Goal: Task Accomplishment & Management: Manage account settings

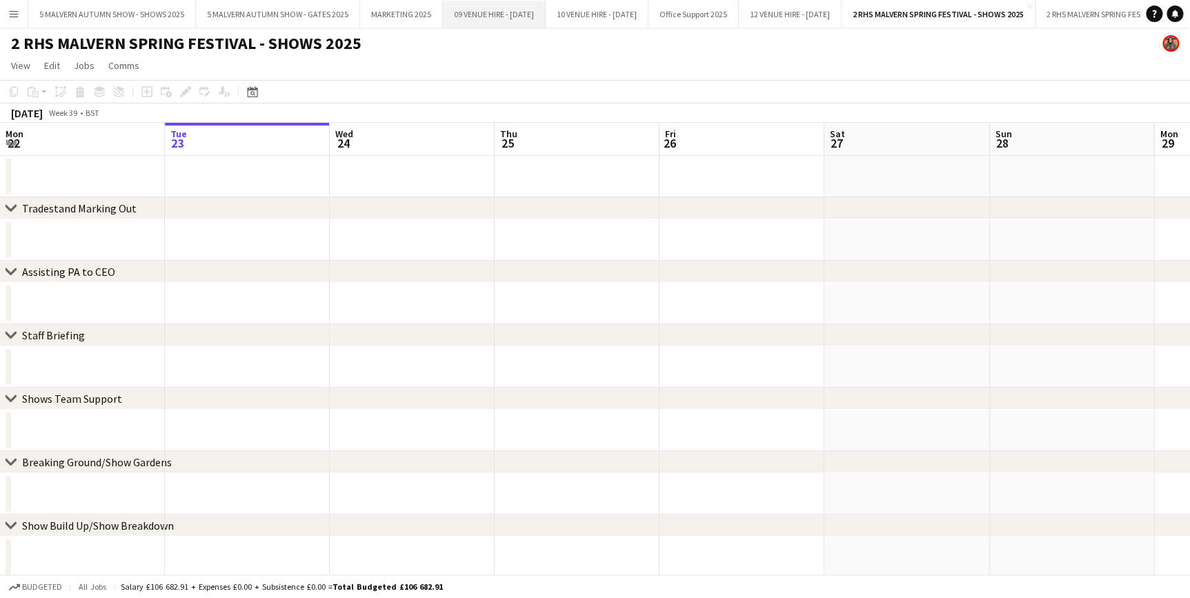
click at [448, 1] on button "09 VENUE HIRE - SEPTEMBER 2025 Close" at bounding box center [494, 14] width 103 height 27
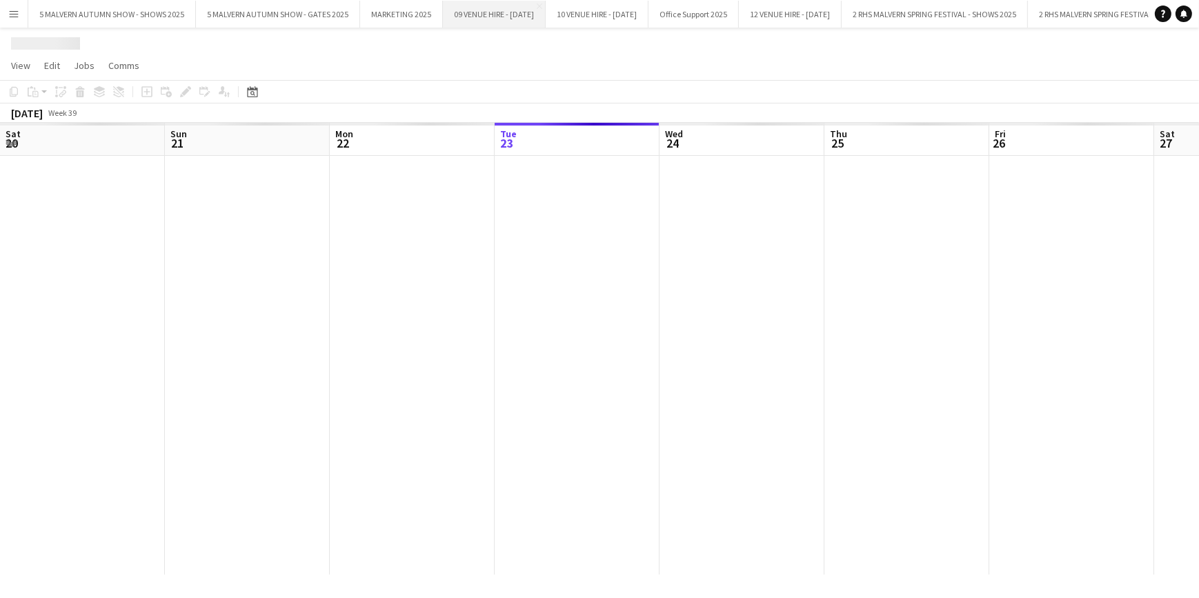
scroll to position [0, 330]
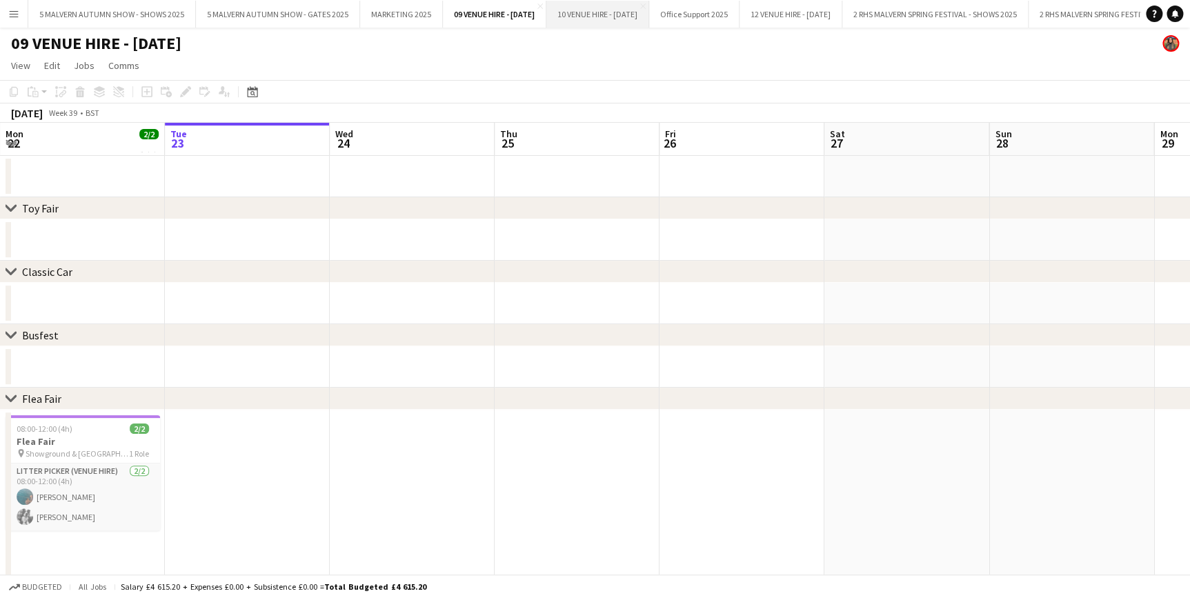
click at [649, 9] on button "10 VENUE HIRE - OCTOBER 2025 Close" at bounding box center [597, 14] width 103 height 27
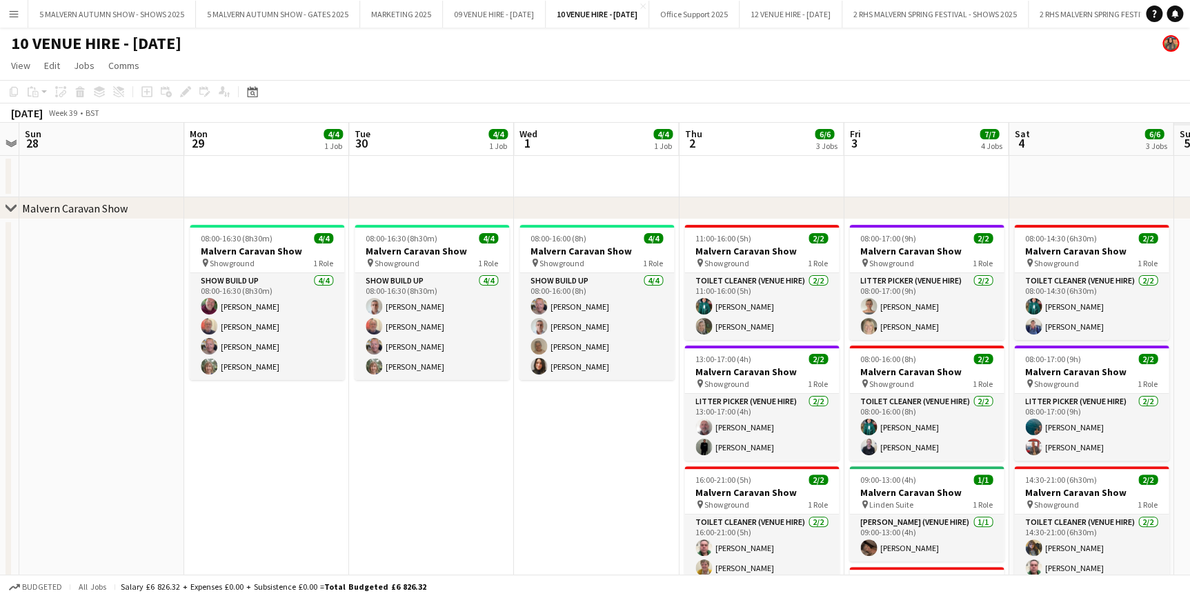
scroll to position [0, 461]
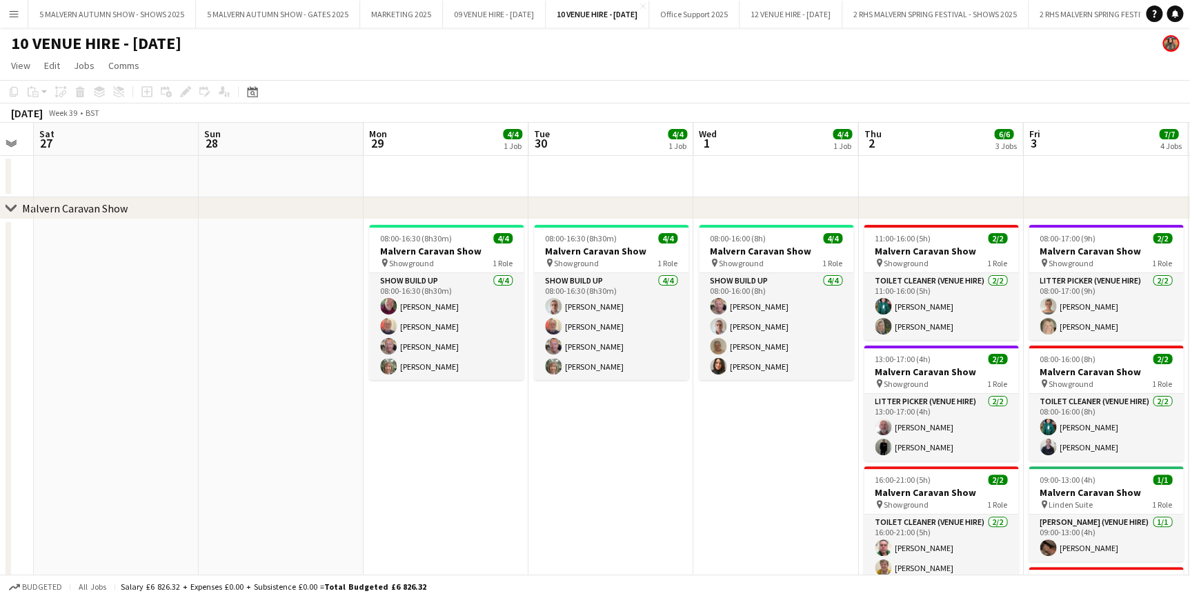
drag, startPoint x: 790, startPoint y: 146, endPoint x: -104, endPoint y: 145, distance: 894.6
click at [0, 145] on html "Menu Boards Boards Boards All jobs Status Workforce Workforce My Workforce Recr…" at bounding box center [595, 559] width 1190 height 1118
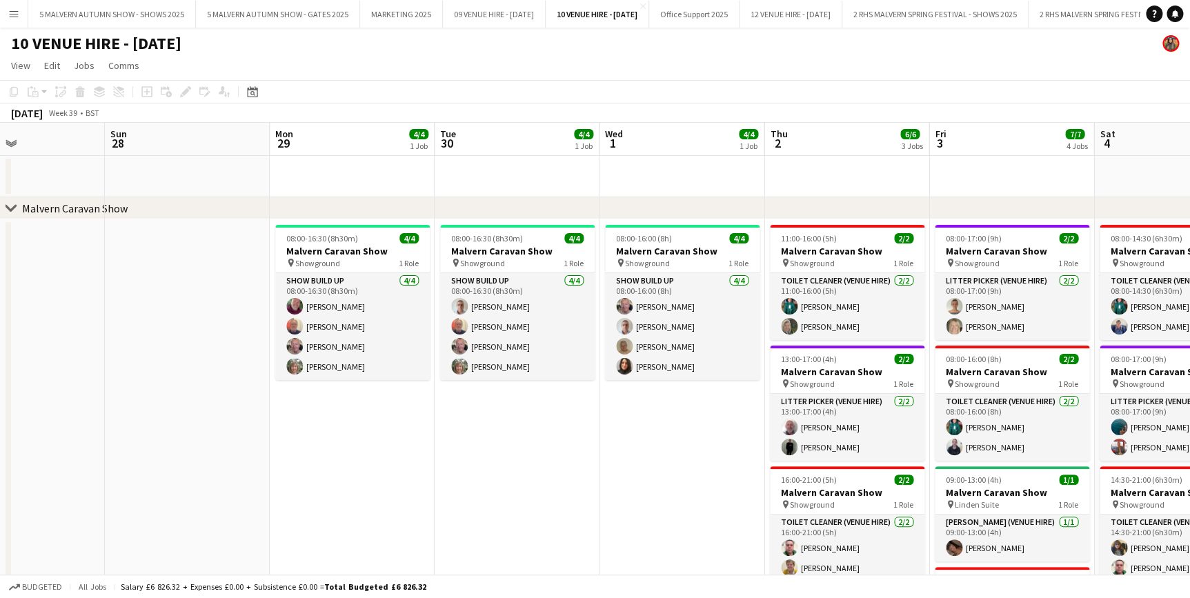
drag, startPoint x: 755, startPoint y: 176, endPoint x: 661, endPoint y: 171, distance: 93.9
click at [661, 171] on app-calendar-viewport "Wed 24 Thu 25 Fri 26 Sat 27 Sun 28 Mon 29 4/4 1 Job Tue 30 4/4 1 Job Wed 1 4/4 …" at bounding box center [595, 609] width 1190 height 972
click at [656, 171] on app-calendar-viewport "Wed 24 Thu 25 Fri 26 Sat 27 Sun 28 Mon 29 4/4 1 Job Tue 30 4/4 1 Job Wed 1 4/4 …" at bounding box center [595, 609] width 1190 height 972
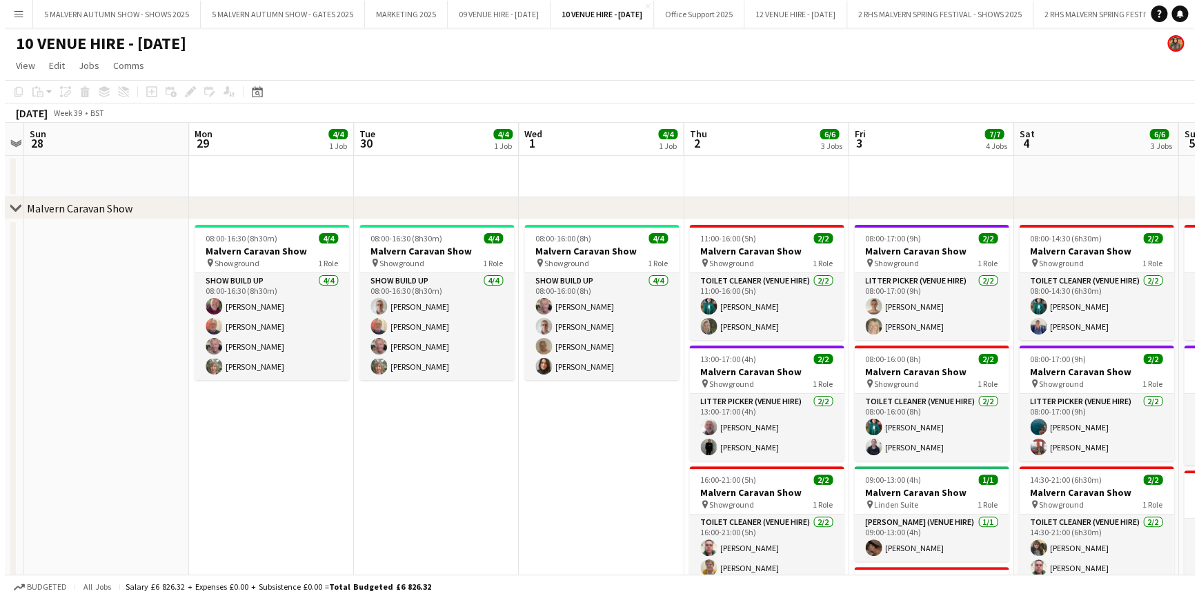
scroll to position [0, 652]
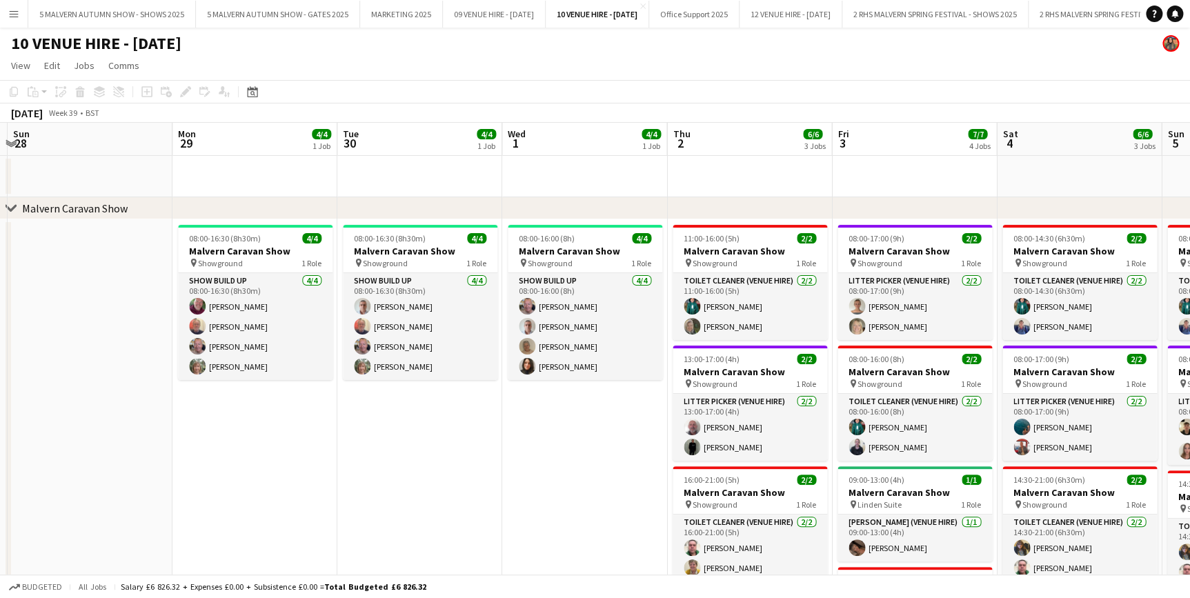
drag, startPoint x: 634, startPoint y: 168, endPoint x: 542, endPoint y: 165, distance: 91.8
click at [542, 165] on app-calendar-viewport "Wed 24 Thu 25 Fri 26 Sat 27 Sun 28 Mon 29 4/4 1 Job Tue 30 4/4 1 Job Wed 1 4/4 …" at bounding box center [595, 609] width 1190 height 972
click at [3, 17] on button "Menu" at bounding box center [14, 14] width 28 height 28
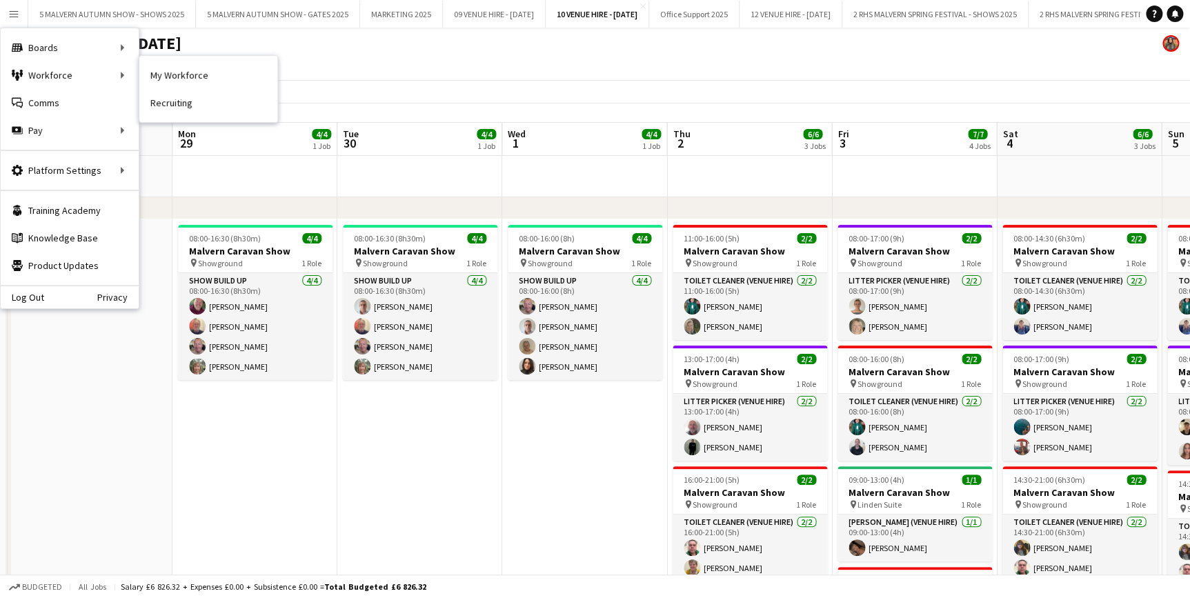
drag, startPoint x: 175, startPoint y: 77, endPoint x: 147, endPoint y: 118, distance: 49.2
click at [175, 77] on link "My Workforce" at bounding box center [208, 75] width 138 height 28
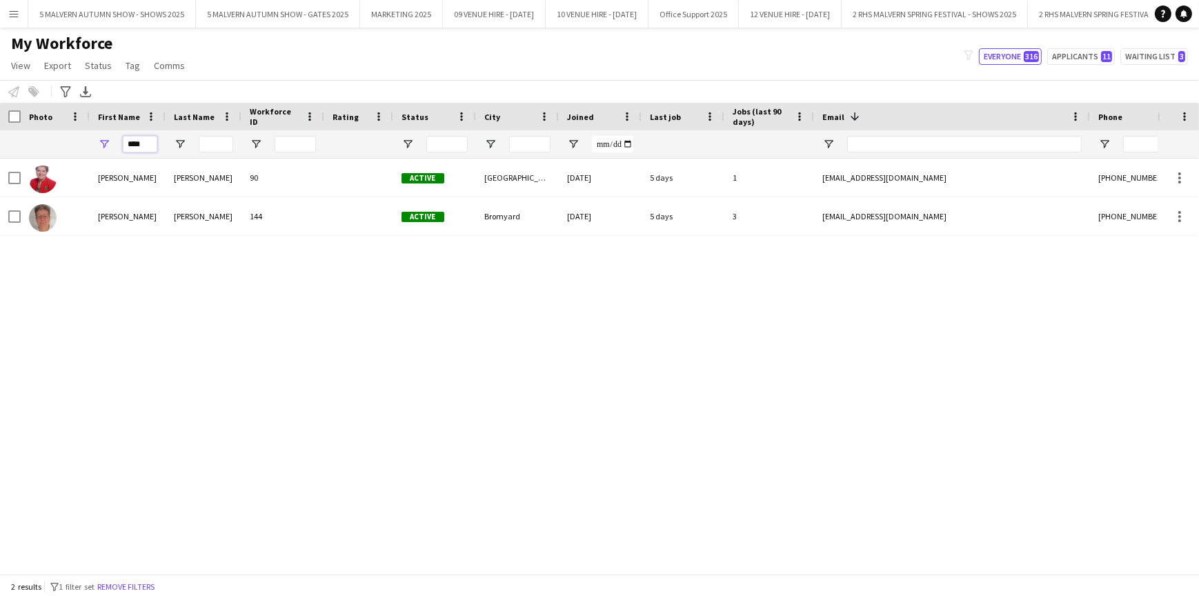
click at [143, 144] on input "****" at bounding box center [140, 144] width 34 height 17
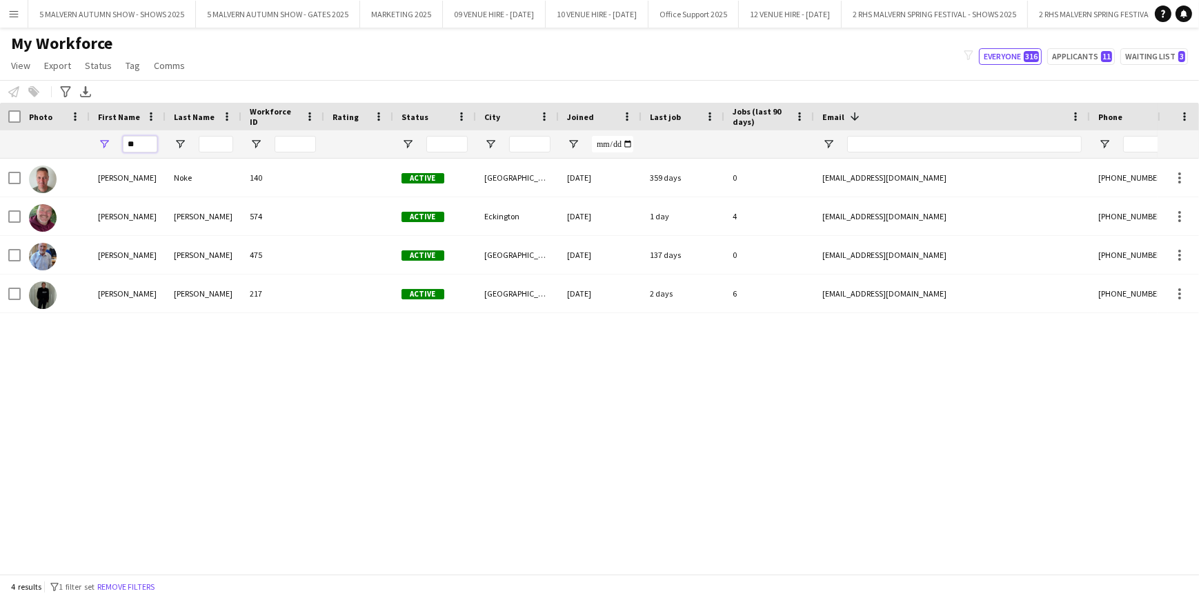
type input "*"
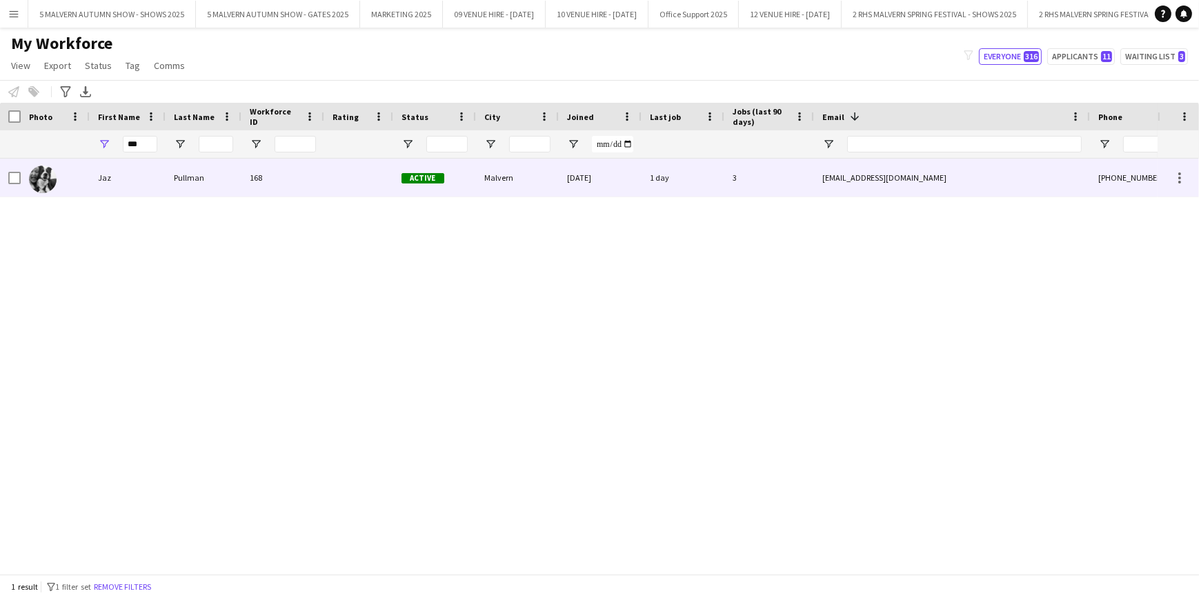
drag, startPoint x: 950, startPoint y: 186, endPoint x: 826, endPoint y: 183, distance: 123.5
click at [826, 183] on div "jasmine11pullman@hotmail.co.uk" at bounding box center [952, 178] width 276 height 38
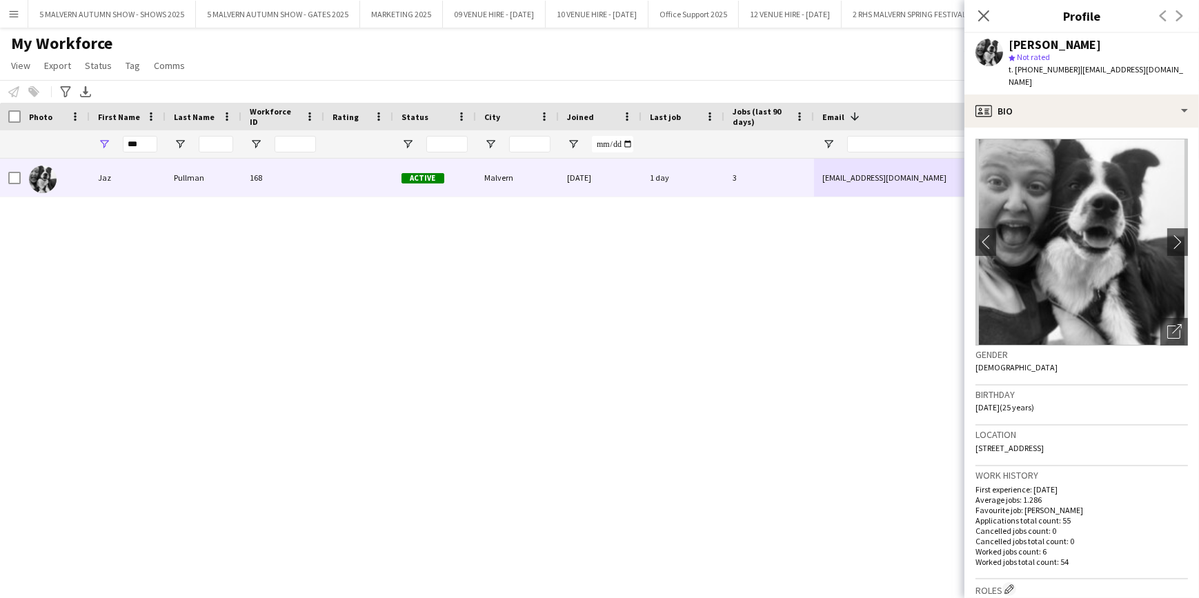
drag, startPoint x: 1035, startPoint y: 85, endPoint x: 1074, endPoint y: 66, distance: 43.2
click at [1074, 66] on div "t. +447533834637 | jasmine11pullman@hotmail.co.uk" at bounding box center [1097, 75] width 179 height 25
copy span "jasmine11pullman@hotmail.co.uk"
click at [147, 139] on input "***" at bounding box center [140, 144] width 34 height 17
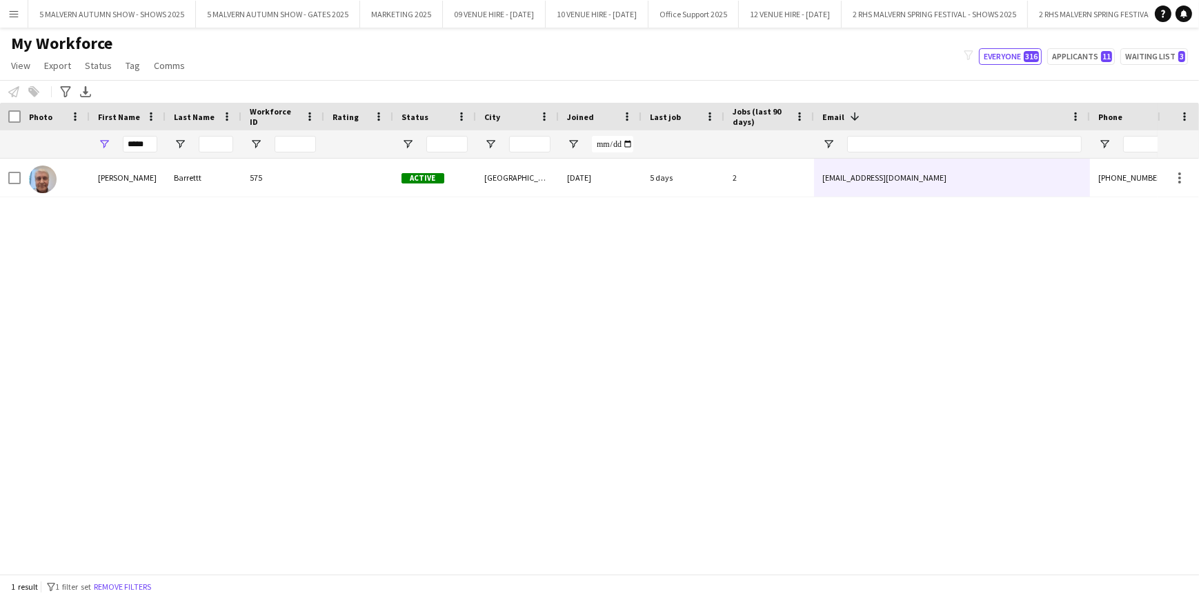
click at [158, 150] on div "*****" at bounding box center [128, 144] width 76 height 28
click at [132, 133] on div "*****" at bounding box center [140, 144] width 34 height 28
click at [139, 138] on input "*****" at bounding box center [140, 144] width 34 height 17
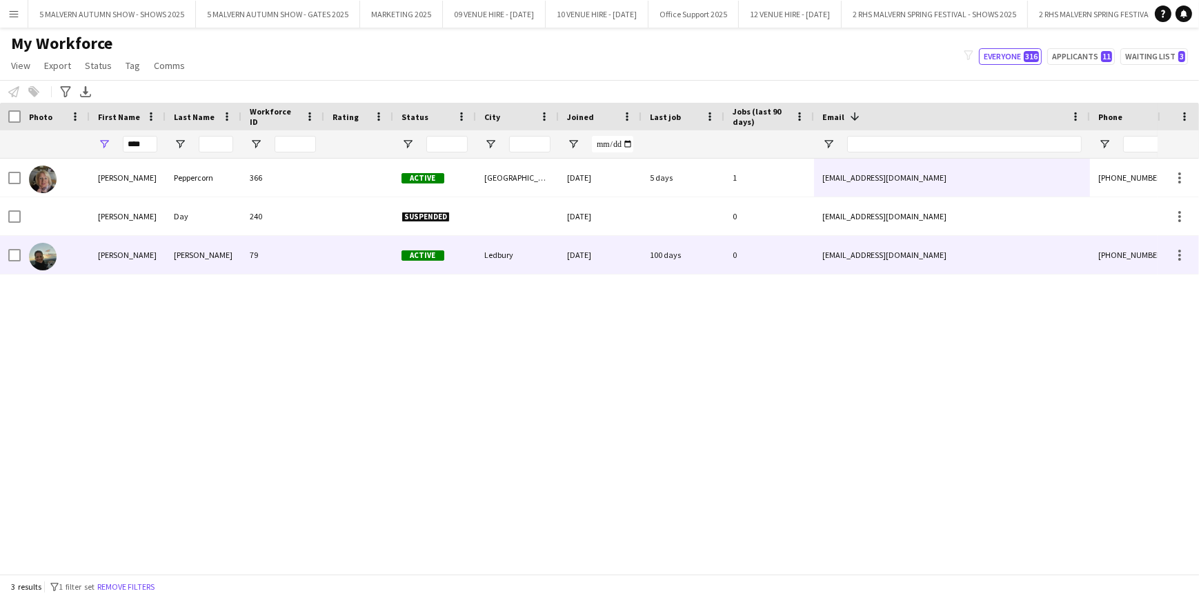
click at [151, 250] on div "Joanne-Lyn" at bounding box center [128, 255] width 76 height 38
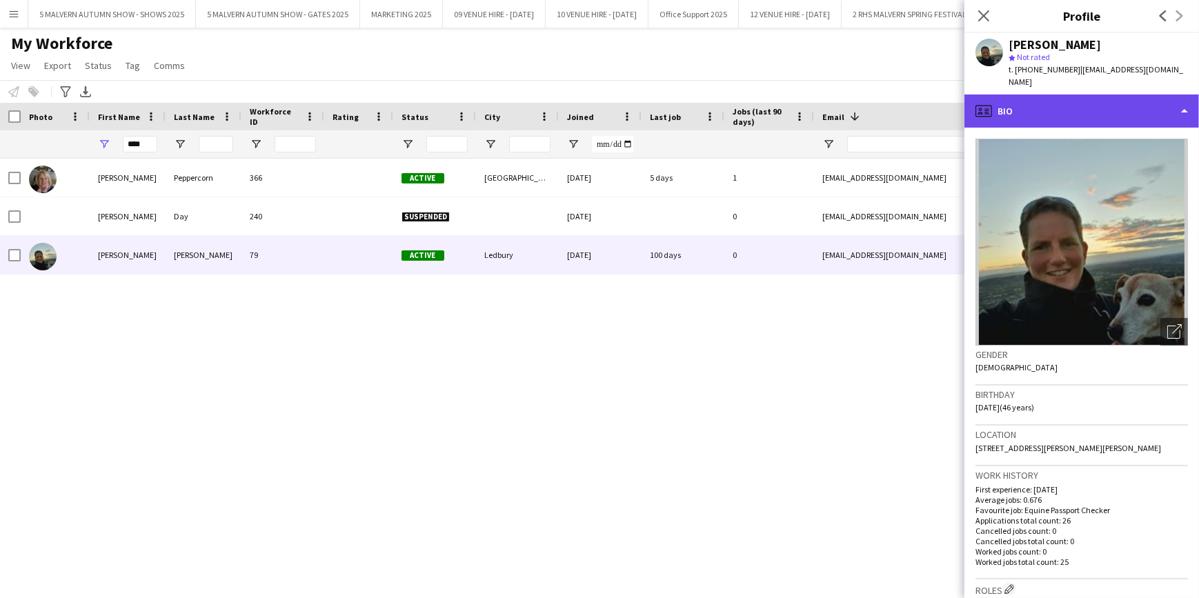
click at [1067, 96] on div "profile Bio" at bounding box center [1081, 110] width 235 height 33
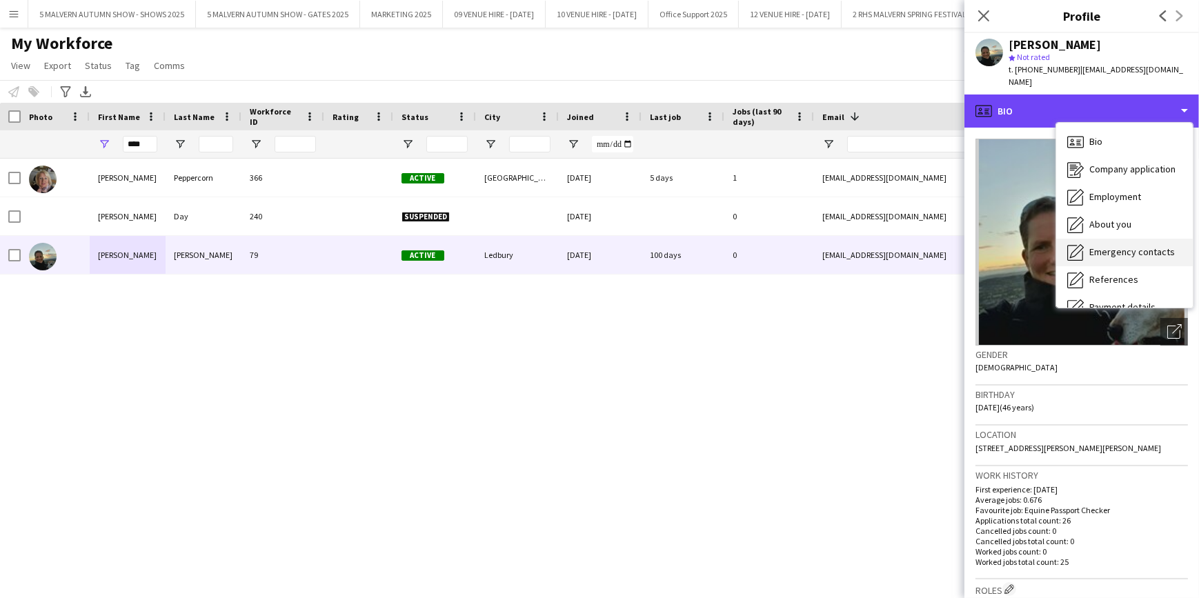
scroll to position [129, 0]
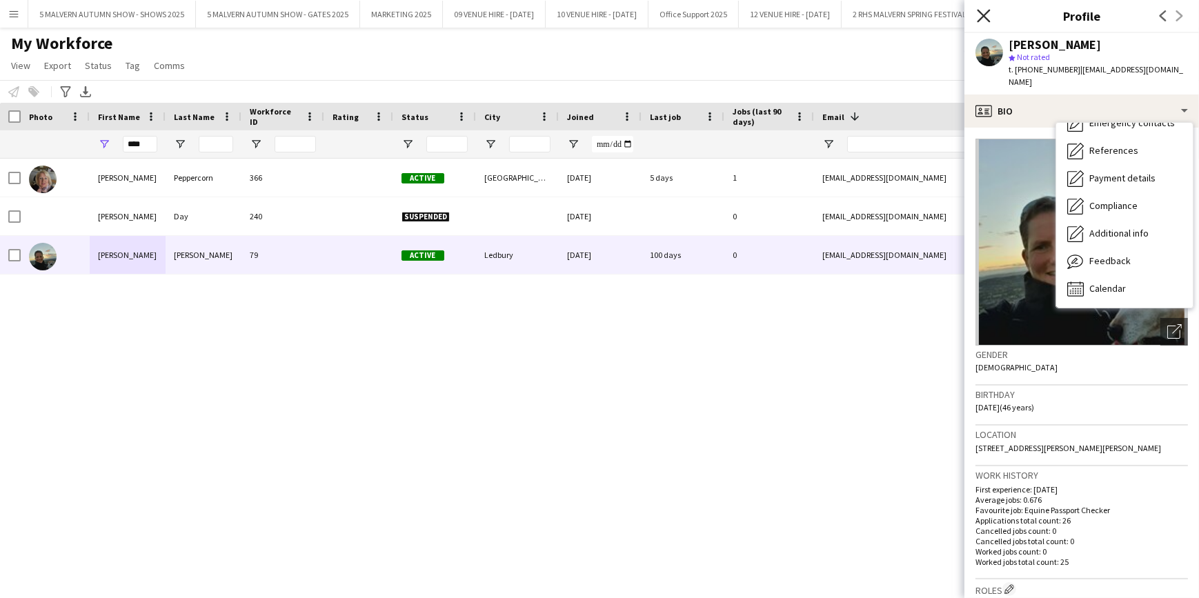
click at [981, 17] on icon at bounding box center [983, 15] width 13 height 13
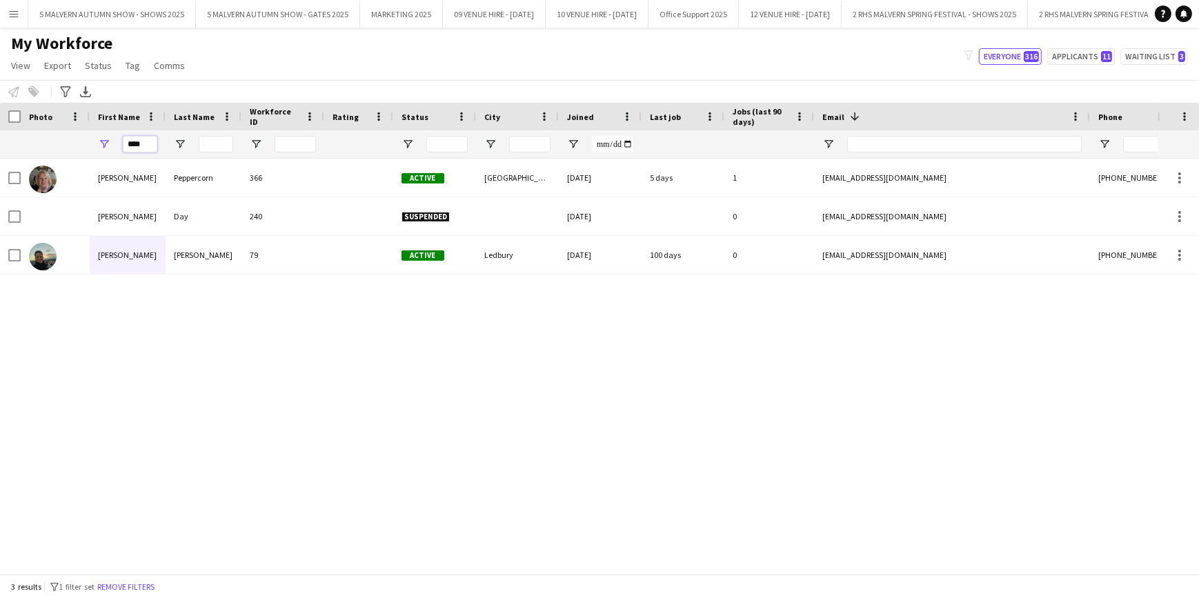
click at [139, 142] on input "****" at bounding box center [140, 144] width 34 height 17
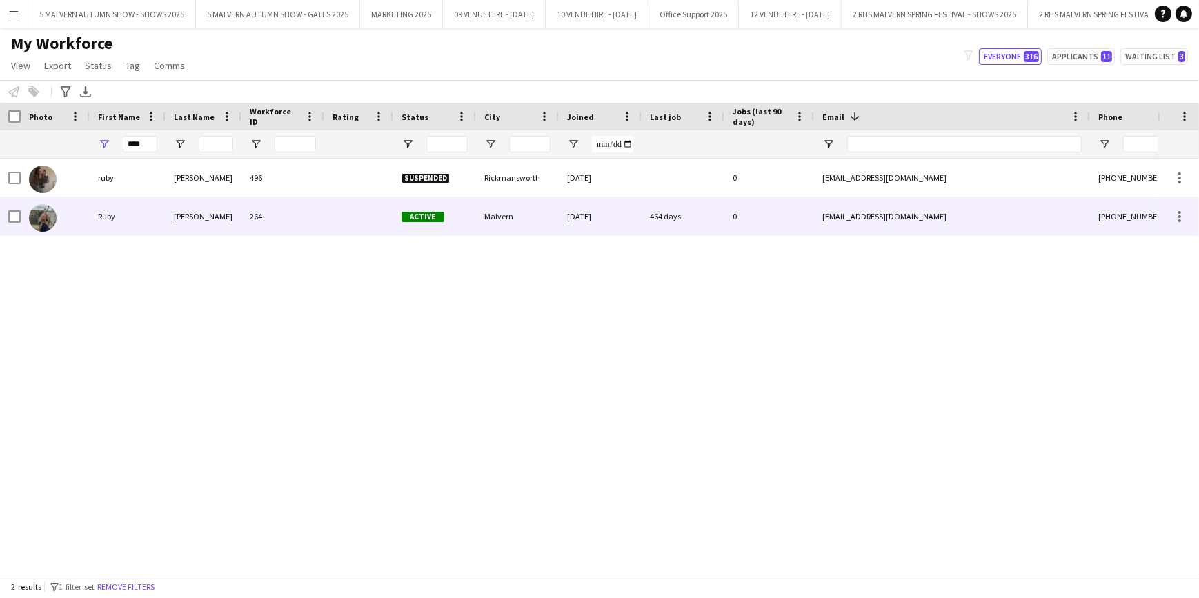
click at [257, 214] on div "264" at bounding box center [282, 216] width 83 height 38
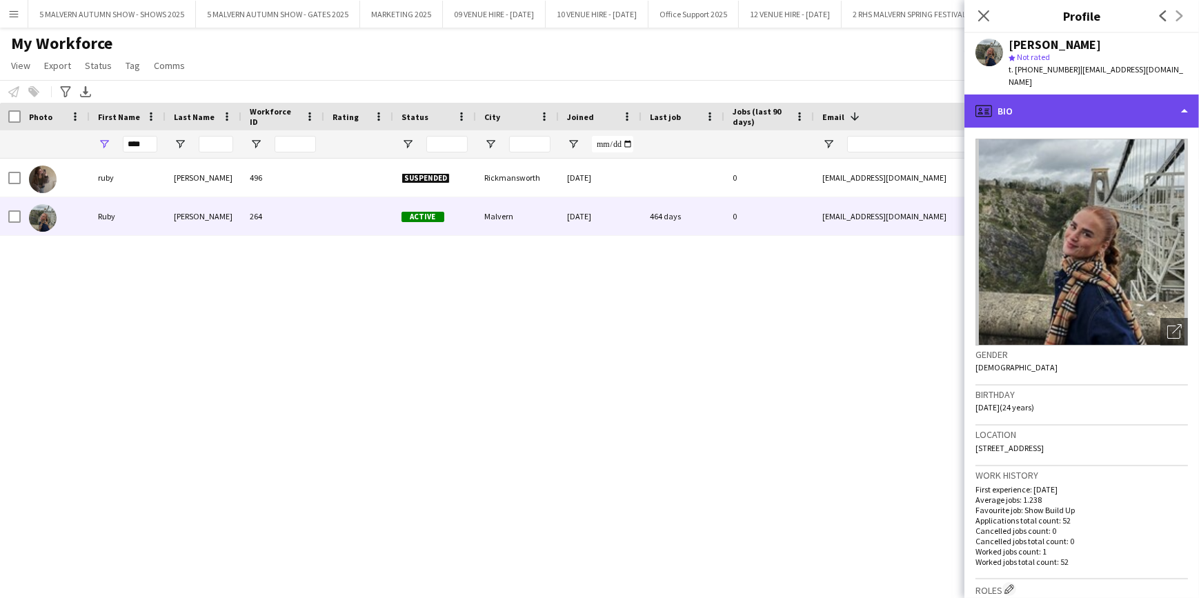
click at [1138, 94] on div "profile Bio" at bounding box center [1081, 110] width 235 height 33
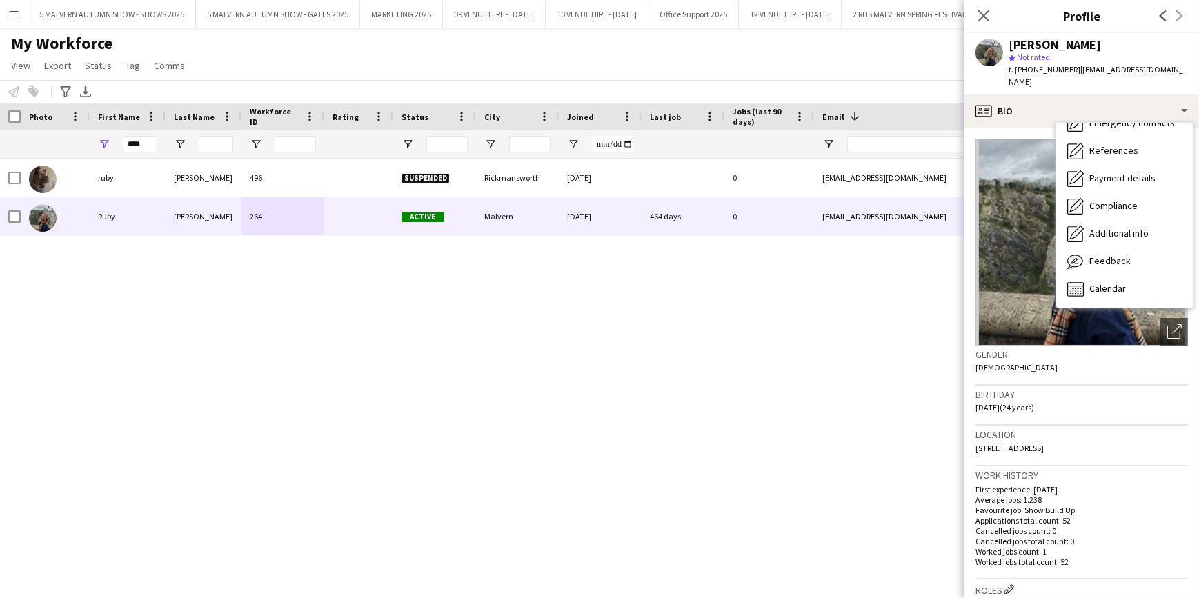
click at [665, 410] on div "ruby coggins 496 Suspended Rickmansworth 24-01-2024 0 rubyc667@outlook.com +447…" at bounding box center [578, 362] width 1157 height 406
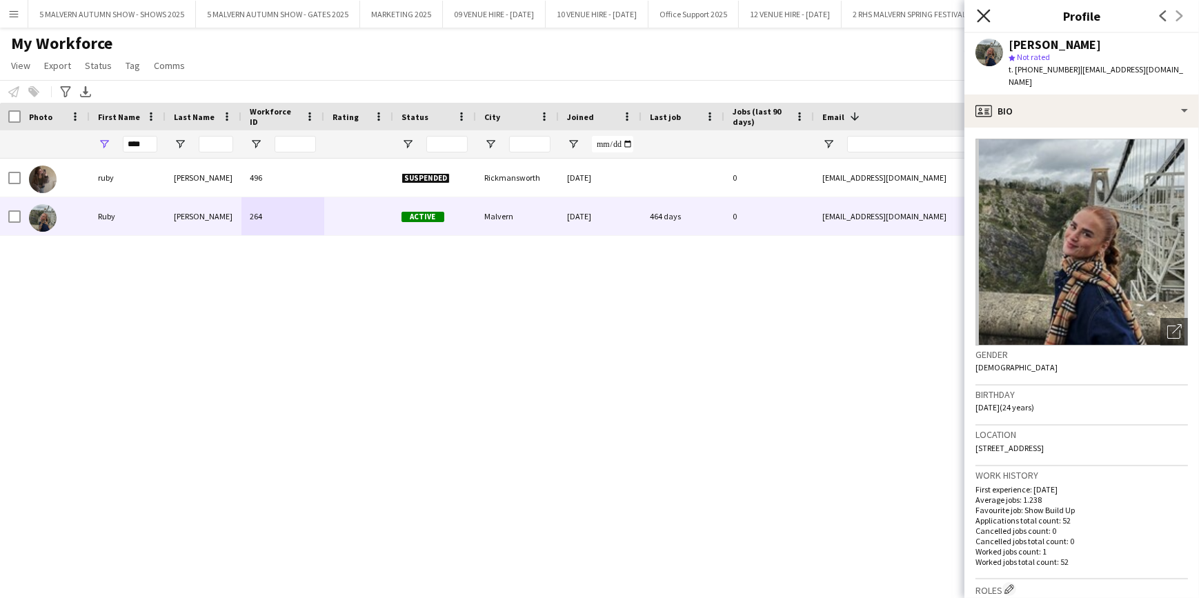
click at [977, 14] on icon "Close pop-in" at bounding box center [983, 15] width 13 height 13
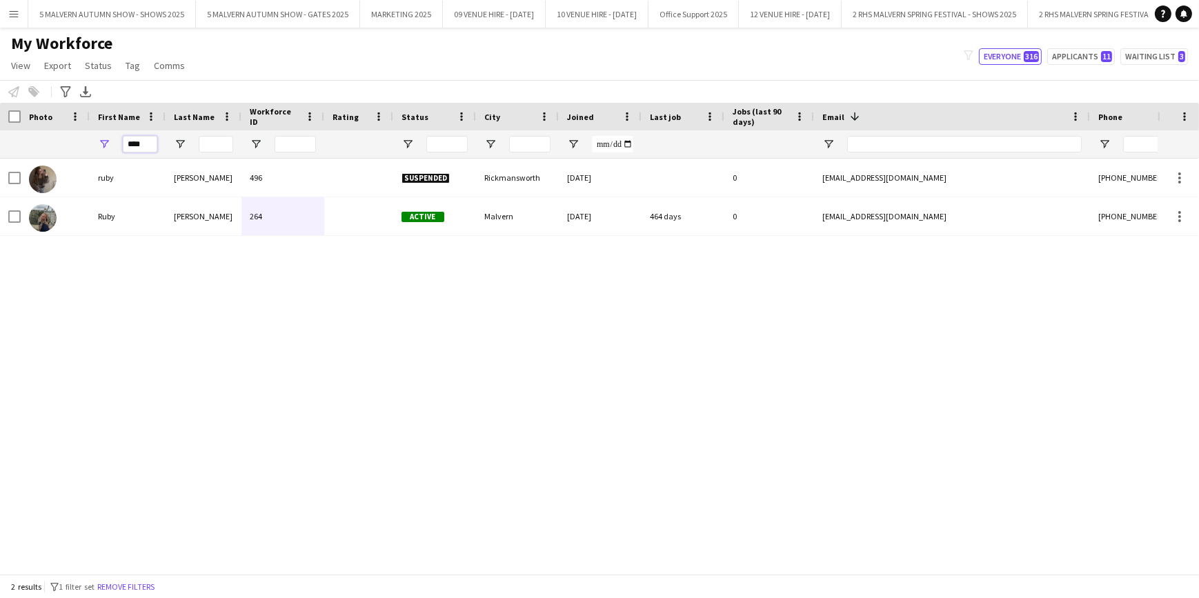
click at [132, 137] on input "****" at bounding box center [140, 144] width 34 height 17
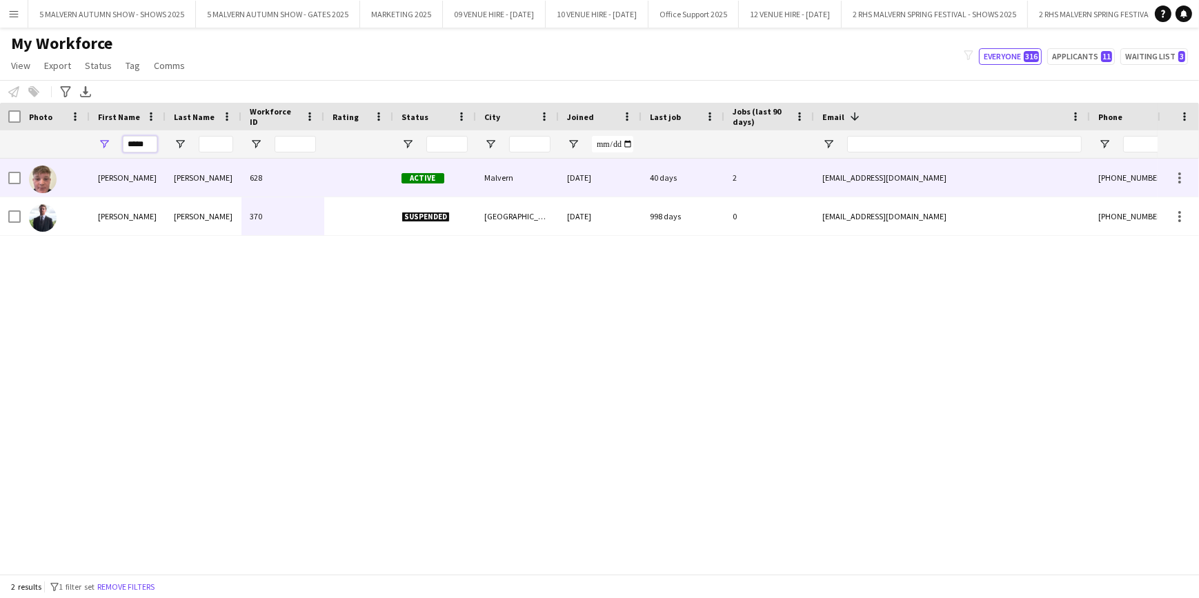
type input "*****"
click at [164, 192] on div "Henry" at bounding box center [128, 178] width 76 height 38
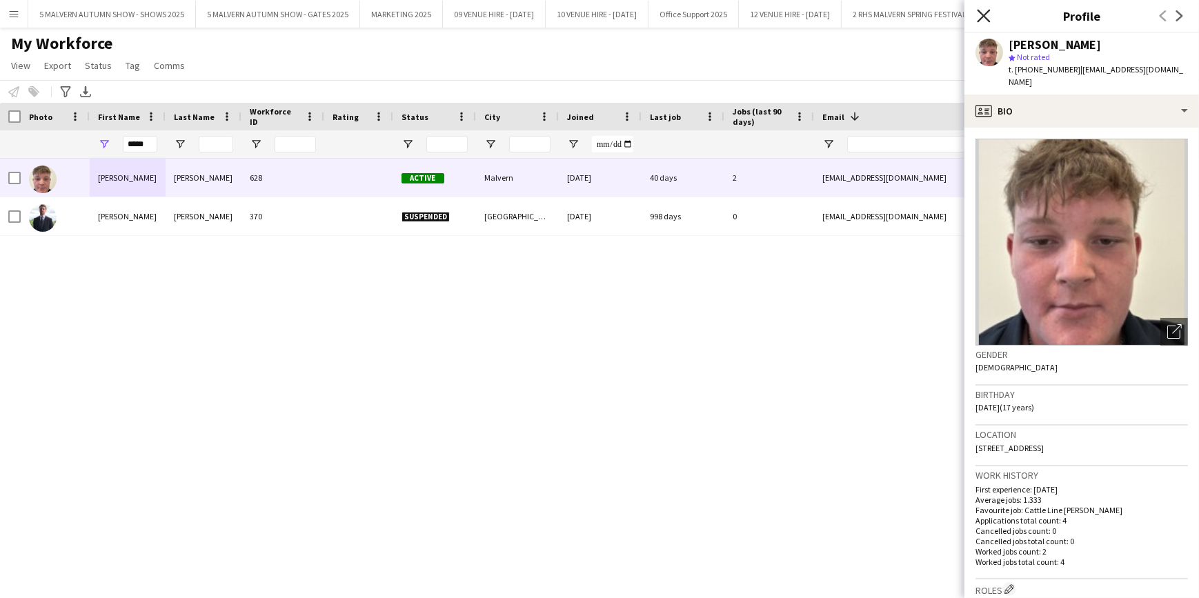
click at [979, 16] on icon "Close pop-in" at bounding box center [983, 15] width 13 height 13
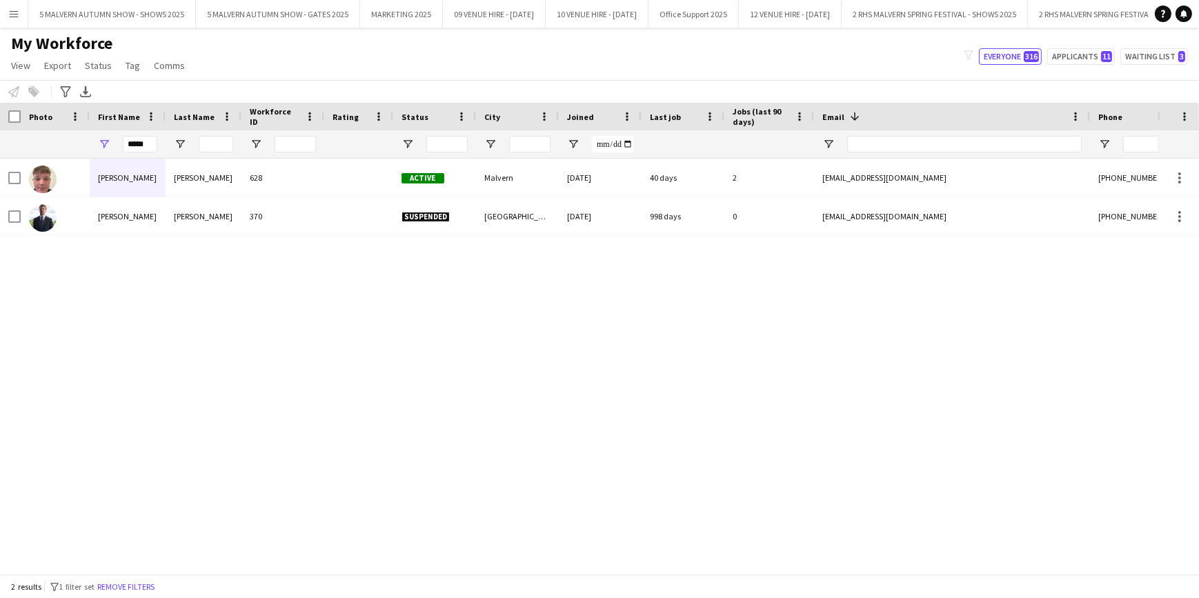
click at [8, 11] on app-icon "Menu" at bounding box center [13, 13] width 11 height 11
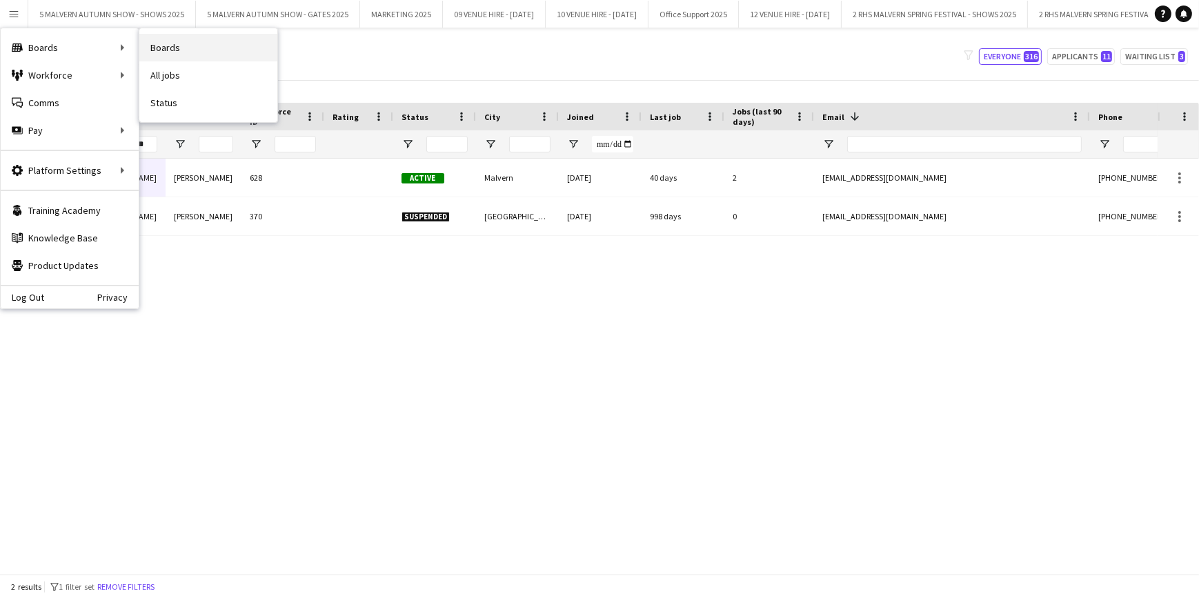
click at [168, 52] on link "Boards" at bounding box center [208, 48] width 138 height 28
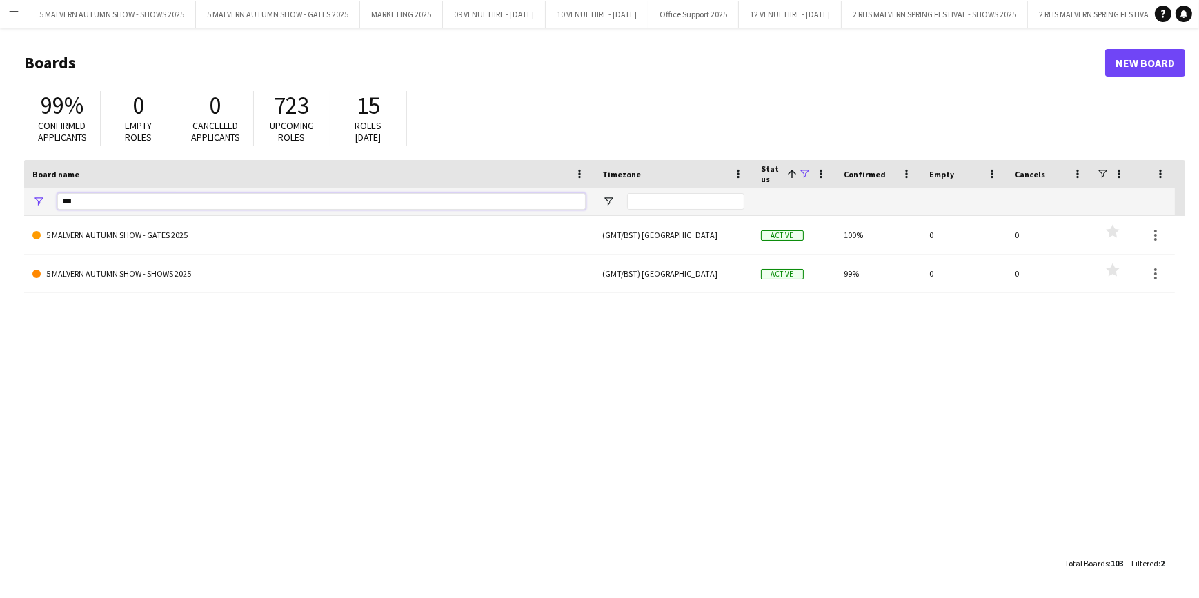
click at [171, 195] on input "***" at bounding box center [321, 201] width 528 height 17
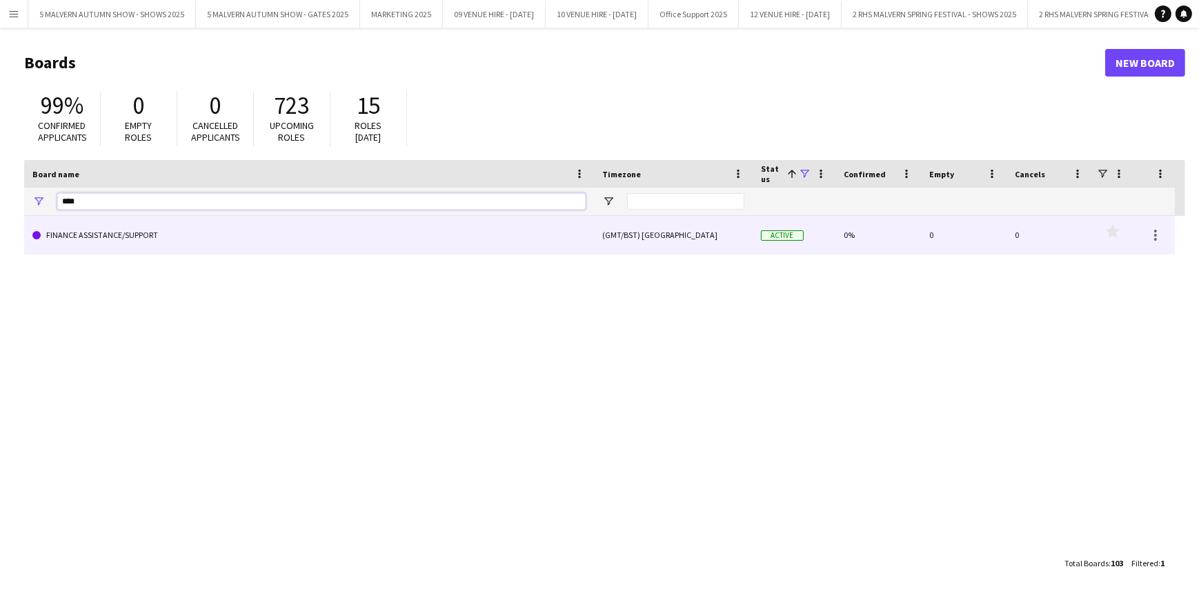
type input "****"
click at [181, 245] on link "FINANCE ASSISTANCE/SUPPORT" at bounding box center [308, 235] width 553 height 39
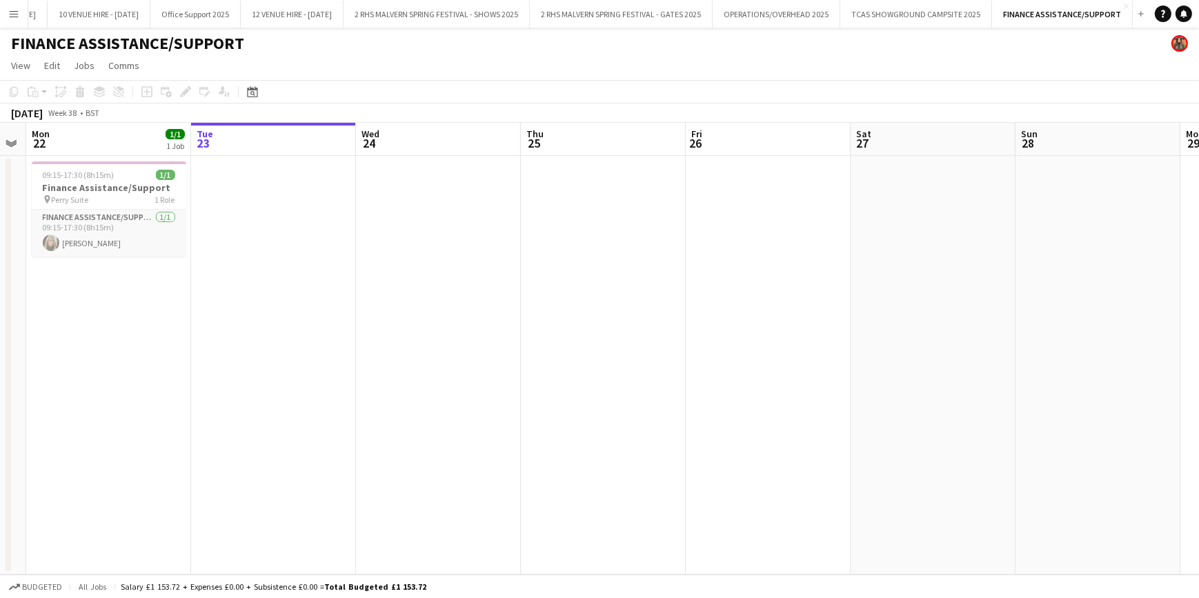
scroll to position [0, 475]
drag, startPoint x: 509, startPoint y: 123, endPoint x: 529, endPoint y: 176, distance: 56.1
click at [529, 176] on app-calendar-viewport "Fri 19 1/1 1 Job Sat 20 Sun 21 Mon 22 1/1 1 Job Tue 23 Wed 24 Thu 25 Fri 26 Sat…" at bounding box center [599, 349] width 1199 height 452
click at [112, 179] on div "09:15-17:30 (8h15m) 1/1" at bounding box center [103, 175] width 155 height 10
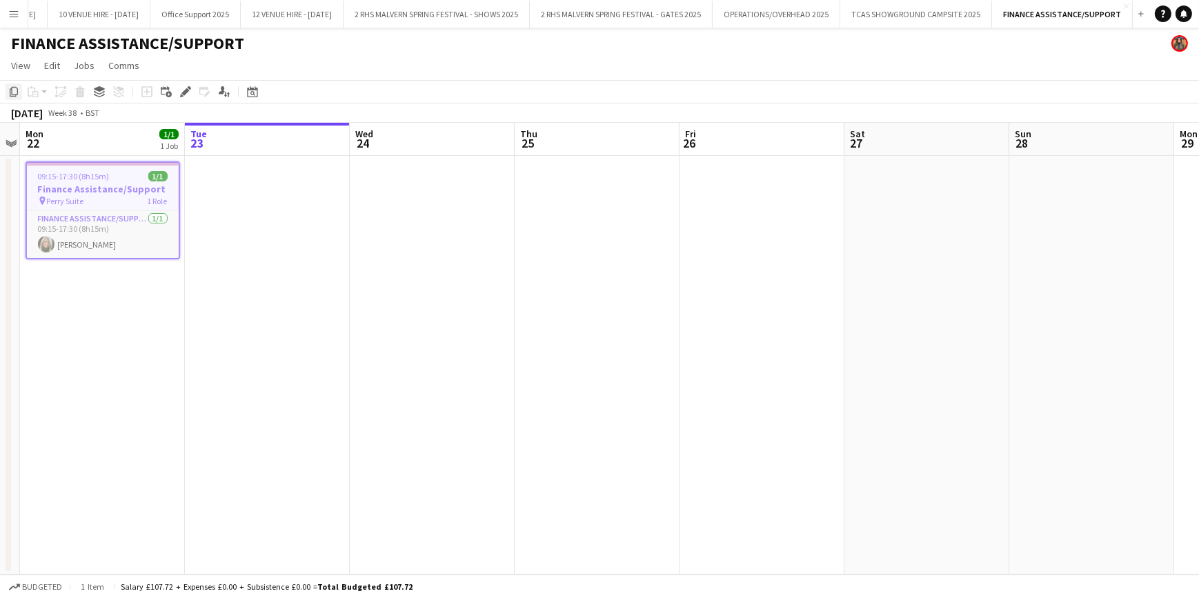
click at [19, 92] on icon "Copy" at bounding box center [13, 91] width 11 height 11
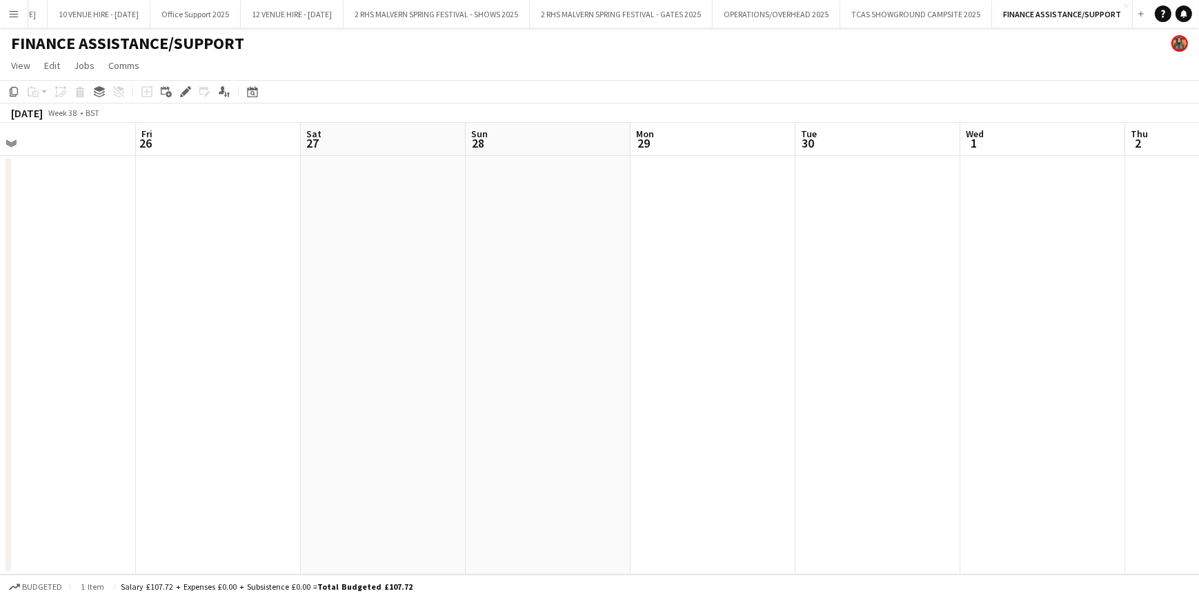
drag, startPoint x: 662, startPoint y: 143, endPoint x: 119, endPoint y: 136, distance: 543.6
click at [119, 136] on app-calendar-viewport "Tue 23 Wed 24 Thu 25 Fri 26 Sat 27 Sun 28 Mon 29 Tue 30 Wed 1 Thu 2 Fri 3 Sat 4…" at bounding box center [599, 349] width 1199 height 452
drag, startPoint x: 698, startPoint y: 137, endPoint x: 758, endPoint y: 145, distance: 60.6
click at [758, 145] on app-calendar-viewport "Tue 23 Wed 24 Thu 25 Fri 26 Sat 27 Sun 28 Mon 29 Tue 30 Wed 1 Thu 2 Fri 3 Sat 4…" at bounding box center [599, 349] width 1199 height 452
drag, startPoint x: 637, startPoint y: 140, endPoint x: 307, endPoint y: 228, distance: 341.1
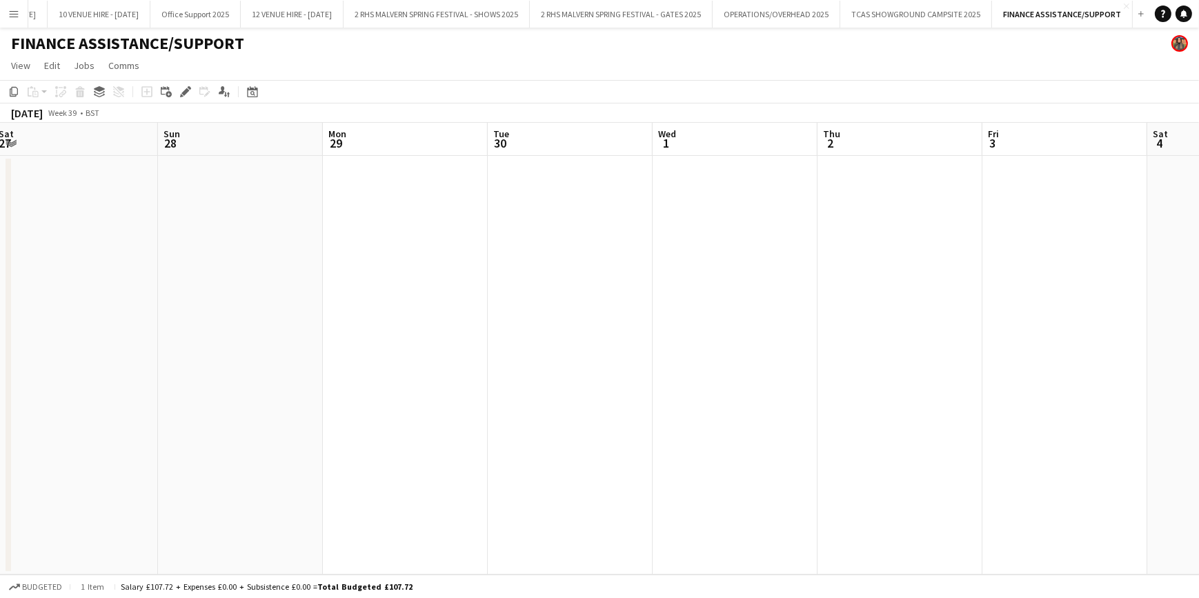
click at [307, 228] on app-calendar-viewport "Tue 23 Wed 24 Thu 25 Fri 26 Sat 27 Sun 28 Mon 29 Tue 30 Wed 1 Thu 2 Fri 3 Sat 4…" at bounding box center [599, 349] width 1199 height 452
drag, startPoint x: 525, startPoint y: 145, endPoint x: 461, endPoint y: 150, distance: 64.3
click at [461, 150] on app-calendar-viewport "Thu 25 Fri 26 Sat 27 Sun 28 Mon 29 Tue 30 Wed 1 Thu 2 Fri 3 Sat 4 Sun 5 Mon 6 T…" at bounding box center [599, 349] width 1199 height 452
click at [461, 150] on app-board-header-date "Tue 30" at bounding box center [507, 139] width 165 height 33
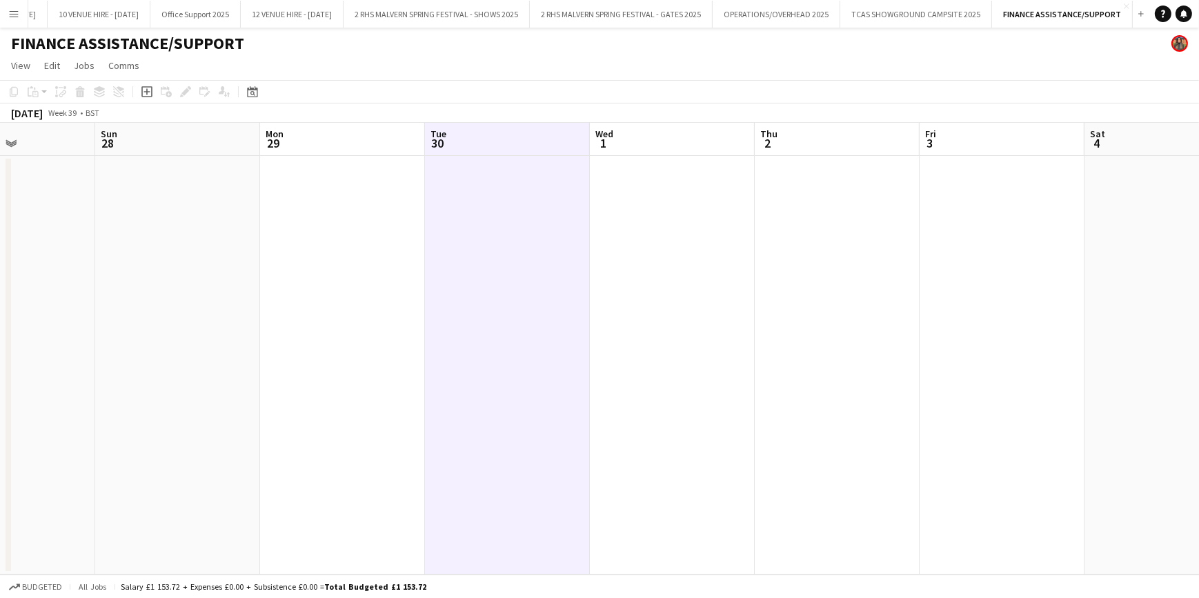
click at [618, 150] on app-board-header-date "Wed 1" at bounding box center [672, 139] width 165 height 33
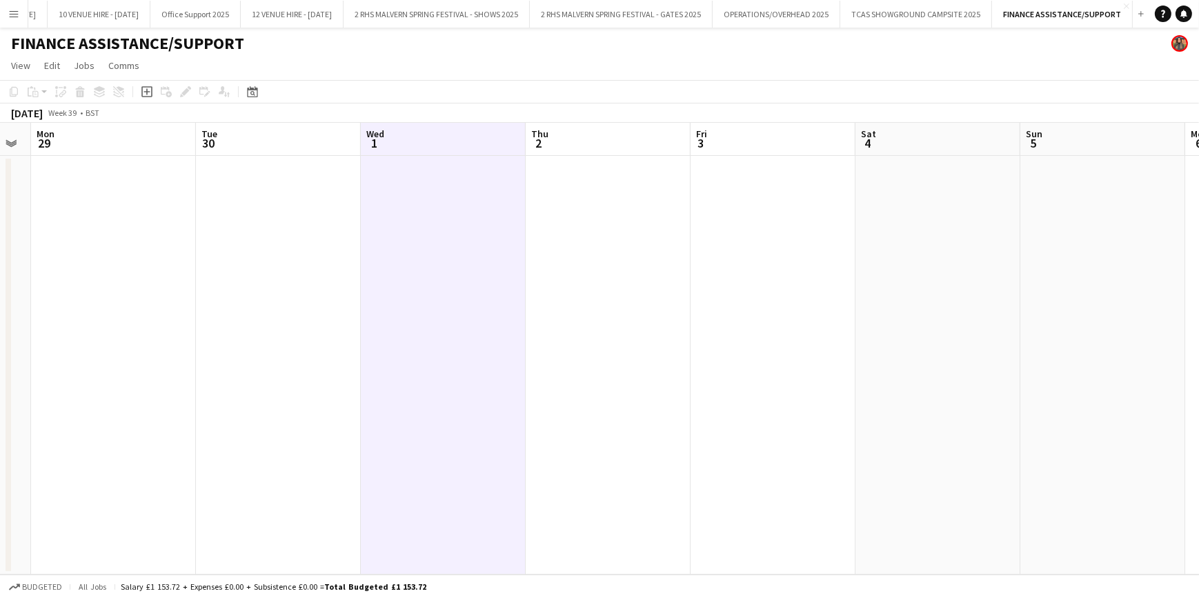
drag, startPoint x: 642, startPoint y: 144, endPoint x: 377, endPoint y: 122, distance: 266.5
click at [377, 122] on app-calendar "Copy Paste Paste Ctrl+V Paste with crew Ctrl+Shift+V Paste linked Job Delete Gr…" at bounding box center [599, 327] width 1199 height 495
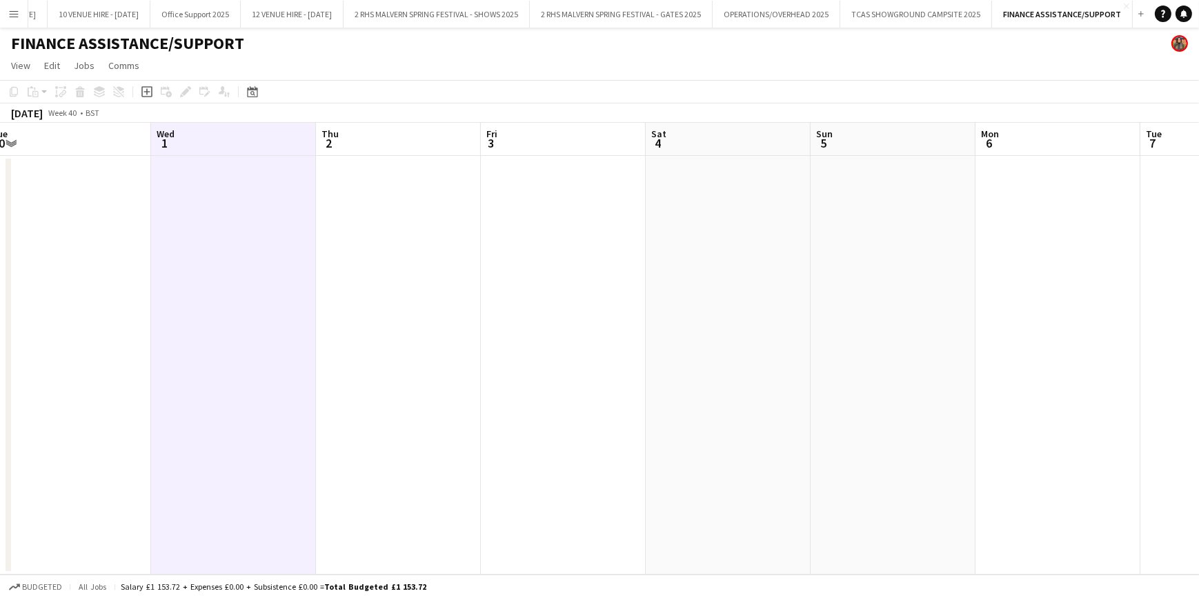
drag, startPoint x: 761, startPoint y: 138, endPoint x: 483, endPoint y: 131, distance: 278.7
click at [138, 110] on app-calendar "Copy Paste Paste Ctrl+V Paste with crew Ctrl+Shift+V Paste linked Job Delete Gr…" at bounding box center [599, 327] width 1199 height 495
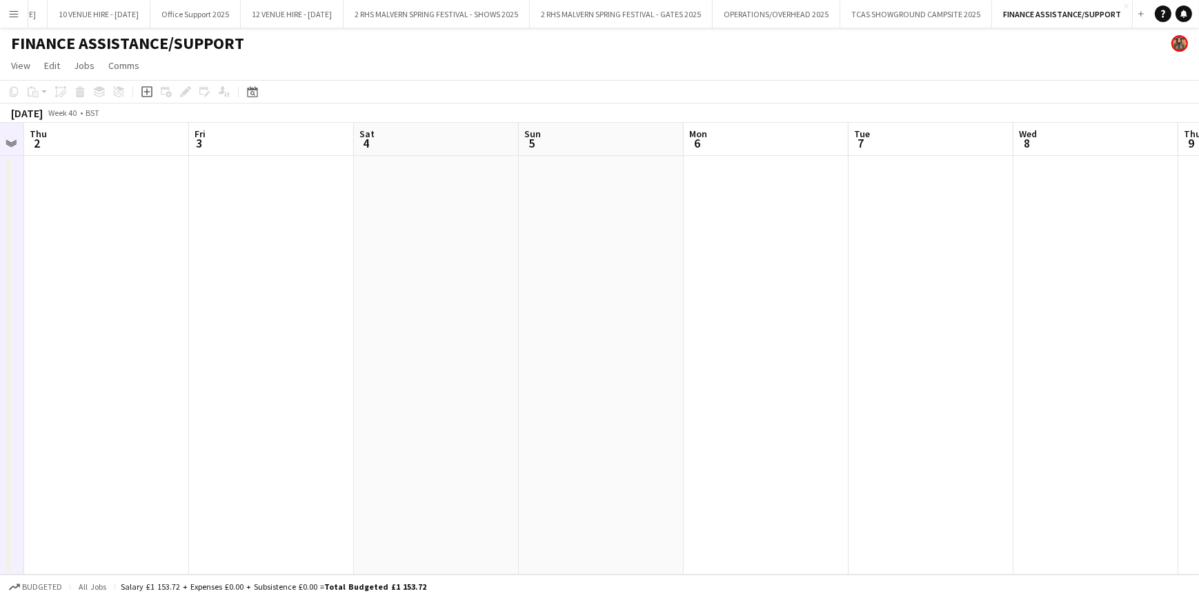
scroll to position [0, 546]
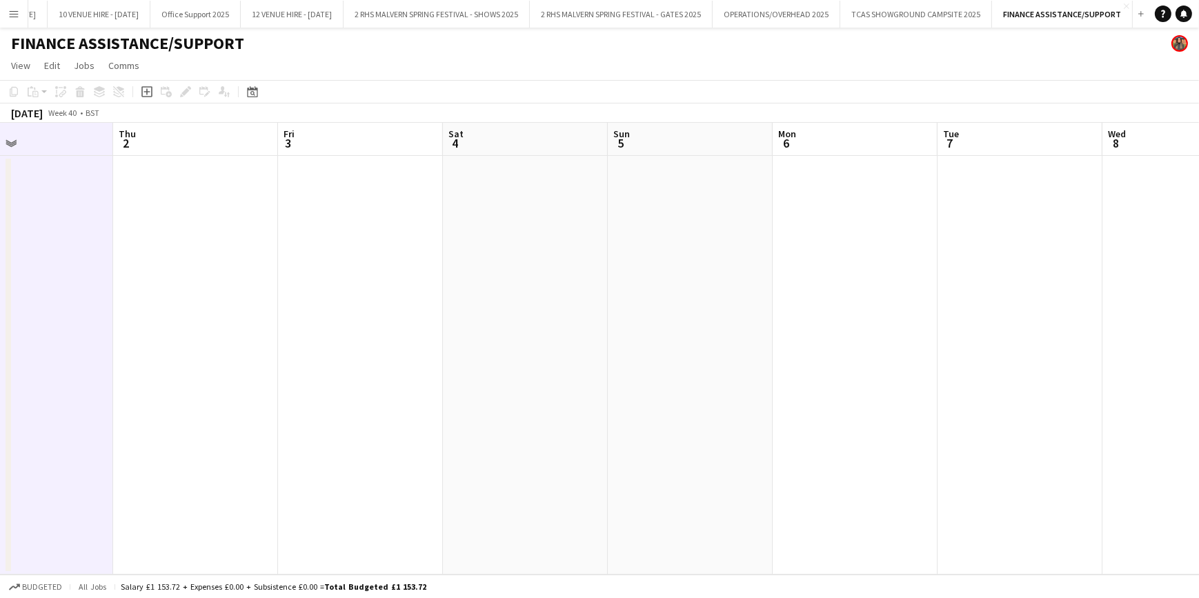
drag, startPoint x: 961, startPoint y: 156, endPoint x: 428, endPoint y: 159, distance: 533.2
click at [428, 159] on app-calendar-viewport "Sun 28 Mon 29 Tue 30 Wed 1 Thu 2 Fri 3 Sat 4 Sun 5 Mon 6 Tue 7 Wed 8 Thu 9 Fri …" at bounding box center [599, 349] width 1199 height 452
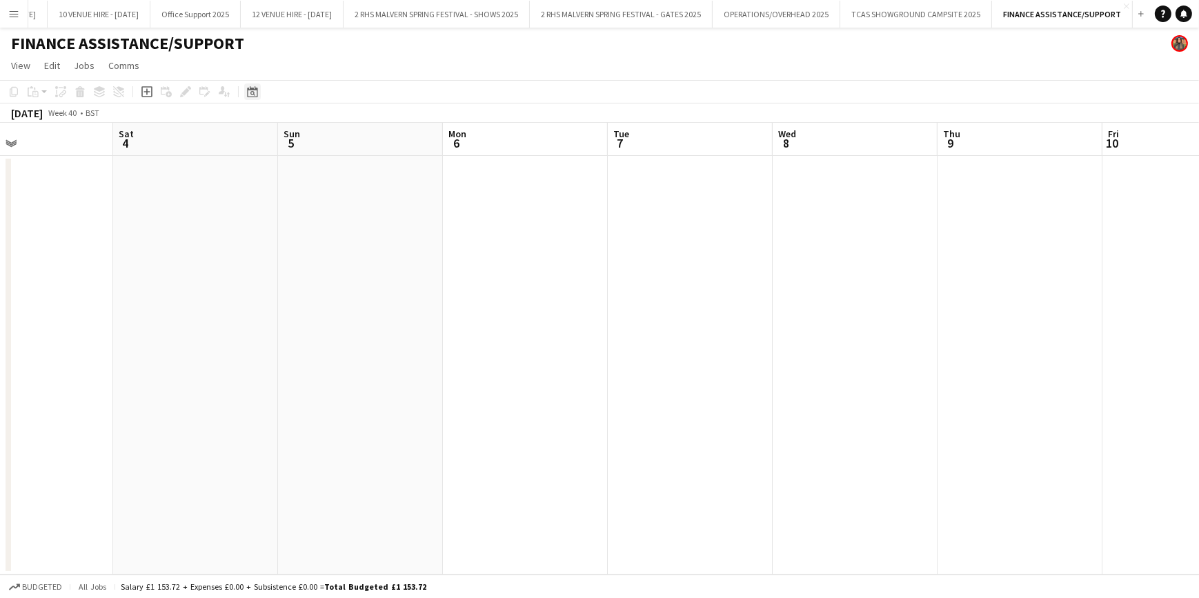
click at [247, 90] on icon "Date picker" at bounding box center [252, 91] width 11 height 11
click at [368, 139] on span "Next month" at bounding box center [364, 140] width 28 height 28
click at [270, 262] on span "21" at bounding box center [273, 264] width 17 height 17
click at [400, 197] on app-date-cell at bounding box center [432, 365] width 165 height 419
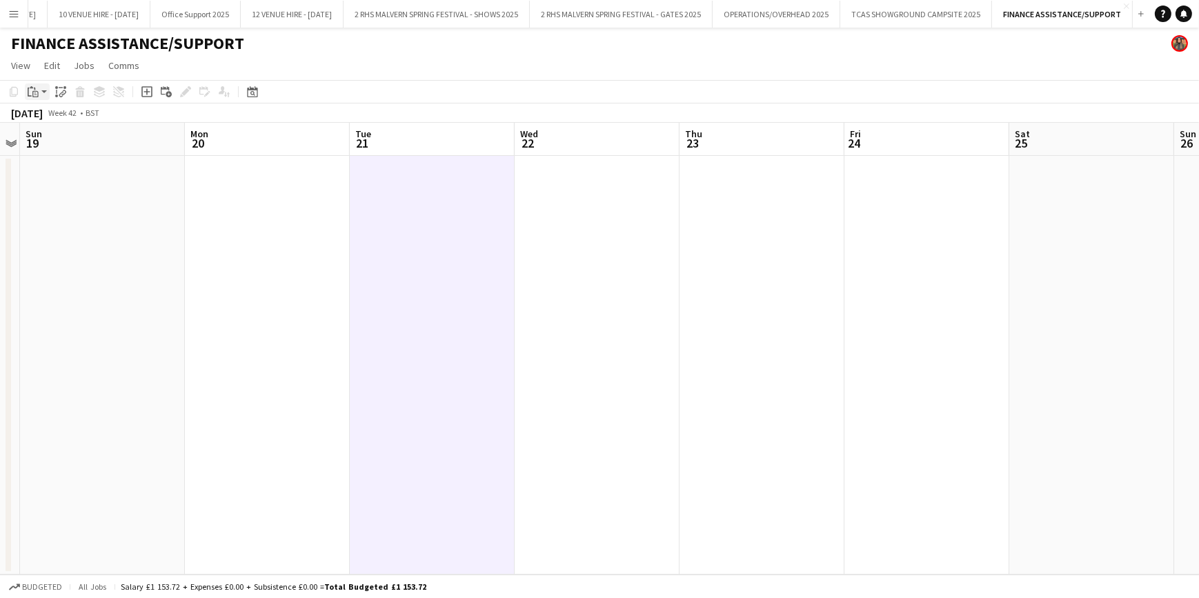
click at [39, 90] on div "Paste" at bounding box center [33, 91] width 17 height 17
click at [62, 146] on link "Paste with crew Ctrl+Shift+V" at bounding box center [102, 141] width 130 height 12
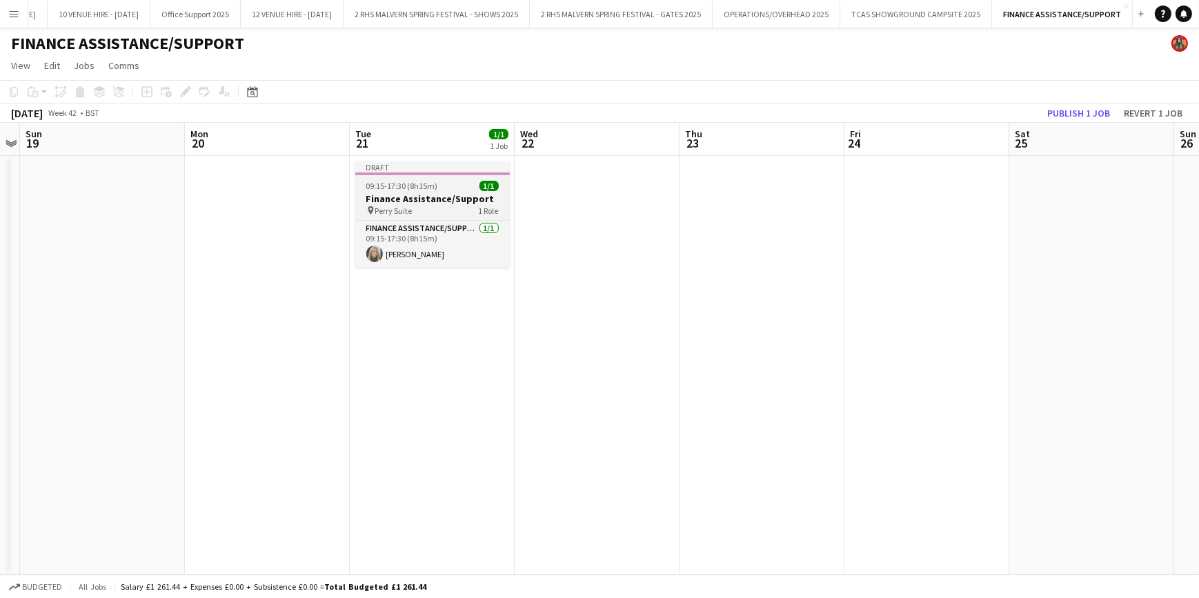
click at [423, 202] on h3 "Finance Assistance/Support" at bounding box center [432, 198] width 155 height 12
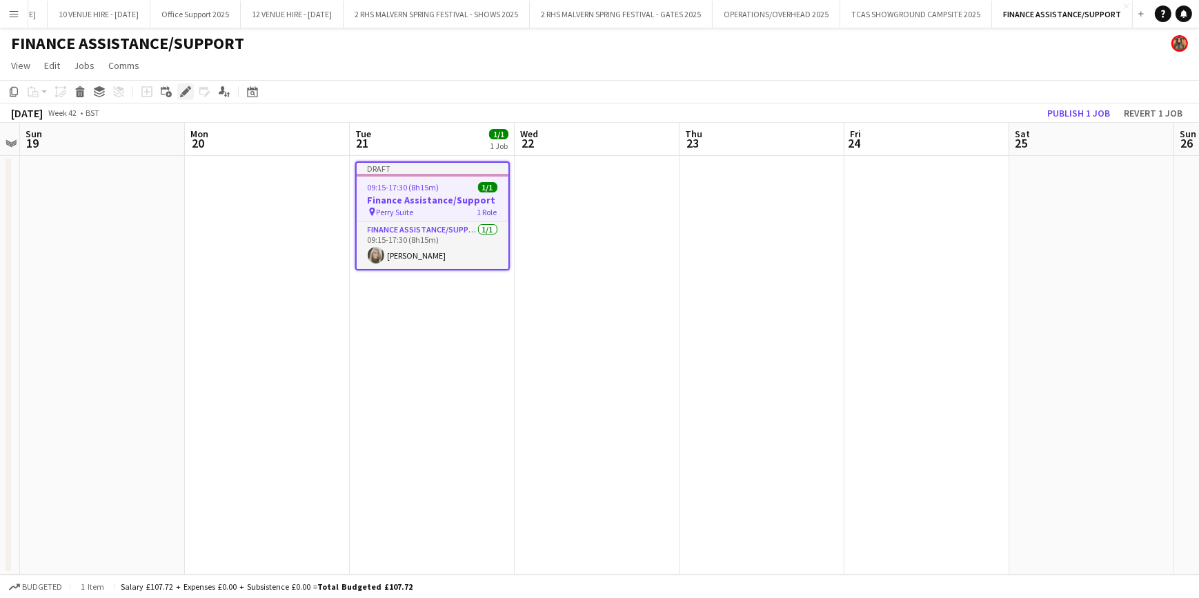
click at [180, 91] on icon "Edit" at bounding box center [185, 91] width 11 height 11
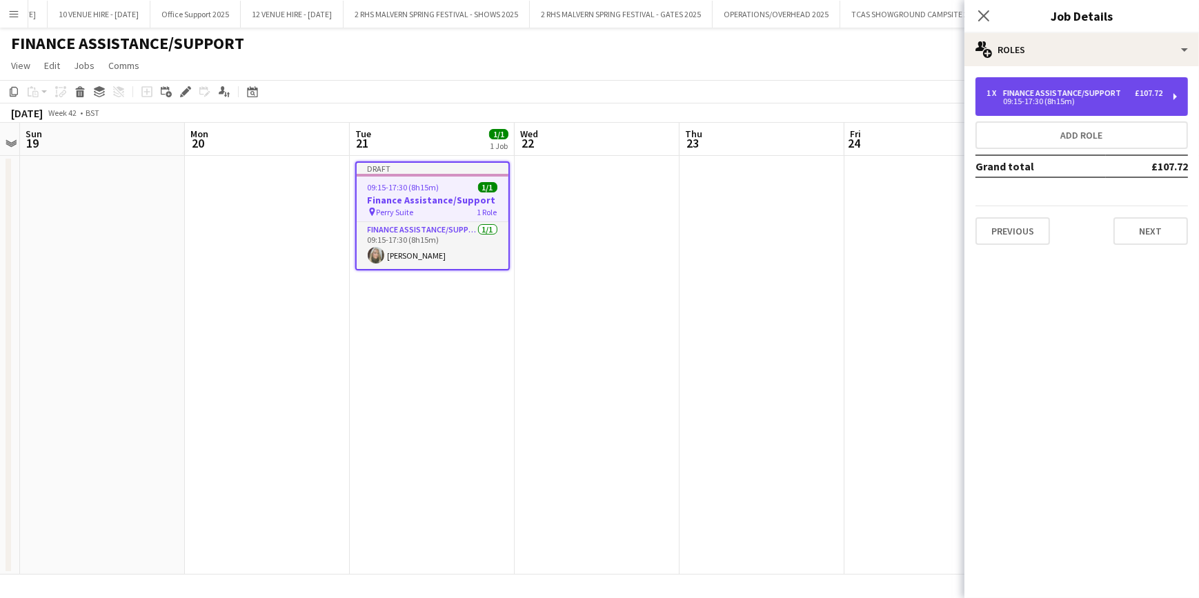
click at [1145, 83] on div "1 x Finance Assistance/Support £107.72 09:15-17:30 (8h15m)" at bounding box center [1081, 96] width 212 height 39
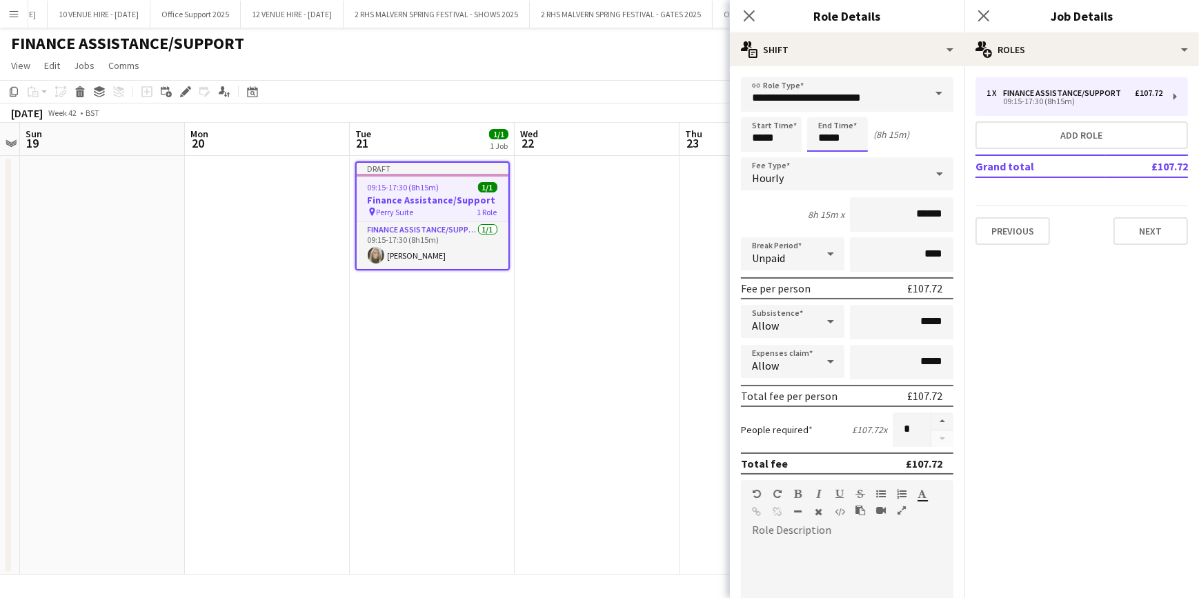
click at [855, 147] on input "*****" at bounding box center [837, 134] width 61 height 34
click at [848, 158] on div at bounding box center [851, 159] width 28 height 14
type input "*****"
click at [848, 158] on div at bounding box center [851, 159] width 28 height 14
click at [675, 299] on app-date-cell at bounding box center [597, 365] width 165 height 419
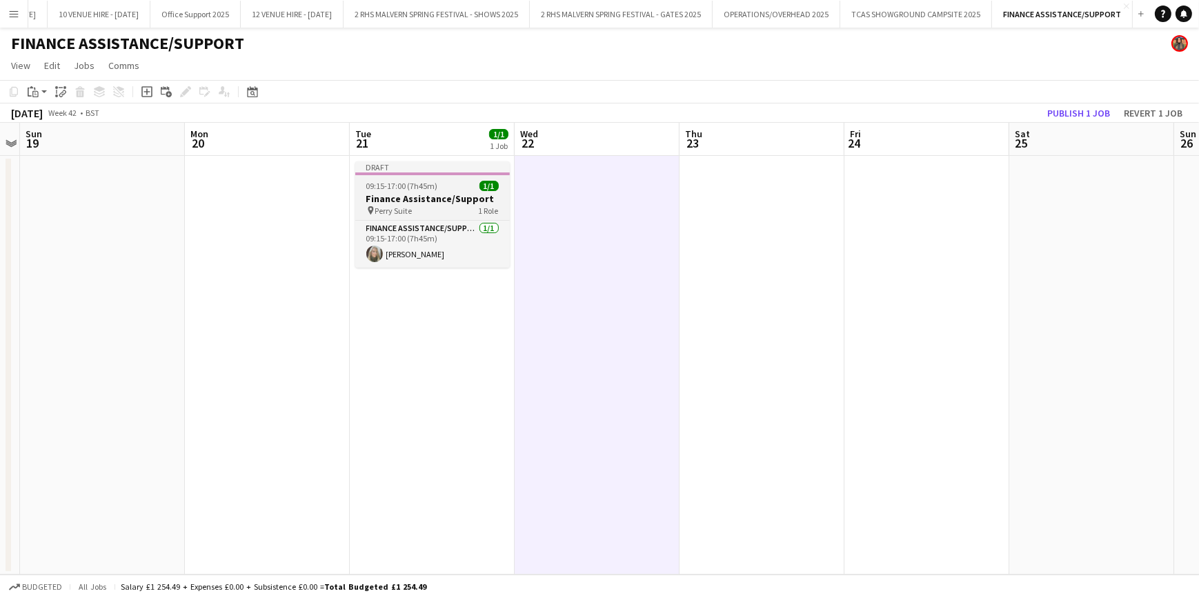
click at [459, 196] on h3 "Finance Assistance/Support" at bounding box center [432, 198] width 155 height 12
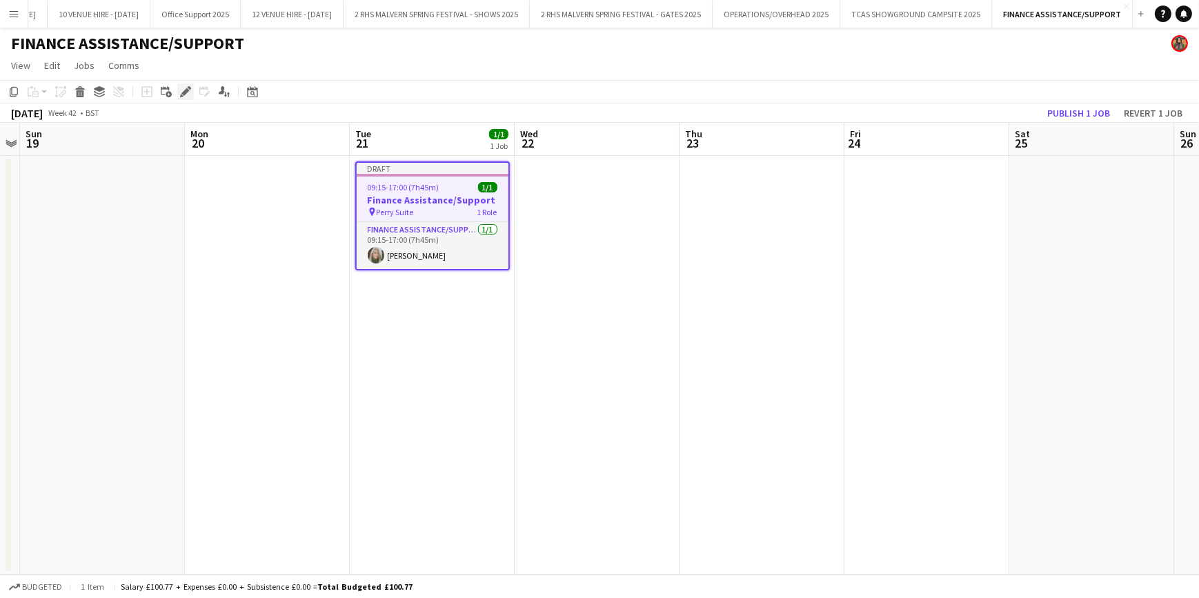
click at [180, 97] on icon at bounding box center [181, 95] width 3 height 3
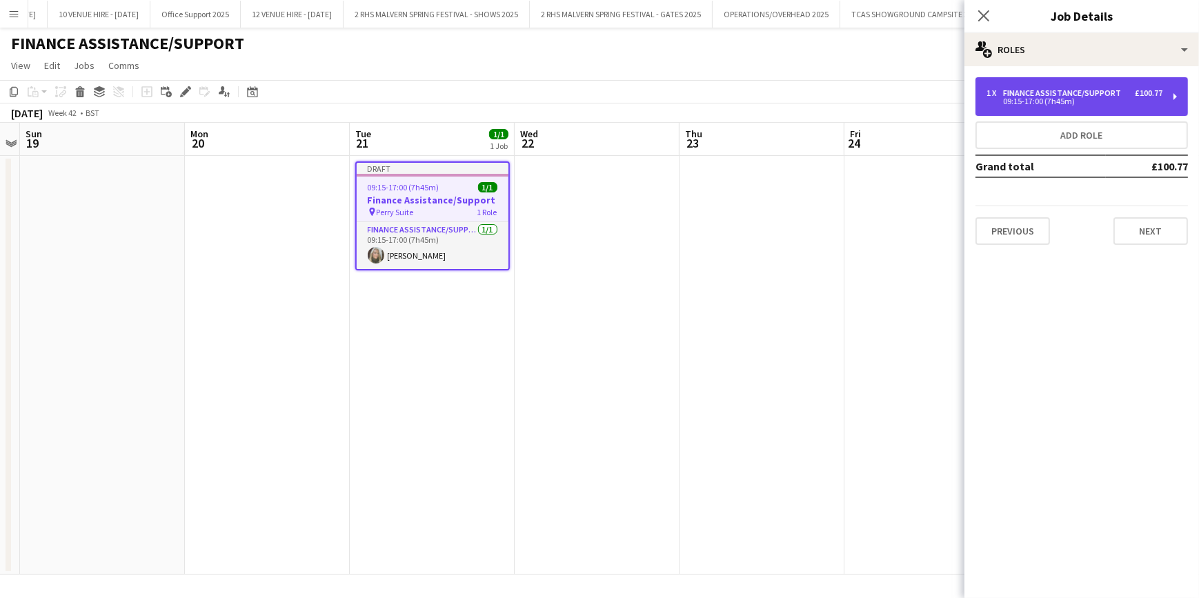
click at [1070, 92] on div "Finance Assistance/Support" at bounding box center [1064, 93] width 123 height 10
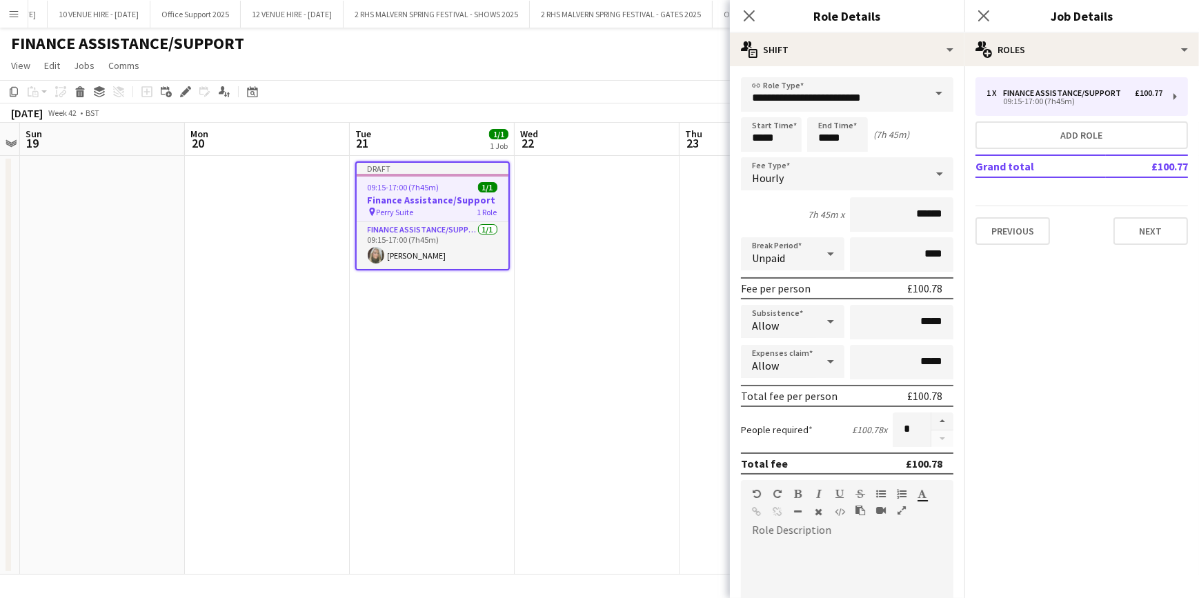
click at [507, 384] on app-date-cell "Draft 09:15-17:00 (7h45m) 1/1 Finance Assistance/Support pin Perry Suite 1 Role…" at bounding box center [432, 365] width 165 height 419
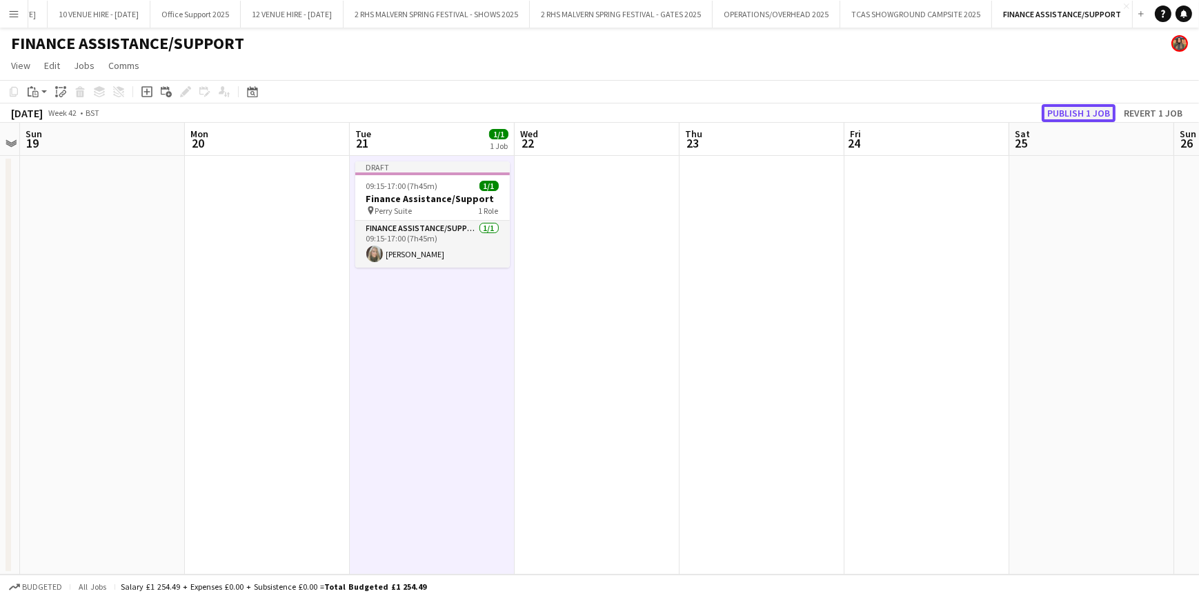
click at [1083, 117] on button "Publish 1 job" at bounding box center [1079, 113] width 74 height 18
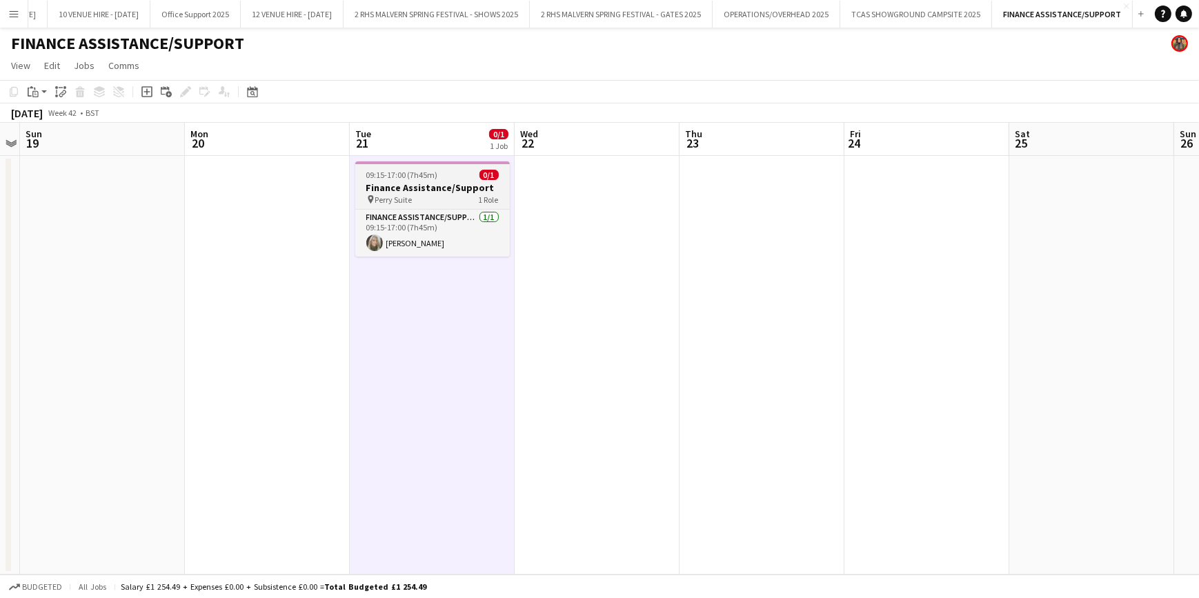
click at [417, 191] on h3 "Finance Assistance/Support" at bounding box center [432, 187] width 155 height 12
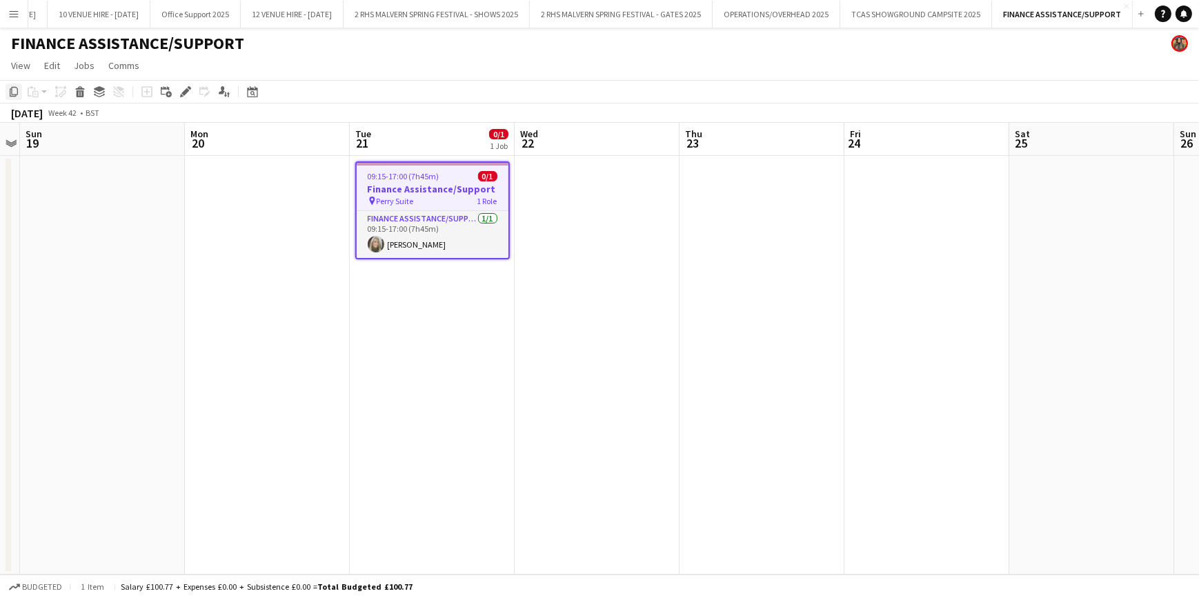
click at [15, 92] on icon "Copy" at bounding box center [13, 91] width 11 height 11
click at [13, 92] on icon "Copy" at bounding box center [13, 91] width 11 height 11
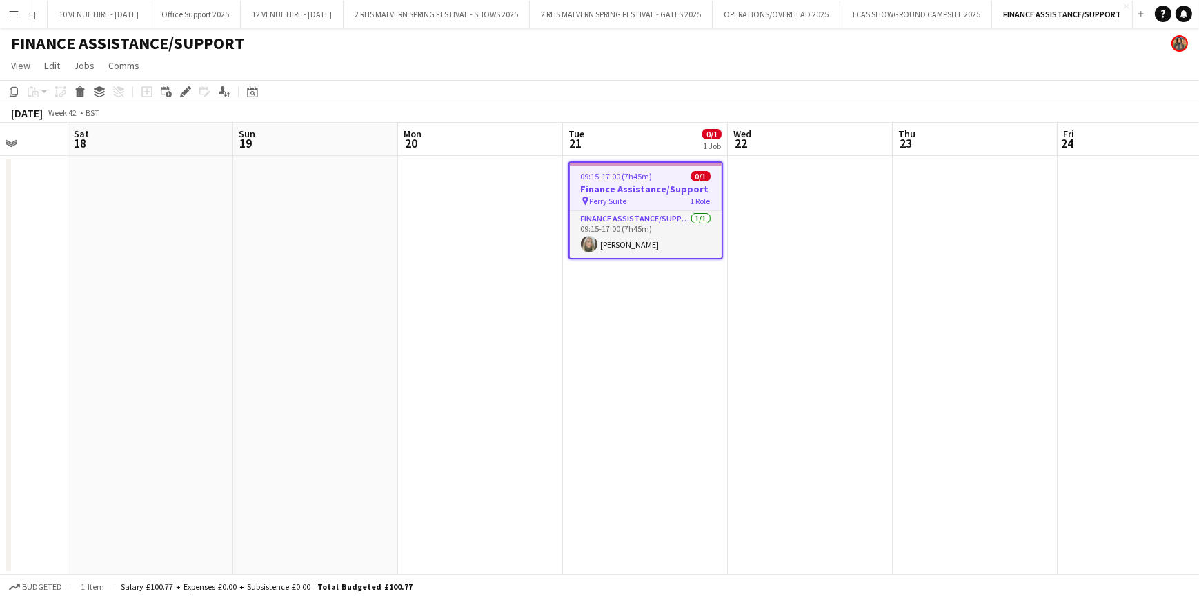
scroll to position [0, 394]
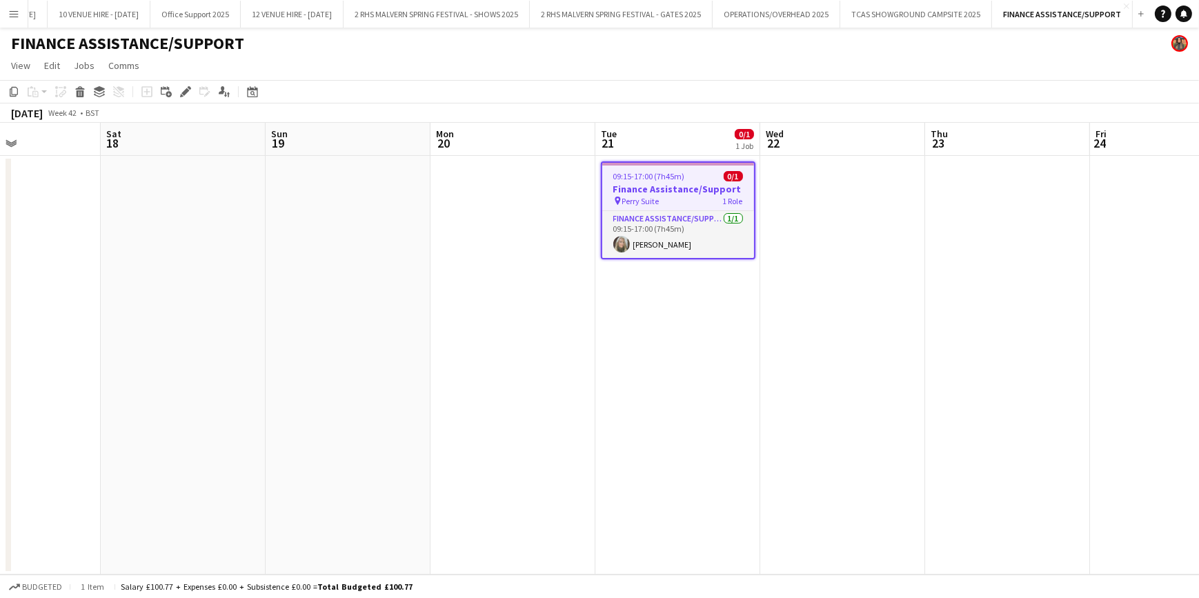
drag, startPoint x: 222, startPoint y: 135, endPoint x: 467, endPoint y: 158, distance: 245.9
click at [467, 158] on app-calendar-viewport "Wed 15 Thu 16 Fri 17 Sat 18 Sun 19 Mon 20 Tue 21 0/1 1 Job Wed 22 Thu 23 Fri 24…" at bounding box center [599, 349] width 1199 height 452
click at [261, 90] on div "Date picker OCT 2025 OCT 2025 Monday M Tuesday T Wednesday W Thursday T Friday …" at bounding box center [247, 91] width 31 height 17
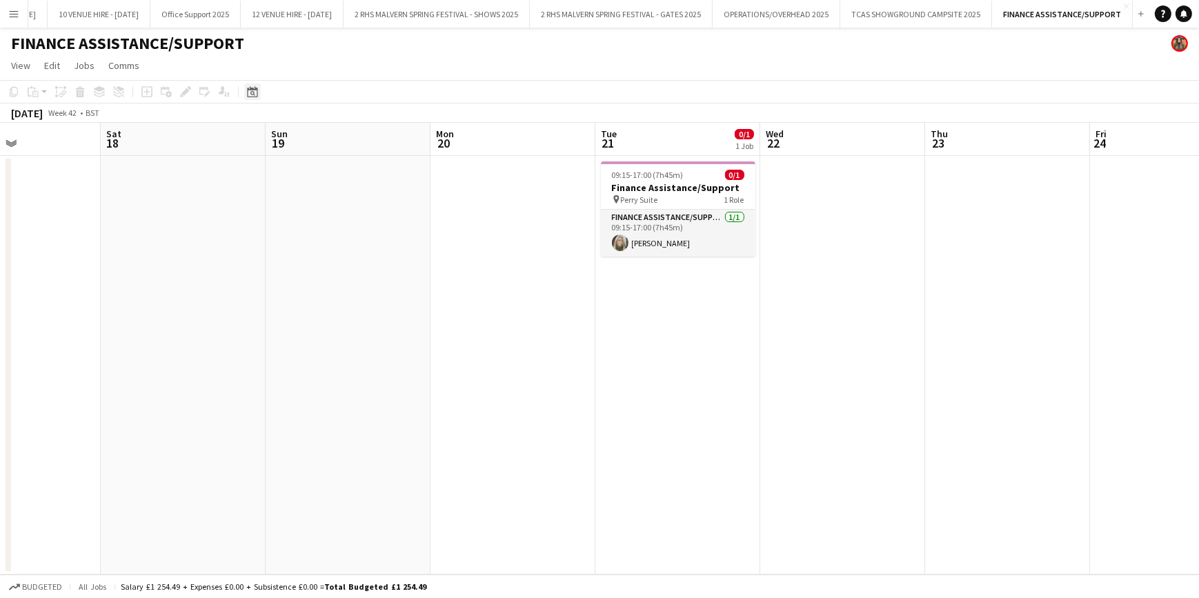
click at [244, 96] on div "Date picker" at bounding box center [252, 91] width 17 height 17
click at [368, 134] on span "Next month" at bounding box center [364, 140] width 28 height 28
click at [287, 246] on span "19" at bounding box center [291, 249] width 17 height 17
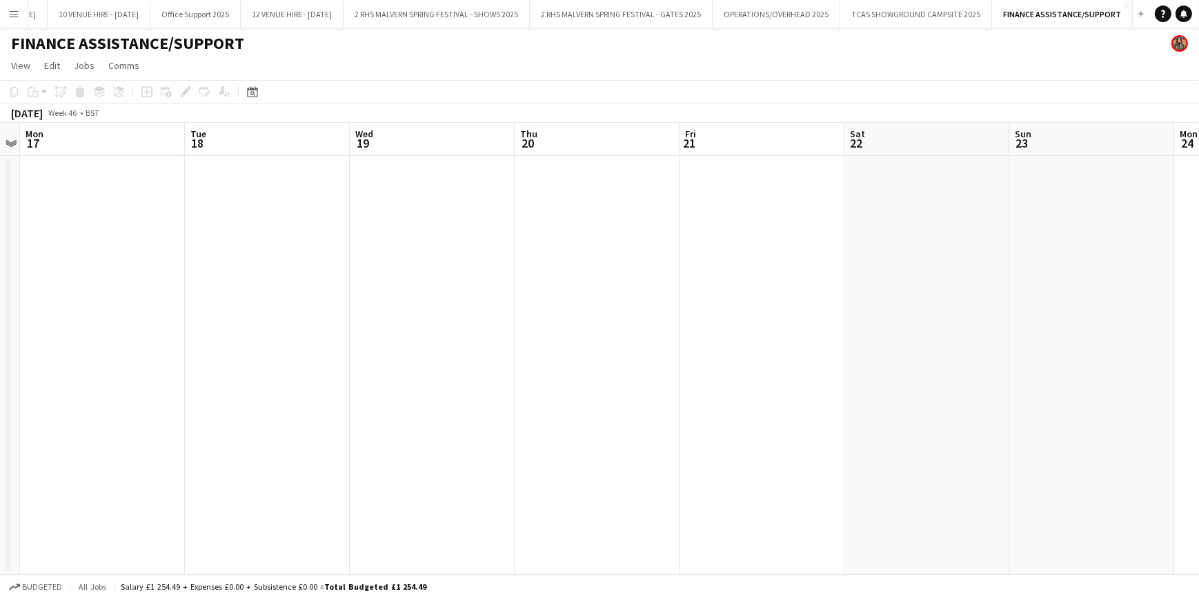
click at [389, 177] on app-date-cell at bounding box center [432, 365] width 165 height 419
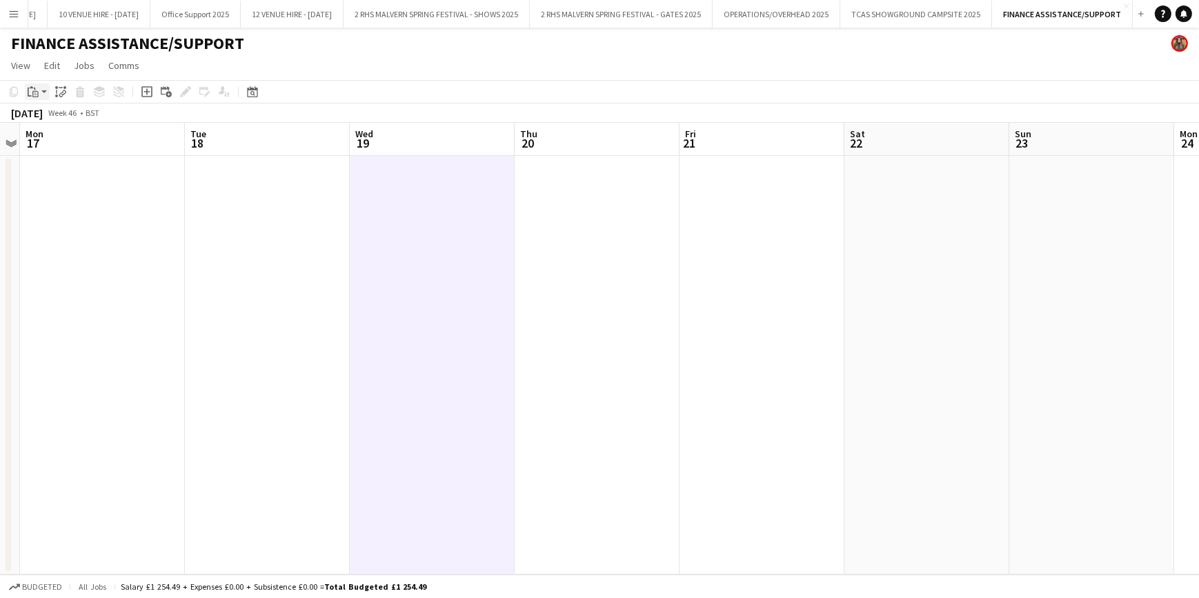
click at [30, 90] on icon "Paste" at bounding box center [33, 91] width 11 height 11
click at [66, 138] on link "Paste with crew Ctrl+Shift+V" at bounding box center [102, 141] width 130 height 12
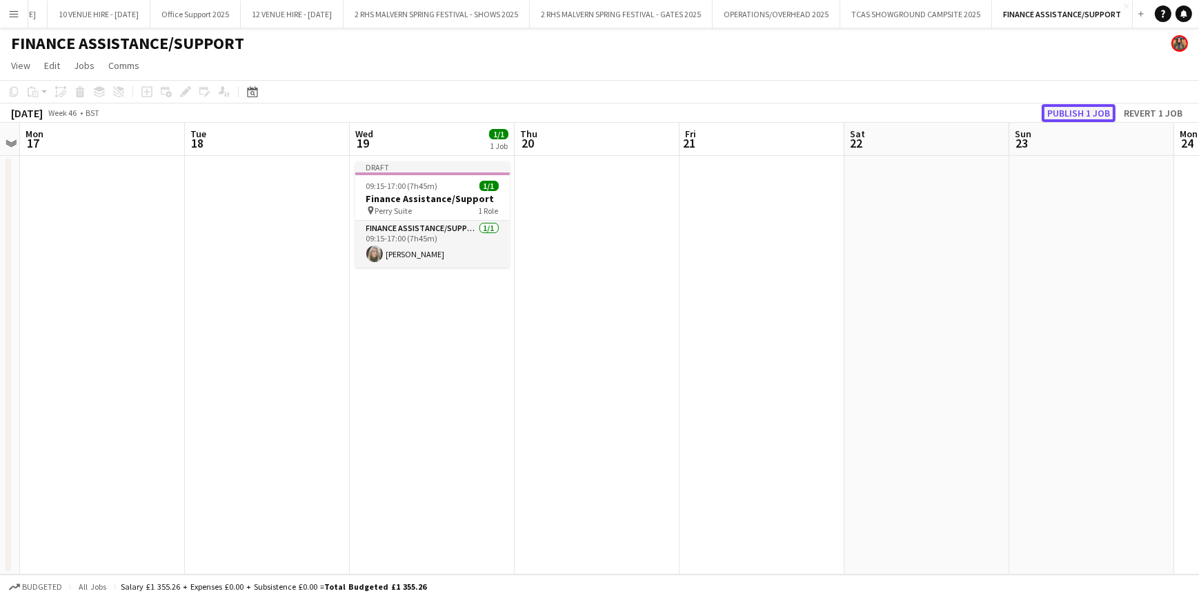
click at [1073, 112] on button "Publish 1 job" at bounding box center [1079, 113] width 74 height 18
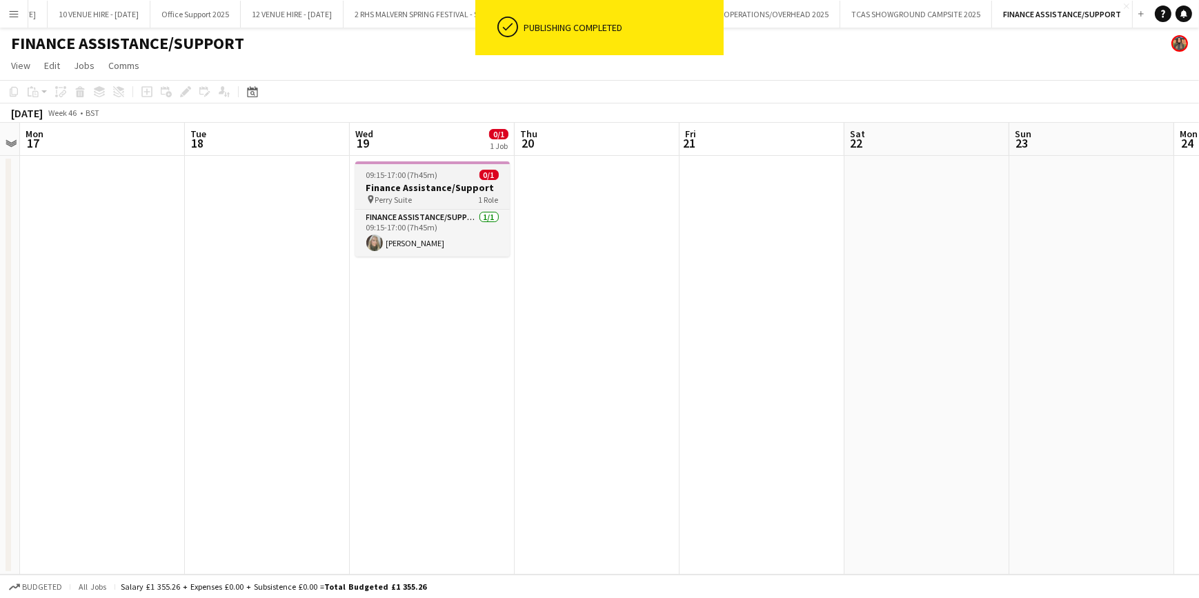
click at [419, 200] on div "pin Perry Suite 1 Role" at bounding box center [432, 199] width 155 height 11
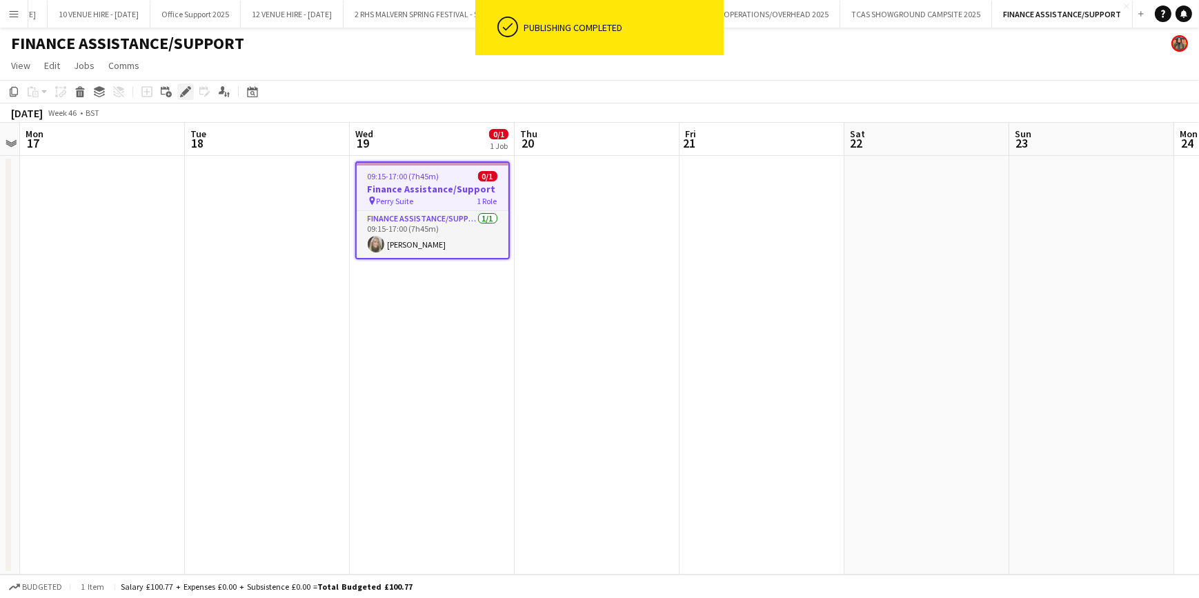
click at [189, 95] on icon "Edit" at bounding box center [185, 91] width 11 height 11
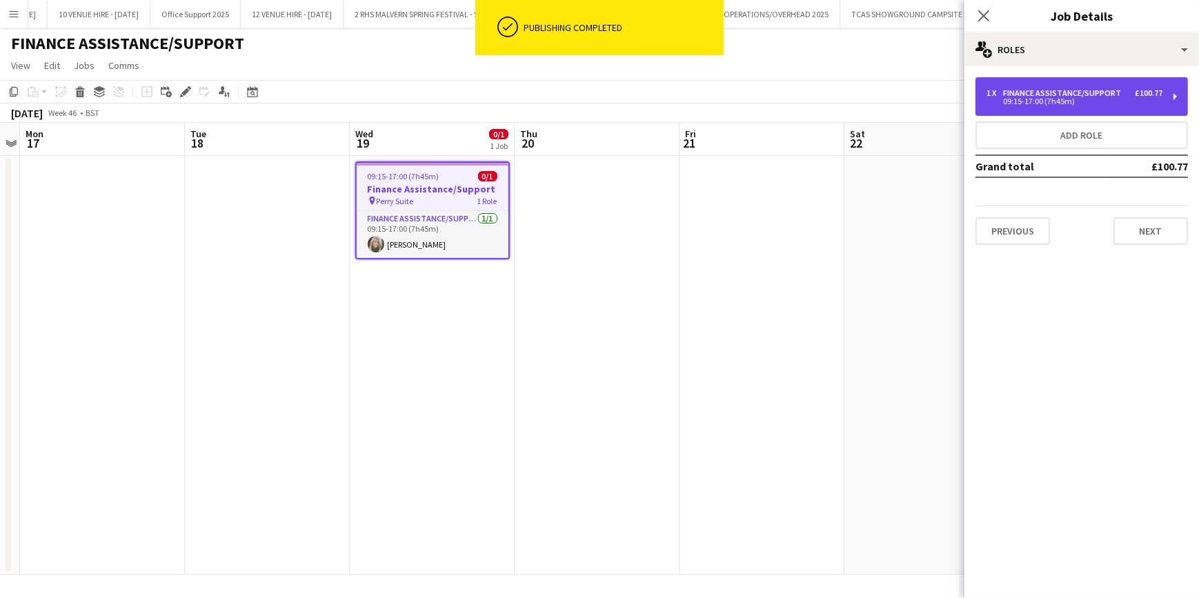
click at [1059, 98] on div "09:15-17:00 (7h45m)" at bounding box center [1074, 101] width 176 height 7
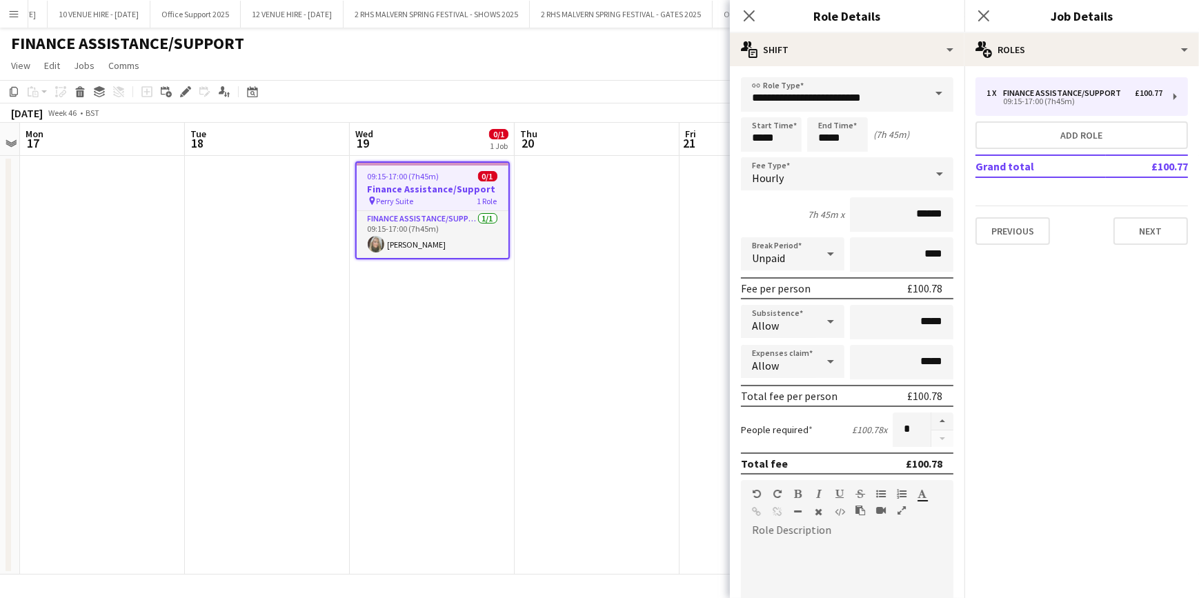
click at [592, 387] on app-date-cell at bounding box center [597, 365] width 165 height 419
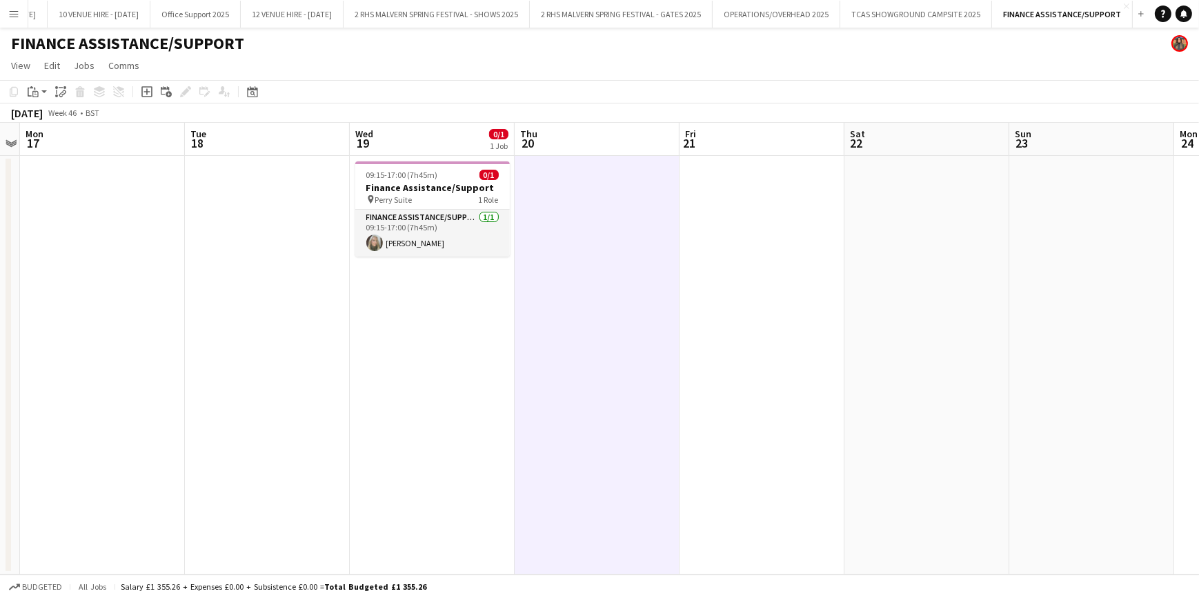
click at [596, 237] on app-date-cell at bounding box center [597, 365] width 165 height 419
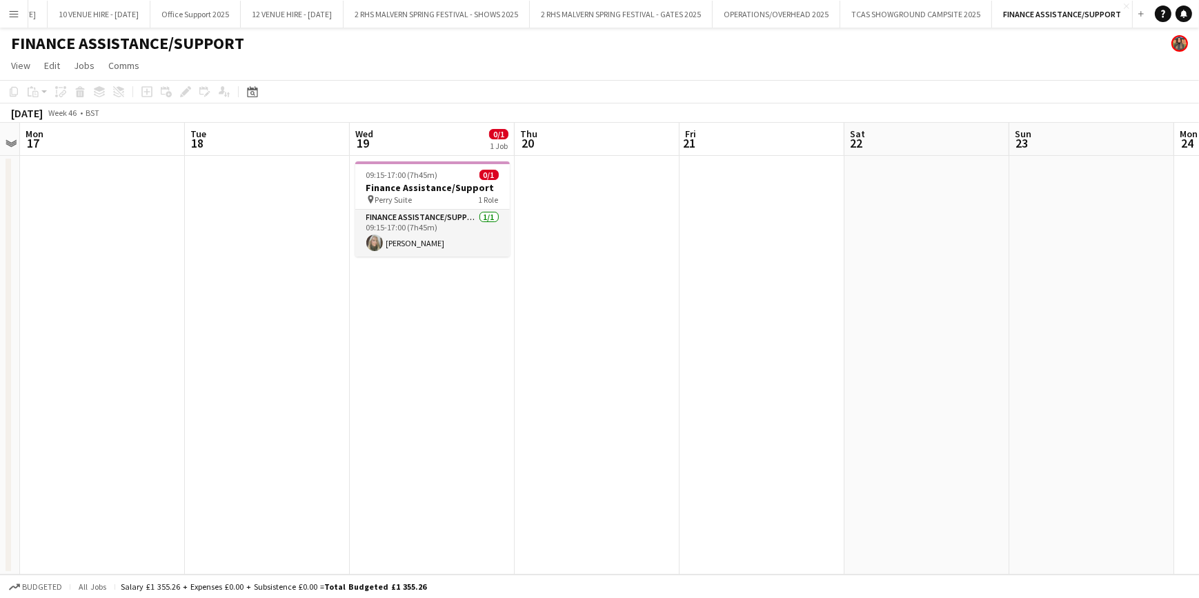
click at [580, 321] on app-date-cell at bounding box center [597, 365] width 165 height 419
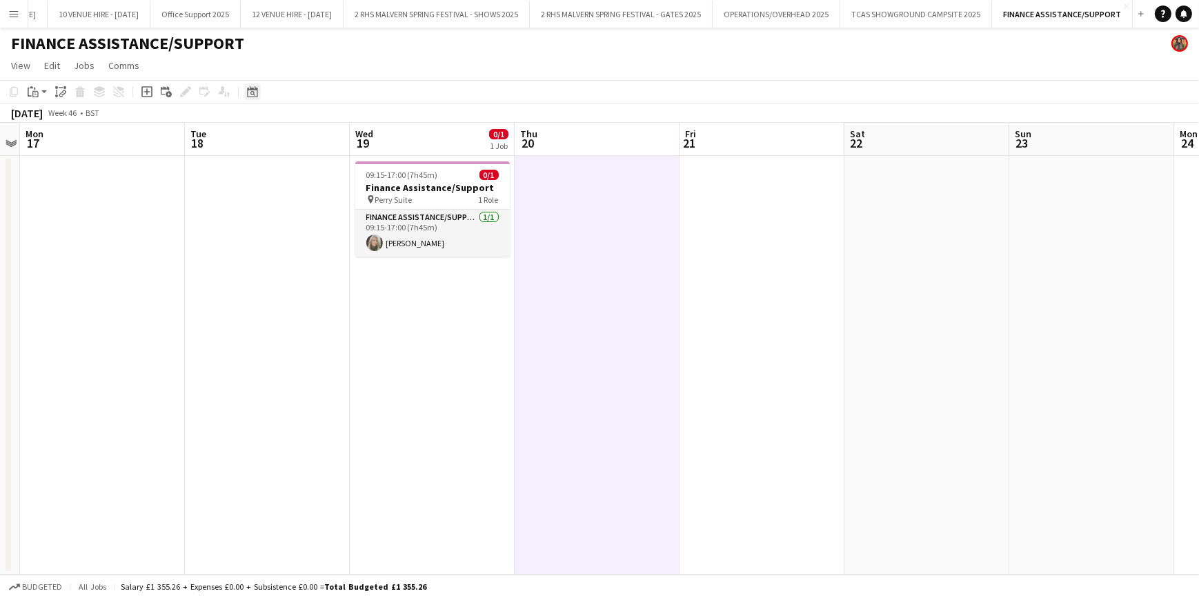
click at [250, 89] on icon at bounding box center [252, 91] width 10 height 11
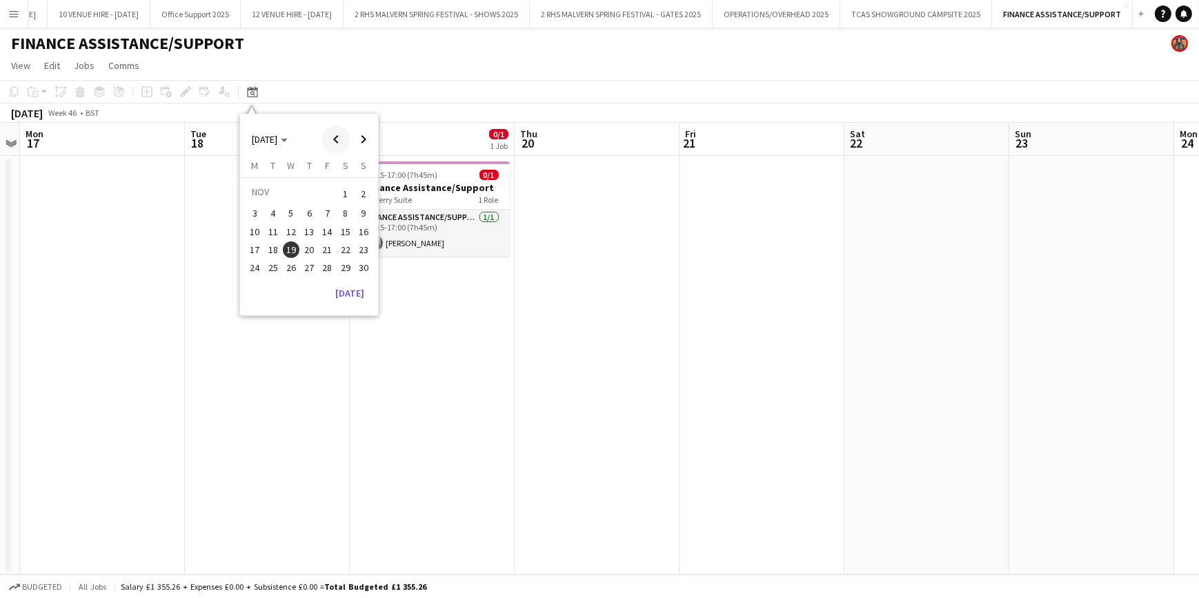
click at [339, 147] on span "Previous month" at bounding box center [336, 140] width 28 height 28
click at [307, 248] on span "16" at bounding box center [309, 246] width 17 height 17
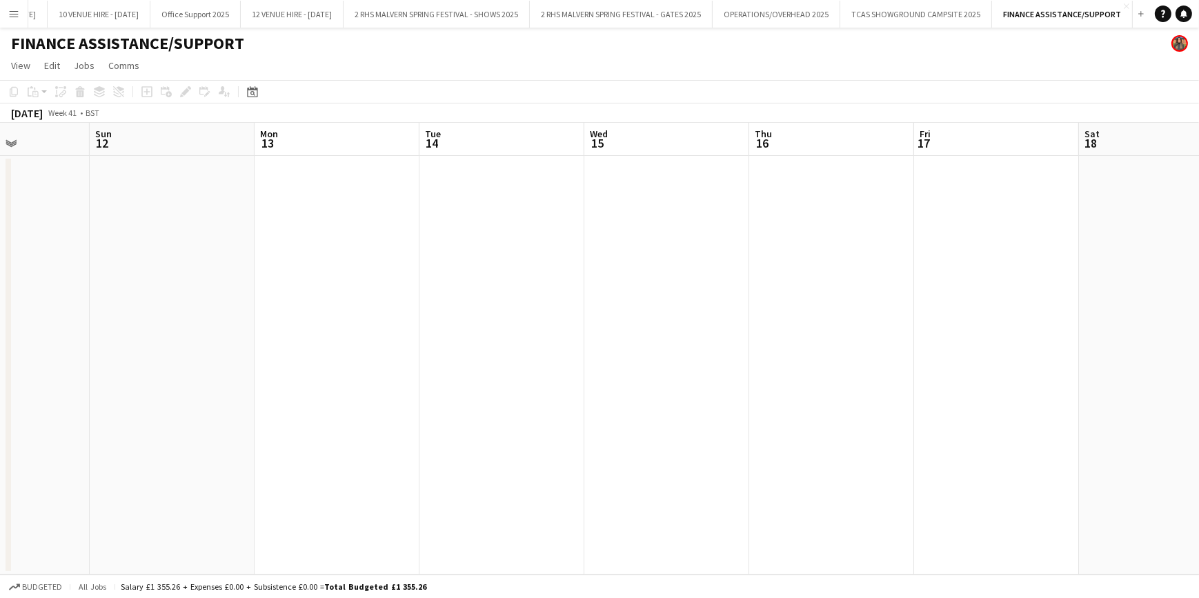
drag, startPoint x: 434, startPoint y: 132, endPoint x: 998, endPoint y: 130, distance: 564.2
click at [998, 130] on app-calendar-viewport "Thu 9 Fri 10 Sat 11 Sun 12 Mon 13 Tue 14 Wed 15 Thu 16 Fri 17 Sat 18 Sun 19 Mon…" at bounding box center [599, 349] width 1199 height 452
drag, startPoint x: 450, startPoint y: 132, endPoint x: -148, endPoint y: 132, distance: 598.7
click at [0, 132] on html "Menu Boards Boards Boards All jobs Status Workforce Workforce My Workforce Recr…" at bounding box center [599, 299] width 1199 height 598
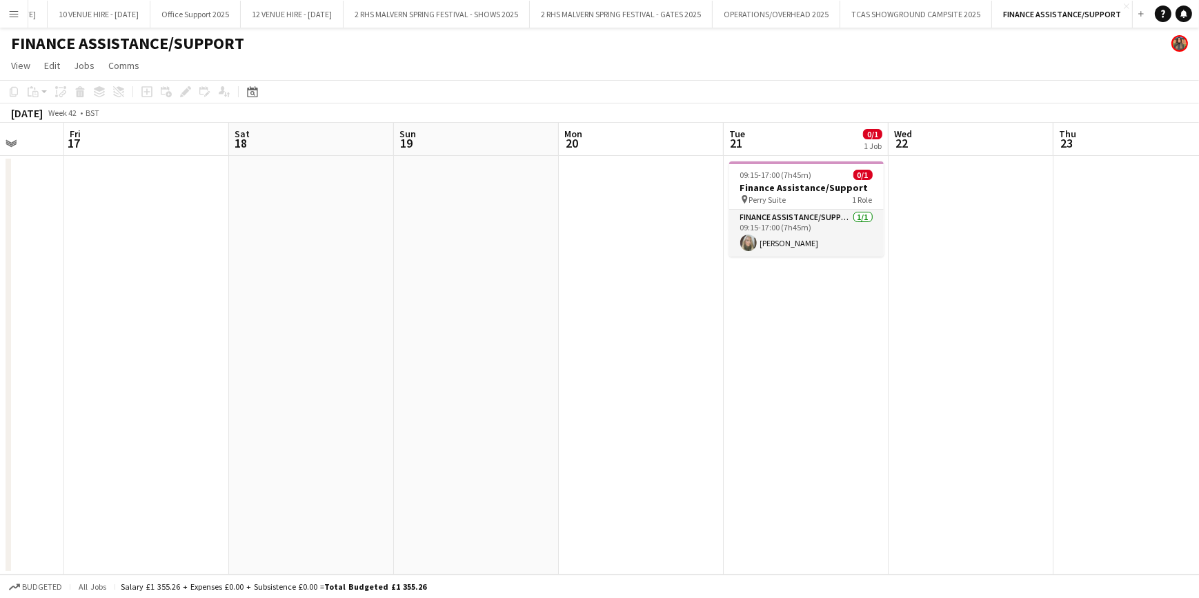
drag, startPoint x: 710, startPoint y: 132, endPoint x: 103, endPoint y: 173, distance: 608.3
click at [103, 173] on app-calendar-viewport "Mon 13 Tue 14 Wed 15 Thu 16 Fri 17 Sat 18 Sun 19 Mon 20 Tue 21 0/1 1 Job Wed 22…" at bounding box center [599, 349] width 1199 height 452
click at [258, 94] on div "Date picker" at bounding box center [252, 91] width 17 height 17
click at [358, 130] on span "Next month" at bounding box center [364, 140] width 28 height 28
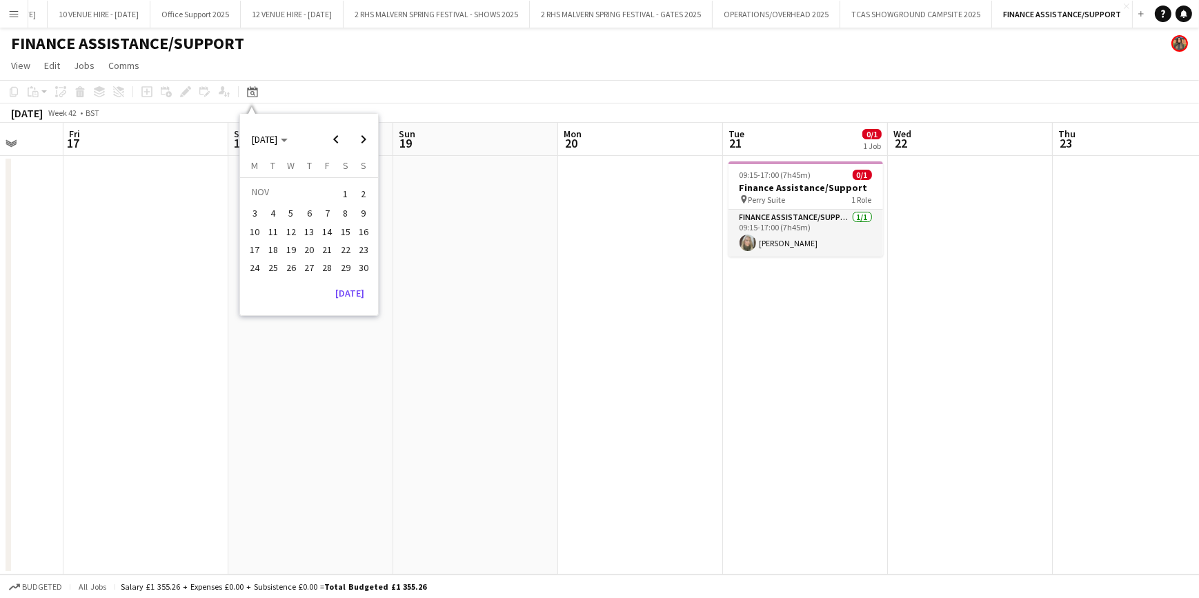
click at [293, 247] on span "19" at bounding box center [291, 249] width 17 height 17
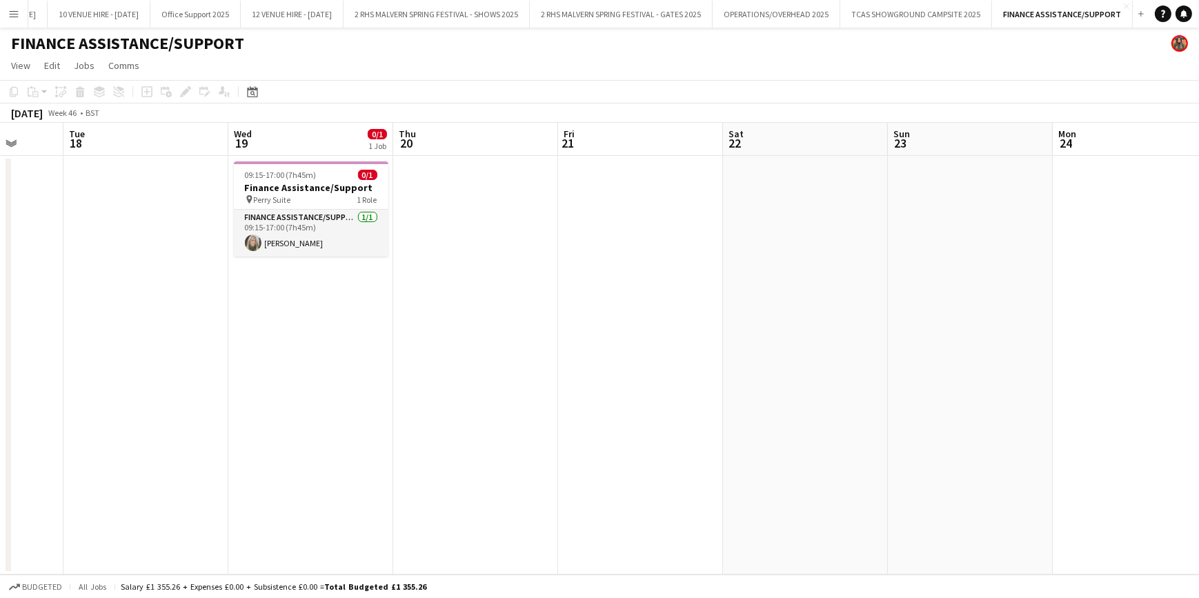
scroll to position [0, 475]
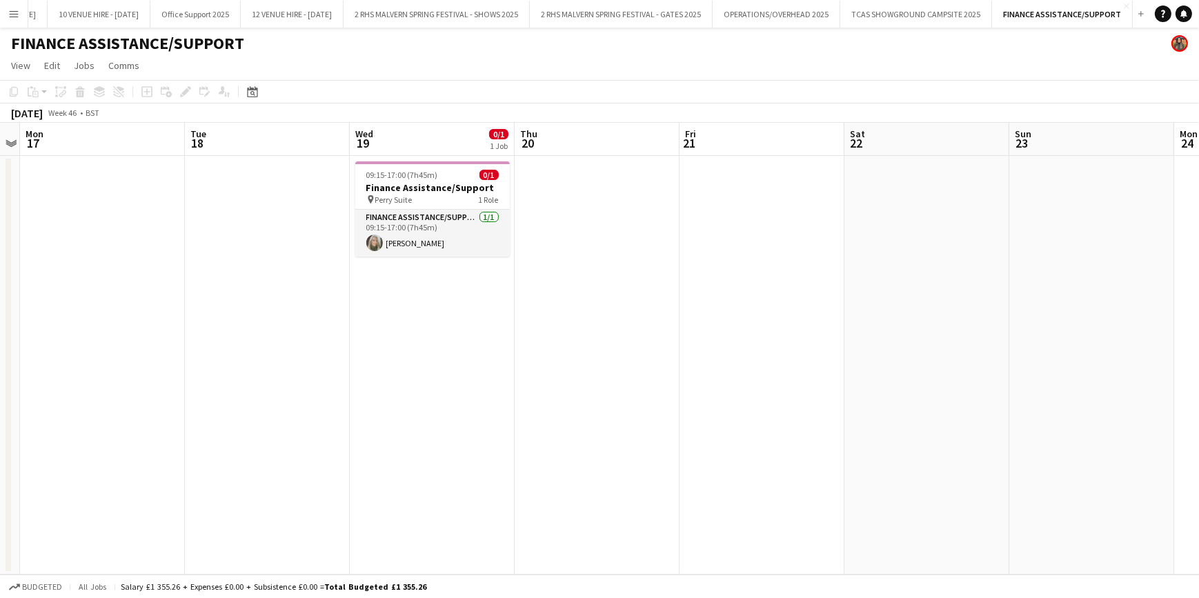
click at [8, 19] on button "Menu" at bounding box center [14, 14] width 28 height 28
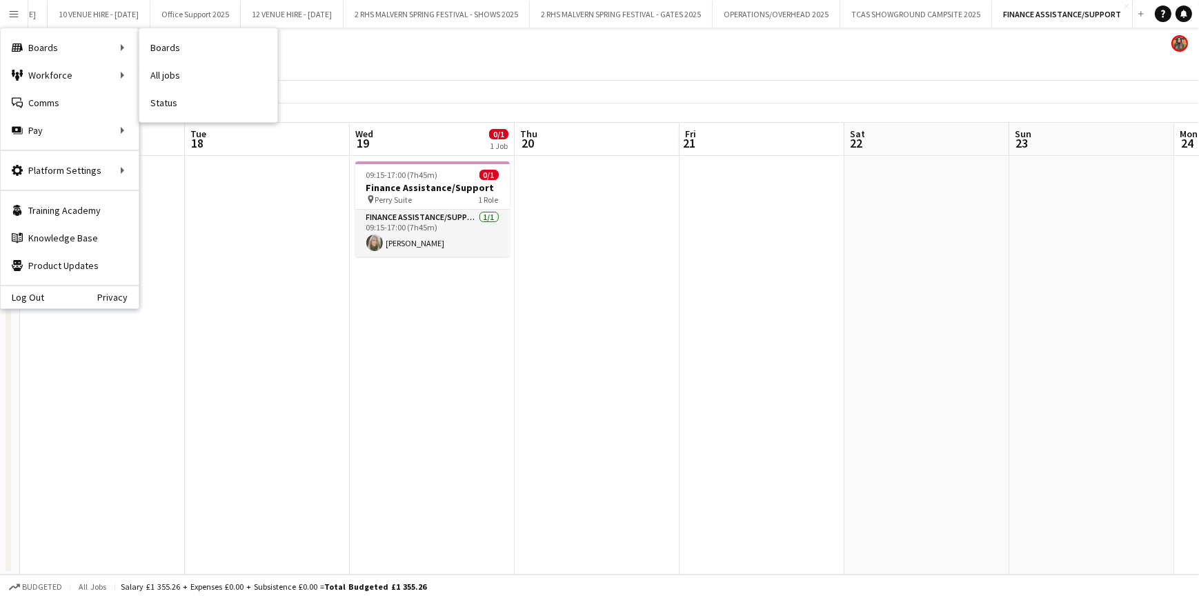
click at [314, 90] on app-toolbar "Copy Paste Paste Ctrl+V Paste with crew Ctrl+Shift+V Paste linked Job Delete Gr…" at bounding box center [599, 91] width 1199 height 23
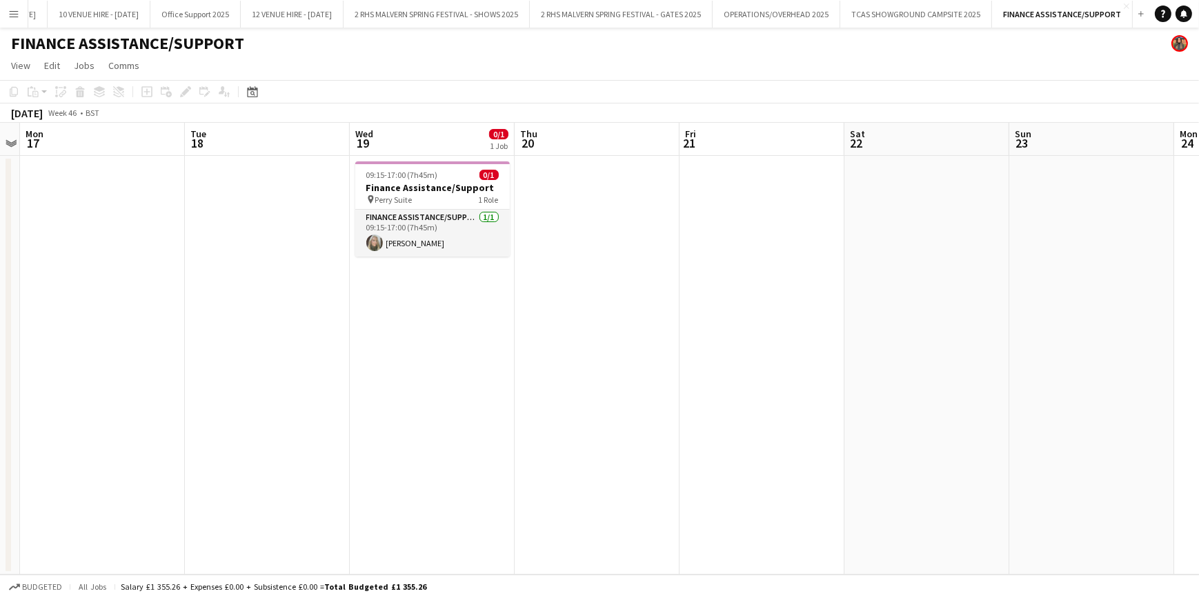
click at [16, 14] on app-icon "Menu" at bounding box center [13, 13] width 11 height 11
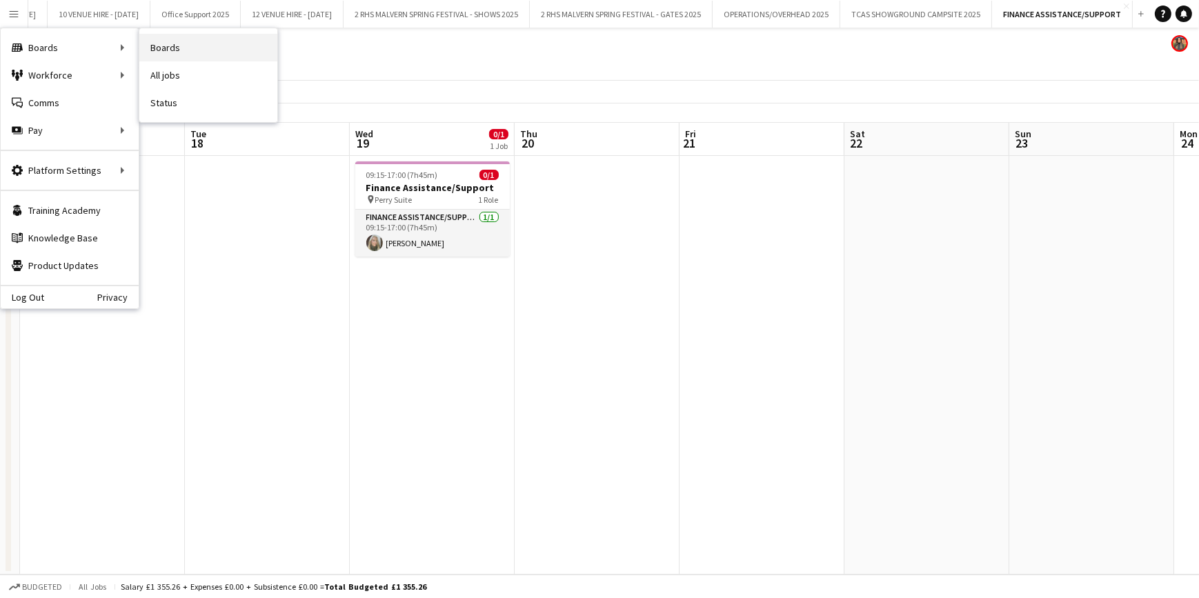
click at [157, 48] on link "Boards" at bounding box center [208, 48] width 138 height 28
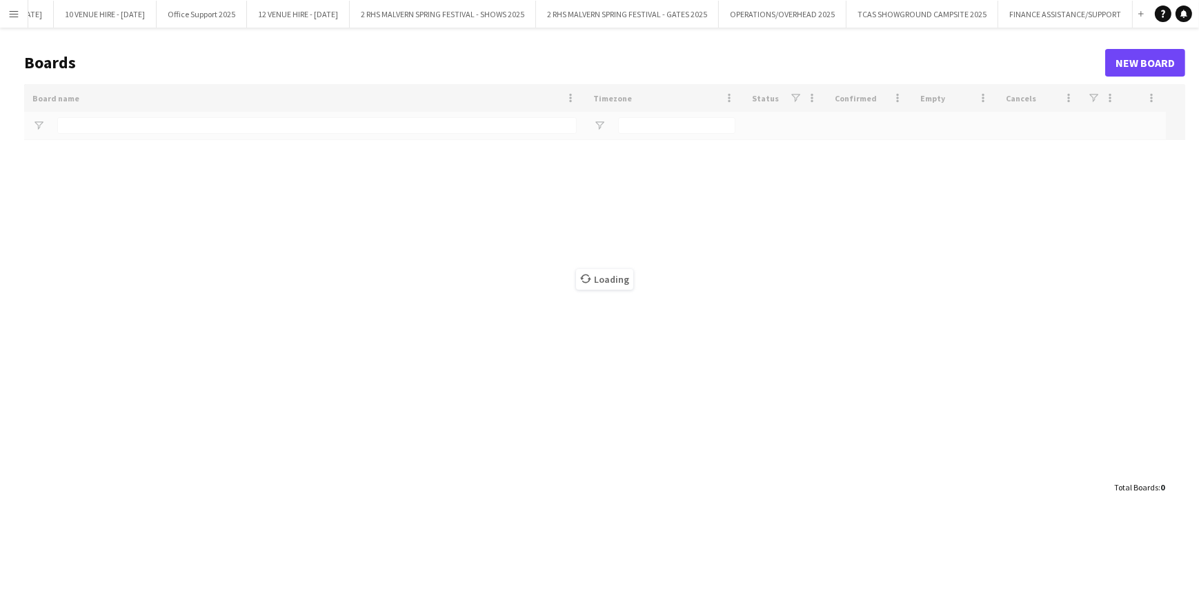
type input "****"
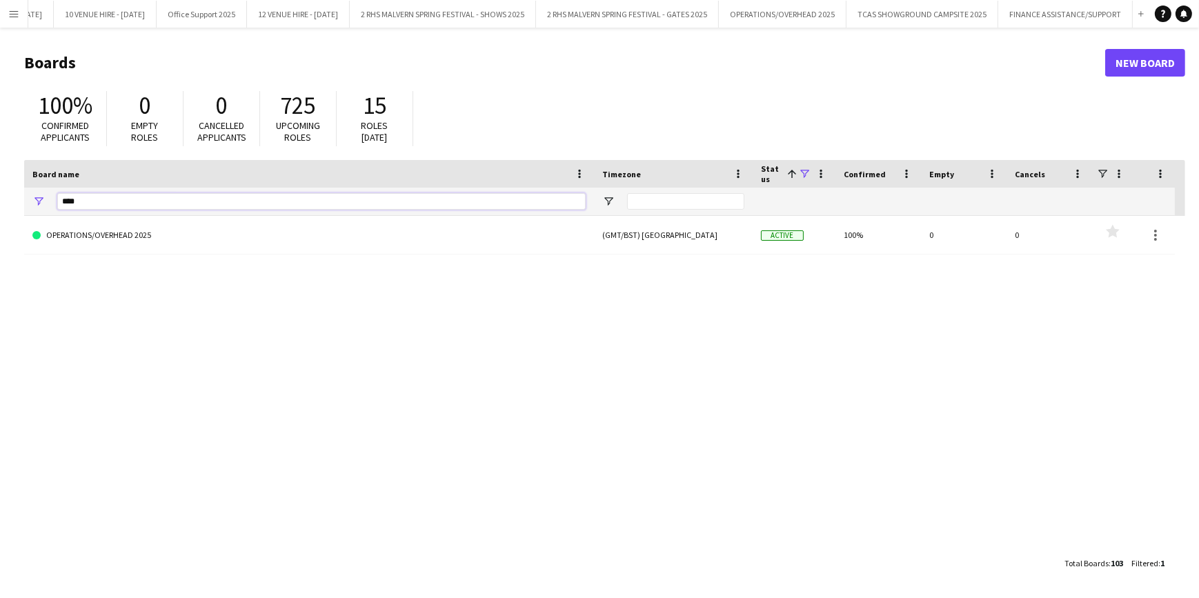
click at [90, 205] on input "****" at bounding box center [321, 201] width 528 height 17
type input "*"
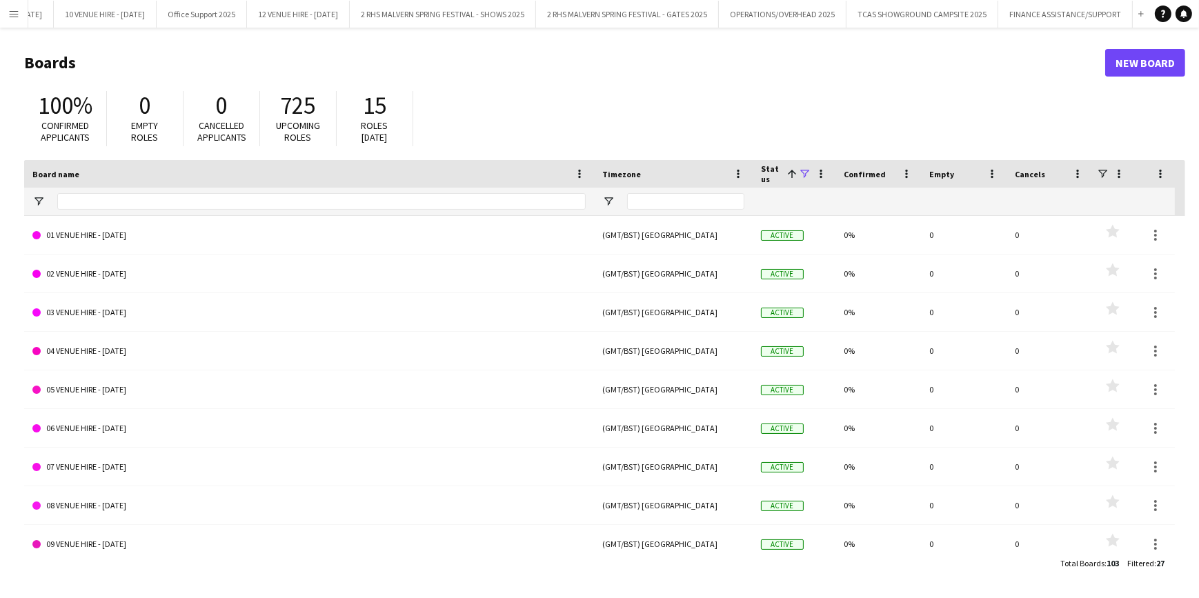
click at [14, 17] on app-icon "Menu" at bounding box center [13, 13] width 11 height 11
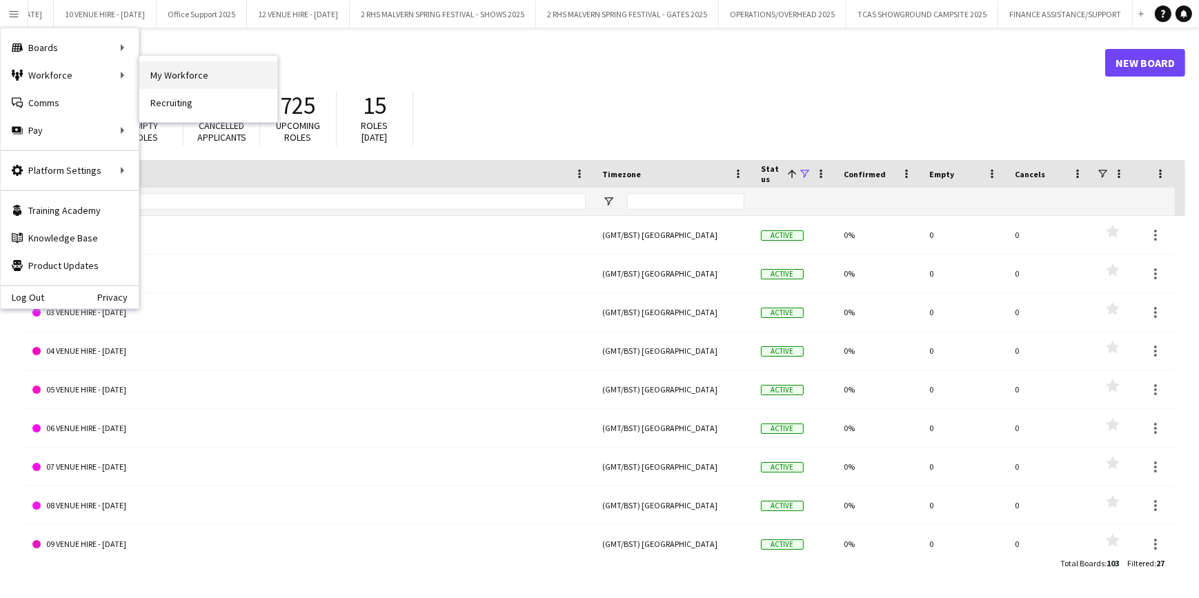
click at [140, 88] on link "My Workforce" at bounding box center [208, 75] width 138 height 28
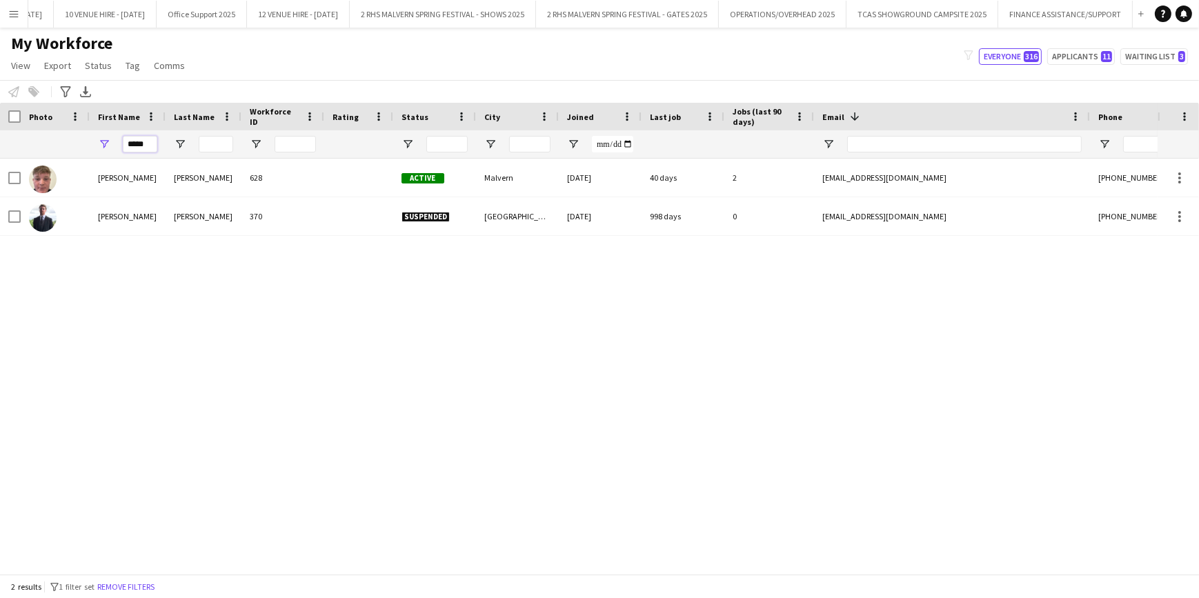
click at [150, 147] on input "*****" at bounding box center [140, 144] width 34 height 17
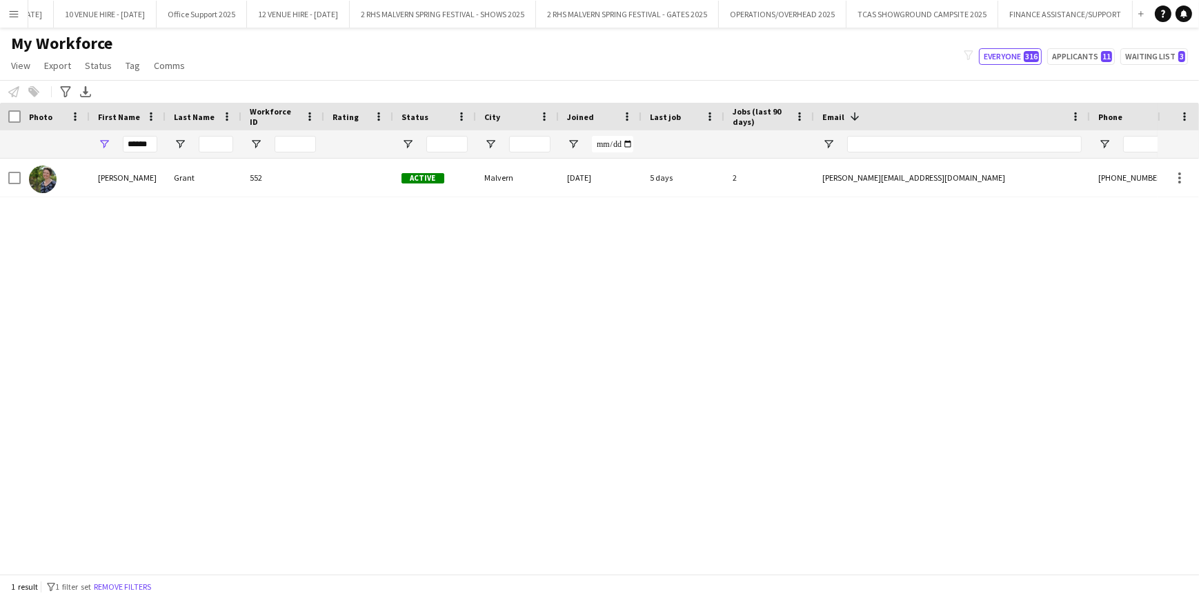
click at [221, 198] on div "Helena Grant 552 Active Malvern 06-08-2024 5 days 2 helena@grantlings.com +4477…" at bounding box center [578, 362] width 1157 height 406
click at [138, 146] on input "******" at bounding box center [140, 144] width 34 height 17
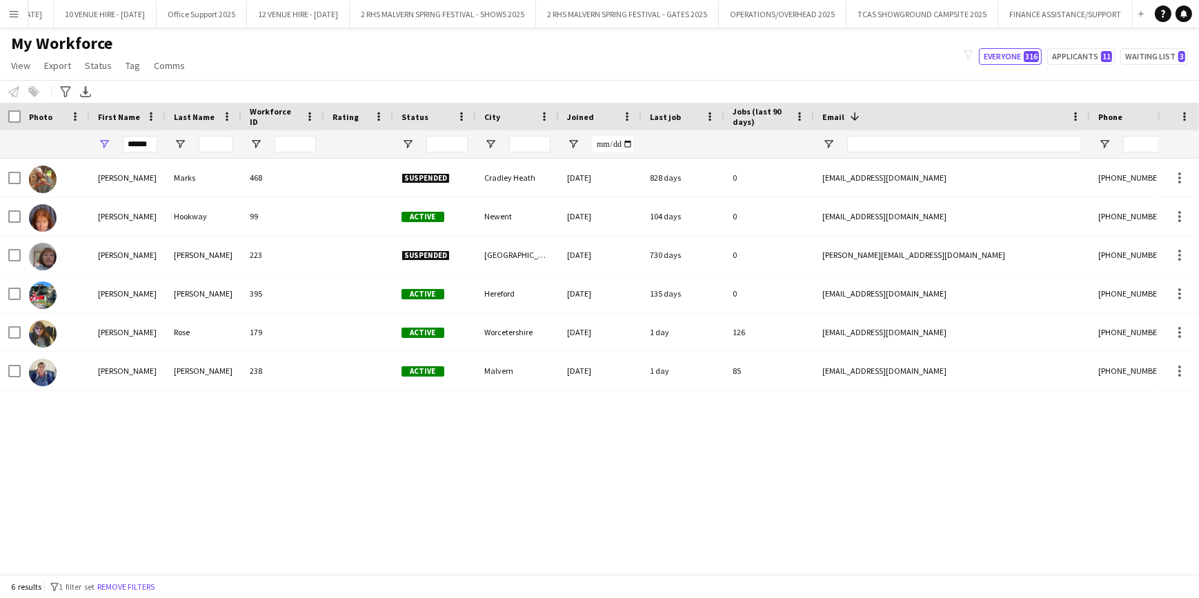
click at [197, 428] on div "Sharon Marks 468 Suspended Cradley Heath 07-06-2023 828 days 0 sharonmarks763@g…" at bounding box center [578, 362] width 1157 height 406
click at [155, 141] on input "******" at bounding box center [140, 144] width 34 height 17
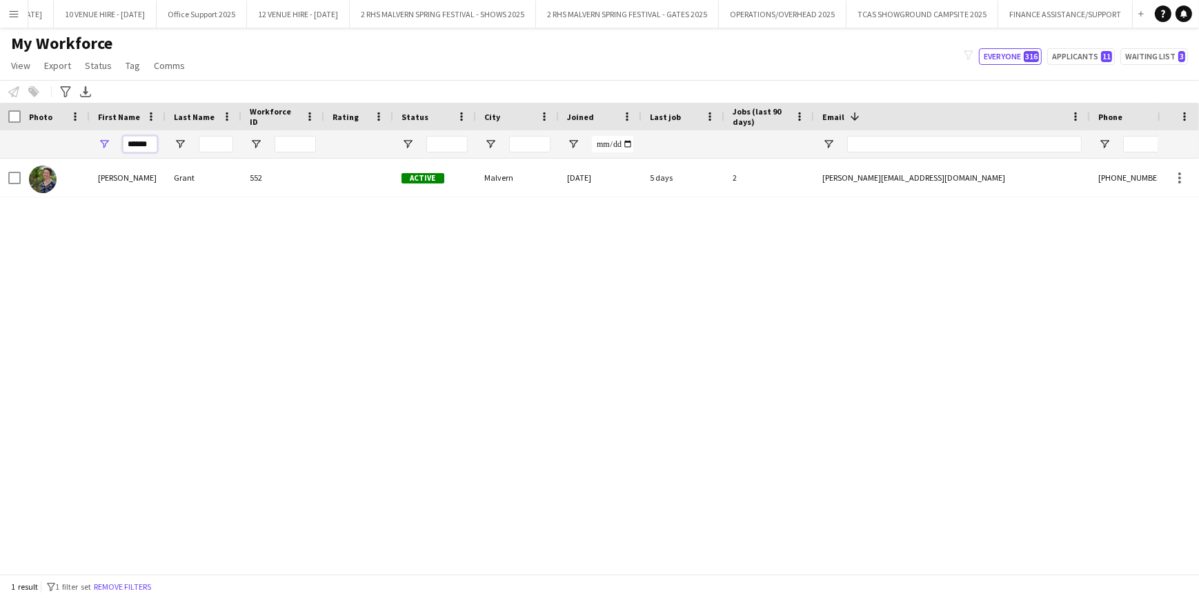
click at [136, 147] on input "******" at bounding box center [140, 144] width 34 height 17
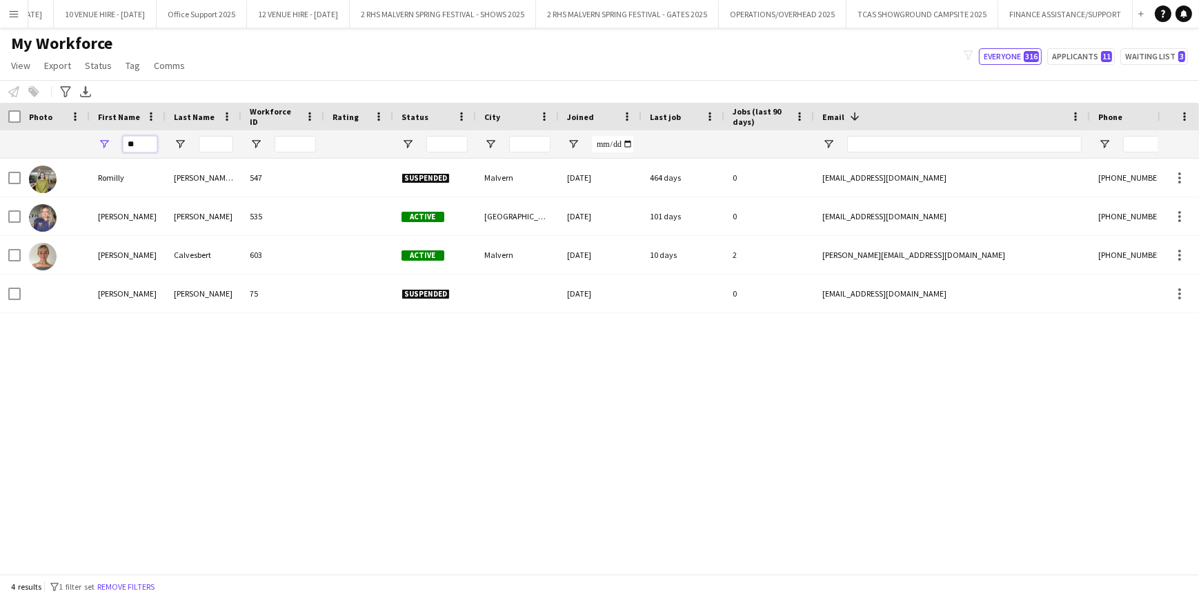
type input "*"
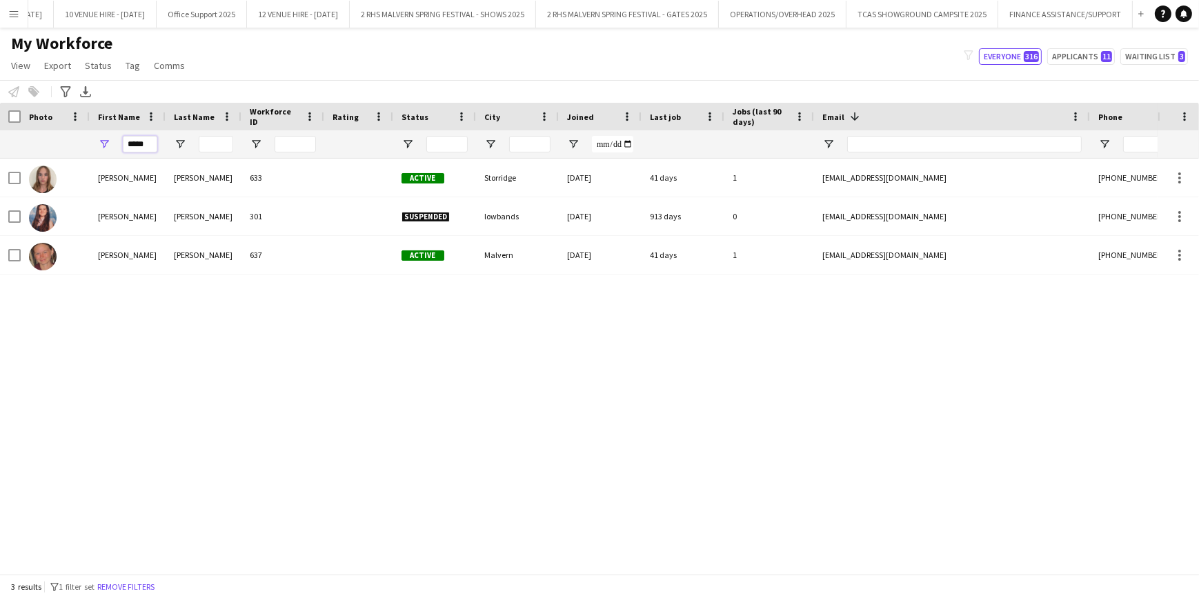
type input "*****"
click at [181, 77] on app-page-menu "View Views Default view SafeHR Employee Details New view Update view Delete vie…" at bounding box center [99, 67] width 199 height 26
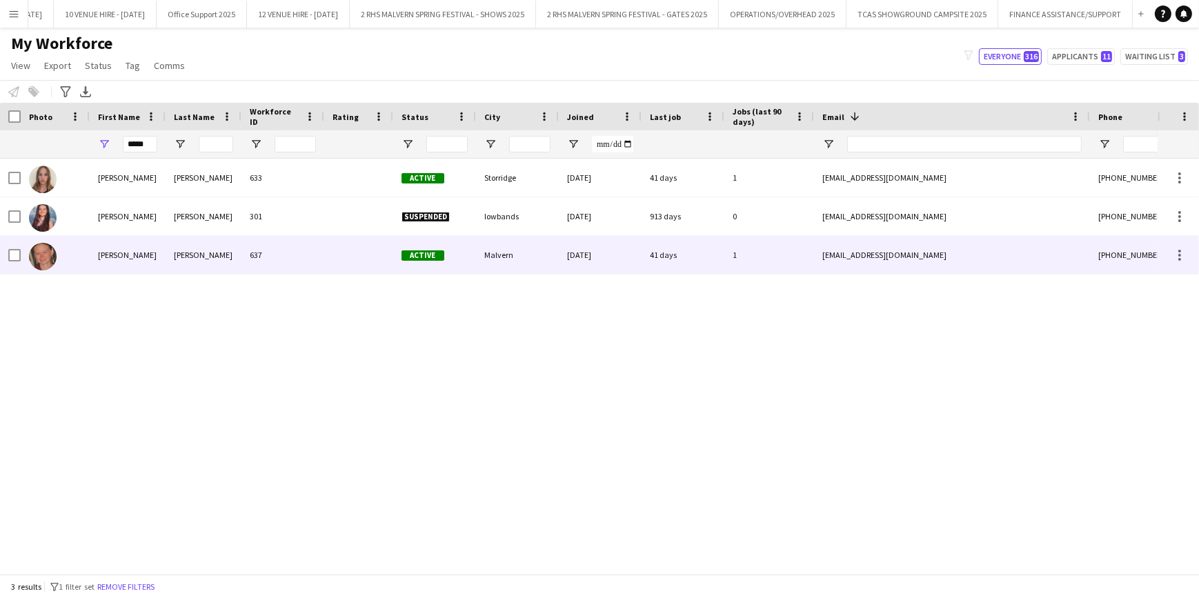
click at [254, 261] on div "637" at bounding box center [282, 255] width 83 height 38
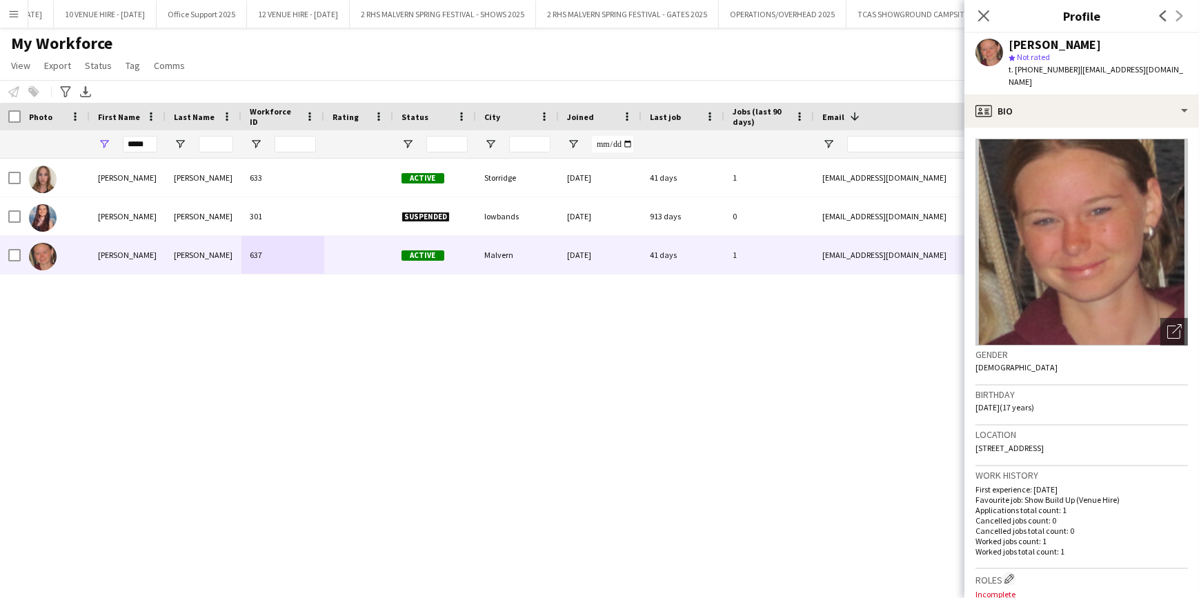
drag, startPoint x: 462, startPoint y: 435, endPoint x: 402, endPoint y: 423, distance: 61.0
click at [462, 435] on div "Amelia Mills 633 Active Storridge 12-08-2025 41 days 1 aomills09@icloud.com +44…" at bounding box center [578, 362] width 1157 height 406
click at [982, 14] on icon at bounding box center [983, 15] width 13 height 13
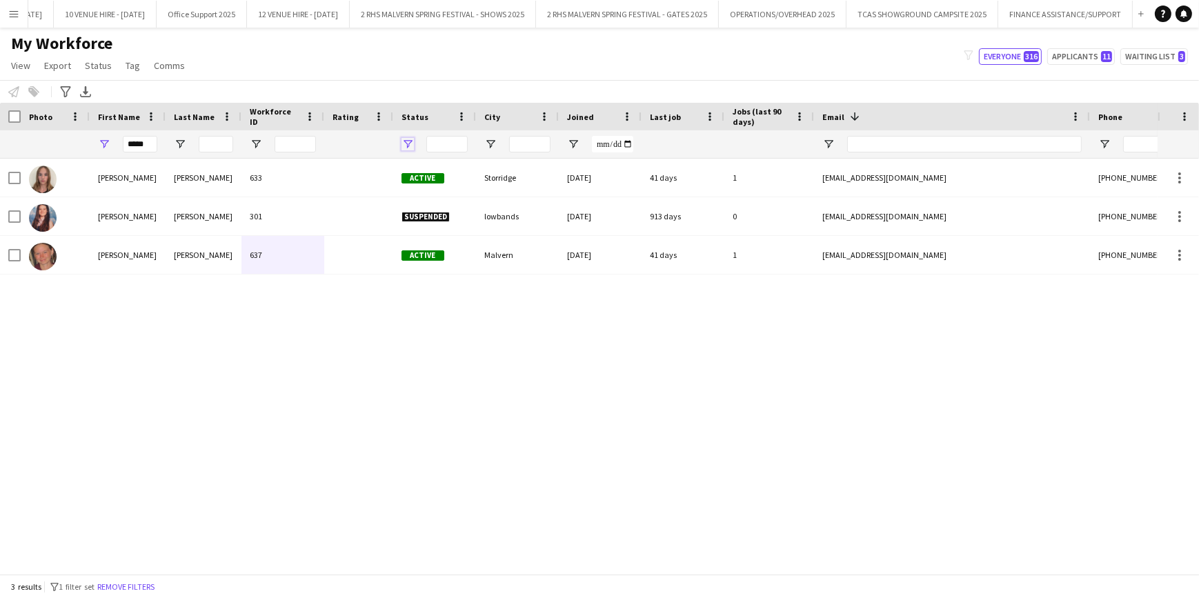
click at [407, 147] on span "Open Filter Menu" at bounding box center [407, 144] width 12 height 12
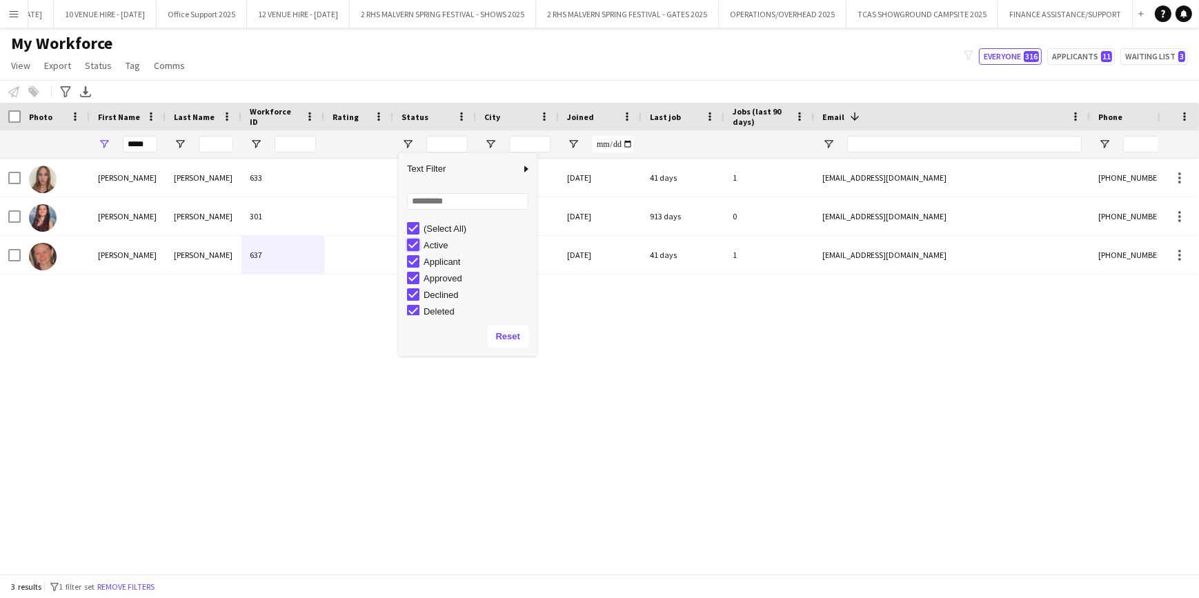
type input "**********"
click at [416, 235] on div "(Select All)" at bounding box center [472, 228] width 130 height 17
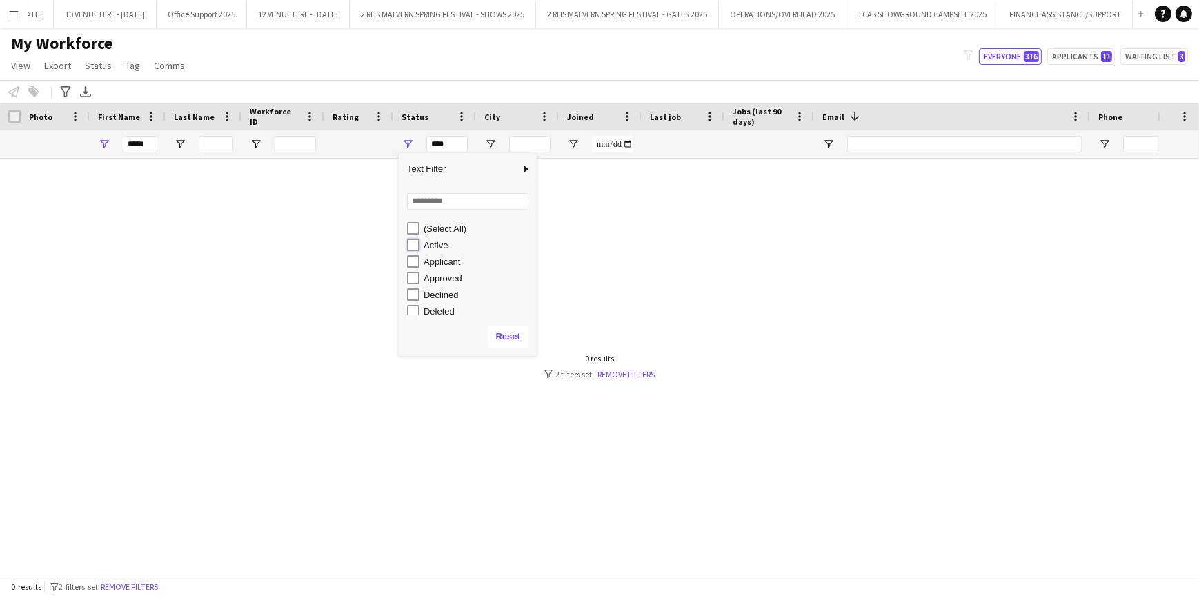
type input "**********"
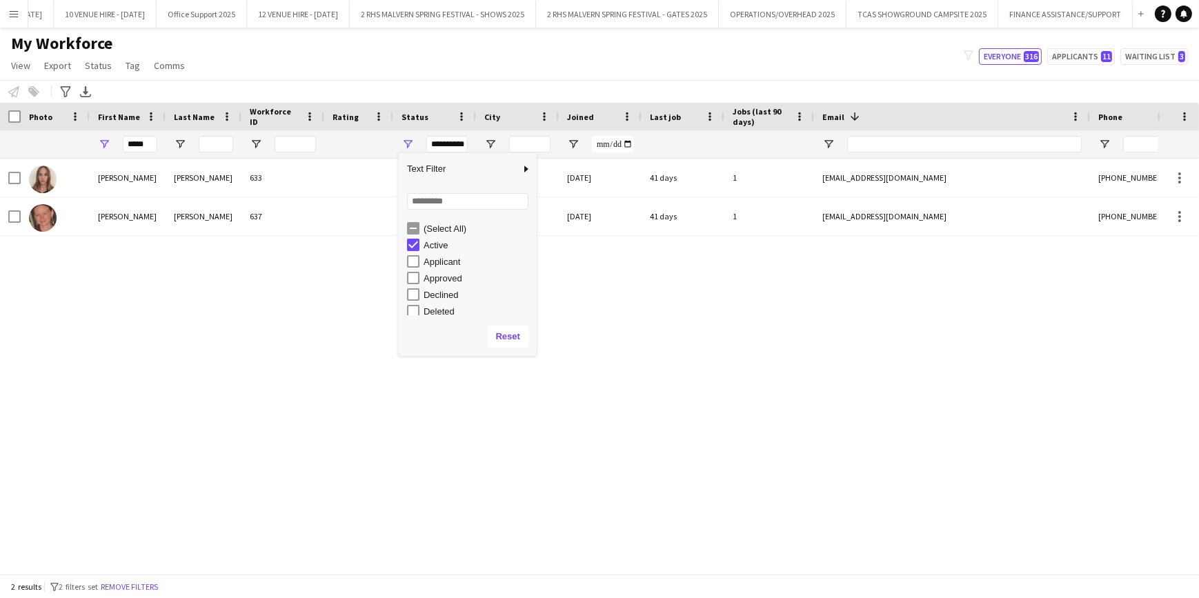
click at [751, 368] on div "Amelia Mills 633 Active Storridge 12-08-2025 41 days 1 aomills09@icloud.com +44…" at bounding box center [578, 362] width 1157 height 406
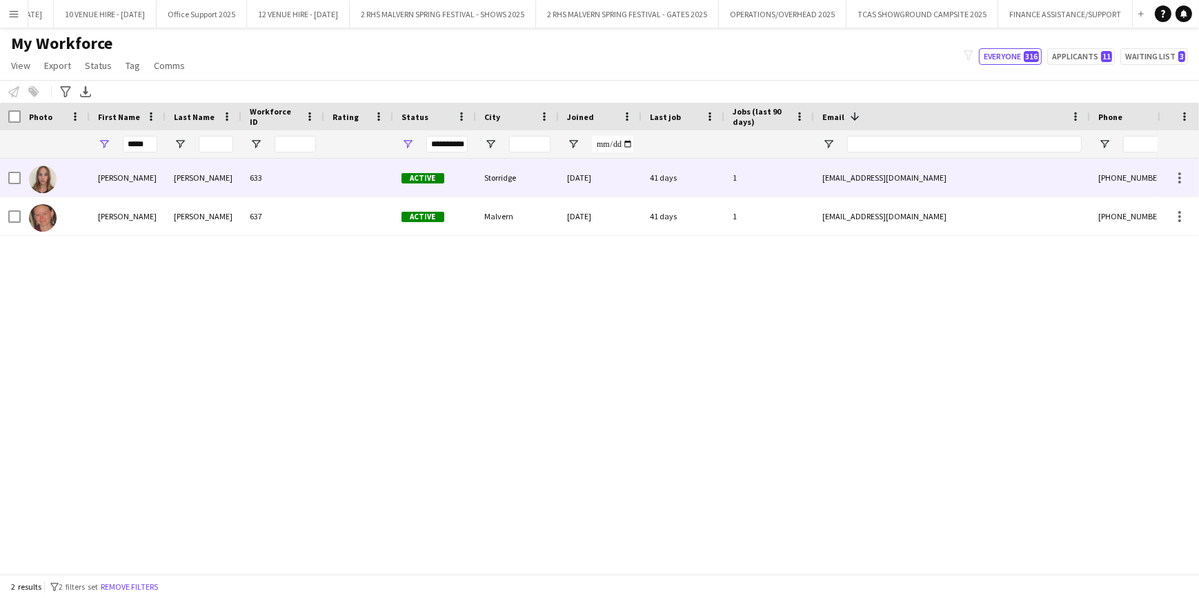
drag, startPoint x: 277, startPoint y: 183, endPoint x: 268, endPoint y: 184, distance: 9.0
click at [277, 183] on div "633" at bounding box center [282, 178] width 83 height 38
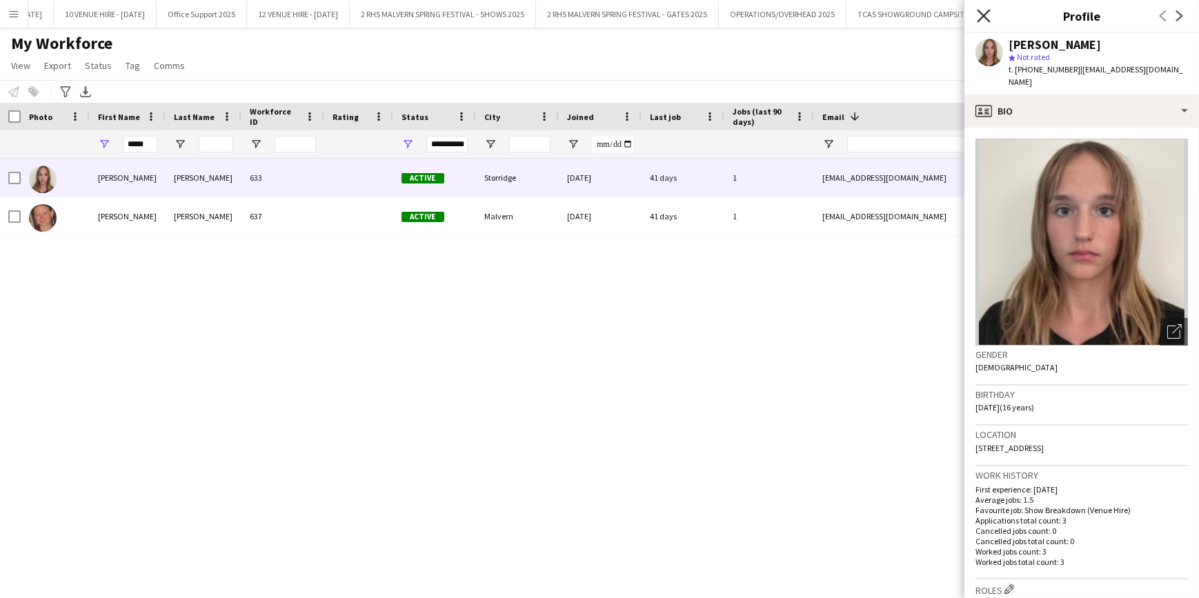
click at [980, 21] on icon "Close pop-in" at bounding box center [983, 15] width 13 height 13
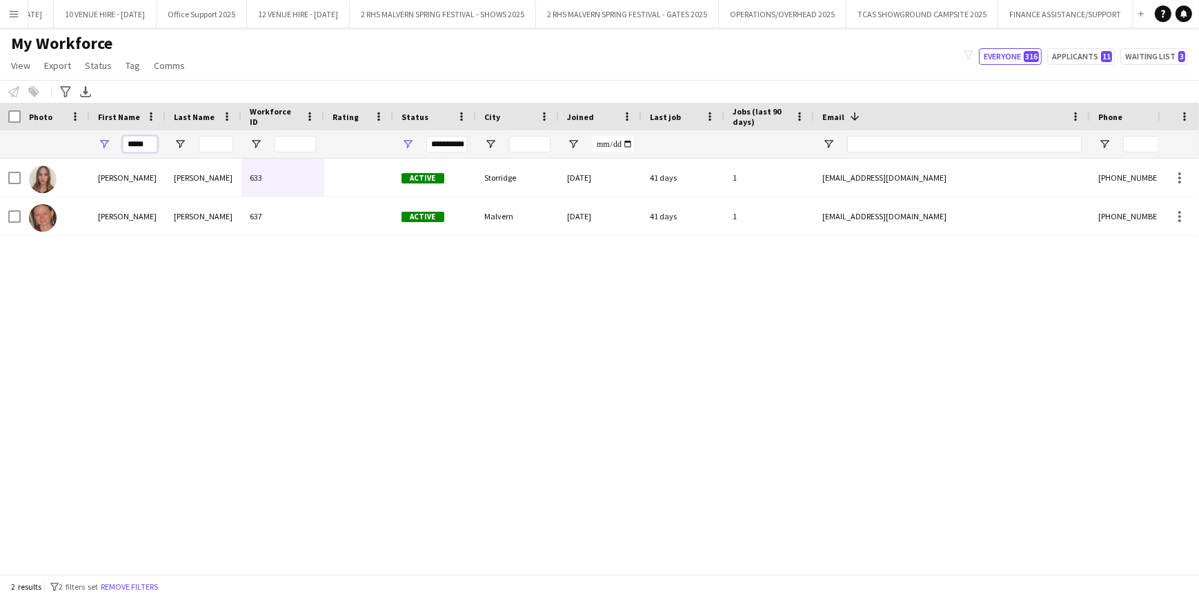
click at [136, 143] on input "*****" at bounding box center [140, 144] width 34 height 17
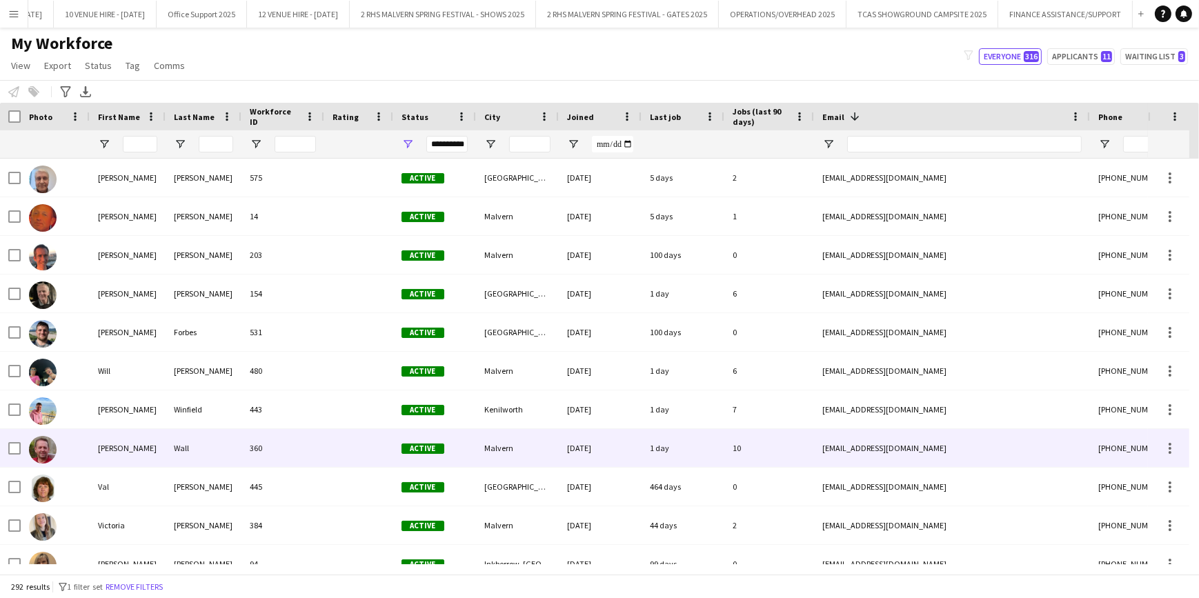
click at [833, 462] on div "[EMAIL_ADDRESS][DOMAIN_NAME]" at bounding box center [952, 448] width 276 height 38
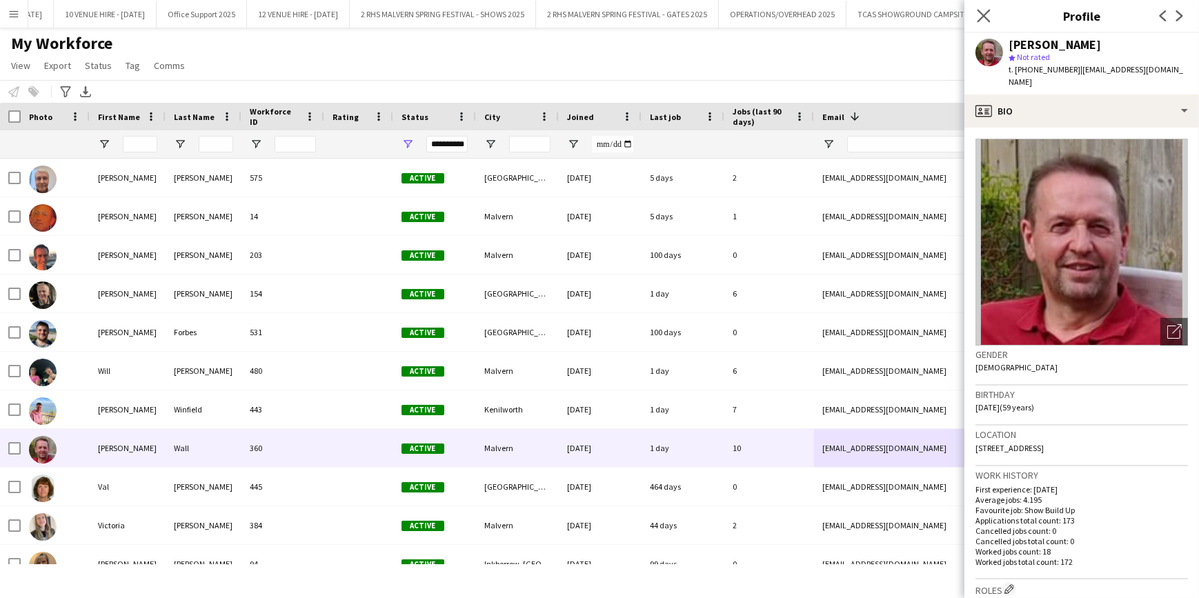
click at [979, 7] on app-icon "Close pop-in" at bounding box center [984, 16] width 20 height 20
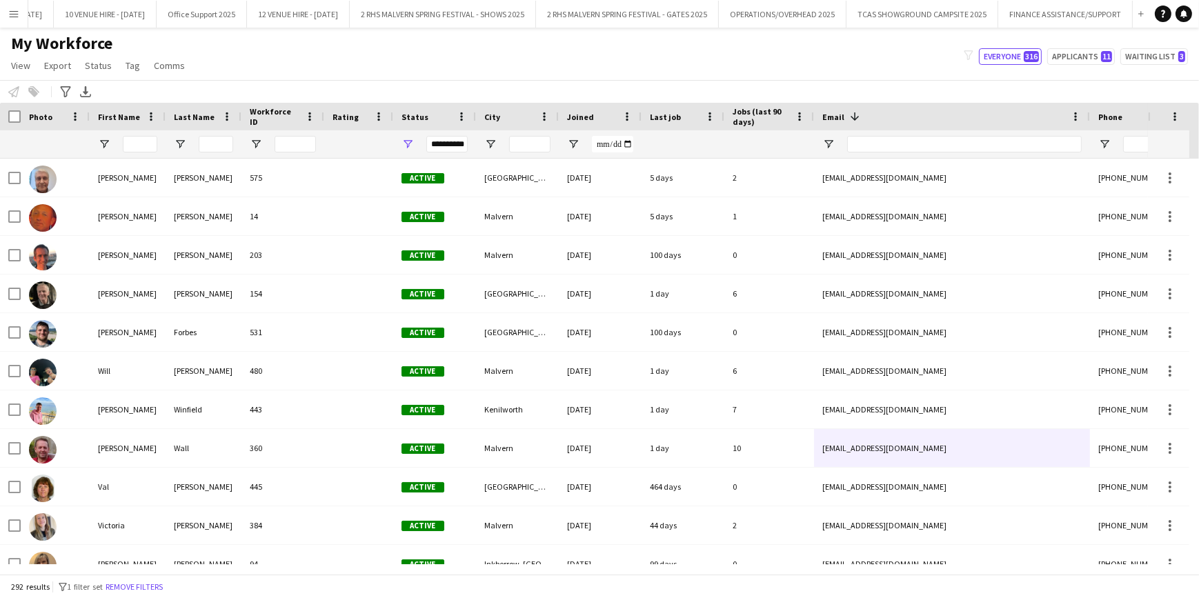
click at [245, 50] on div "My Workforce View Views Default view SafeHR Employee Details New view Update vi…" at bounding box center [599, 56] width 1199 height 47
click at [134, 140] on input "First Name Filter Input" at bounding box center [140, 144] width 34 height 17
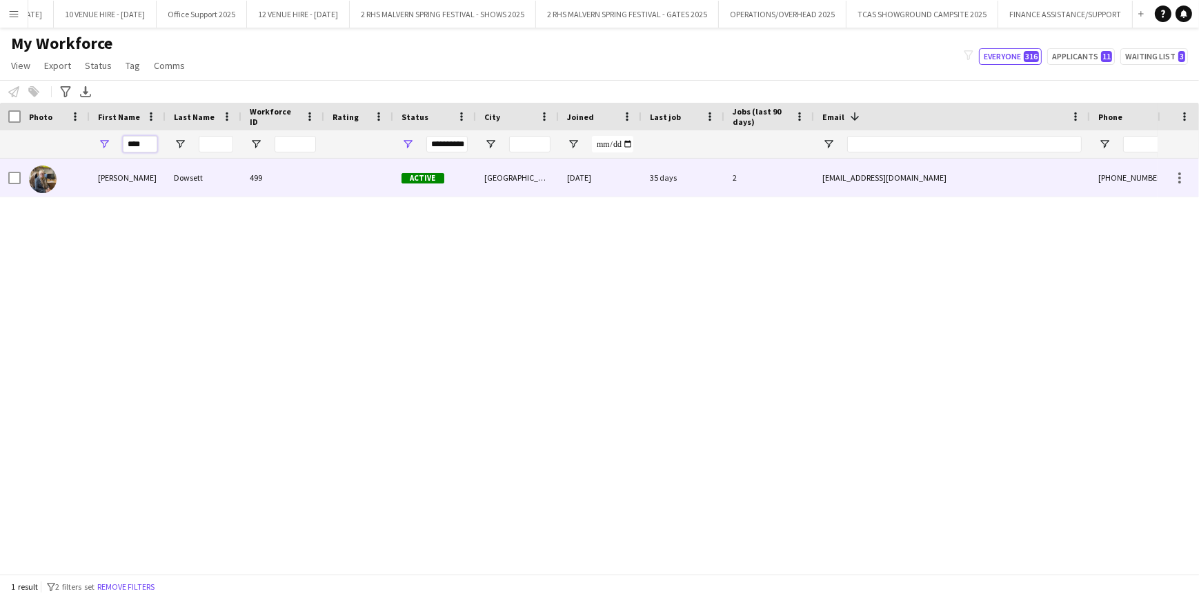
type input "****"
click at [599, 183] on div "[DATE]" at bounding box center [600, 178] width 83 height 38
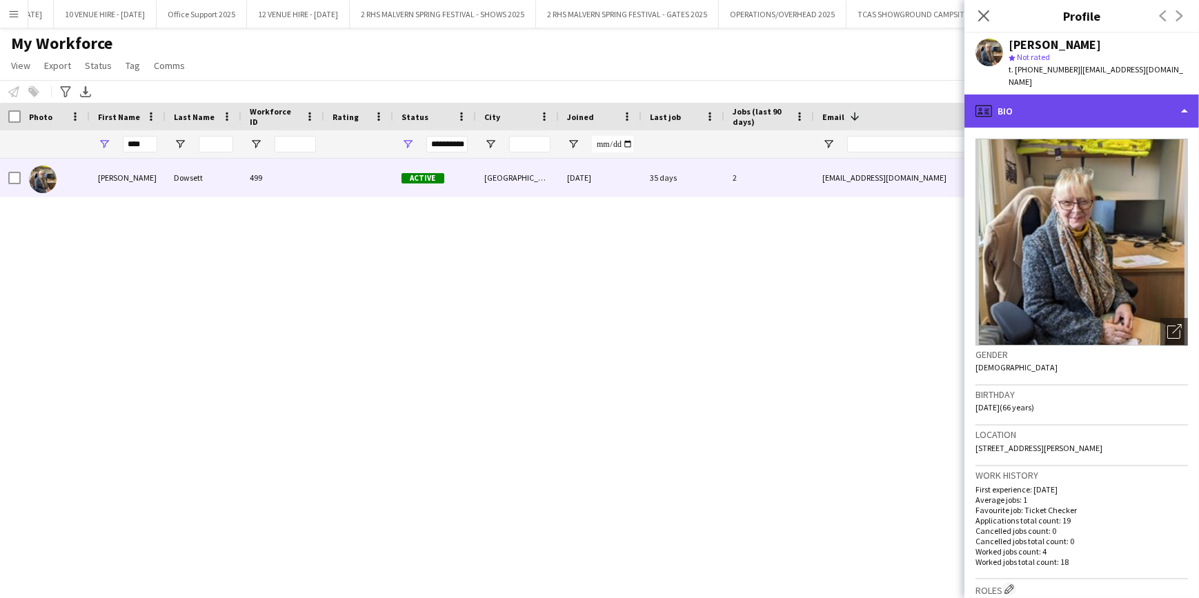
click at [1142, 110] on div "profile Bio" at bounding box center [1081, 110] width 235 height 33
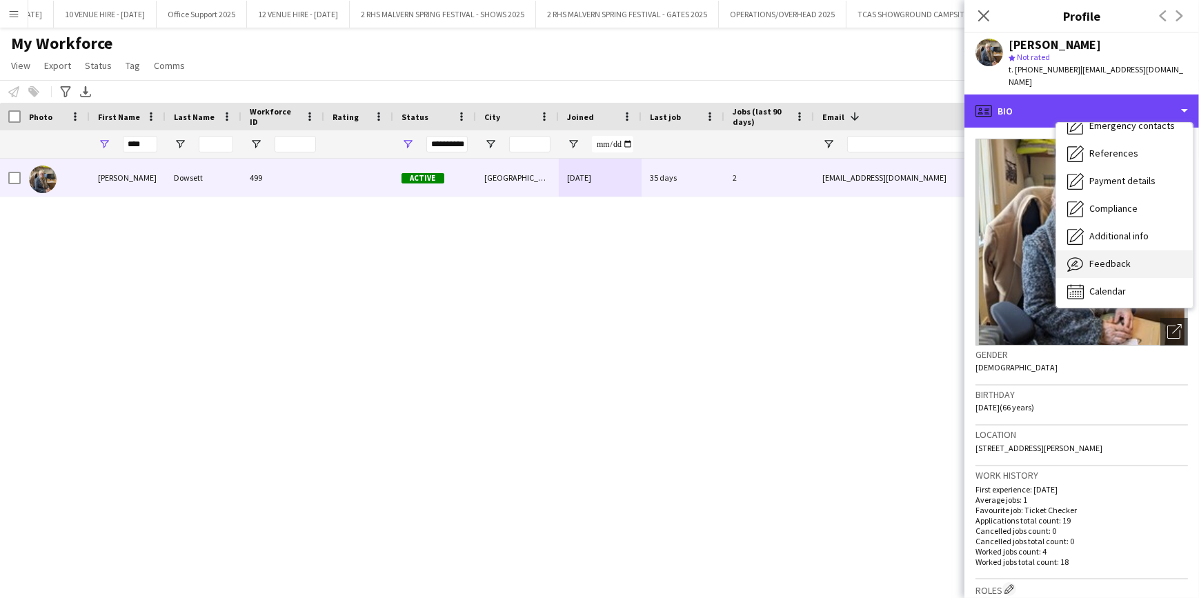
scroll to position [129, 0]
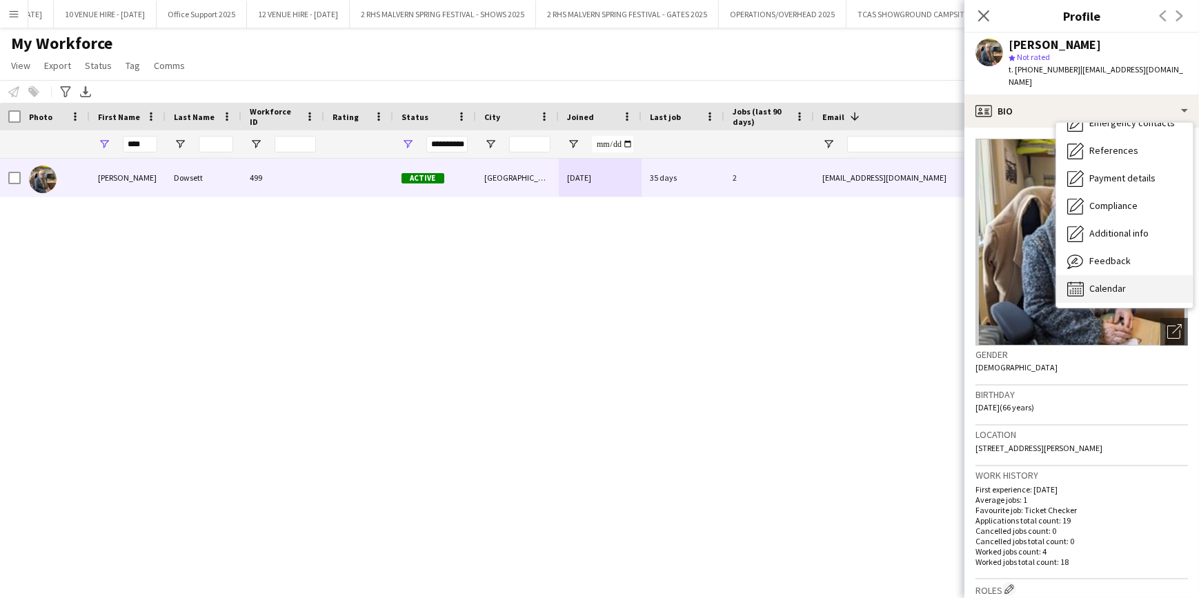
click at [1148, 275] on div "Calendar Calendar" at bounding box center [1124, 289] width 137 height 28
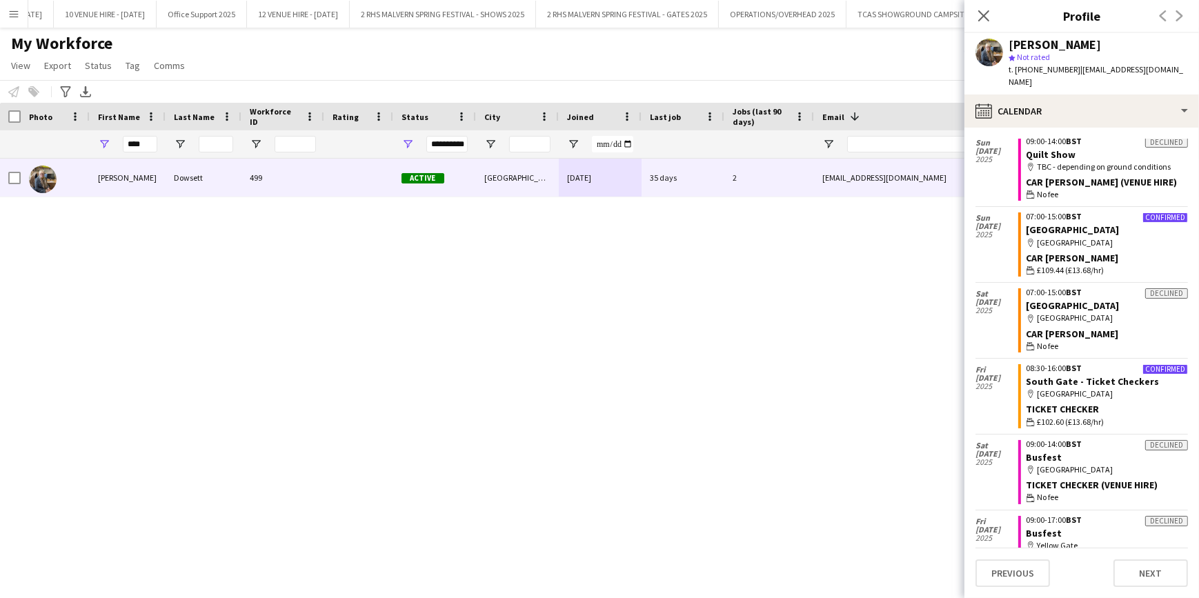
scroll to position [62, 0]
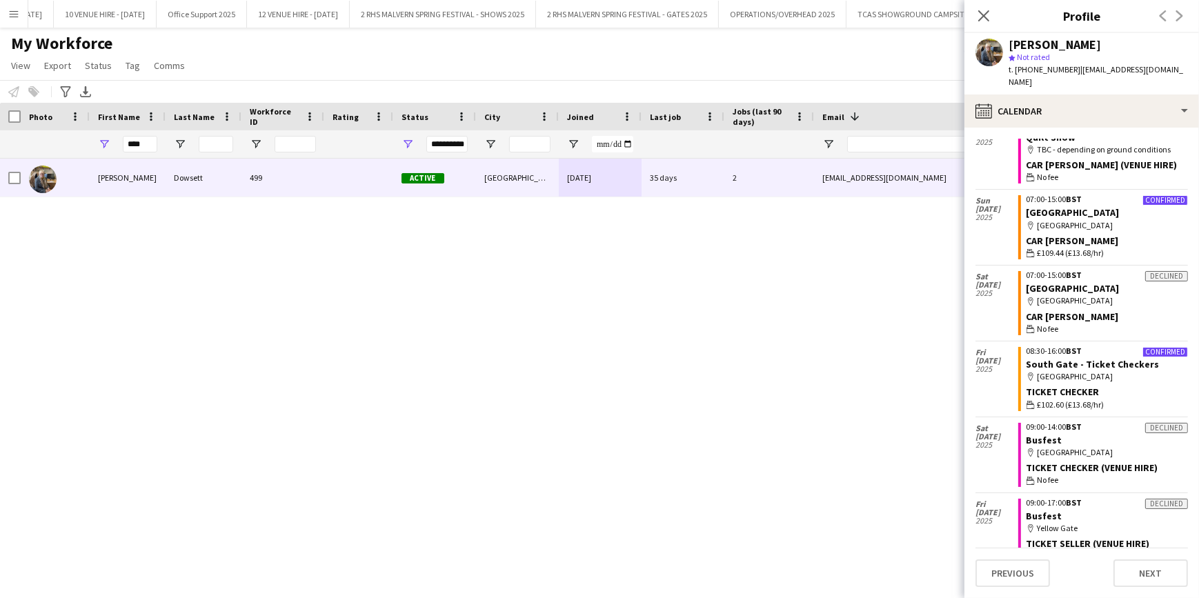
click at [868, 372] on div "Ruth Dowsett 499 Active Cheltenham 19-02-2024 35 days 2 ruthmarydowsett@gmail.c…" at bounding box center [578, 362] width 1157 height 406
click at [54, 15] on button "10 VENUE HIRE - OCTOBER 2025 Close" at bounding box center [105, 14] width 103 height 27
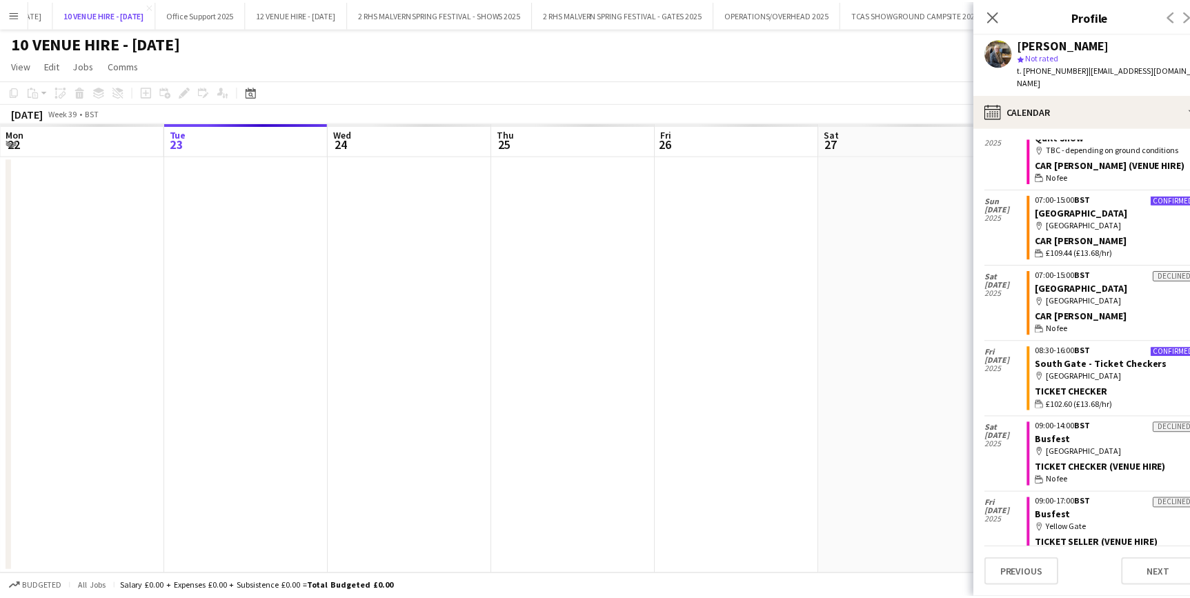
scroll to position [0, 552]
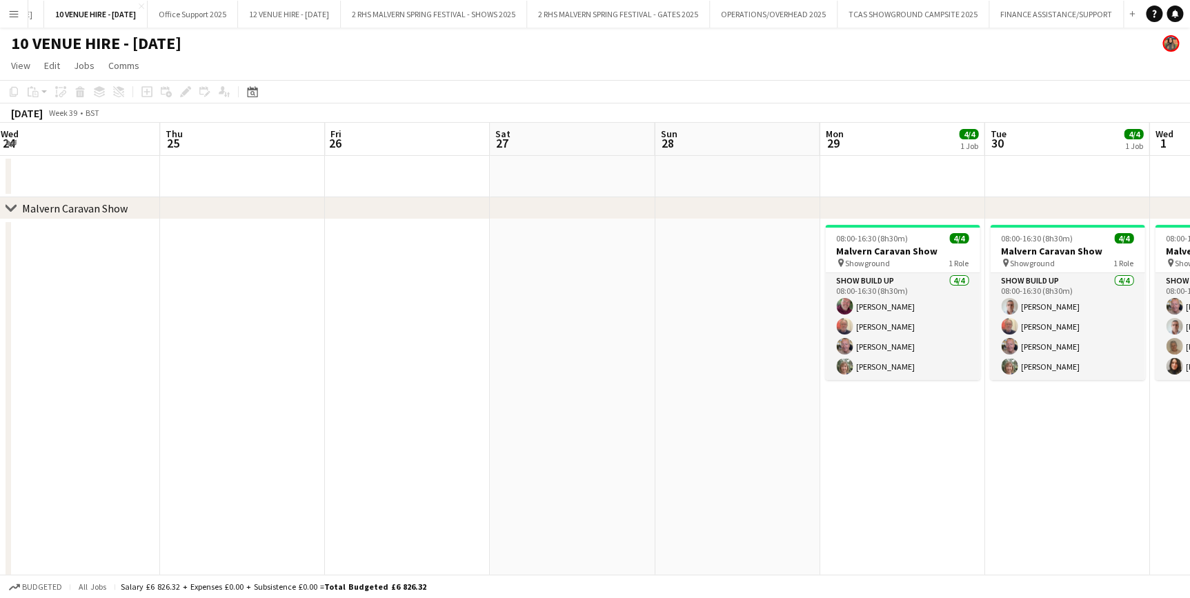
drag, startPoint x: 510, startPoint y: 146, endPoint x: 175, endPoint y: 186, distance: 337.7
click at [175, 186] on app-calendar-viewport "Sat 20 Sun 21 Mon 22 Tue 23 Wed 24 Thu 25 Fri 26 Sat 27 Sun 28 Mon 29 4/4 1 Job…" at bounding box center [595, 558] width 1190 height 870
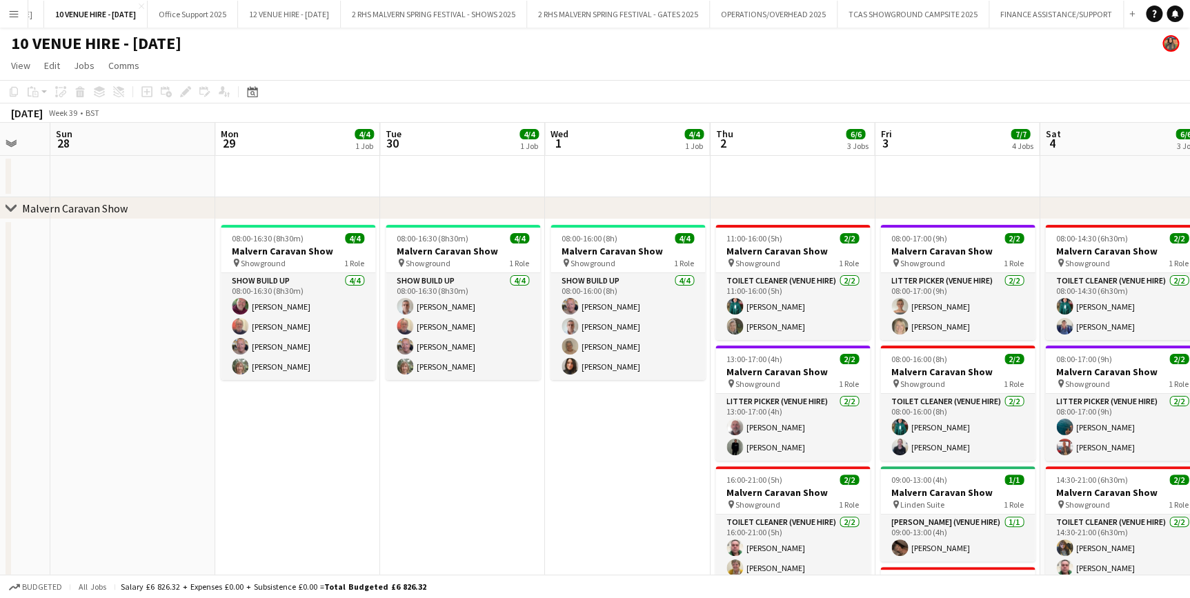
scroll to position [0, 616]
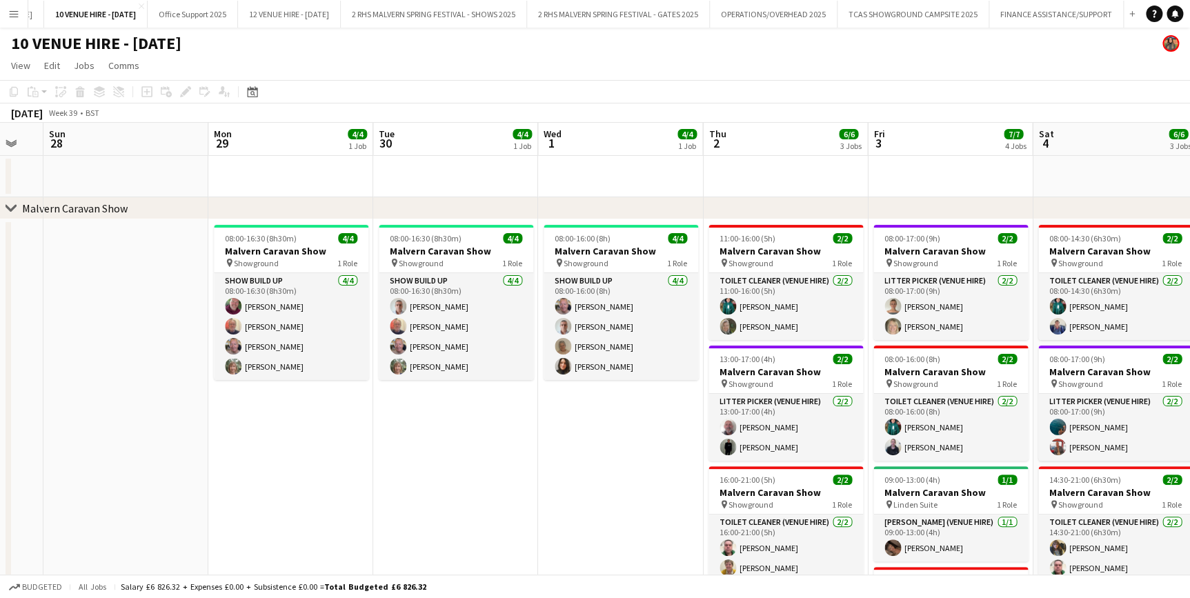
drag, startPoint x: 941, startPoint y: 145, endPoint x: 330, endPoint y: 188, distance: 611.9
click at [330, 188] on app-calendar-viewport "Wed 24 Thu 25 Fri 26 Sat 27 Sun 28 Mon 29 4/4 1 Job Tue 30 4/4 1 Job Wed 1 4/4 …" at bounding box center [595, 609] width 1190 height 972
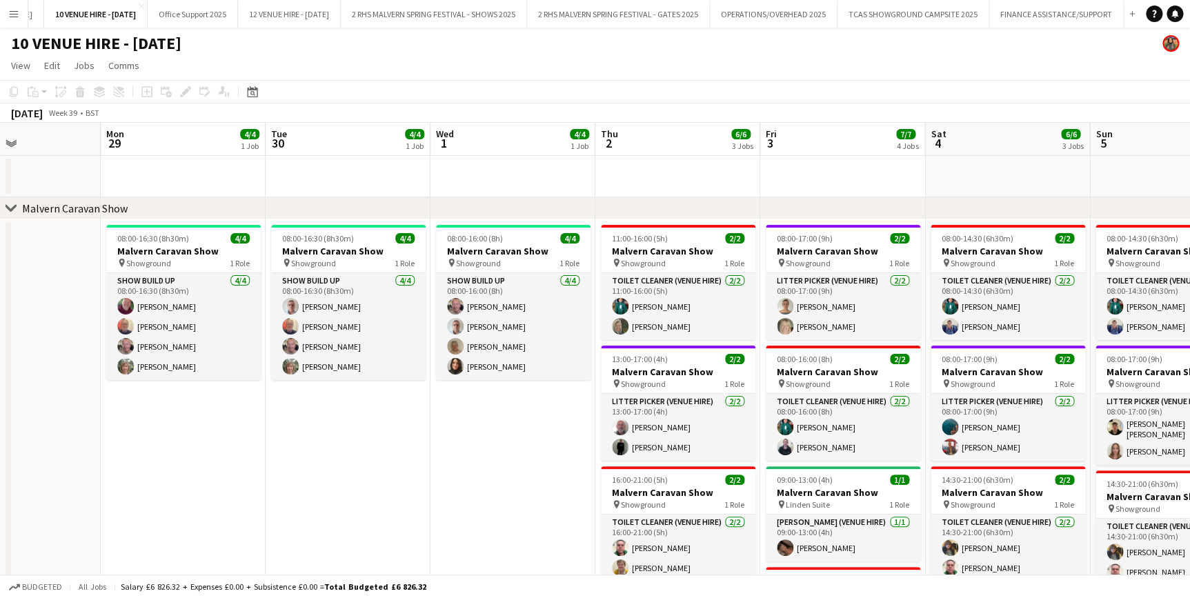
scroll to position [0, 396]
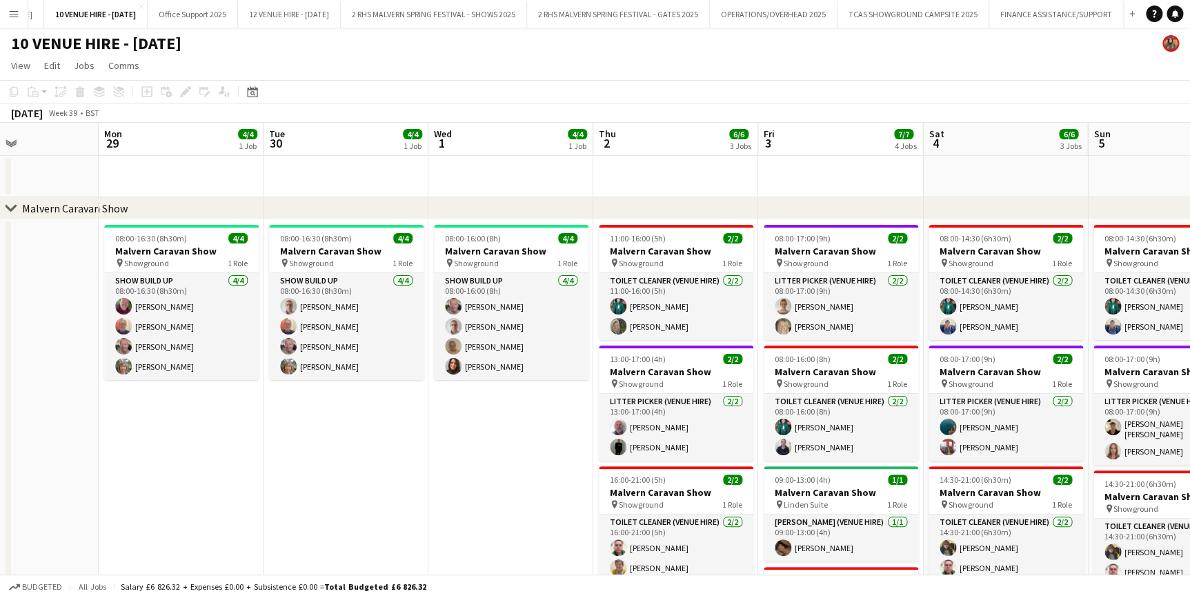
drag, startPoint x: 554, startPoint y: 157, endPoint x: 444, endPoint y: 152, distance: 109.8
click at [444, 152] on app-calendar-viewport "Fri 26 Sat 27 Sun 28 Mon 29 4/4 1 Job Tue 30 4/4 1 Job Wed 1 4/4 1 Job Thu 2 6/…" at bounding box center [595, 609] width 1190 height 972
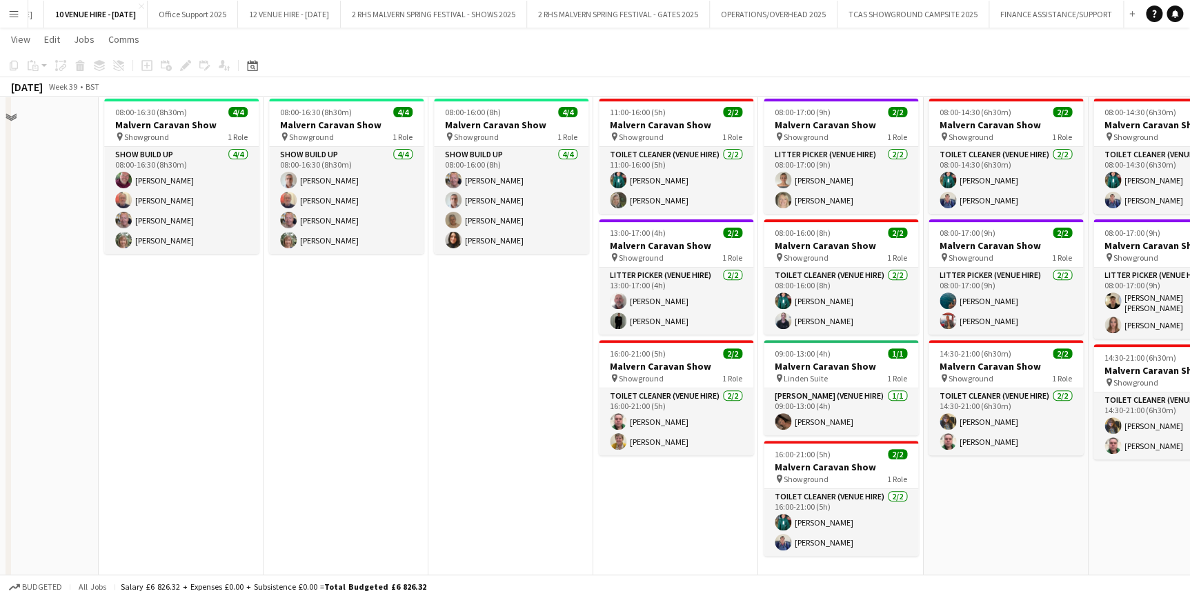
scroll to position [62, 0]
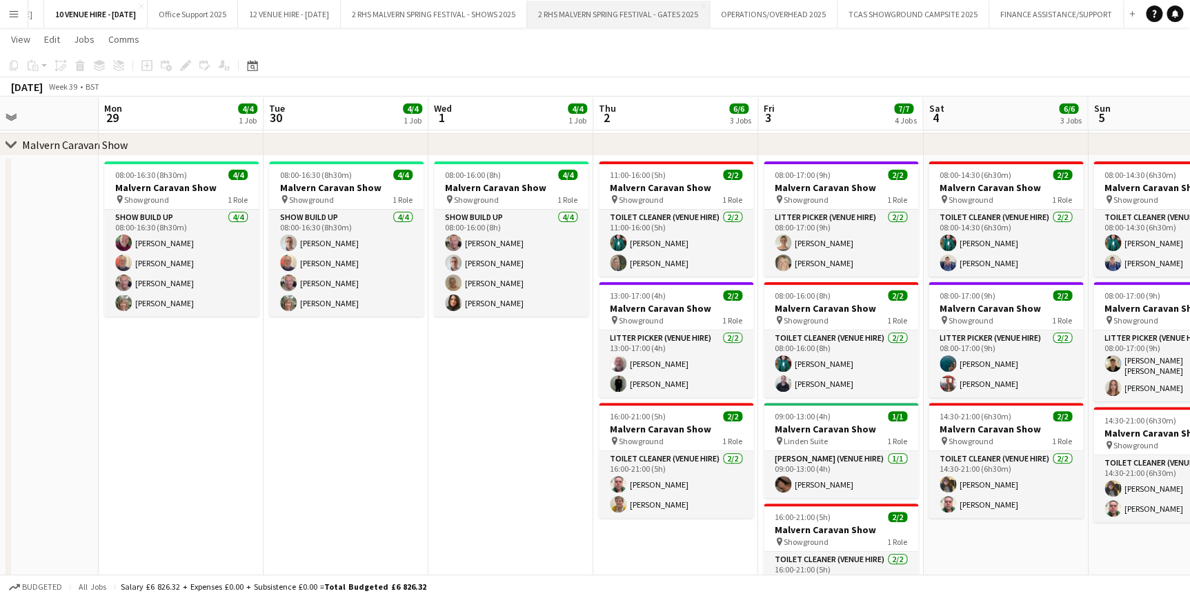
click at [642, 10] on button "2 RHS MALVERN SPRING FESTIVAL - GATES 2025 Close" at bounding box center [618, 14] width 183 height 27
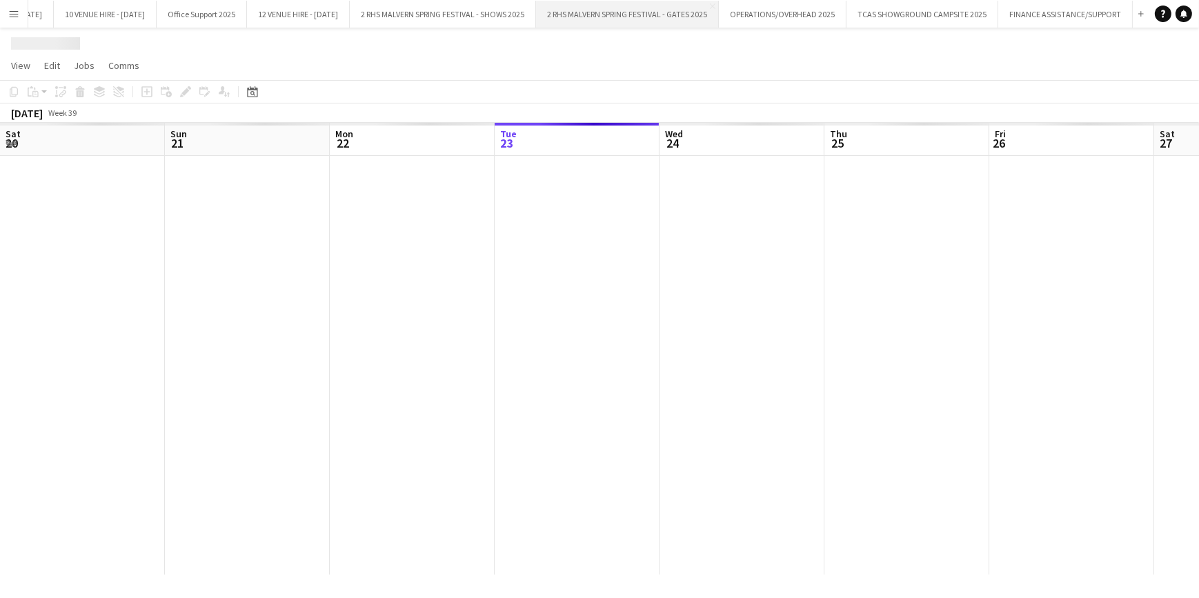
scroll to position [0, 330]
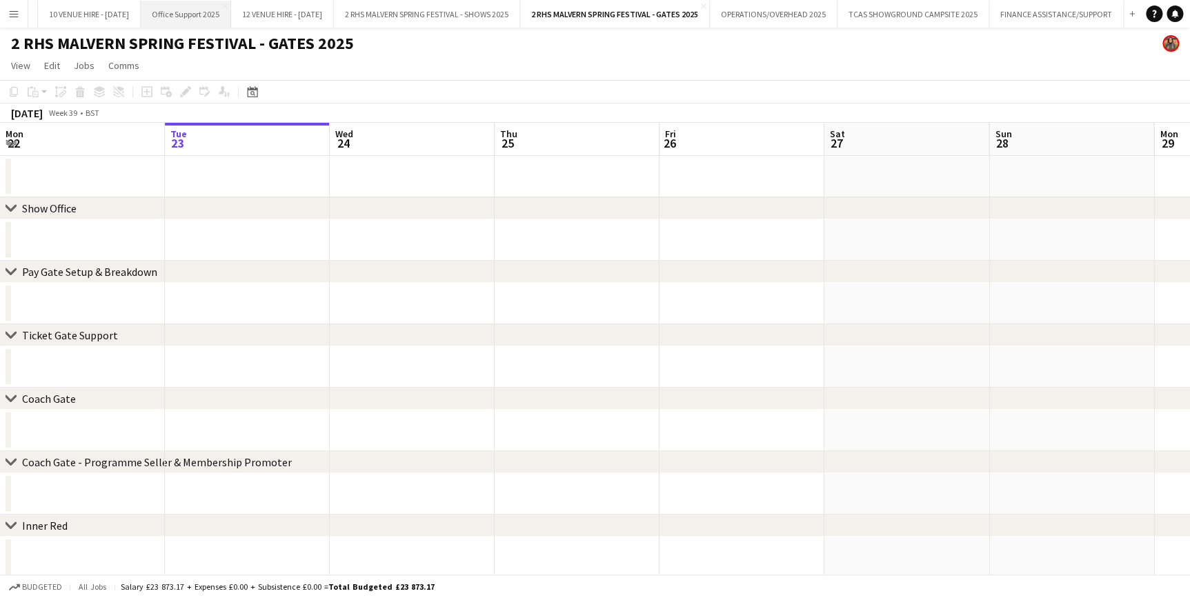
click at [225, 17] on button "Office Support 2025 Close" at bounding box center [186, 14] width 90 height 27
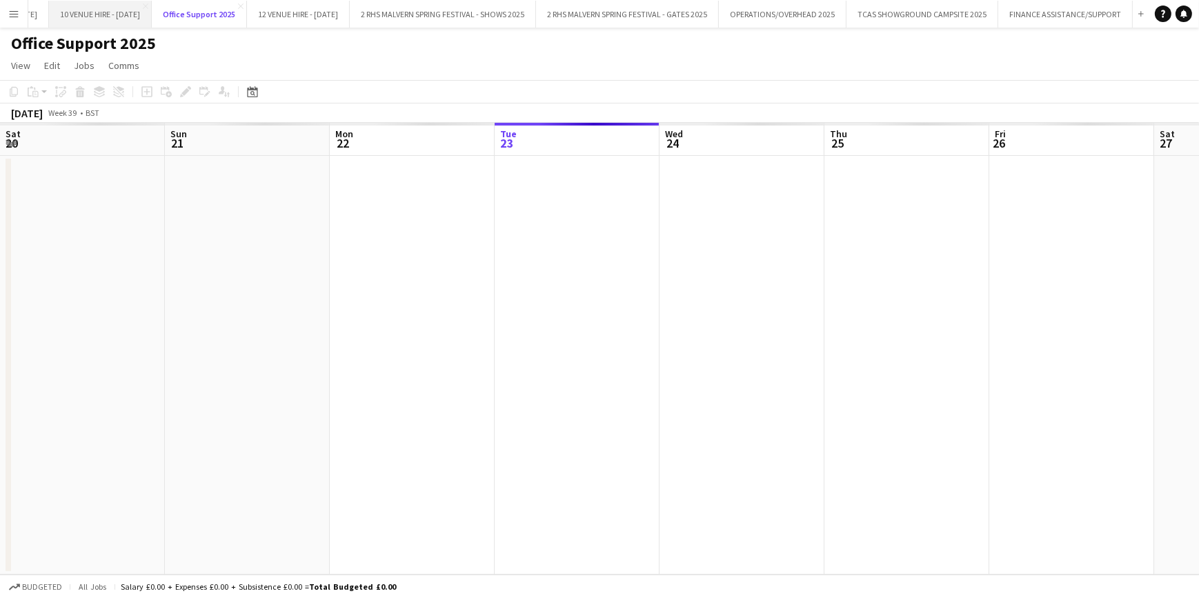
scroll to position [0, 330]
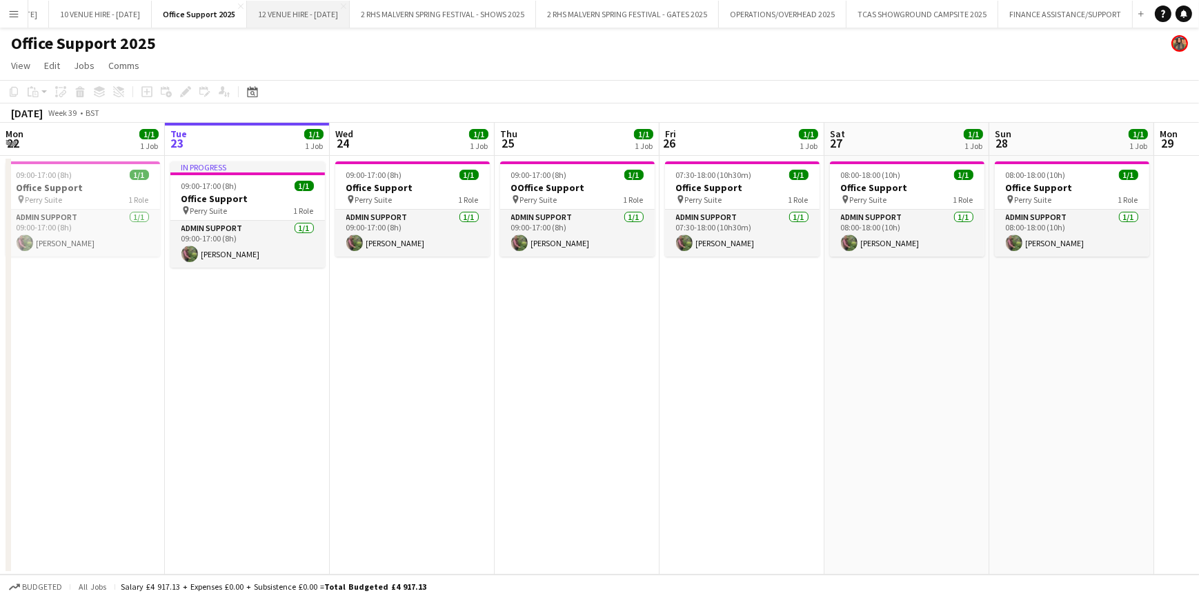
click at [350, 18] on button "12 VENUE HIRE - DECEMBER 2025 Close" at bounding box center [298, 14] width 103 height 27
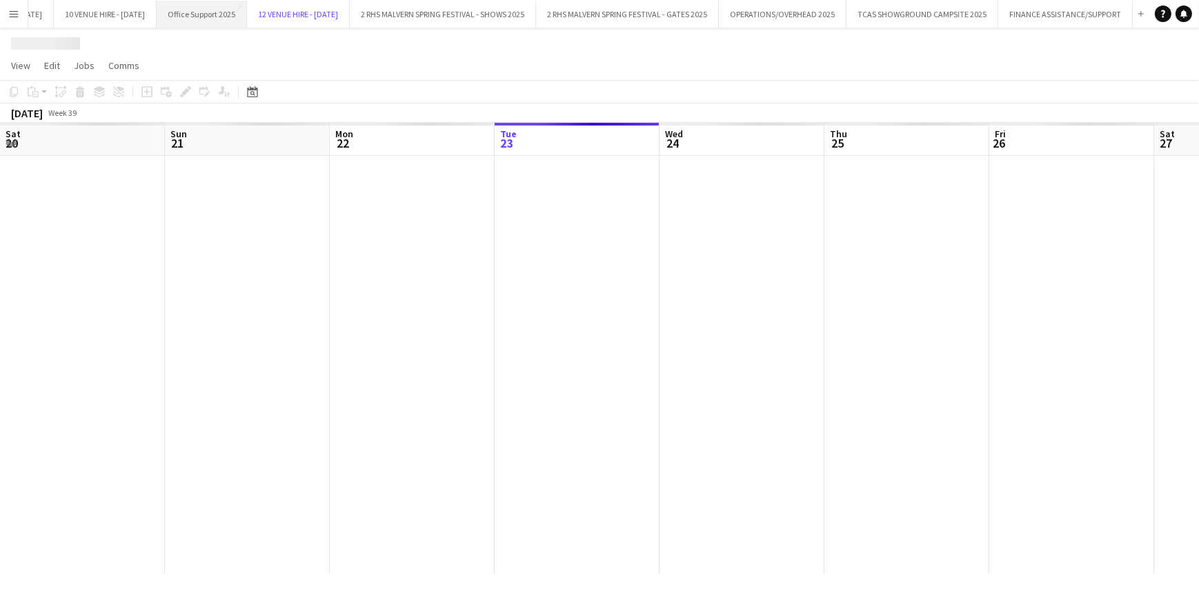
scroll to position [0, 330]
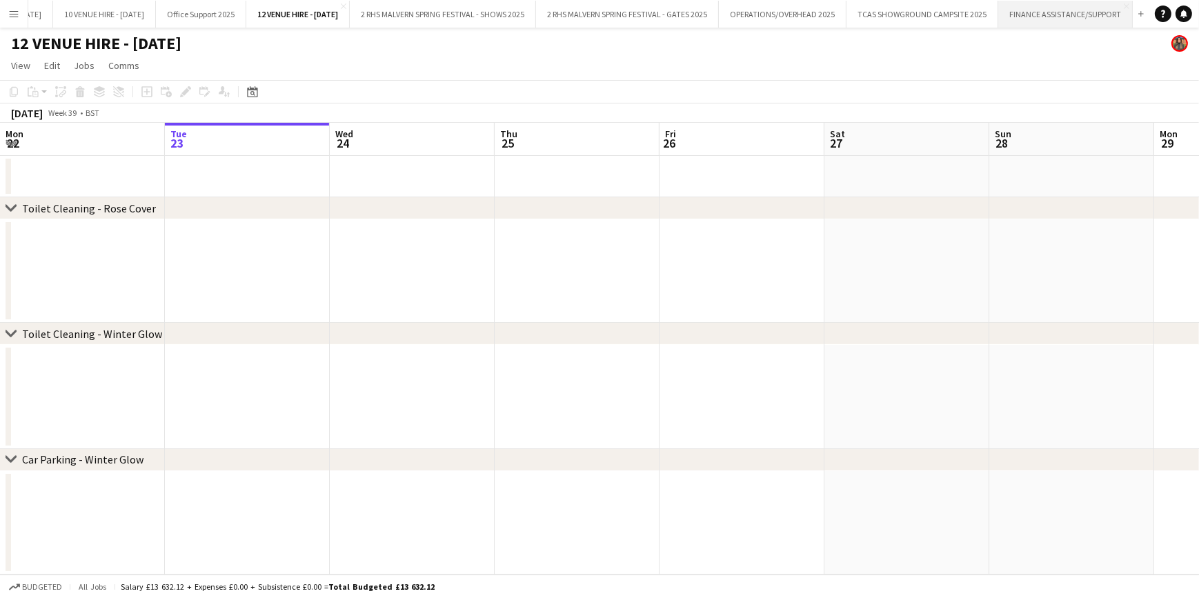
click at [1109, 19] on button "FINANCE ASSISTANCE/SUPPORT Close" at bounding box center [1065, 14] width 134 height 27
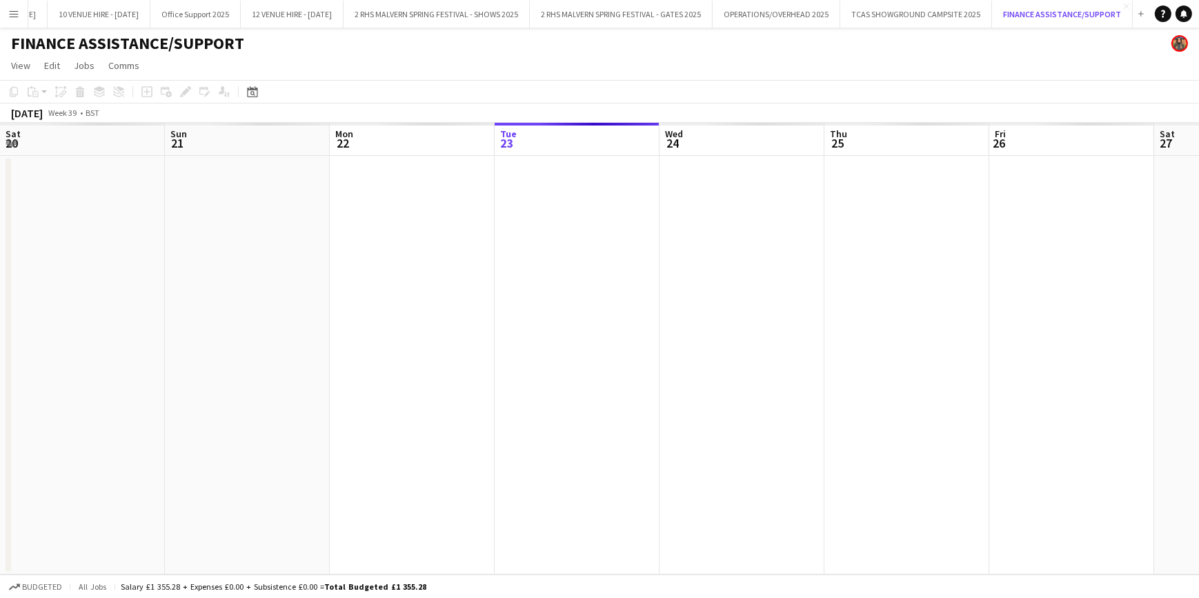
scroll to position [0, 330]
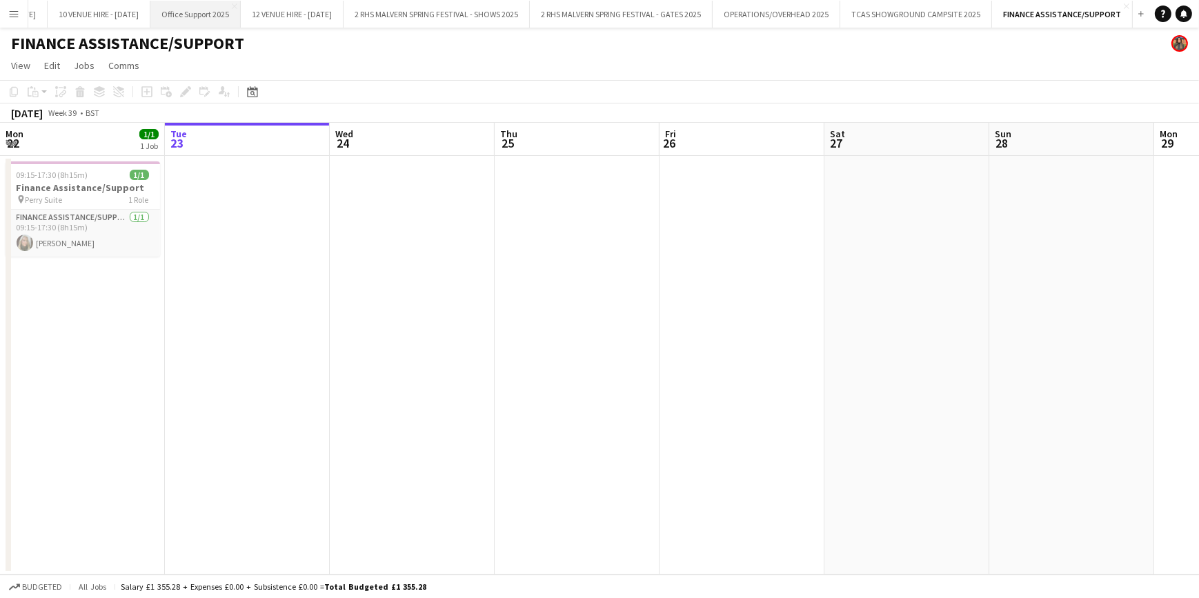
click at [179, 7] on button "Office Support 2025 Close" at bounding box center [195, 14] width 90 height 27
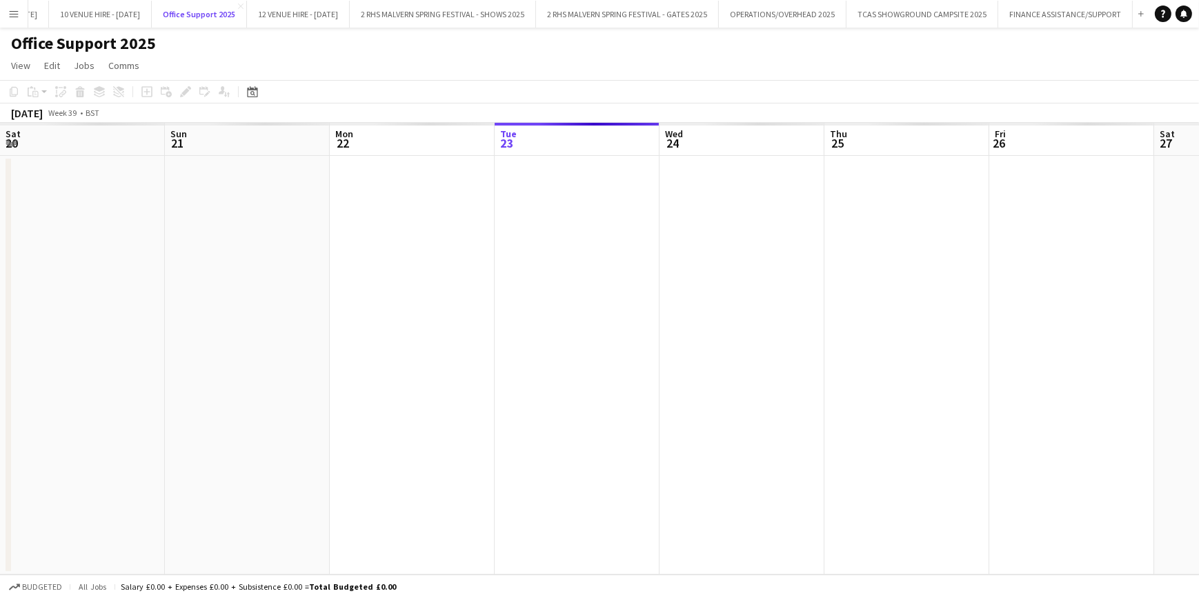
scroll to position [0, 330]
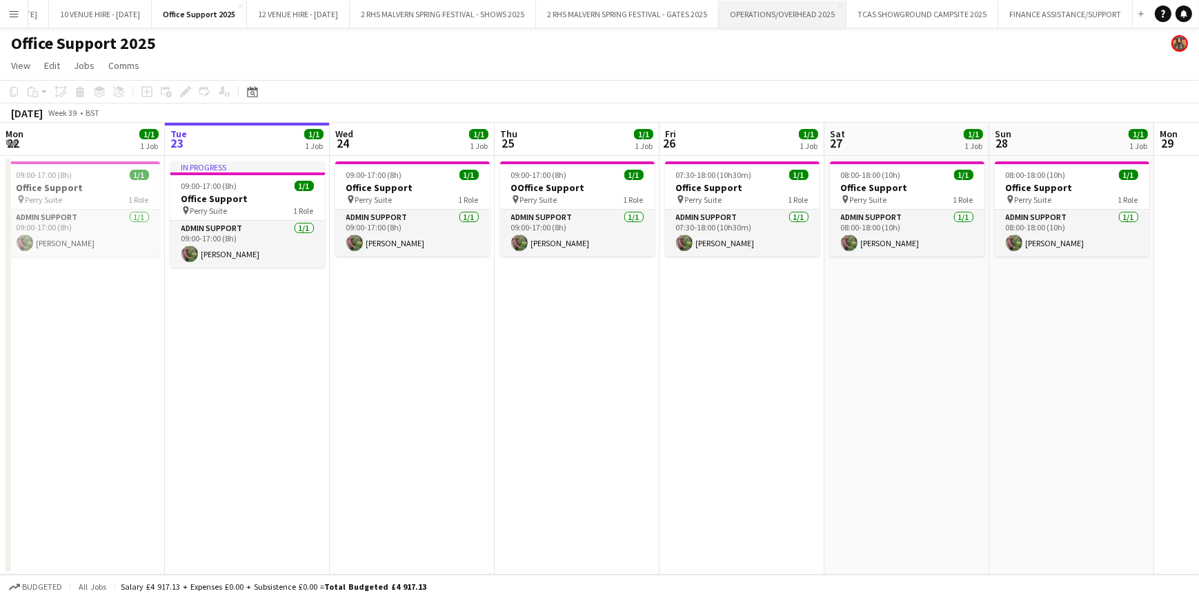
click at [799, 20] on button "OPERATIONS/OVERHEAD 2025 Close" at bounding box center [783, 14] width 128 height 27
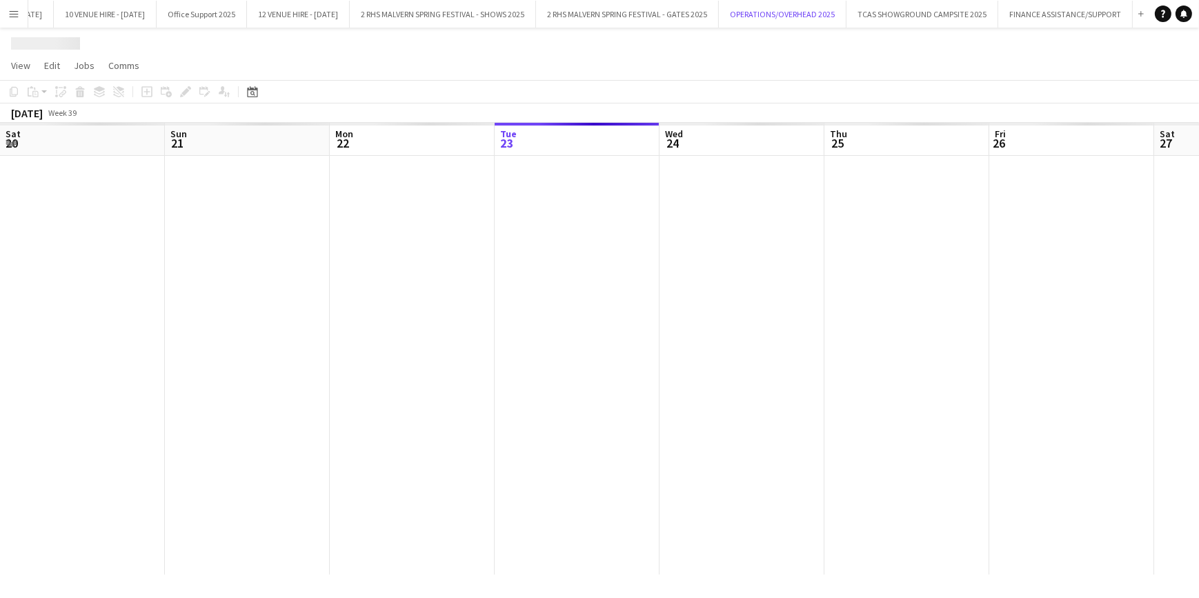
scroll to position [0, 330]
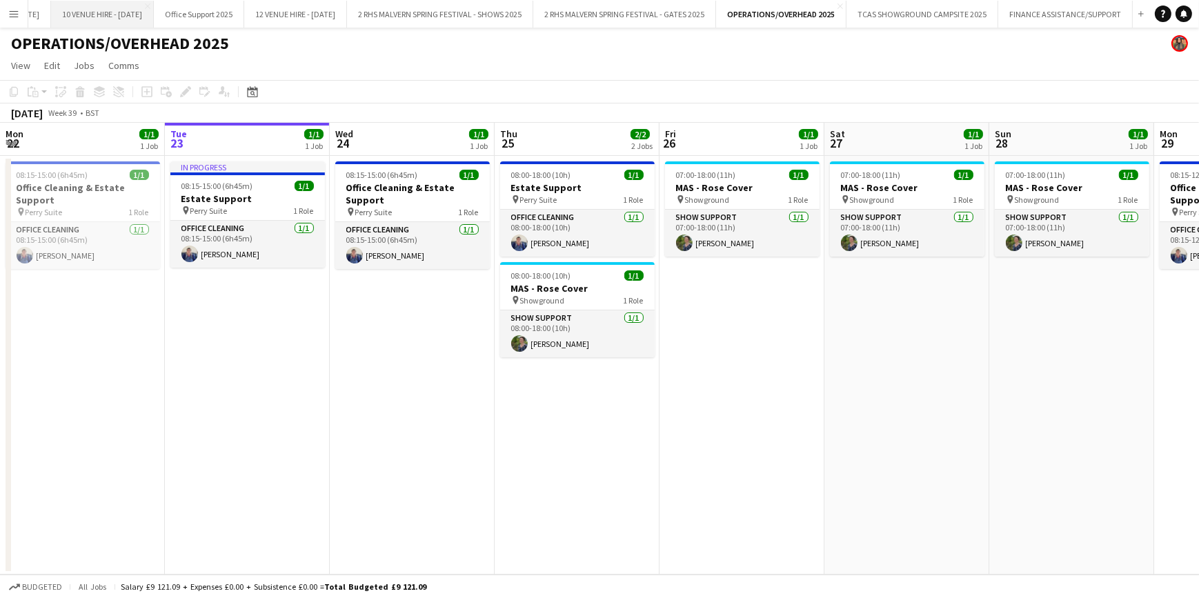
click at [90, 7] on button "10 VENUE HIRE - OCTOBER 2025 Close" at bounding box center [102, 14] width 103 height 27
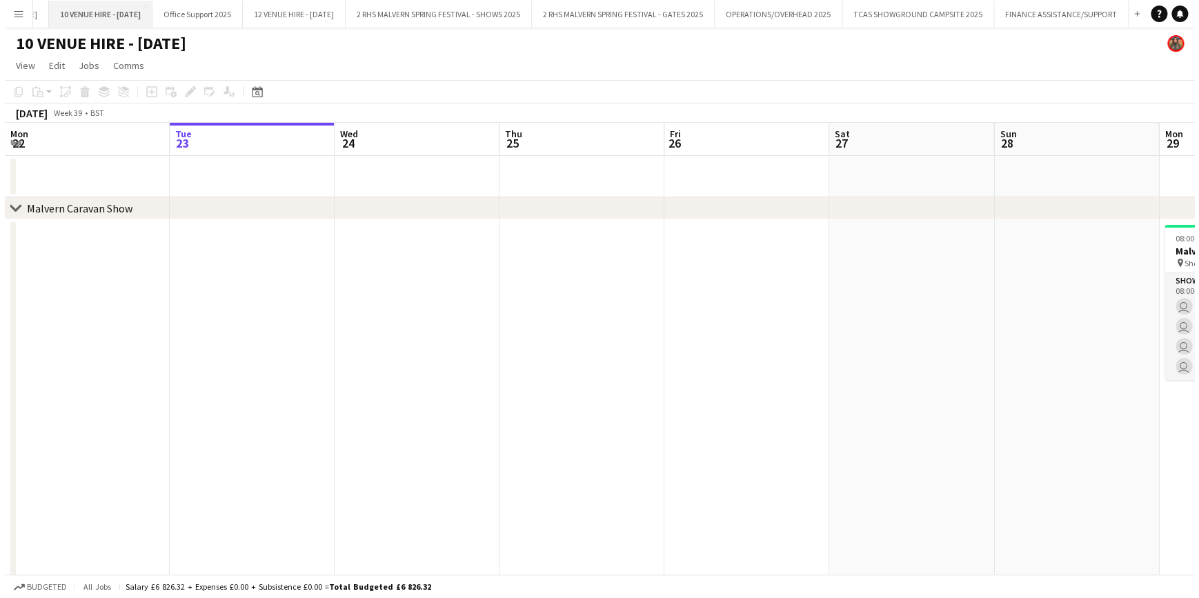
scroll to position [0, 552]
click at [14, 14] on app-icon "Menu" at bounding box center [13, 13] width 11 height 11
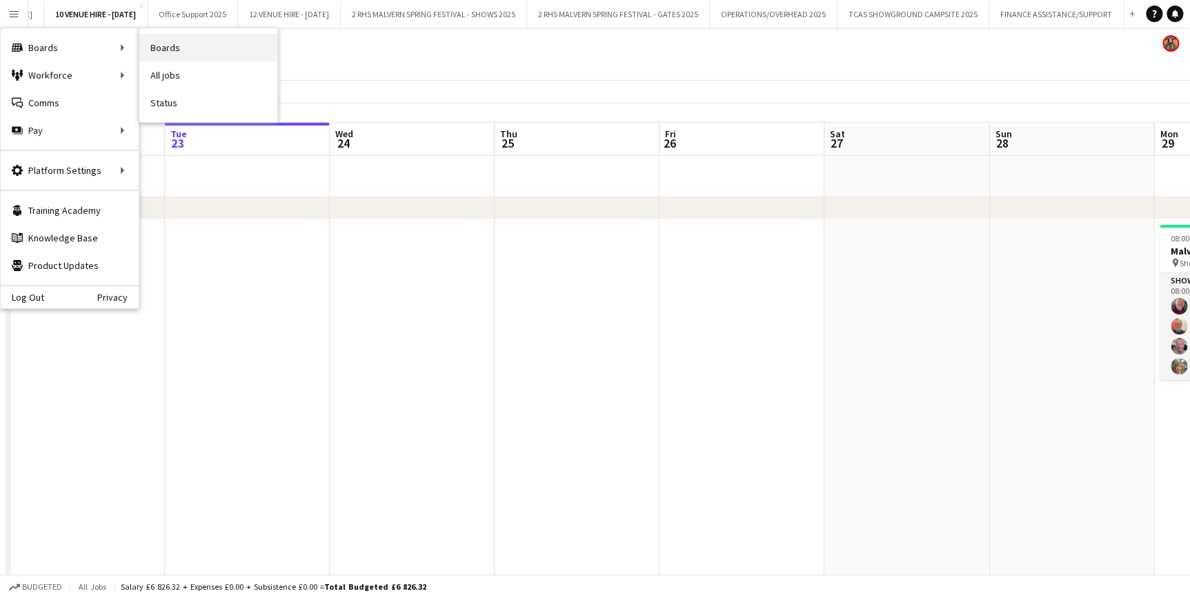
click at [180, 52] on link "Boards" at bounding box center [208, 48] width 138 height 28
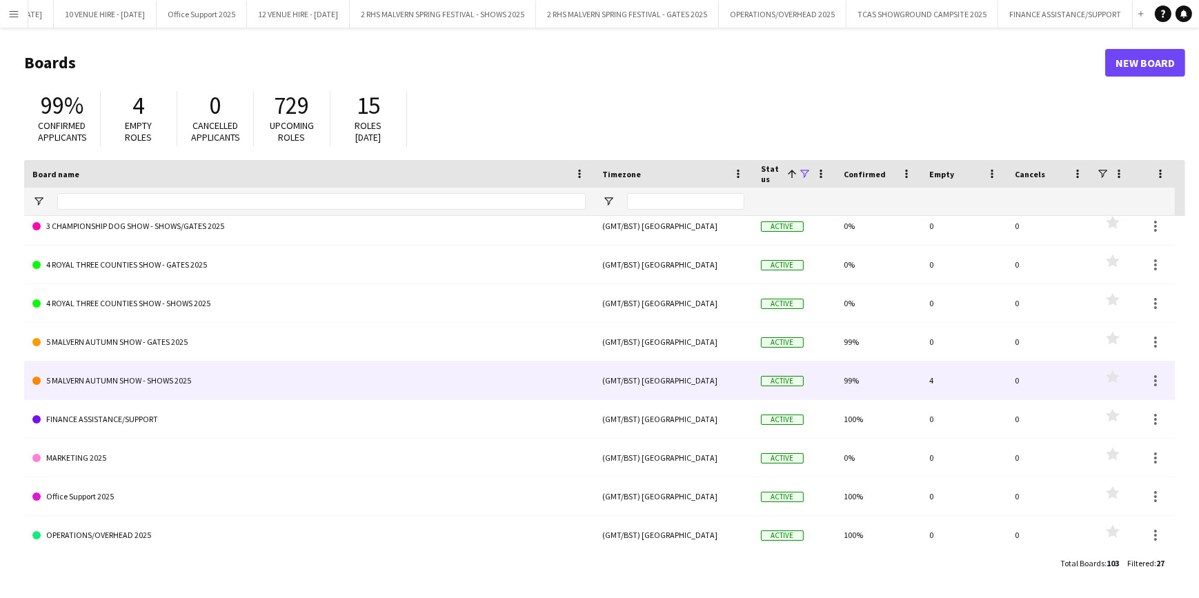
scroll to position [627, 0]
click at [178, 376] on link "5 MALVERN AUTUMN SHOW - SHOWS 2025" at bounding box center [308, 380] width 553 height 39
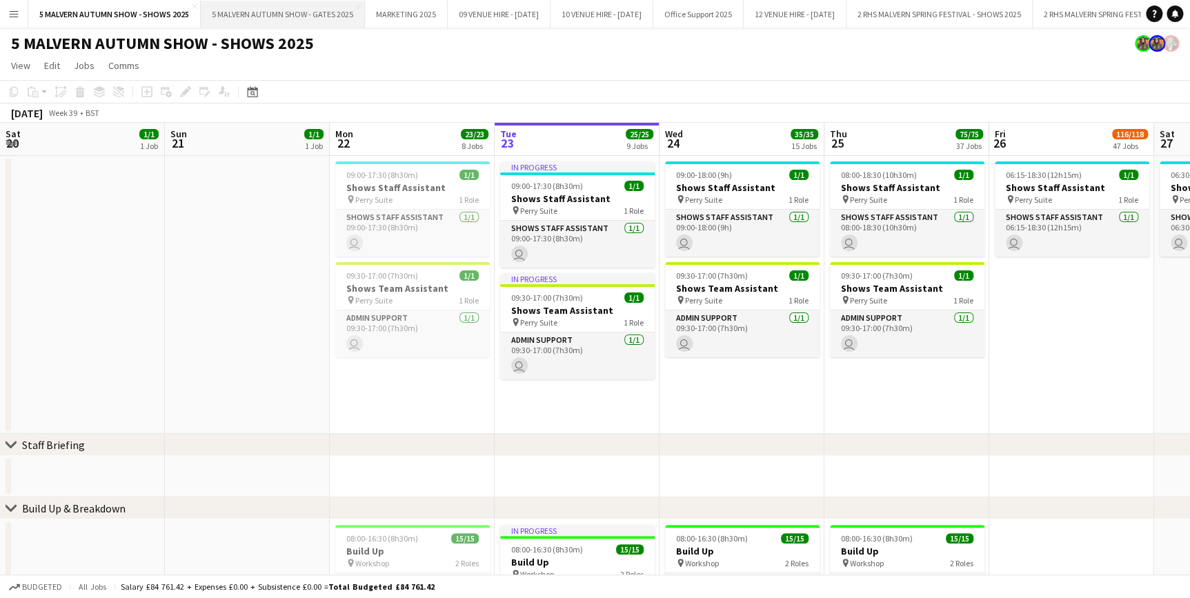
click at [306, 8] on button "5 MALVERN AUTUMN SHOW - GATES 2025 Close" at bounding box center [283, 14] width 164 height 27
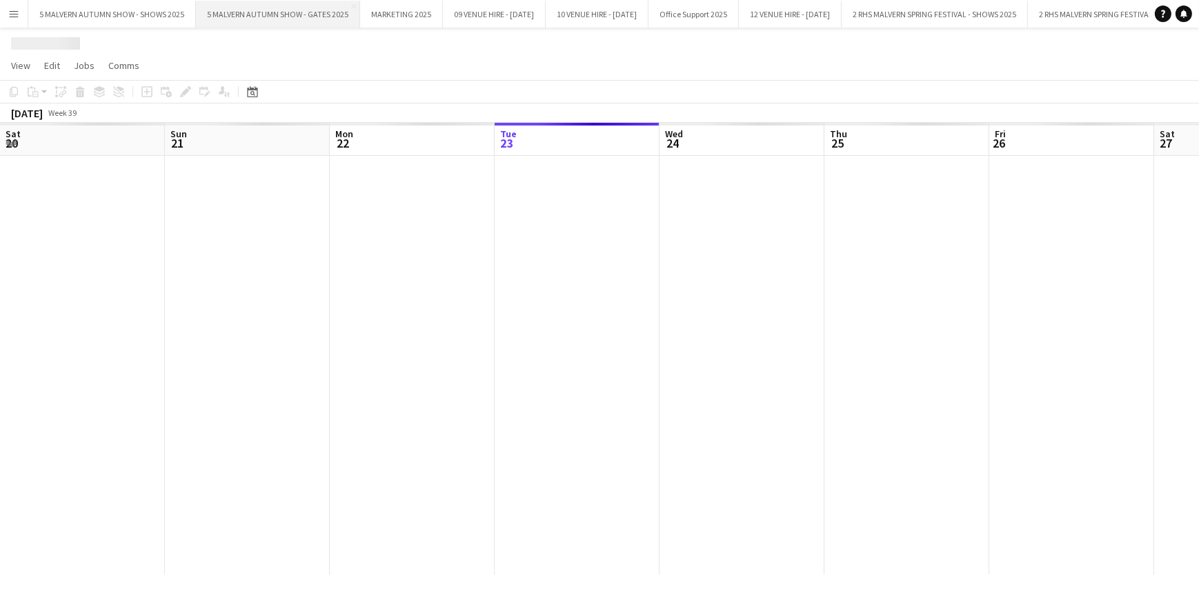
scroll to position [0, 330]
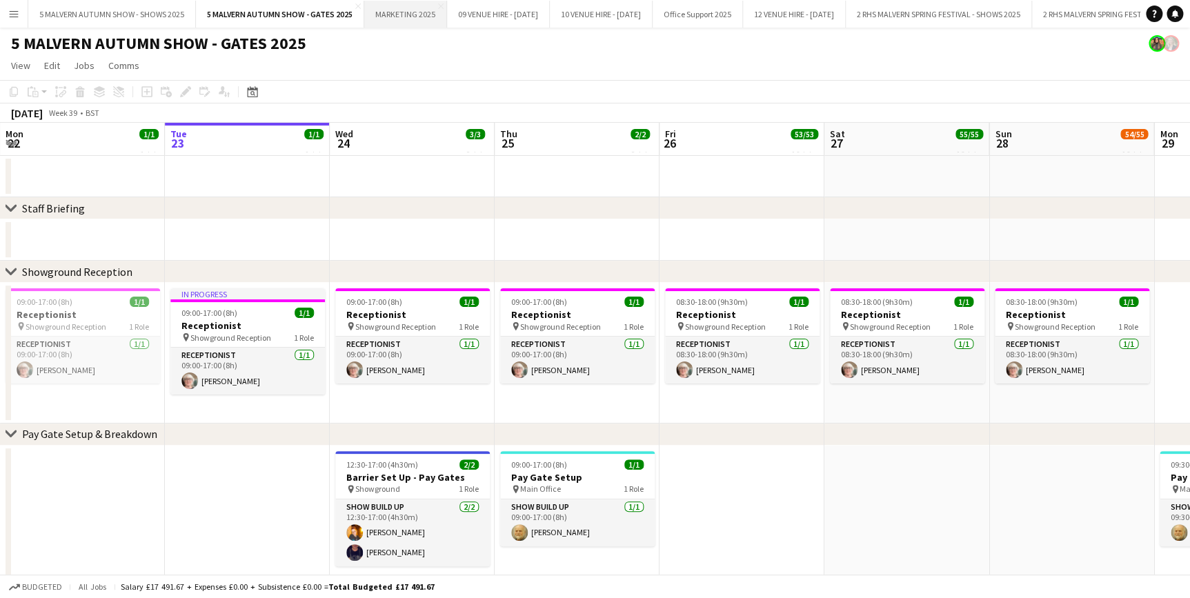
click at [406, 6] on button "MARKETING 2025 Close" at bounding box center [405, 14] width 83 height 27
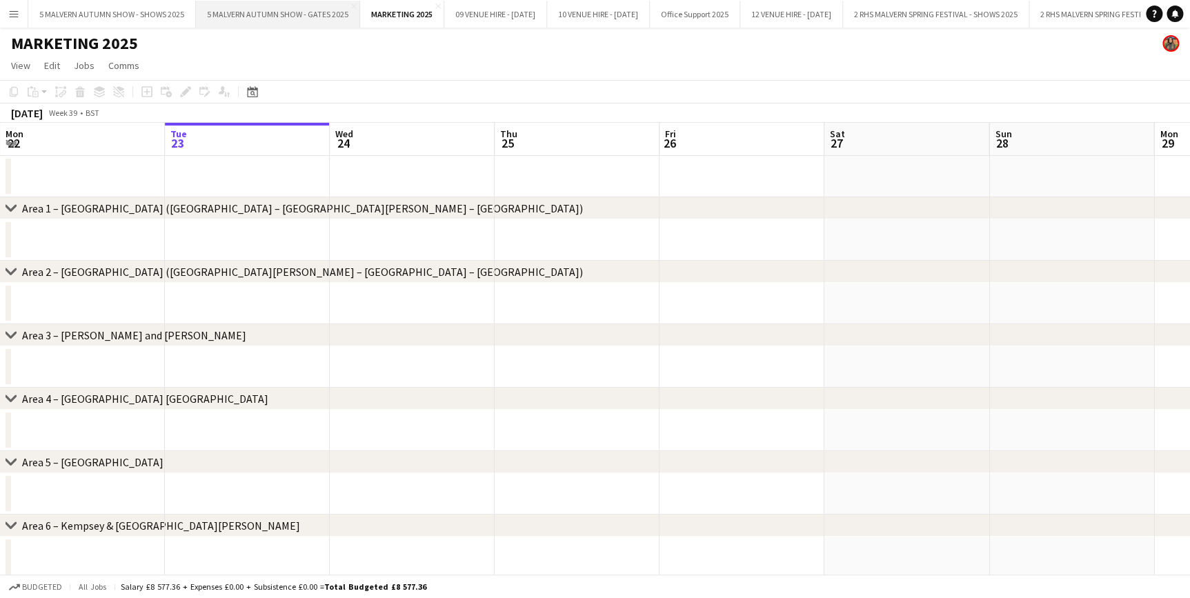
click at [299, 10] on button "5 MALVERN AUTUMN SHOW - GATES 2025 Close" at bounding box center [278, 14] width 164 height 27
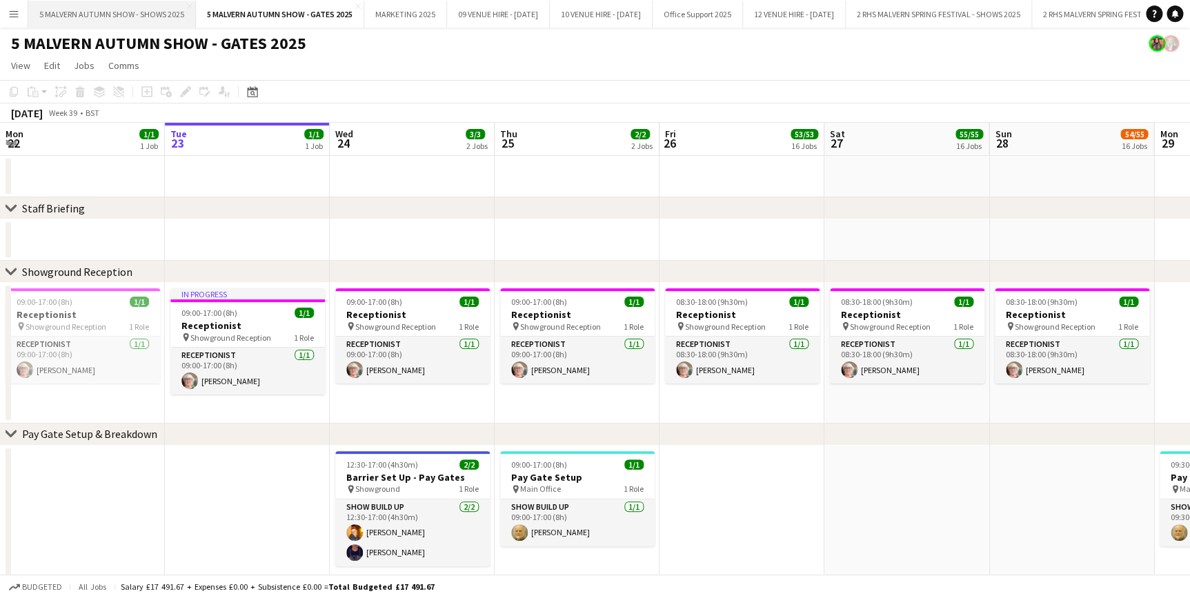
click at [126, 11] on button "5 MALVERN AUTUMN SHOW - SHOWS 2025 Close" at bounding box center [112, 14] width 168 height 27
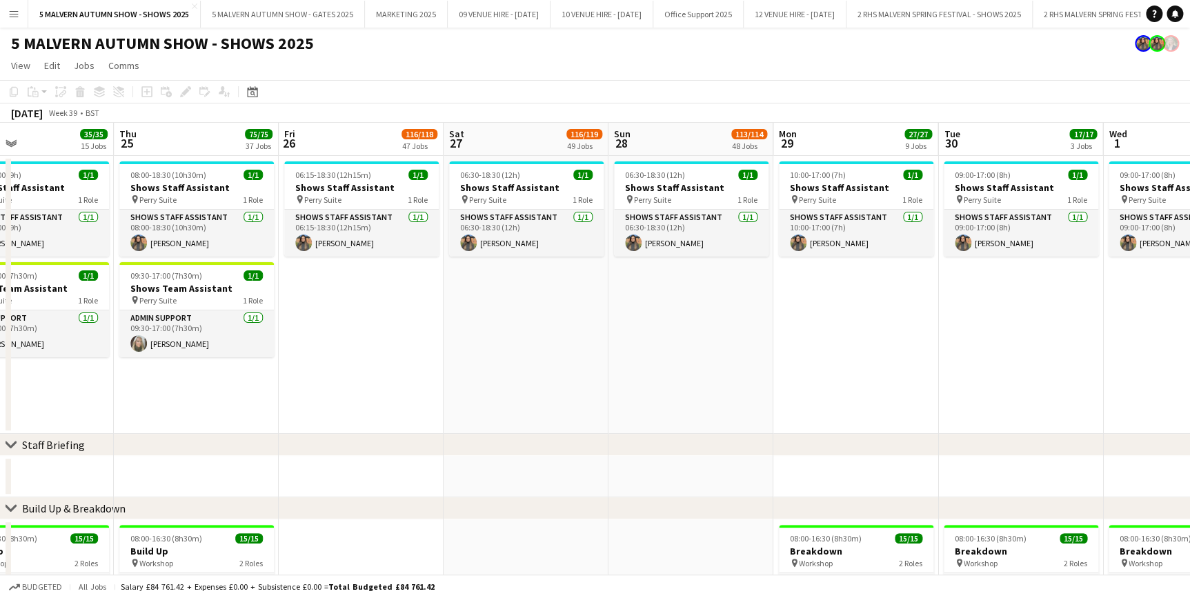
drag, startPoint x: 859, startPoint y: 130, endPoint x: 478, endPoint y: 170, distance: 383.5
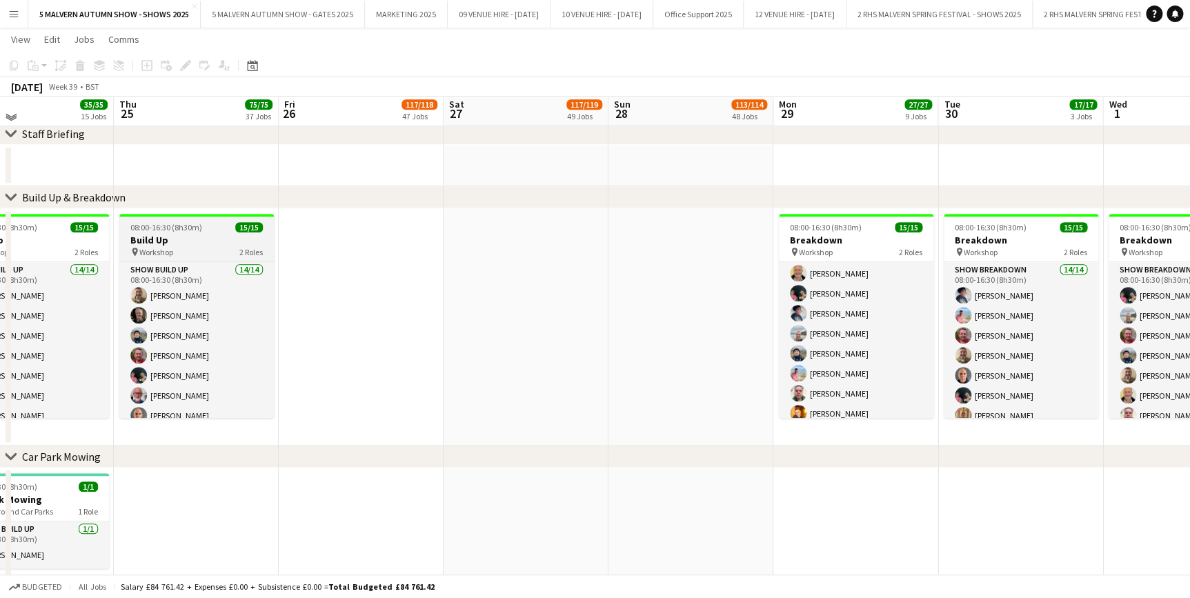
scroll to position [306, 0]
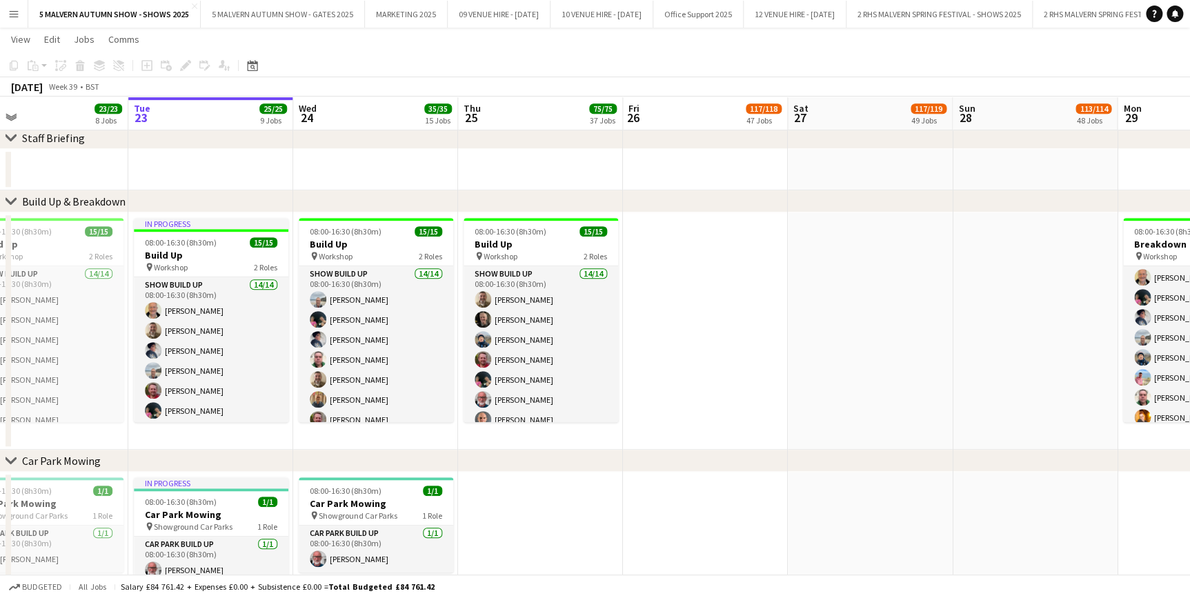
drag, startPoint x: 197, startPoint y: 112, endPoint x: 934, endPoint y: 150, distance: 738.3
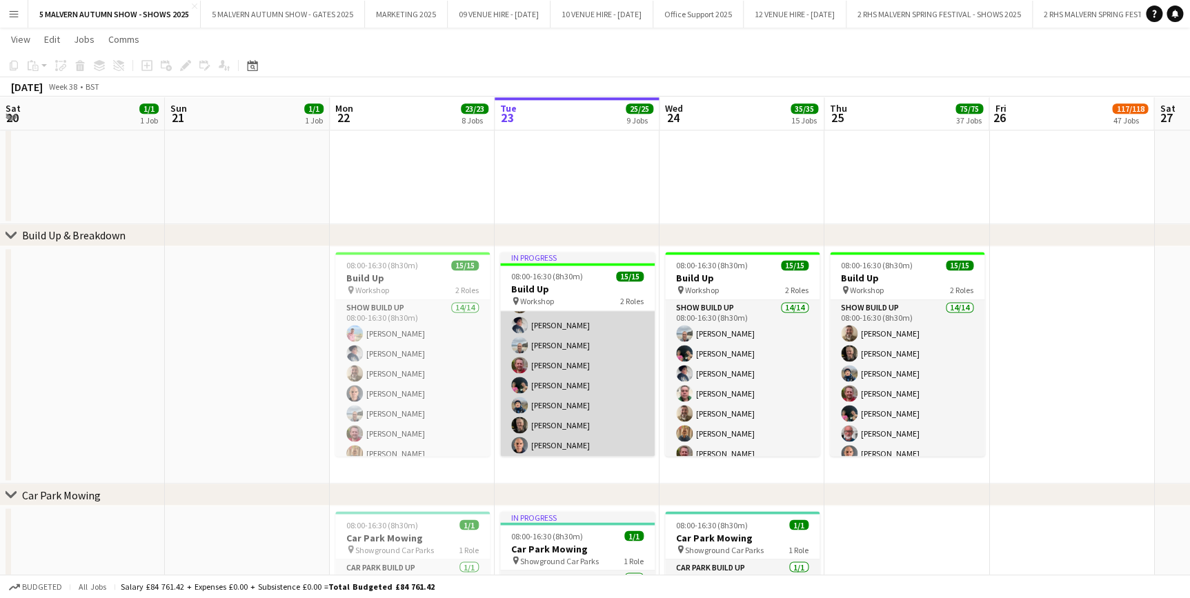
scroll to position [188, 0]
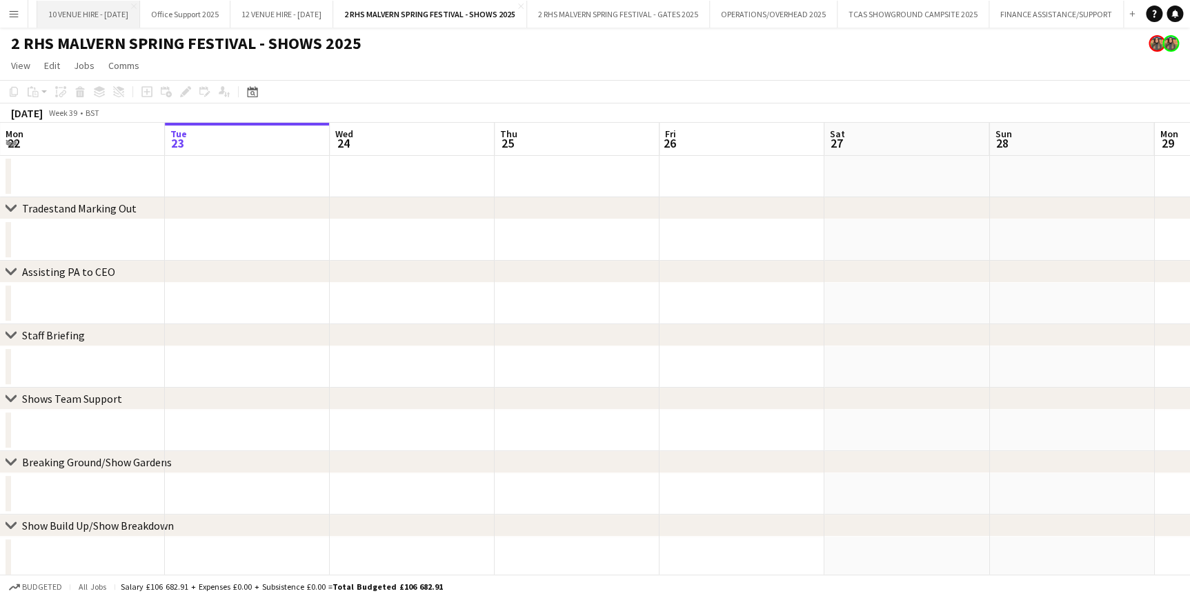
click at [129, 17] on button "10 VENUE HIRE - OCTOBER 2025 Close" at bounding box center [88, 14] width 103 height 27
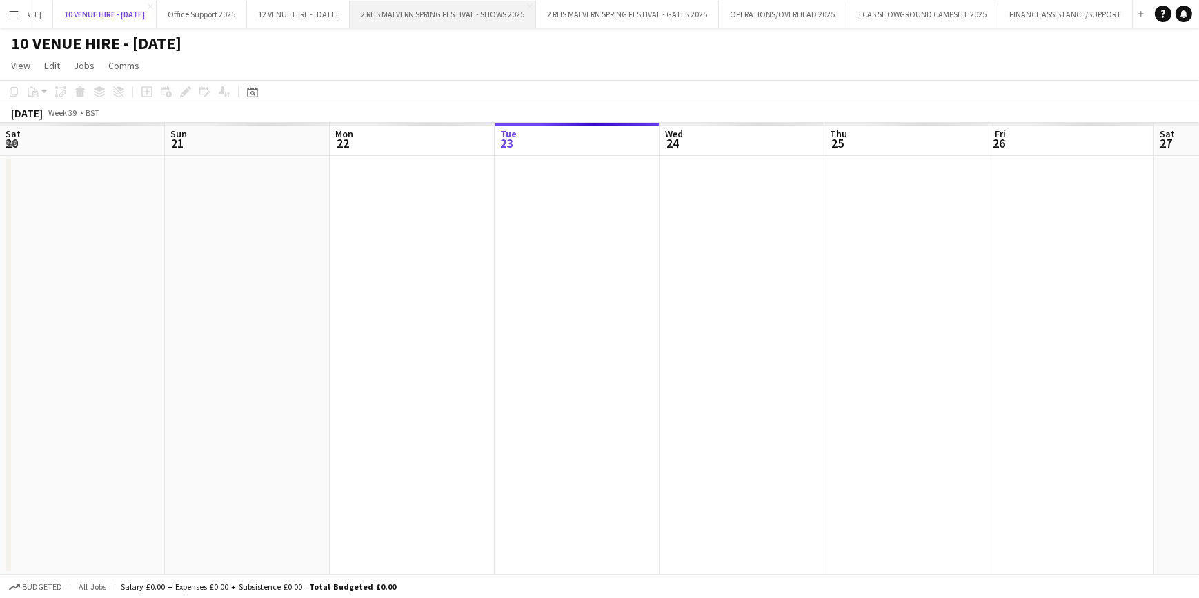
scroll to position [0, 330]
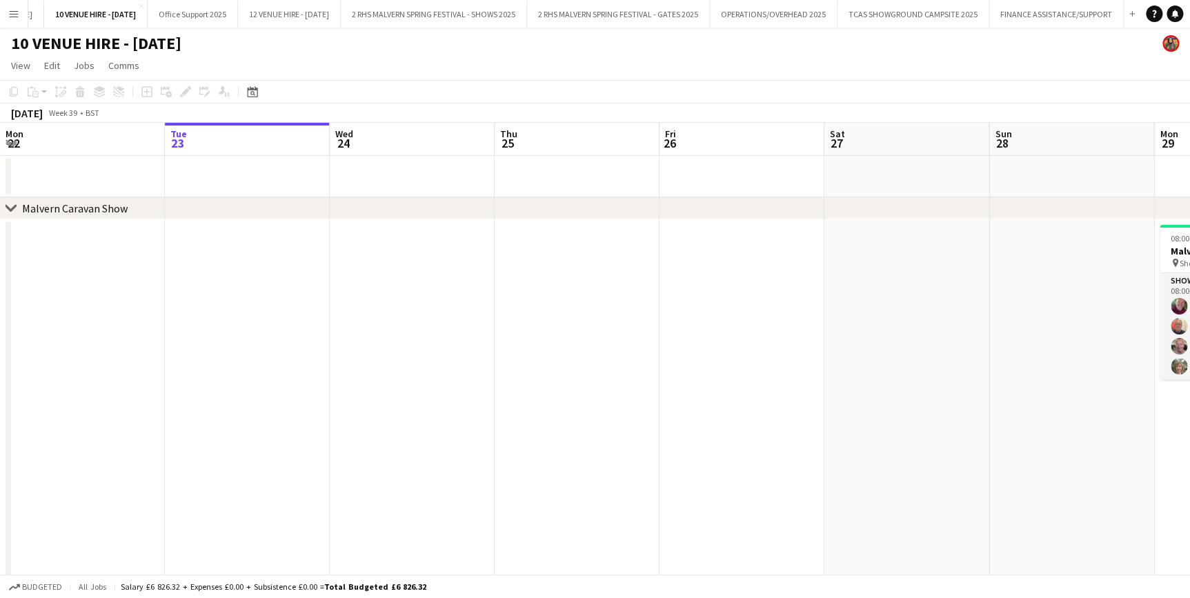
click at [15, 14] on app-icon "Menu" at bounding box center [13, 13] width 11 height 11
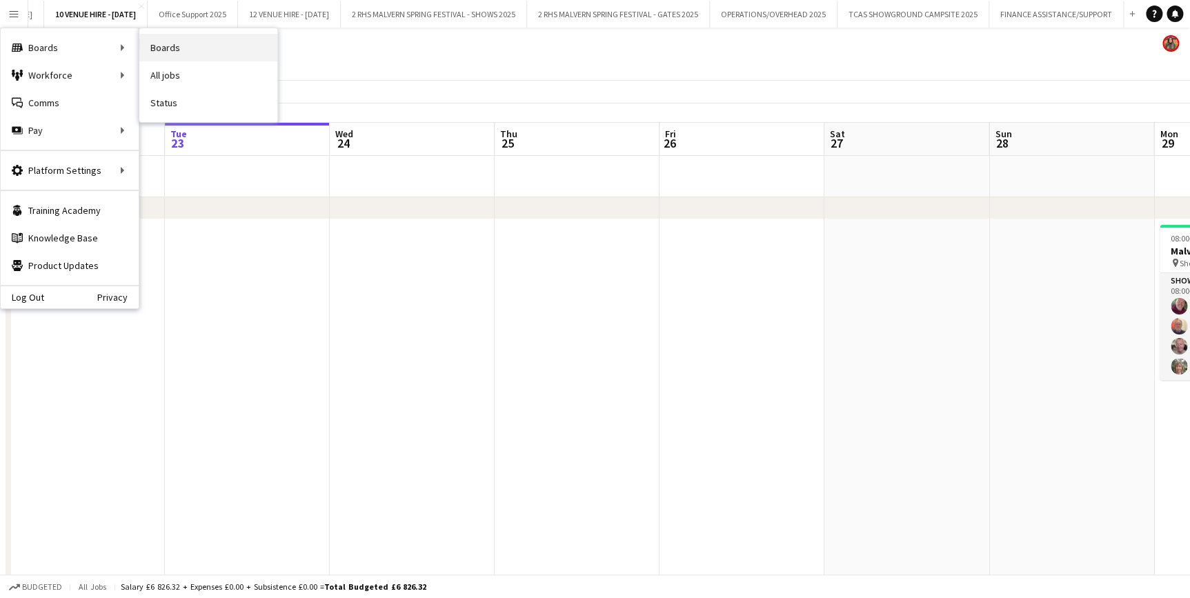
click at [146, 46] on link "Boards" at bounding box center [208, 48] width 138 height 28
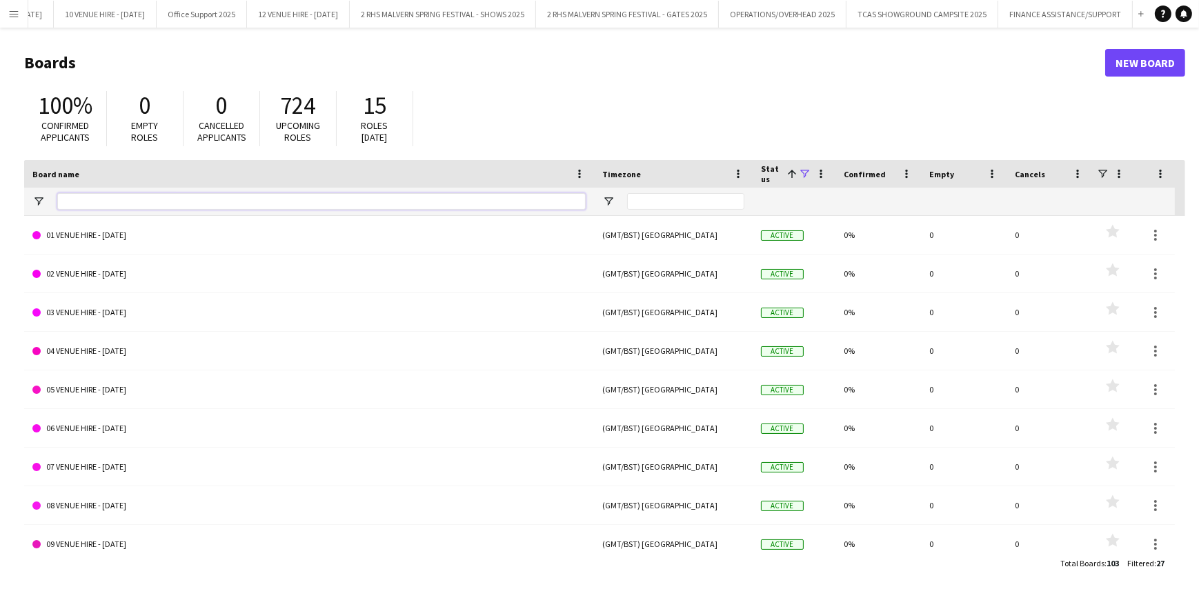
click at [181, 206] on input "Board name Filter Input" at bounding box center [321, 201] width 528 height 17
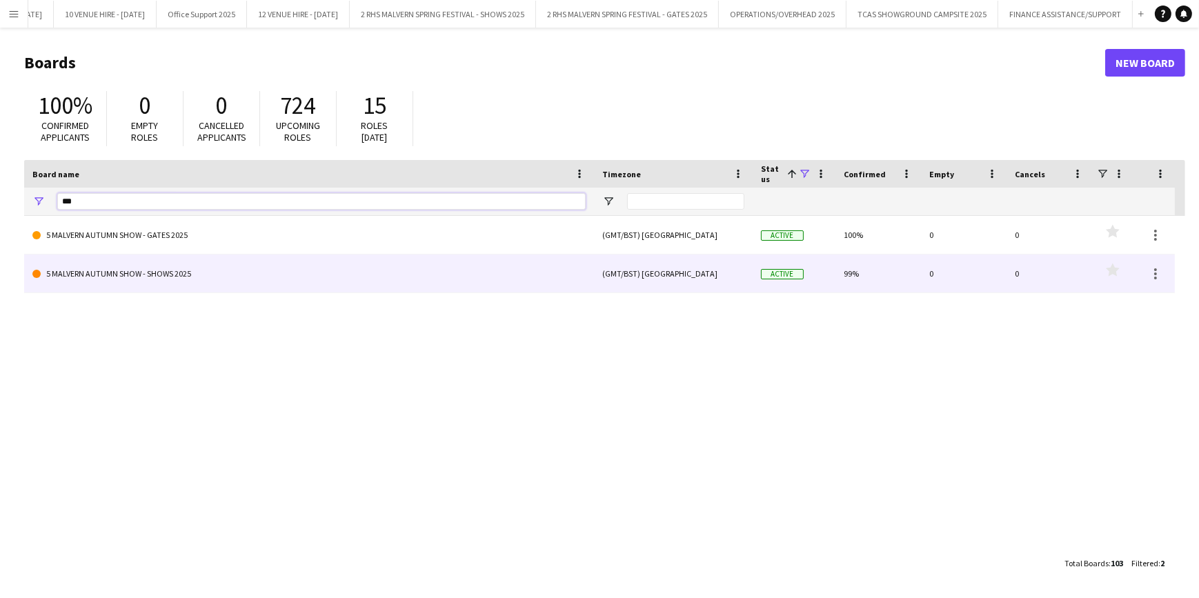
type input "***"
click at [190, 272] on link "5 MALVERN AUTUMN SHOW - SHOWS 2025" at bounding box center [308, 274] width 553 height 39
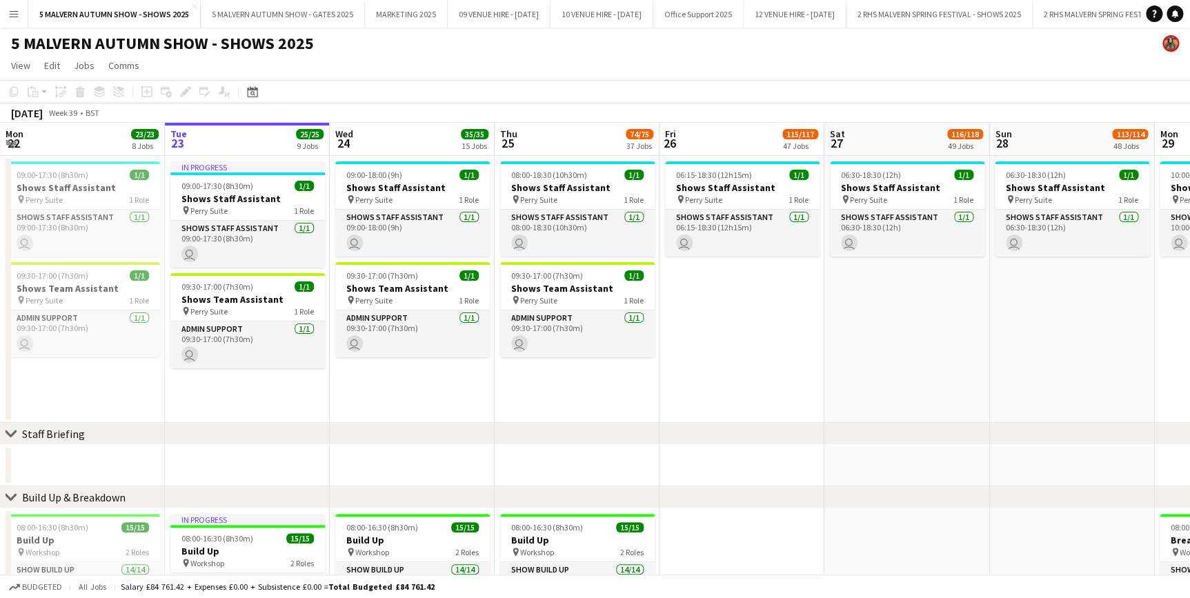
scroll to position [0, 489]
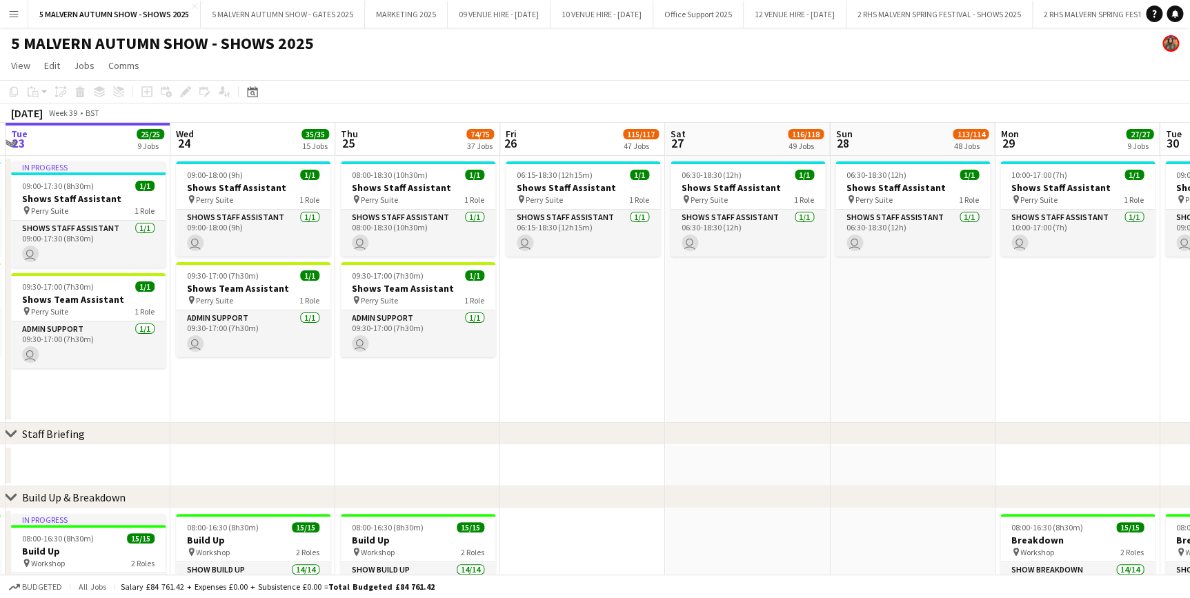
drag, startPoint x: 596, startPoint y: 132, endPoint x: 241, endPoint y: 170, distance: 356.6
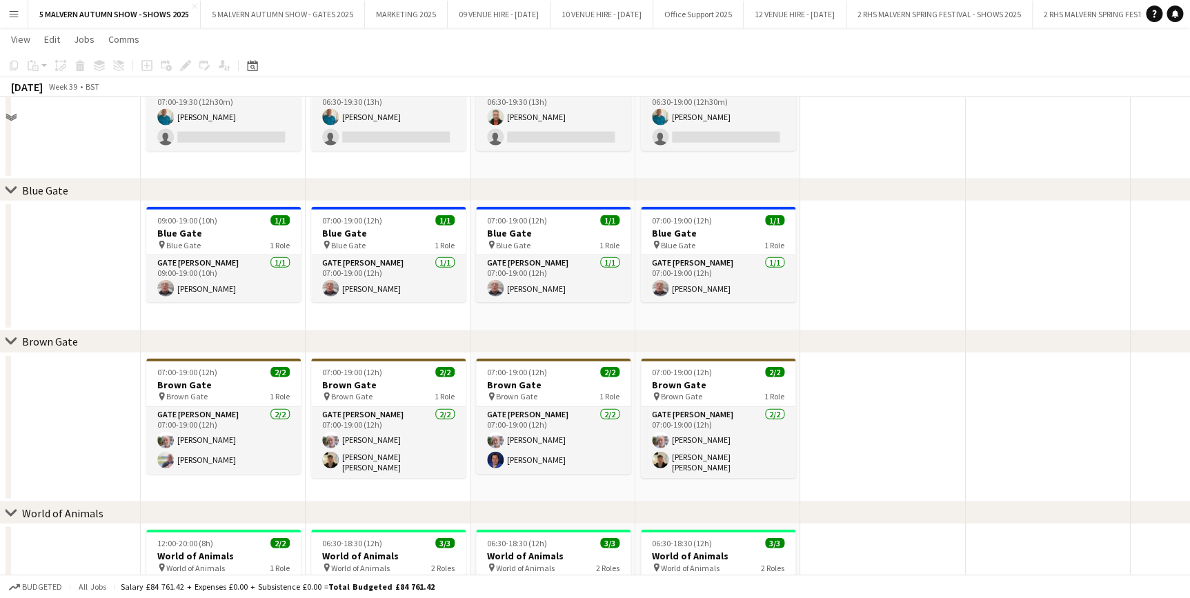
scroll to position [1379, 0]
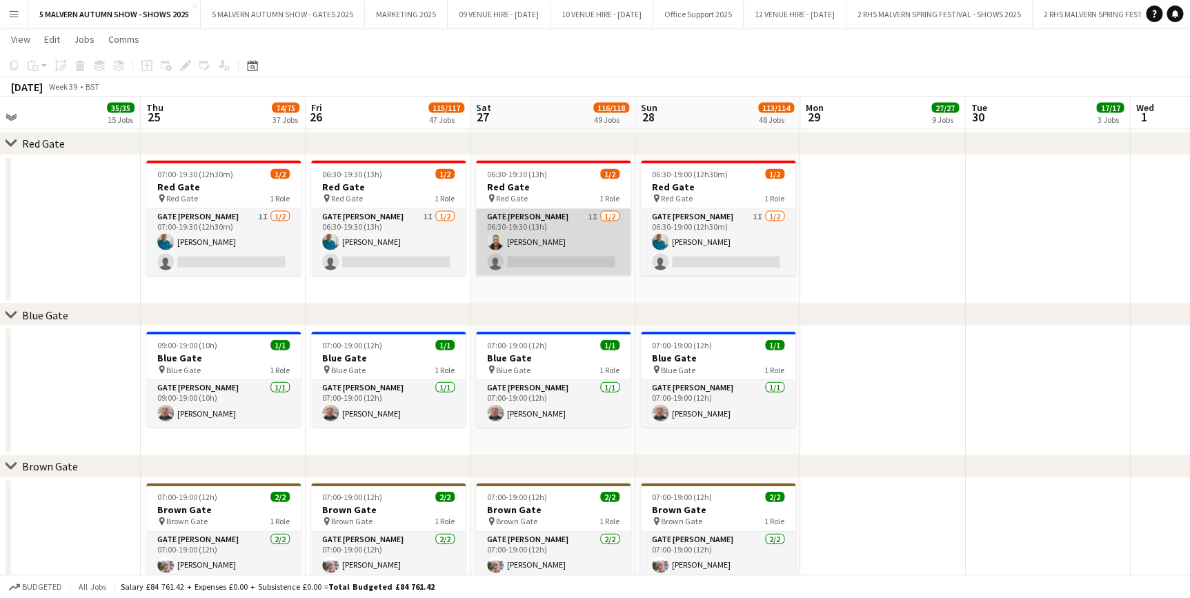
click at [566, 224] on app-card-role "Gate Steward 1I 1/2 06:30-19:30 (13h) Paul Lowry single-neutral-actions" at bounding box center [553, 242] width 155 height 67
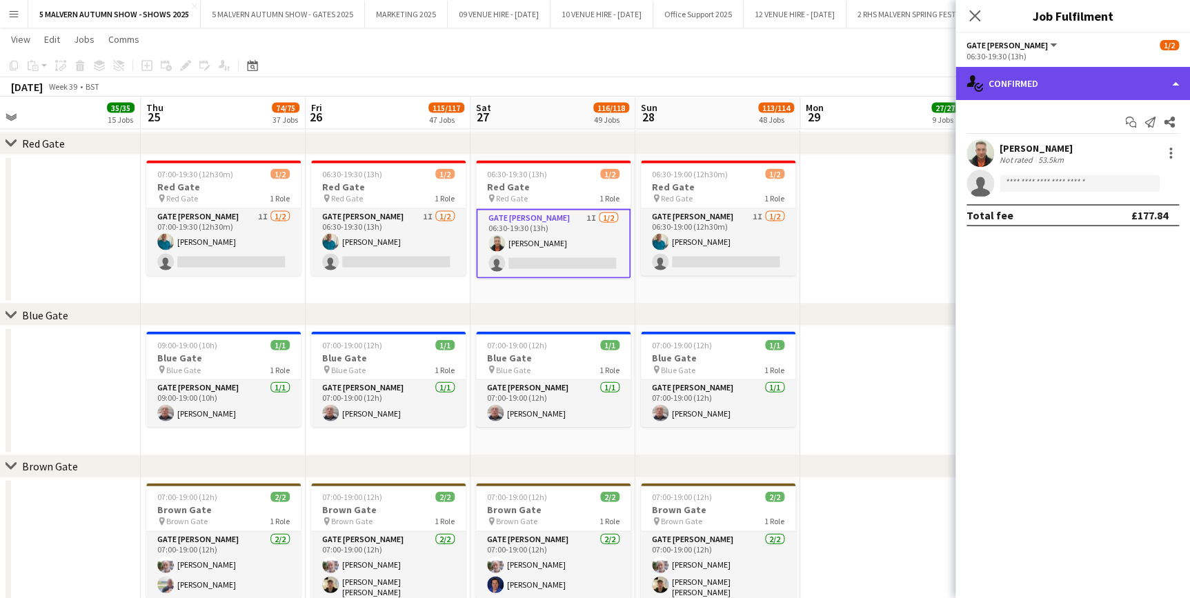
click at [993, 84] on div "single-neutral-actions-check-2 Confirmed" at bounding box center [1072, 83] width 235 height 33
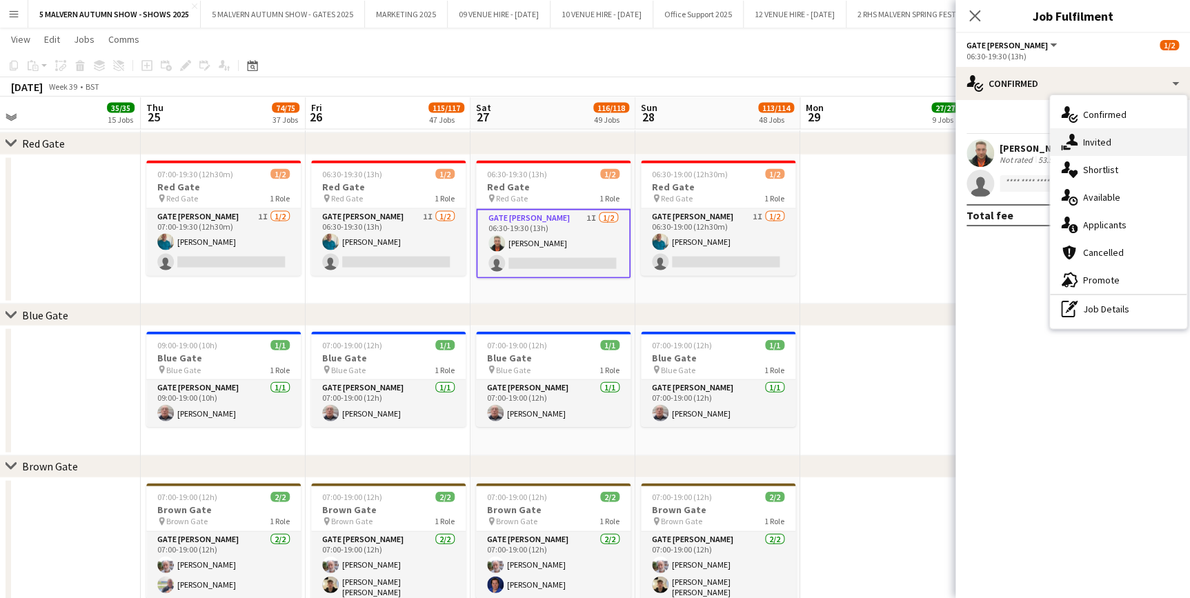
click at [1088, 145] on span "Invited" at bounding box center [1097, 142] width 28 height 12
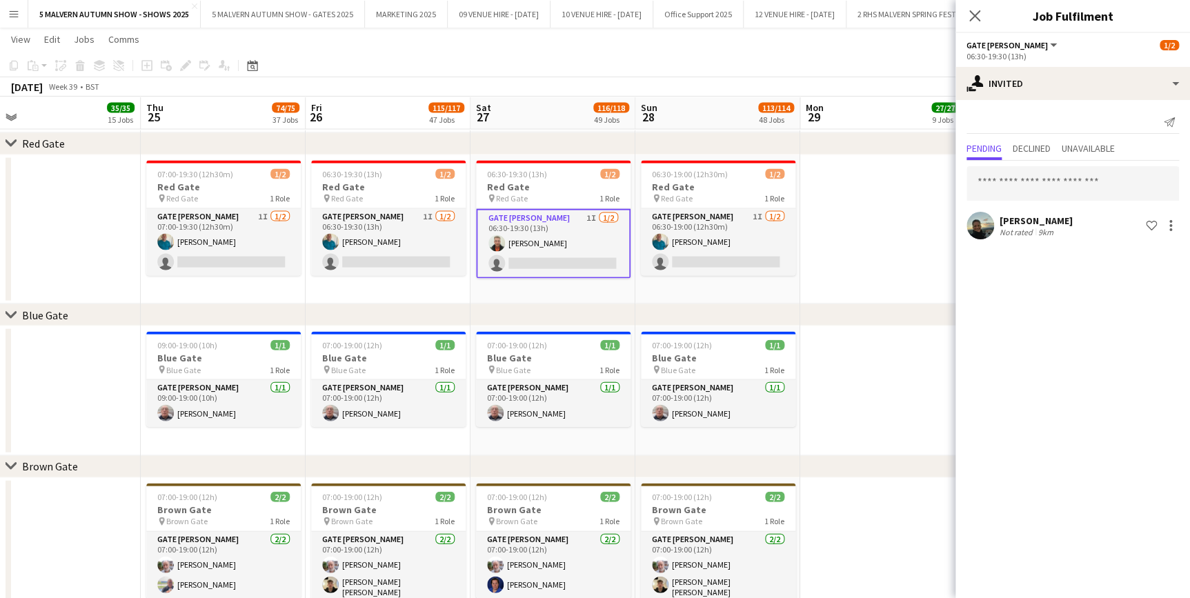
click at [868, 207] on app-date-cell at bounding box center [882, 230] width 165 height 150
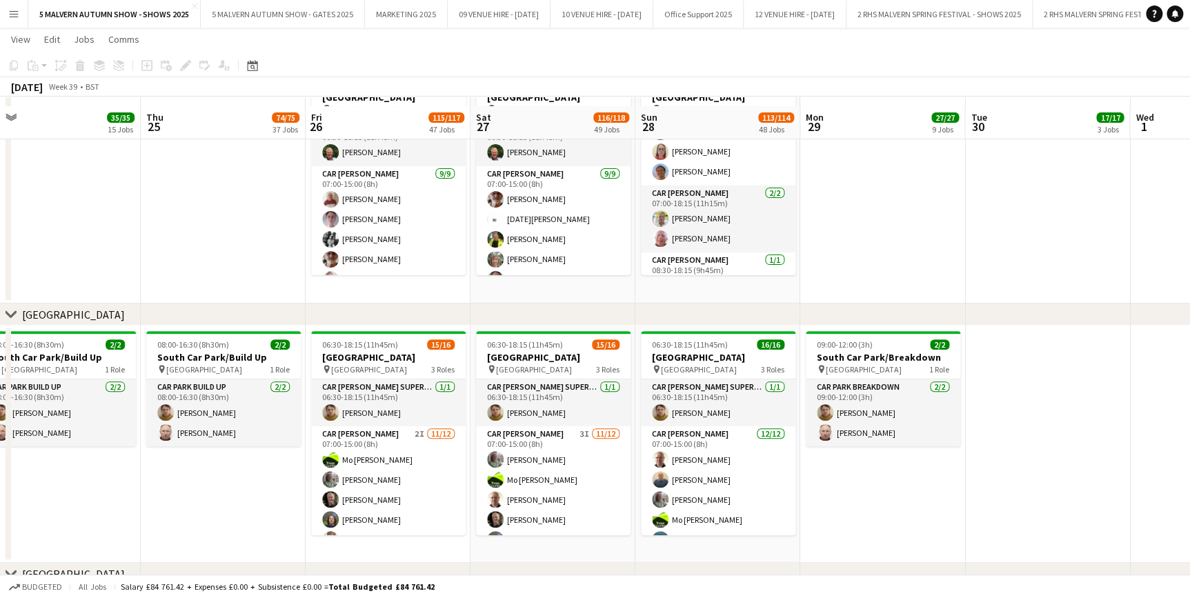
scroll to position [7996, 0]
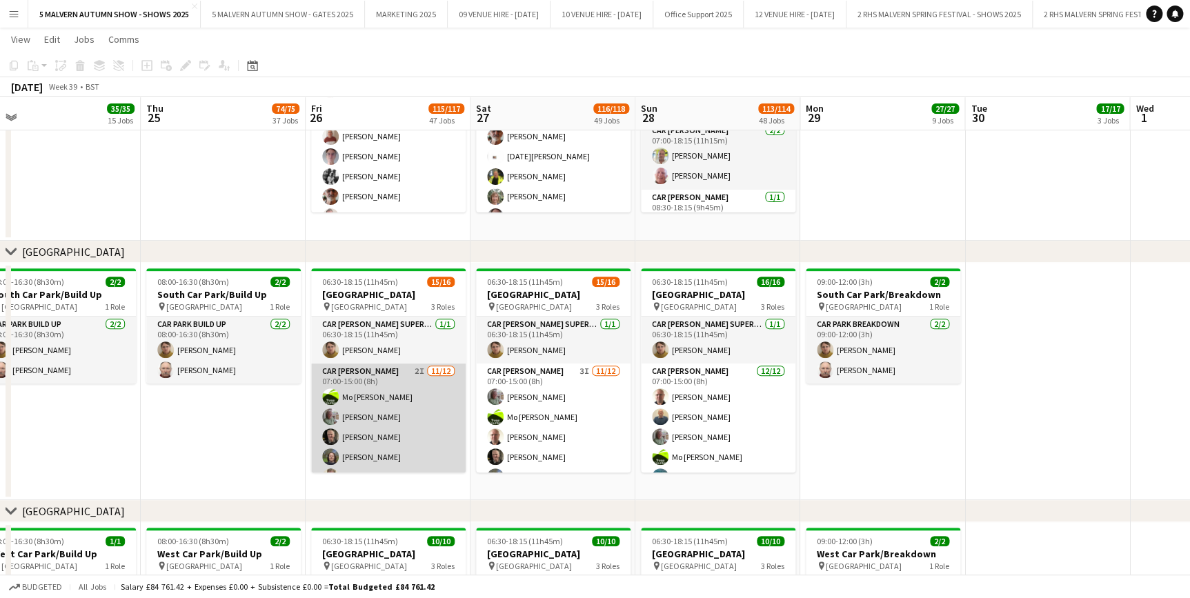
click at [398, 381] on app-card-role "Car Parker 2I 11/12 07:00-15:00 (8h) Mo Cossali-Francis Theresa Pace-Bardon Jam…" at bounding box center [388, 496] width 155 height 267
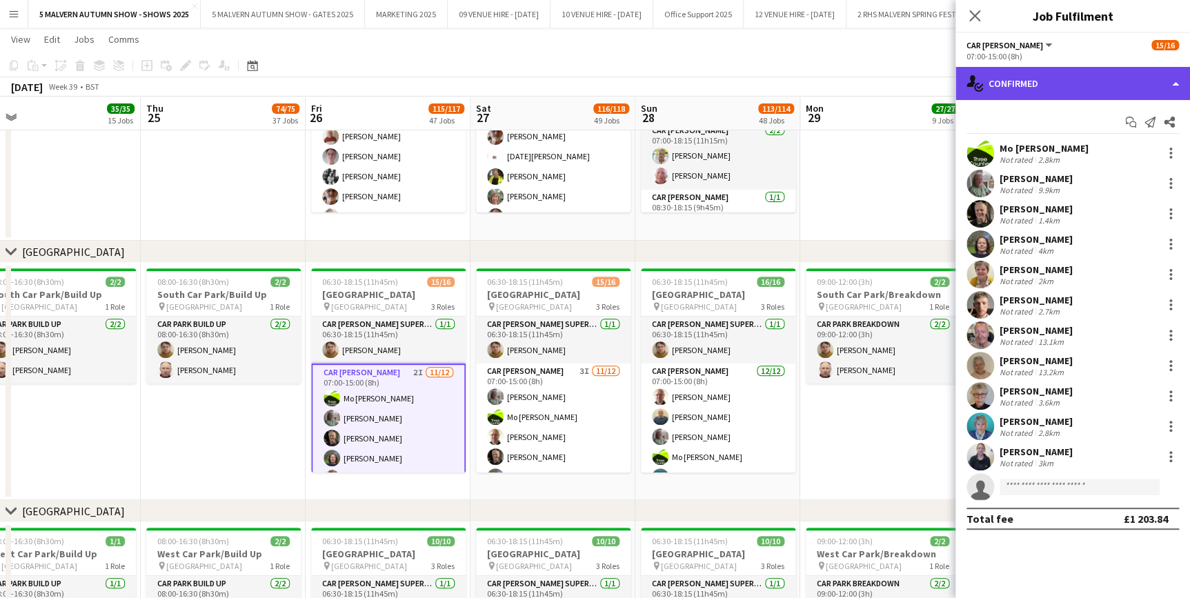
click at [1028, 79] on div "single-neutral-actions-check-2 Confirmed" at bounding box center [1072, 83] width 235 height 33
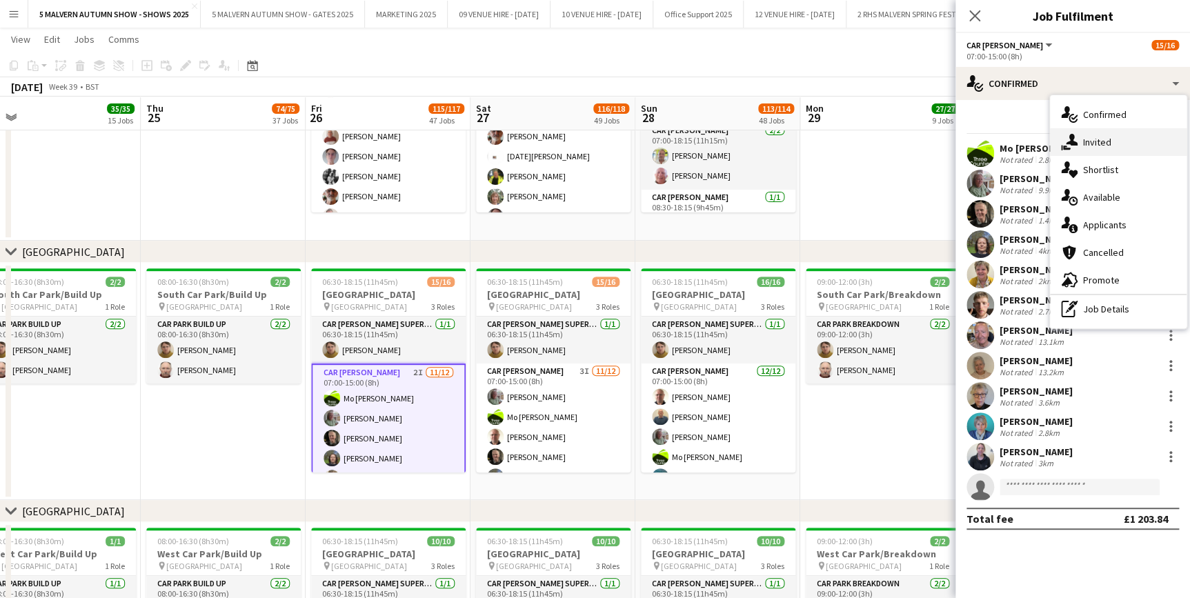
click at [1109, 150] on div "single-neutral-actions-share-1 Invited" at bounding box center [1118, 142] width 137 height 28
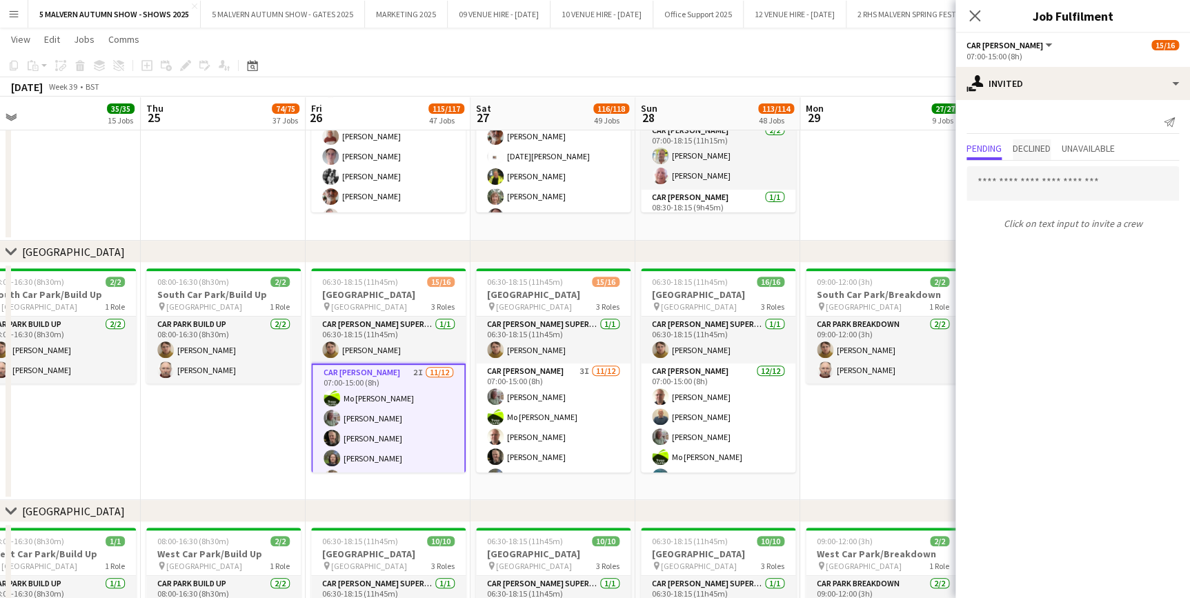
click at [1037, 150] on span "Declined" at bounding box center [1032, 148] width 38 height 10
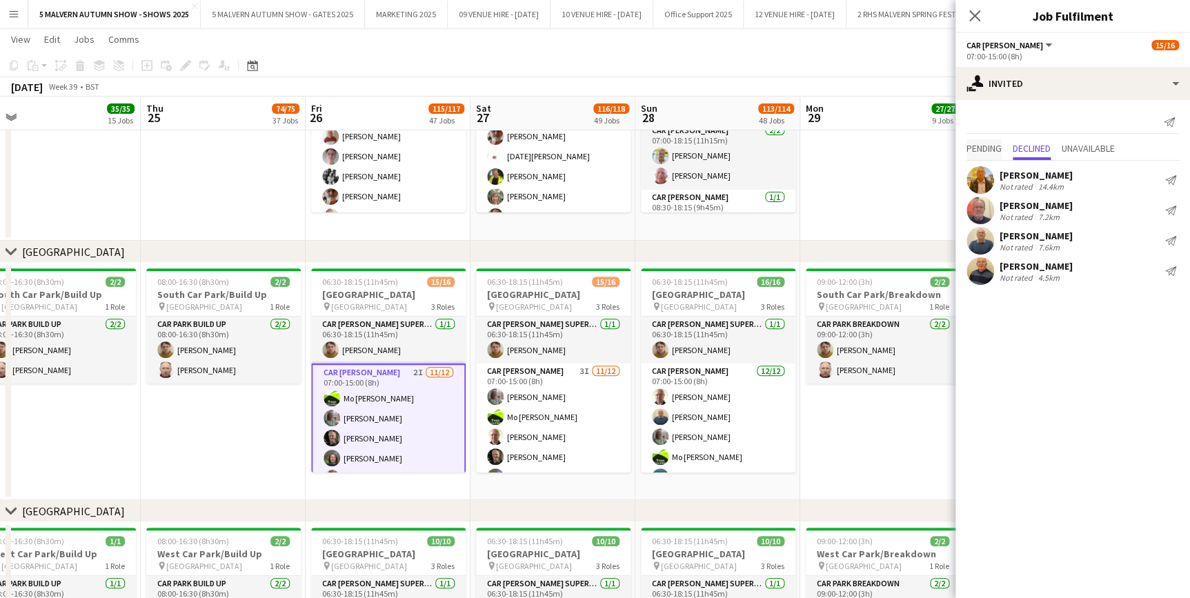
click at [984, 146] on span "Pending" at bounding box center [983, 148] width 35 height 10
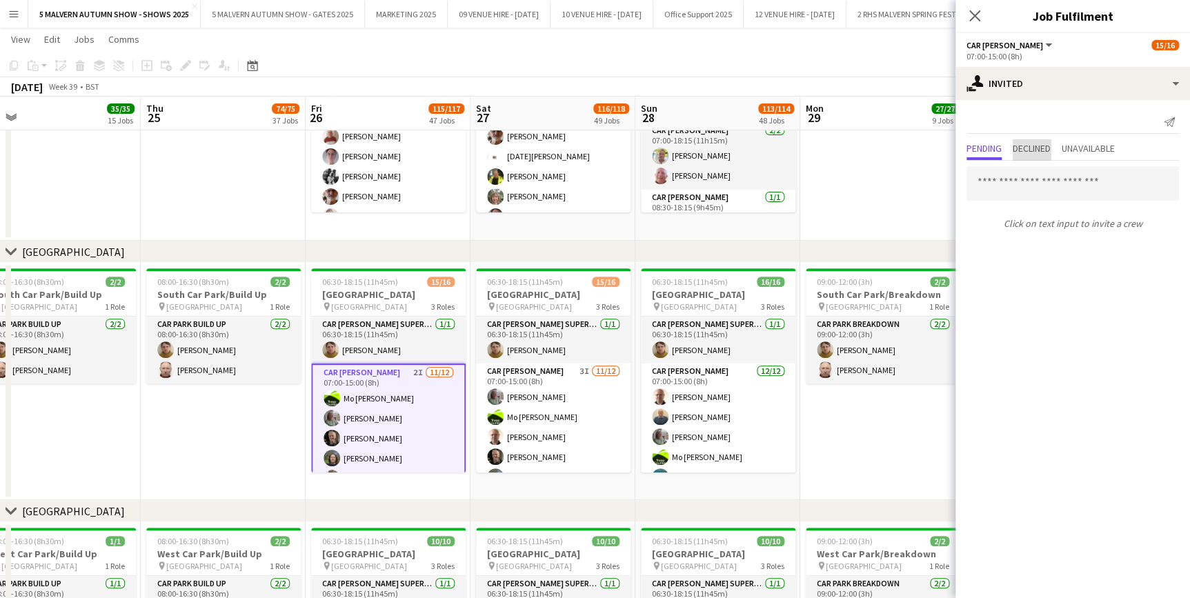
click at [1037, 145] on span "Declined" at bounding box center [1032, 148] width 38 height 10
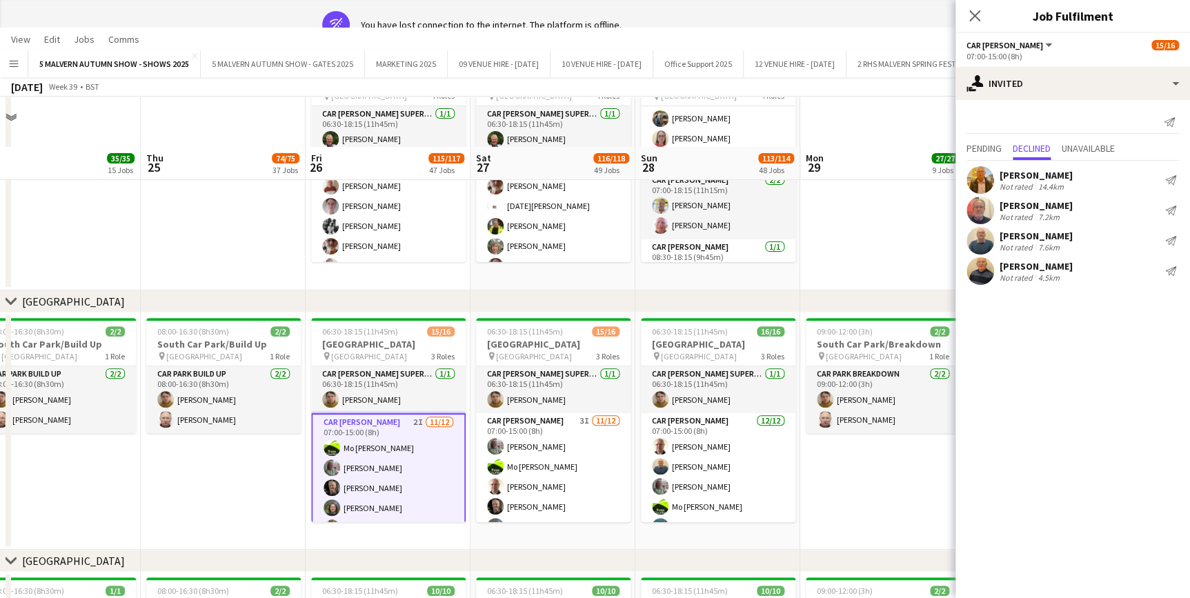
click at [893, 267] on app-date-cell "09:00-12:00 (3h) 2/2 [GEOGRAPHIC_DATA]/Breakdown pin [GEOGRAPHIC_DATA] 1 Role C…" at bounding box center [882, 121] width 165 height 339
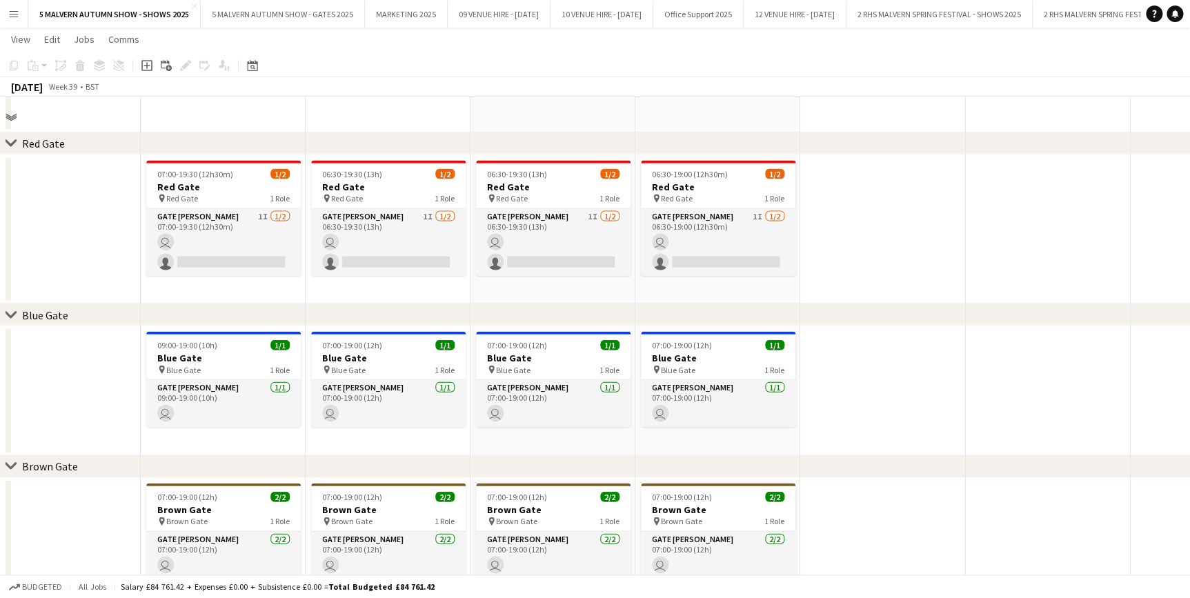
scroll to position [4085, 0]
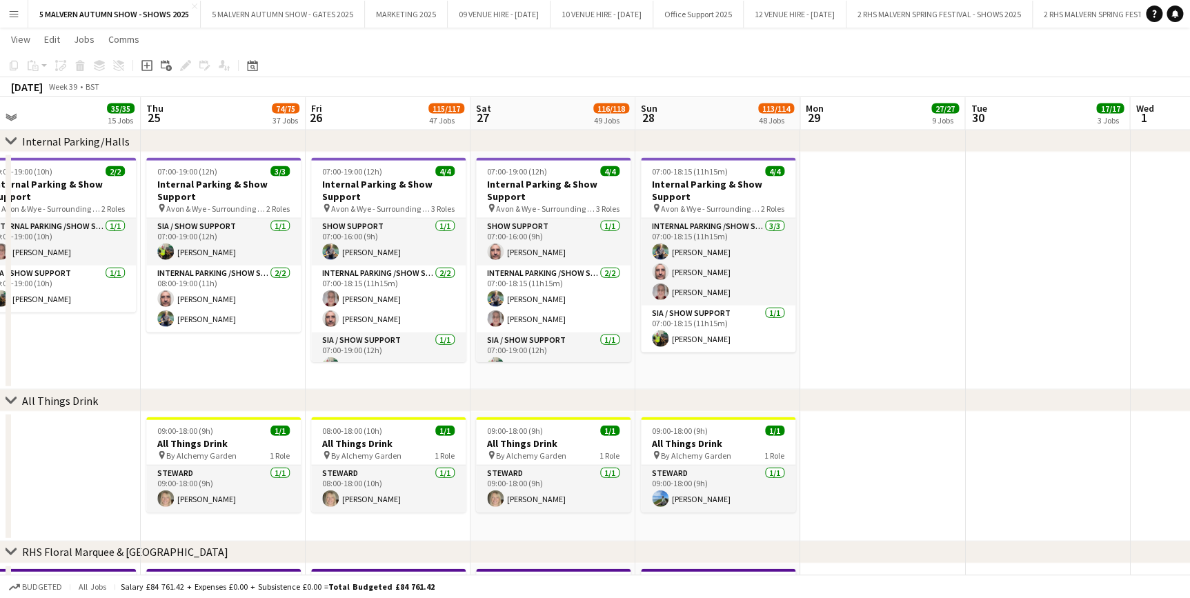
click at [3, 13] on button "Menu" at bounding box center [14, 14] width 28 height 28
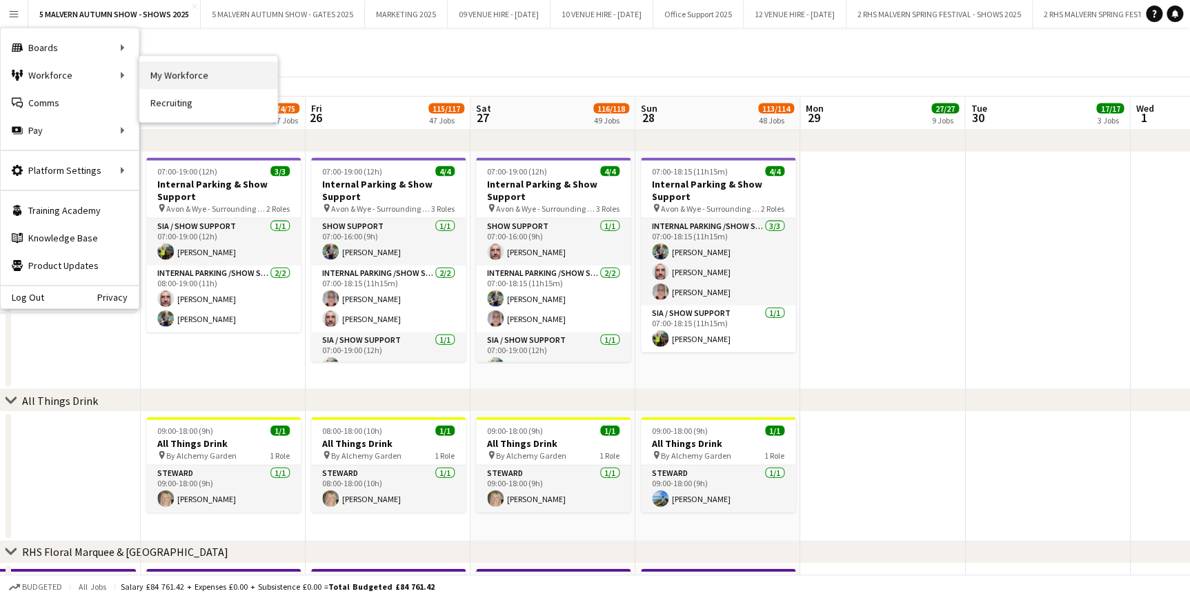
click at [203, 77] on link "My Workforce" at bounding box center [208, 75] width 138 height 28
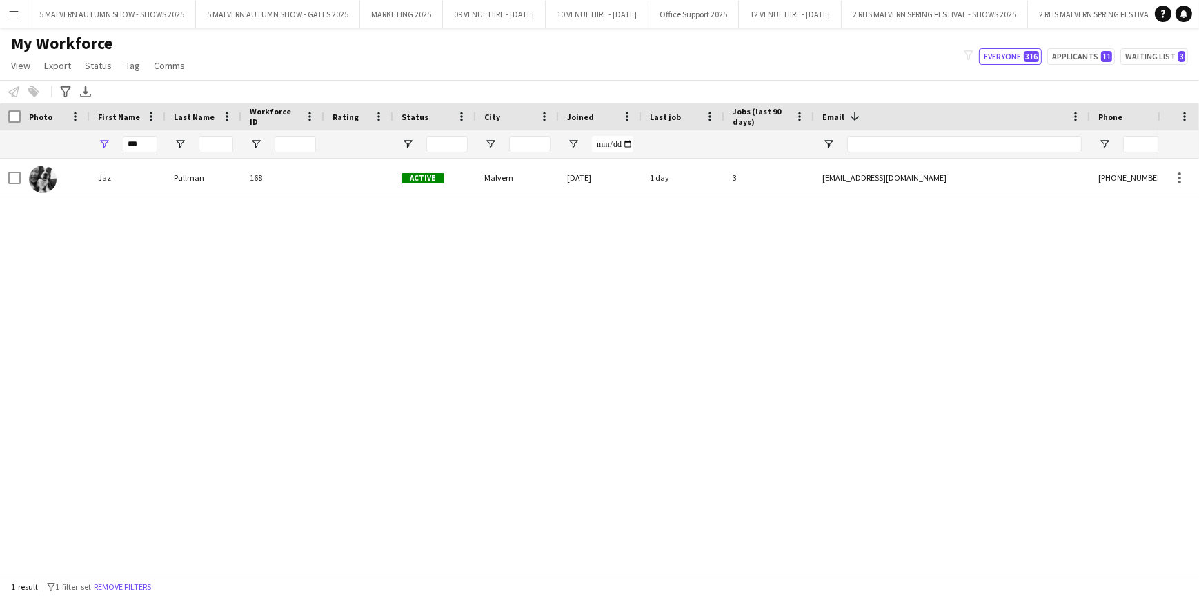
click at [159, 145] on div "***" at bounding box center [128, 144] width 76 height 28
click at [143, 143] on input "***" at bounding box center [140, 144] width 34 height 17
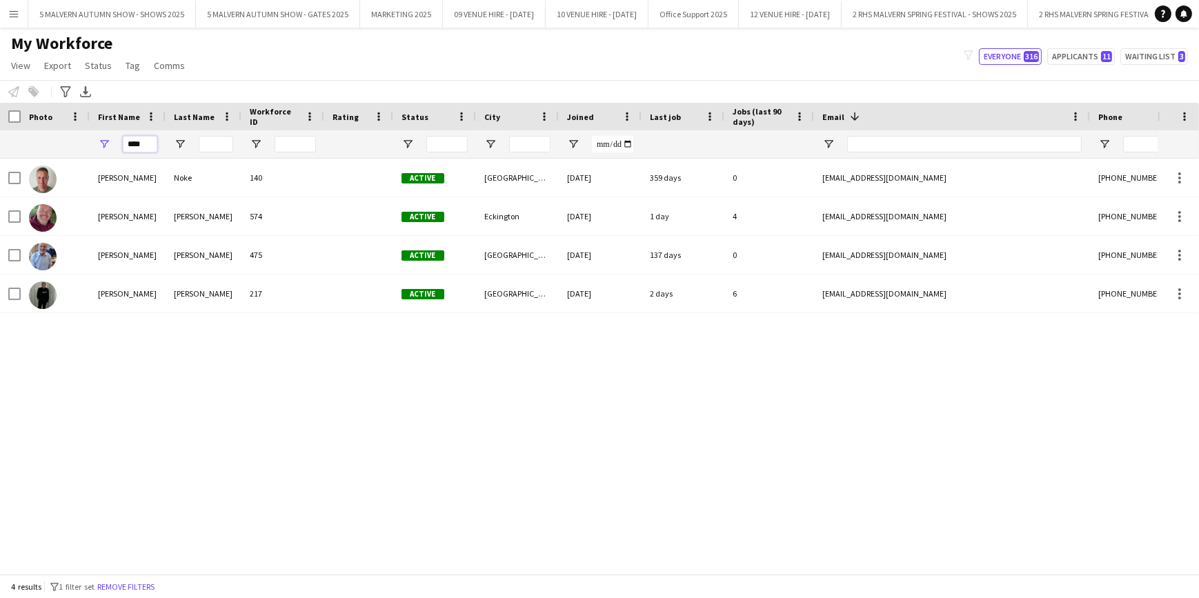
type input "****"
click at [169, 406] on div "Dave Noke 140 Active Worcester 22-02-2022 359 days 0 nokedave@gmail.com +447974…" at bounding box center [578, 362] width 1157 height 406
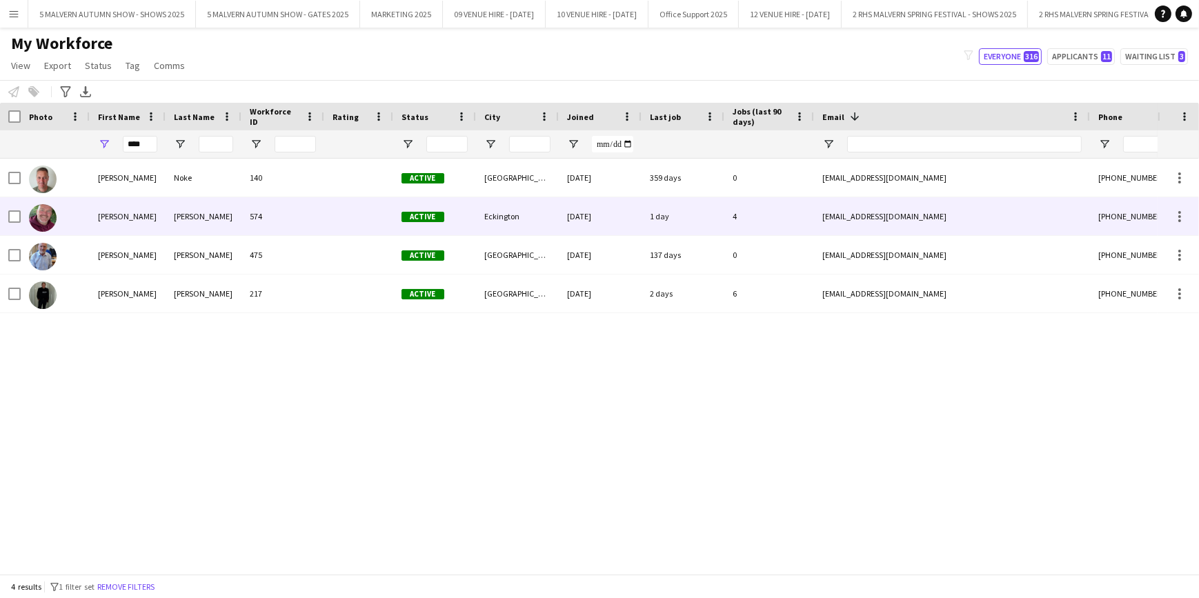
click at [219, 215] on div "Clark" at bounding box center [204, 216] width 76 height 38
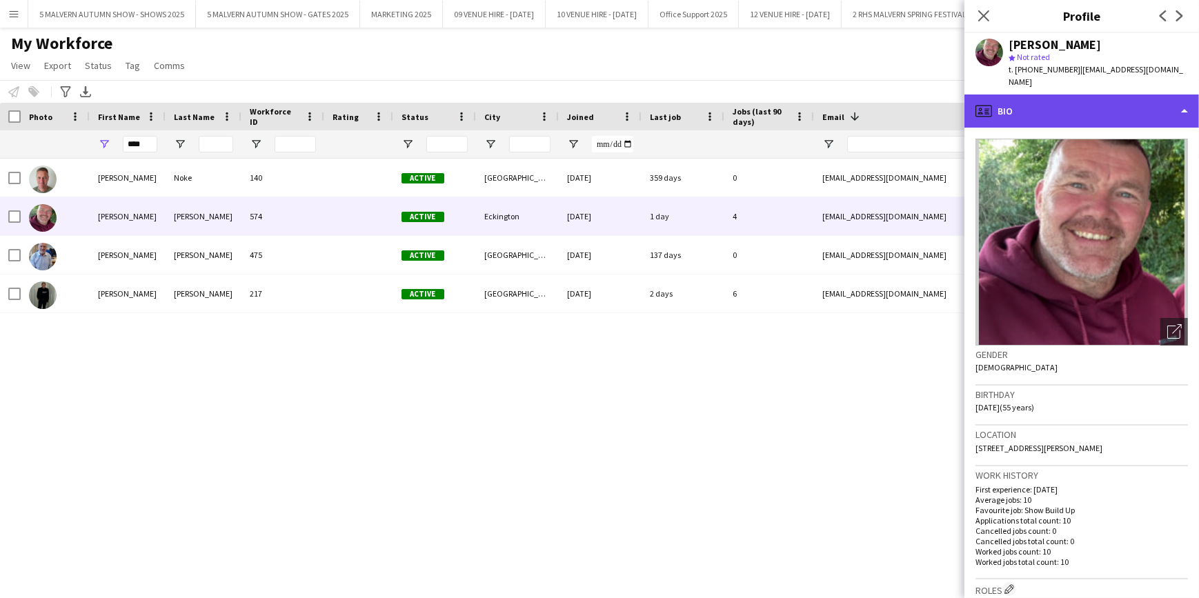
click at [1166, 112] on div "profile Bio" at bounding box center [1081, 110] width 235 height 33
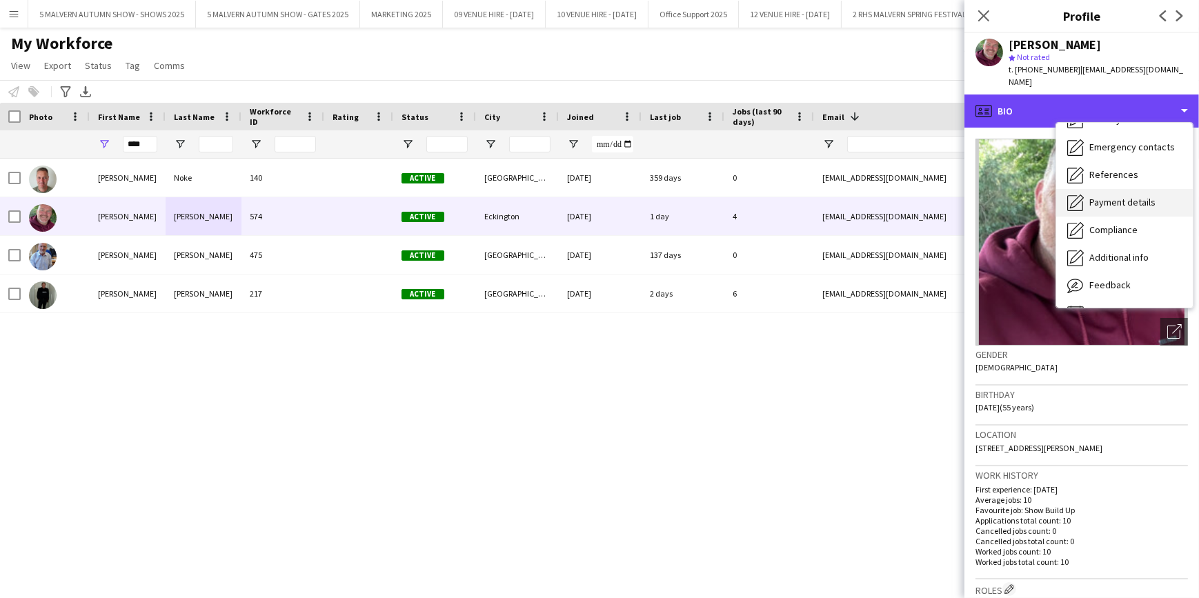
scroll to position [125, 0]
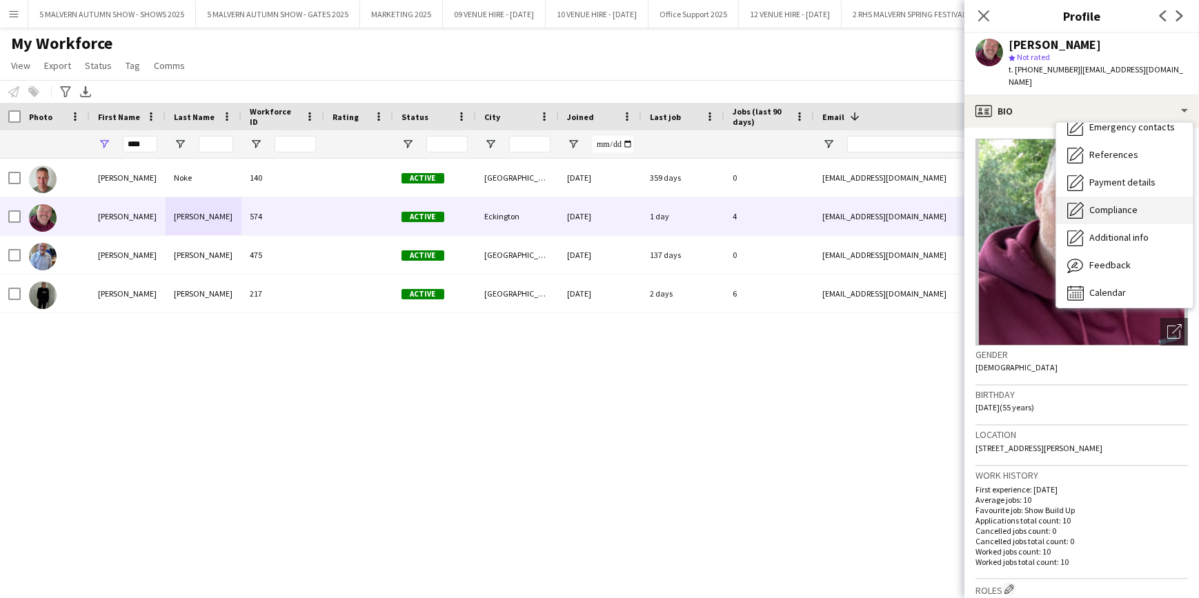
click at [1144, 200] on div "Compliance Compliance" at bounding box center [1124, 211] width 137 height 28
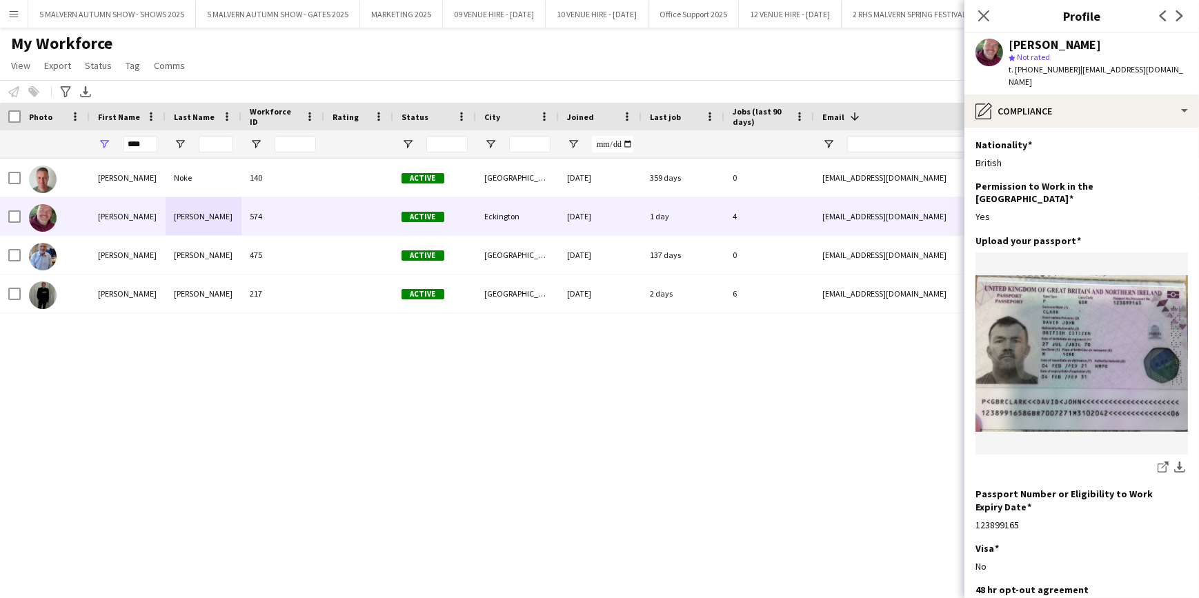
click at [715, 440] on div "Dave Noke 140 Active Worcester 22-02-2022 359 days 0 nokedave@gmail.com +447974…" at bounding box center [578, 362] width 1157 height 406
click at [986, 21] on icon "Close pop-in" at bounding box center [983, 15] width 13 height 13
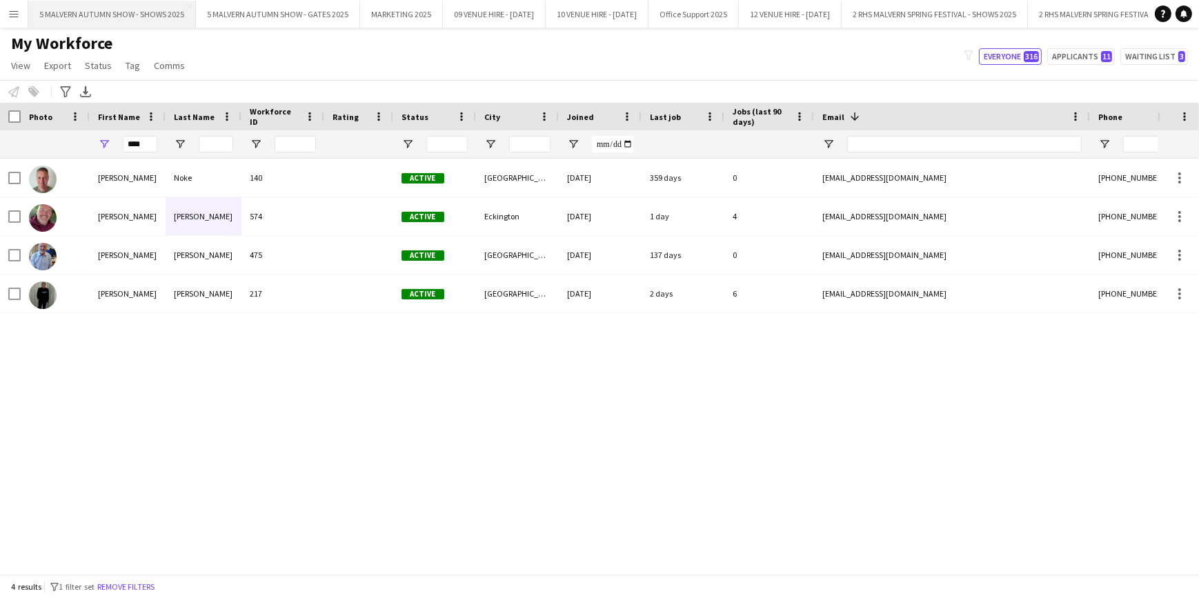
click at [103, 17] on button "5 MALVERN AUTUMN SHOW - SHOWS 2025 Close" at bounding box center [112, 14] width 168 height 27
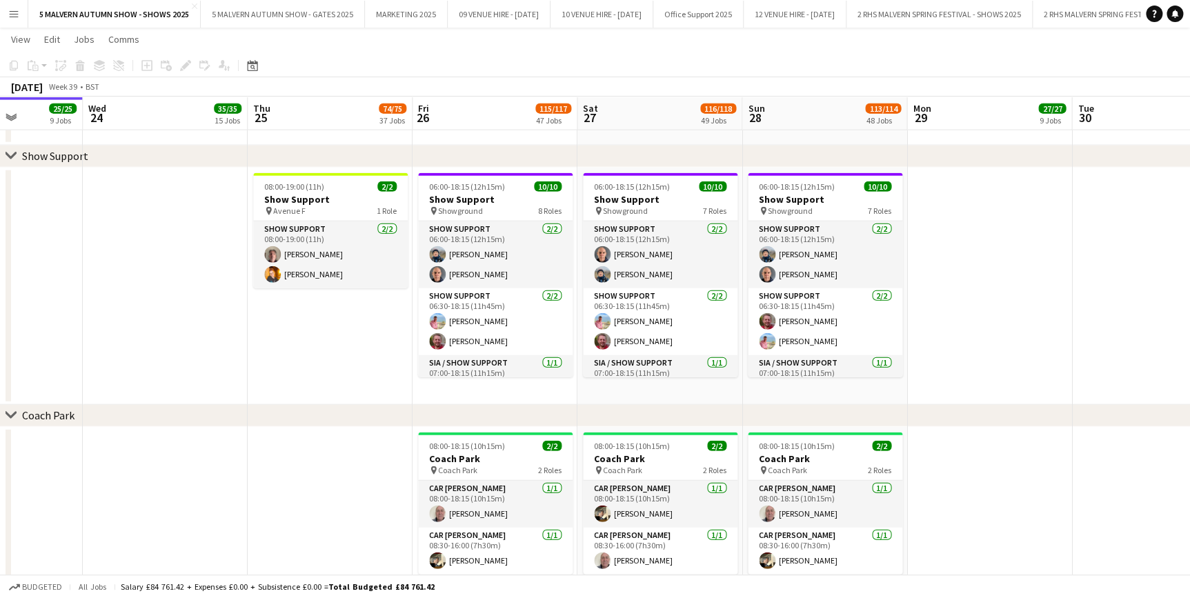
scroll to position [0, 614]
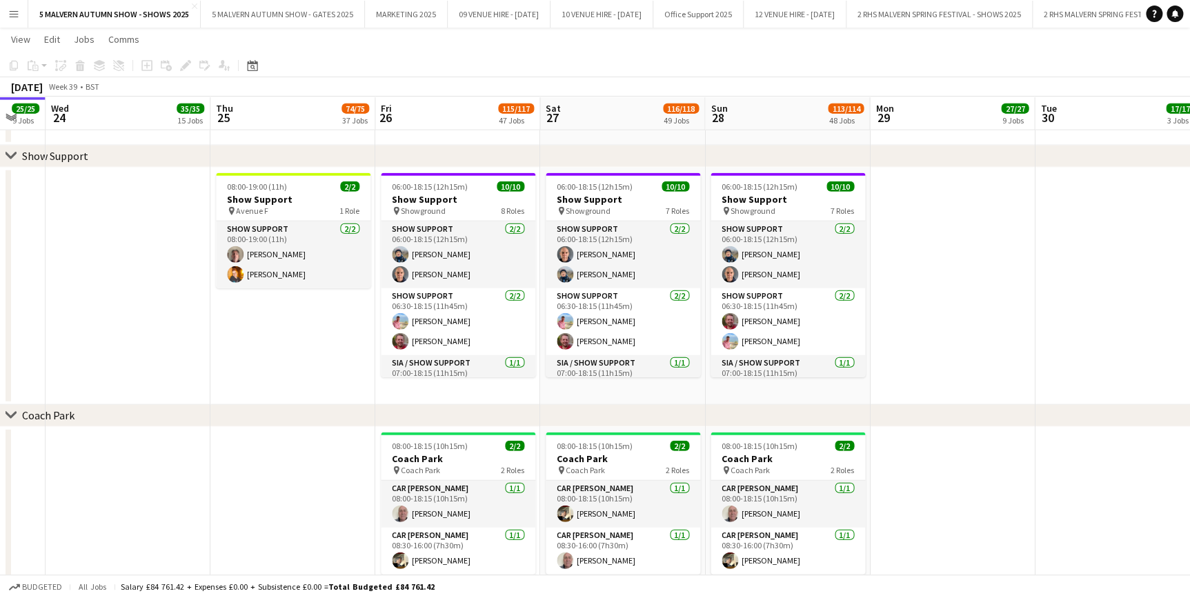
drag, startPoint x: 706, startPoint y: 128, endPoint x: 421, endPoint y: 127, distance: 284.9
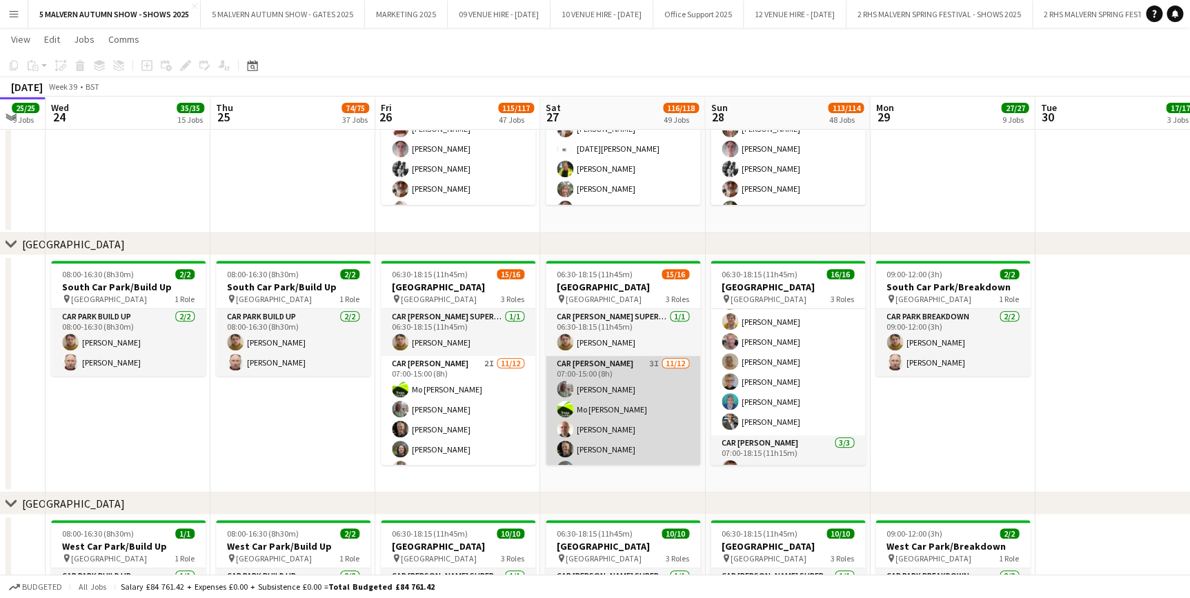
scroll to position [0, 0]
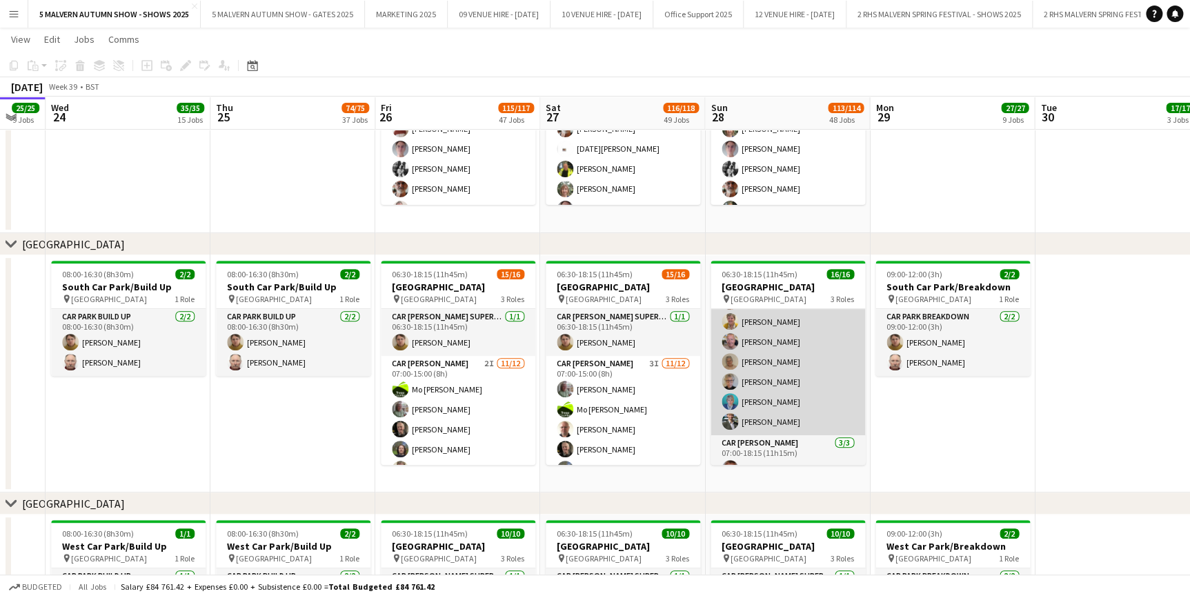
click at [779, 411] on app-card-role "Car Parker 12/12 07:00-15:00 (8h) Andrew Bannister Steven Mavroidi Theresa Pace…" at bounding box center [787, 301] width 155 height 267
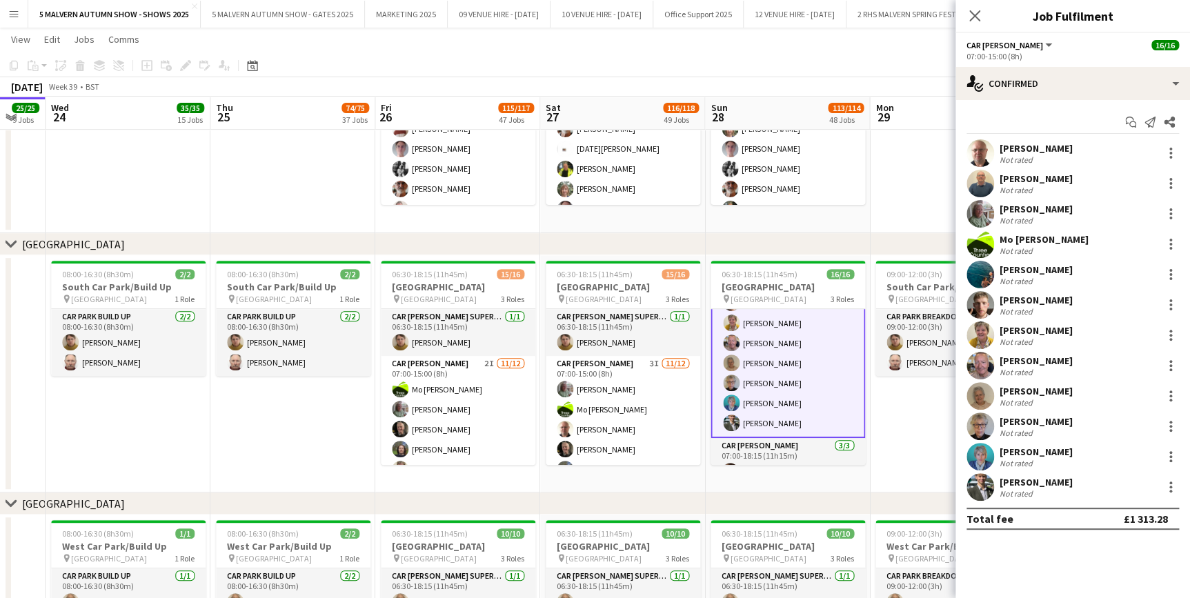
scroll to position [189, 0]
click at [1171, 484] on div at bounding box center [1170, 487] width 17 height 17
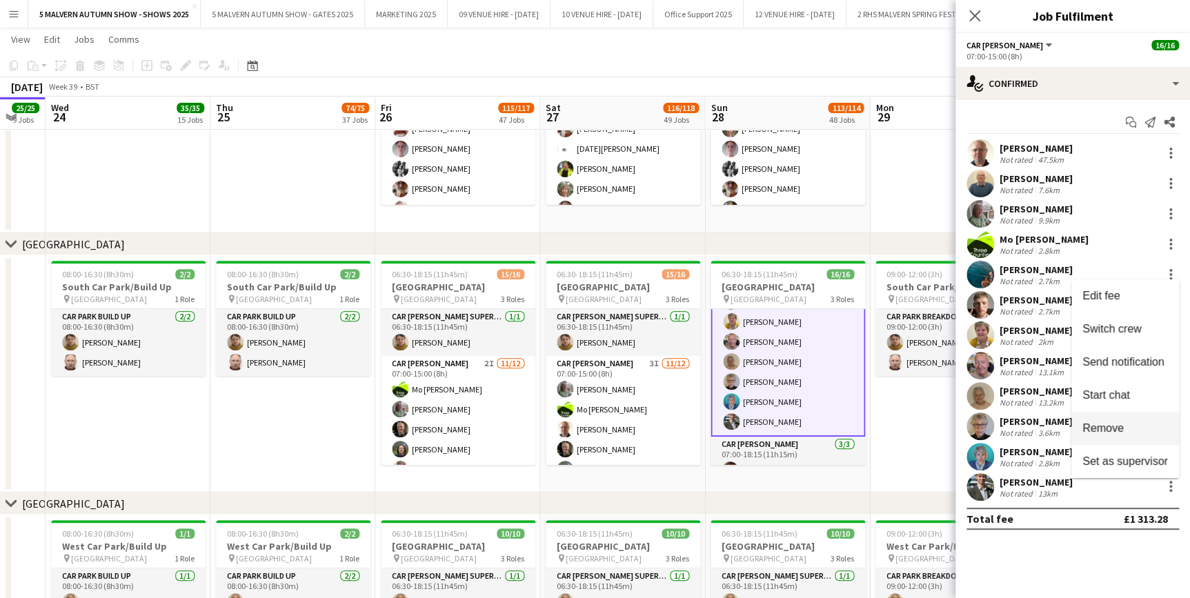
click at [1127, 435] on span "Remove" at bounding box center [1125, 428] width 86 height 12
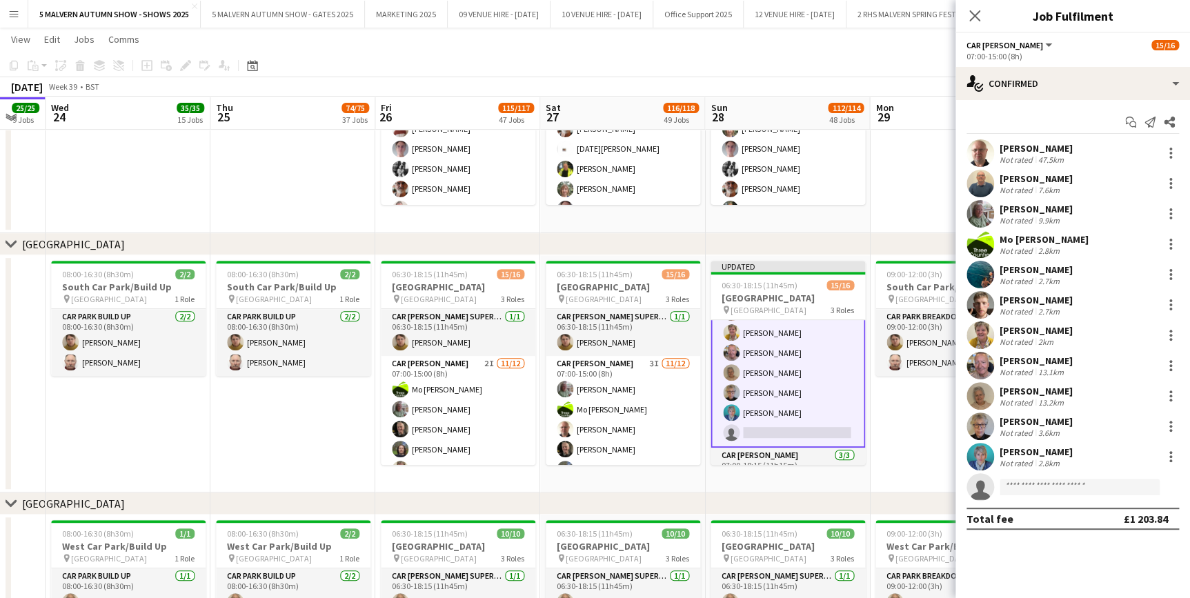
click at [928, 437] on app-date-cell "09:00-12:00 (3h) 2/2 South Car Park/Breakdown pin South Car Park 1 Role Car Par…" at bounding box center [952, 373] width 165 height 237
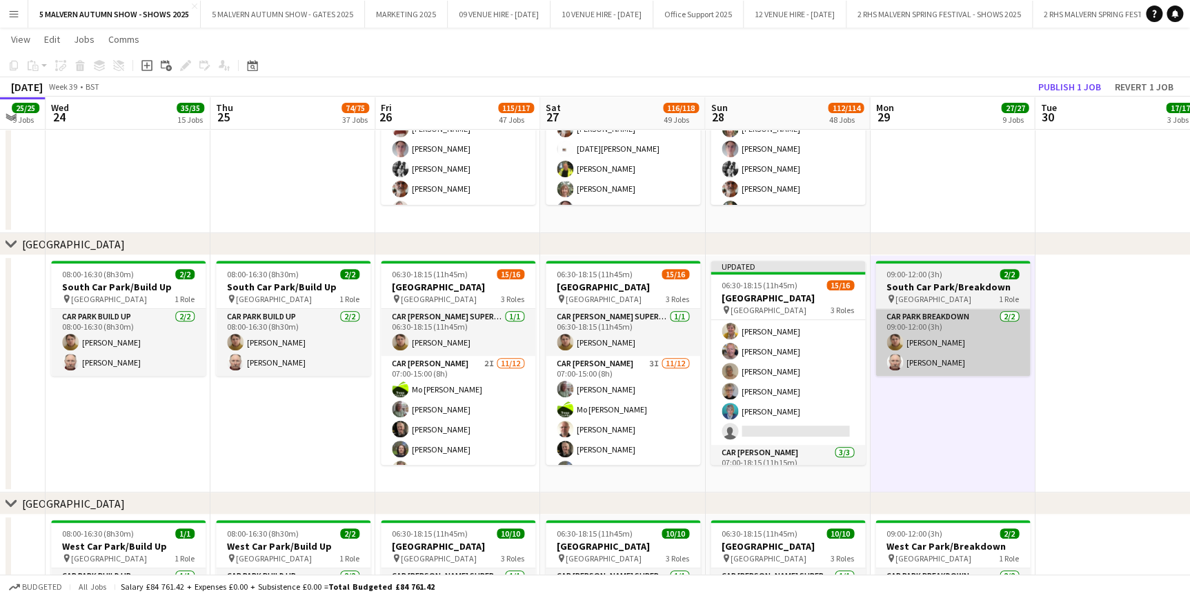
scroll to position [188, 0]
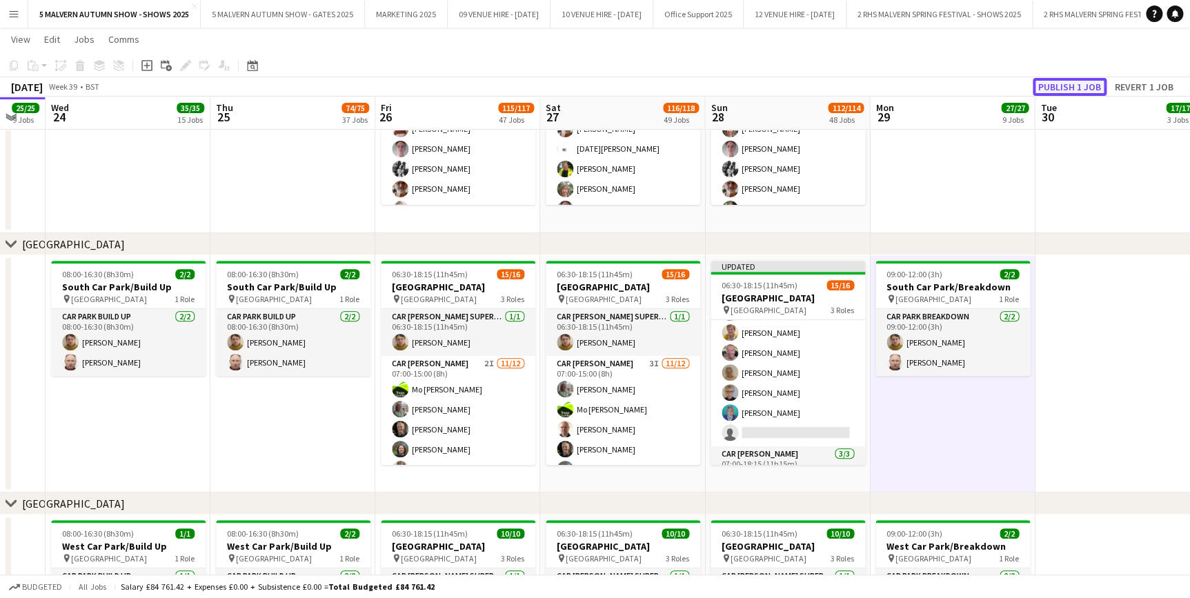
click at [1068, 90] on button "Publish 1 job" at bounding box center [1070, 87] width 74 height 18
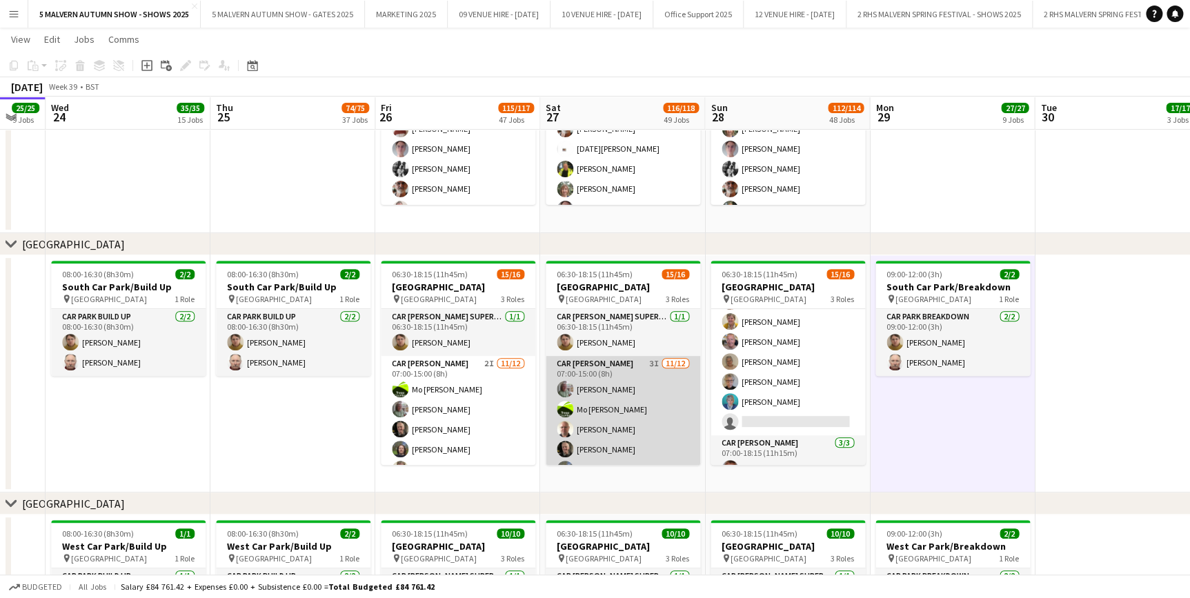
drag, startPoint x: 645, startPoint y: 372, endPoint x: 655, endPoint y: 359, distance: 16.3
click at [645, 372] on app-card-role "Car Parker 3I 11/12 07:00-15:00 (8h) Theresa Pace-Bardon Mo Cossali-Francis And…" at bounding box center [623, 489] width 155 height 267
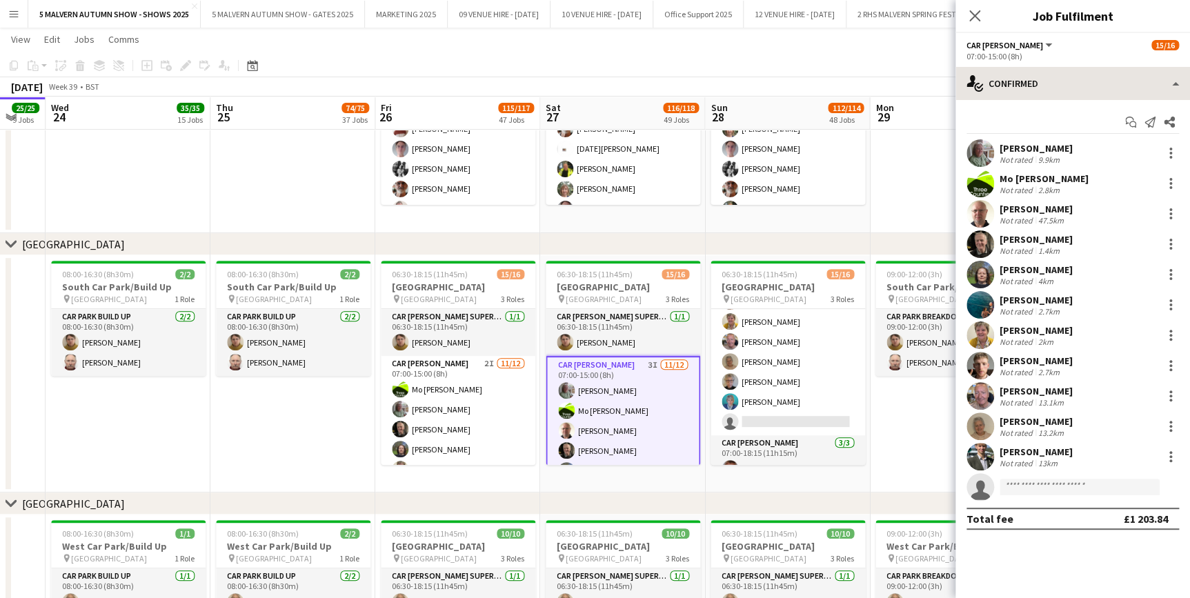
drag, startPoint x: 1064, startPoint y: 66, endPoint x: 1068, endPoint y: 86, distance: 21.1
click at [1064, 72] on div "Car Parker All roles Car Parker 15/16 07:00-15:00 (8h) single-neutral-actions-c…" at bounding box center [1072, 315] width 235 height 565
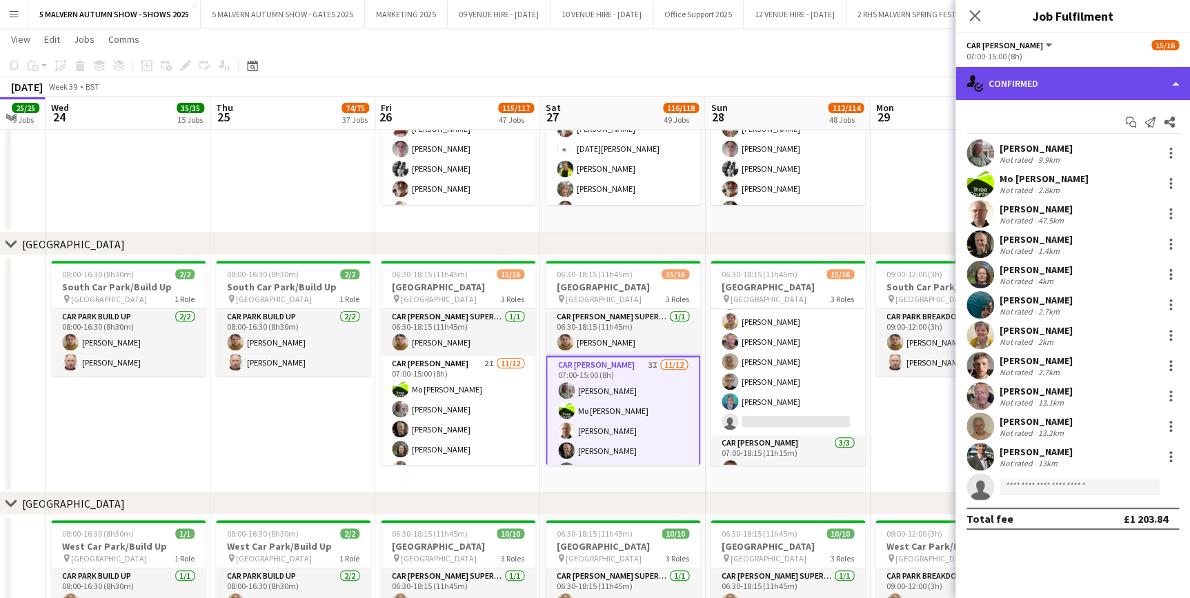
click at [1068, 86] on div "single-neutral-actions-check-2 Confirmed" at bounding box center [1072, 83] width 235 height 33
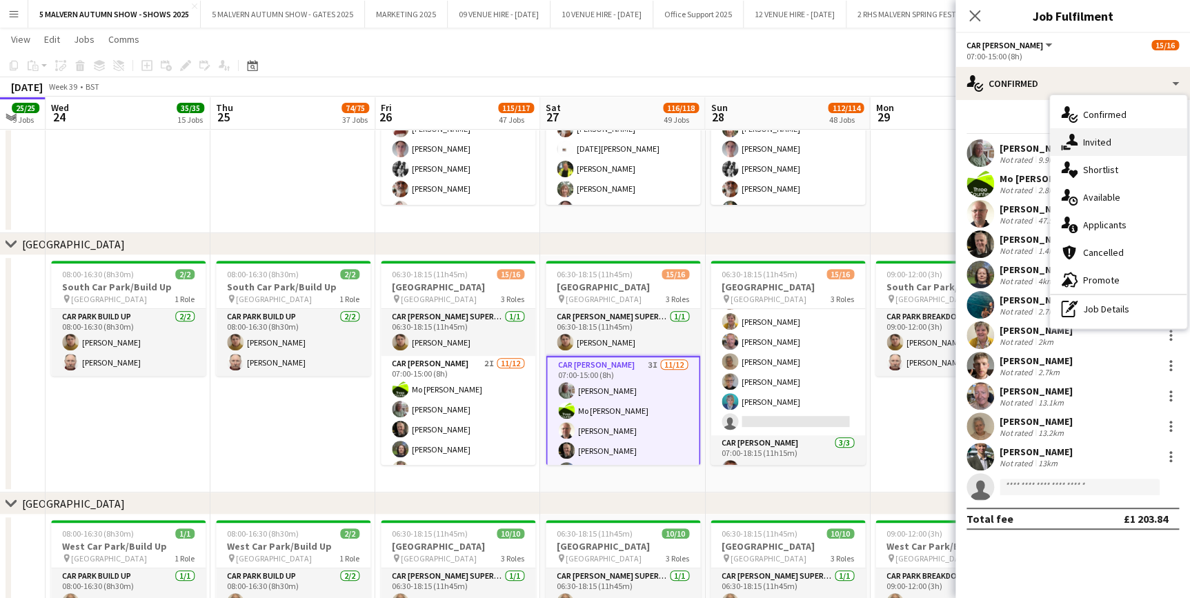
click at [1095, 151] on div "single-neutral-actions-share-1 Invited" at bounding box center [1118, 142] width 137 height 28
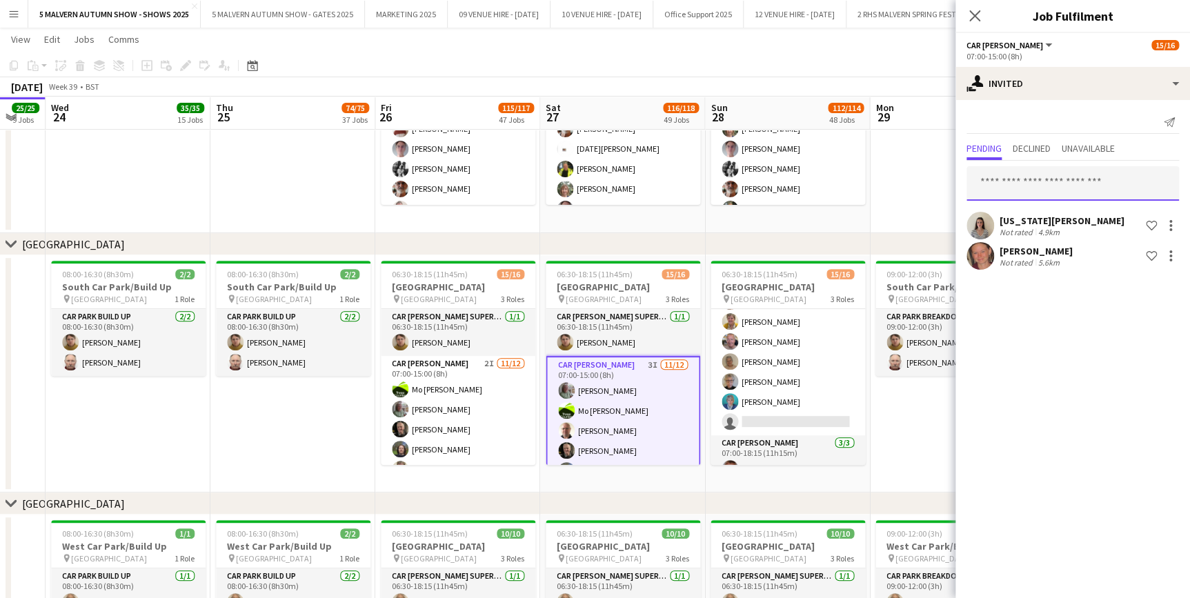
click at [1022, 182] on input "text" at bounding box center [1072, 183] width 212 height 34
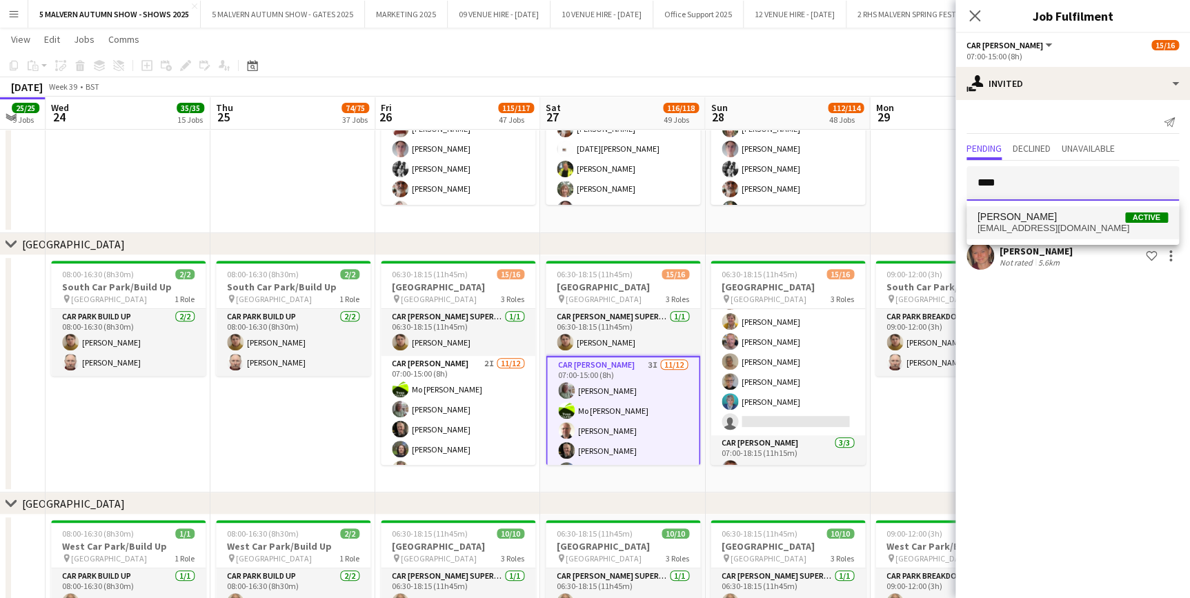
type input "****"
click at [1048, 216] on span "Henry Howells Active" at bounding box center [1072, 217] width 190 height 12
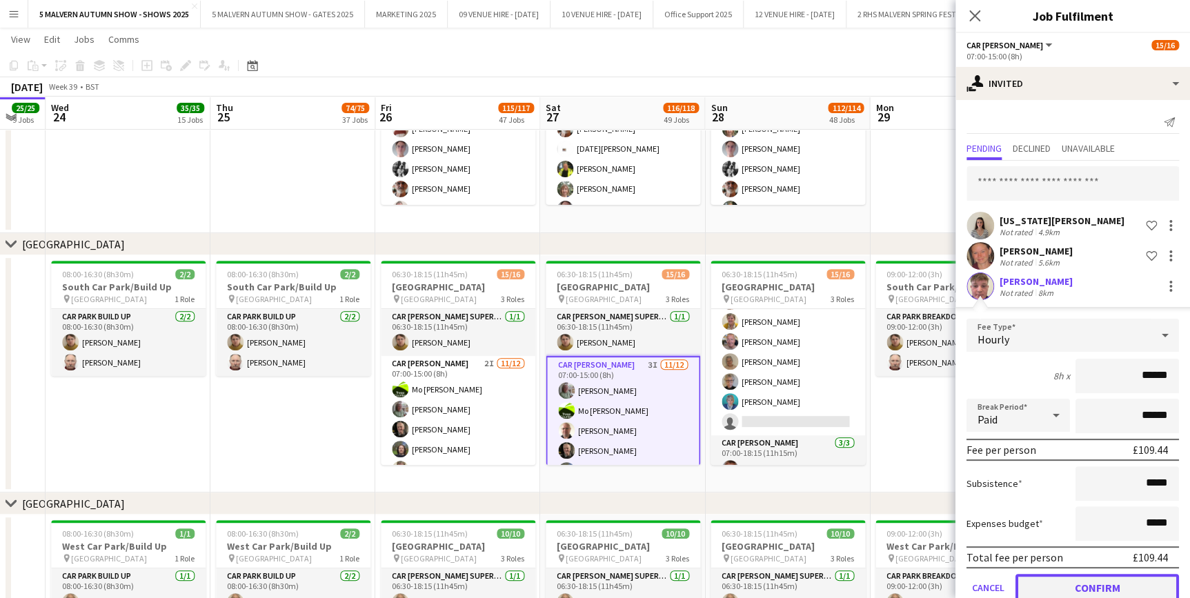
click at [1138, 582] on button "Confirm" at bounding box center [1096, 588] width 163 height 28
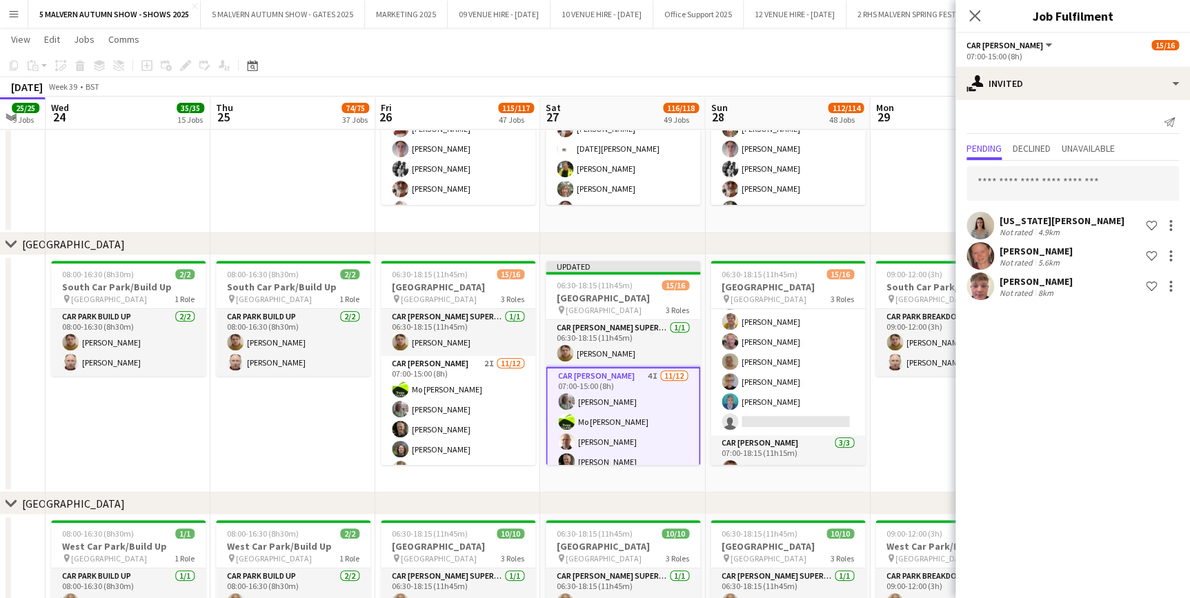
click at [868, 483] on app-date-cell "06:30-18:15 (11h45m) 15/16 South Car Park pin South Car Park 3 Roles Car Parker…" at bounding box center [787, 373] width 165 height 237
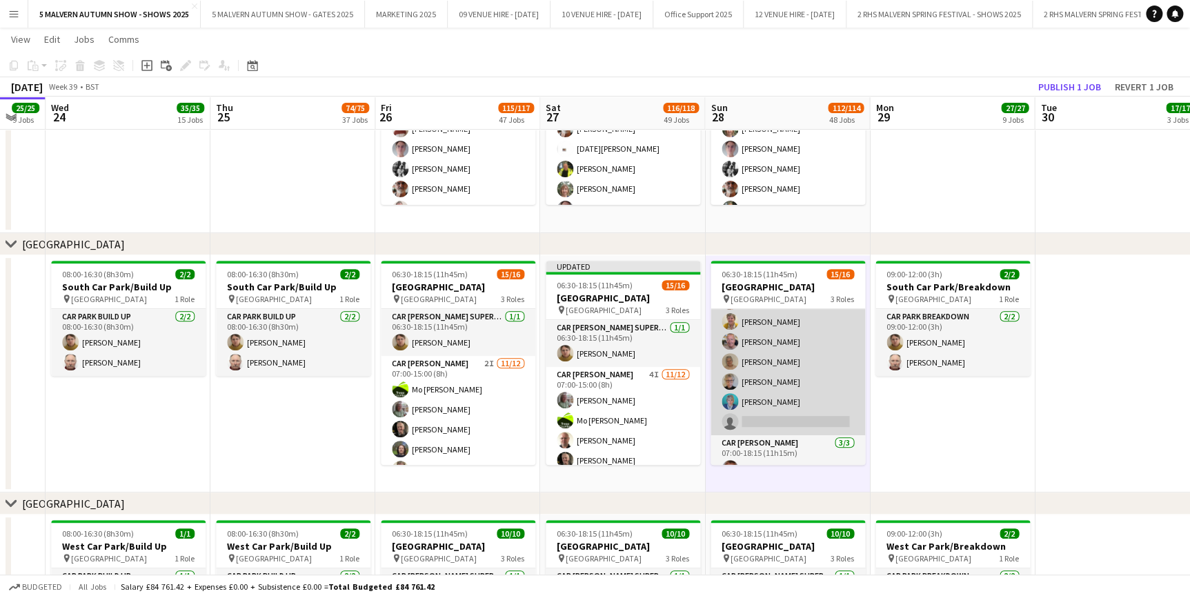
click at [775, 364] on app-card-role "Car Parker 1I 11/12 07:00-15:00 (8h) Andrew Bannister Steven Mavroidi Theresa P…" at bounding box center [787, 301] width 155 height 267
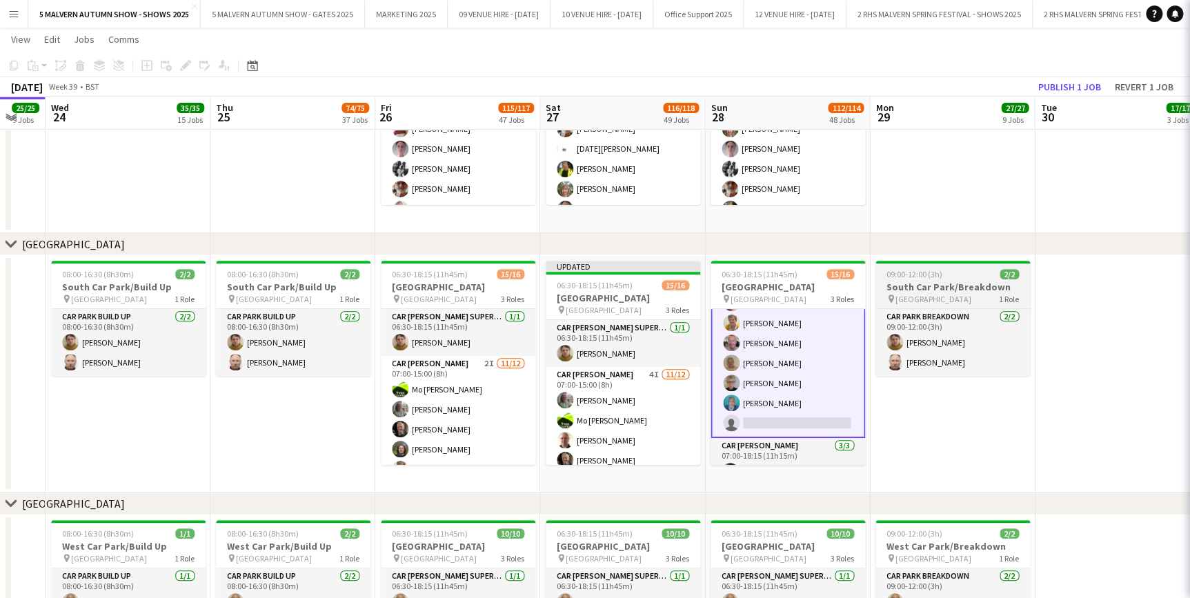
scroll to position [189, 0]
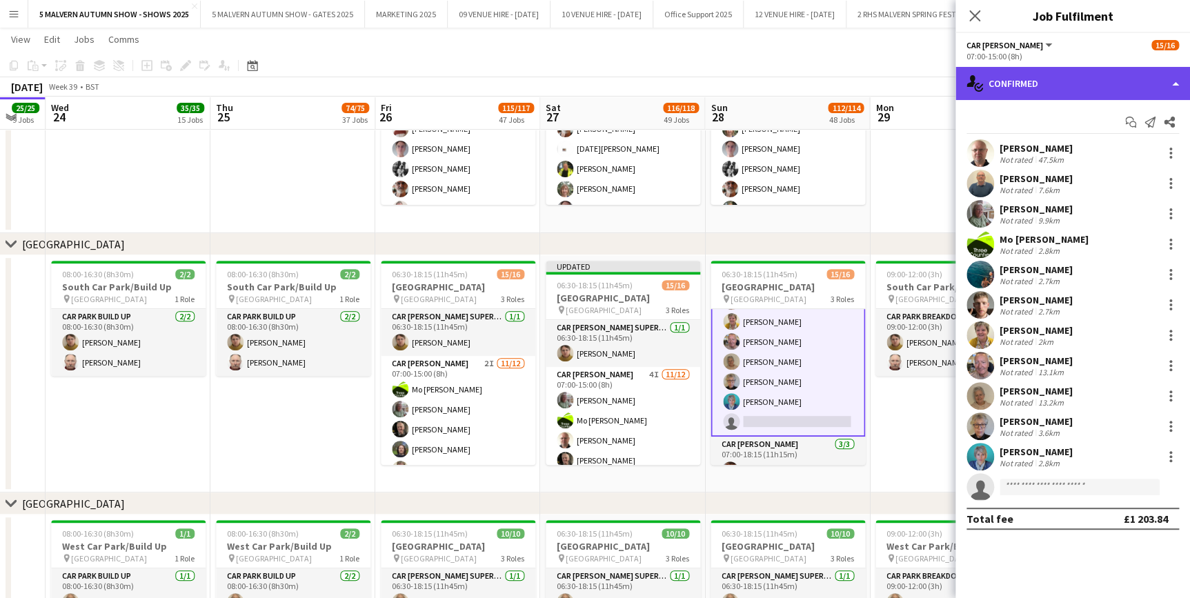
click at [1041, 75] on div "single-neutral-actions-check-2 Confirmed" at bounding box center [1072, 83] width 235 height 33
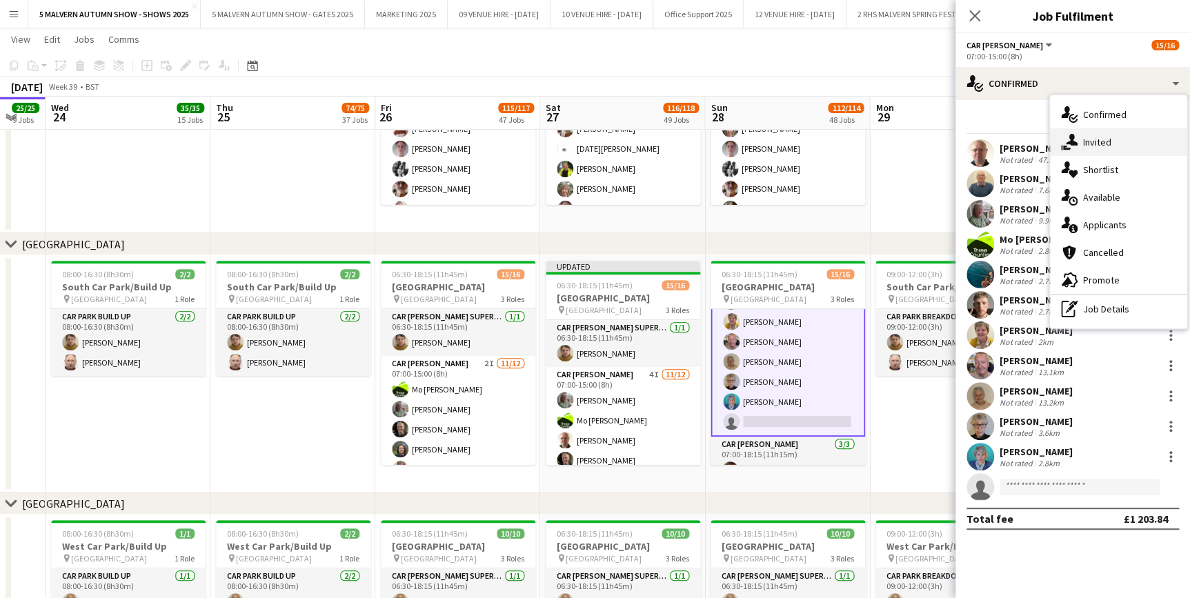
click at [1073, 139] on icon "single-neutral-actions-share-1" at bounding box center [1069, 142] width 17 height 17
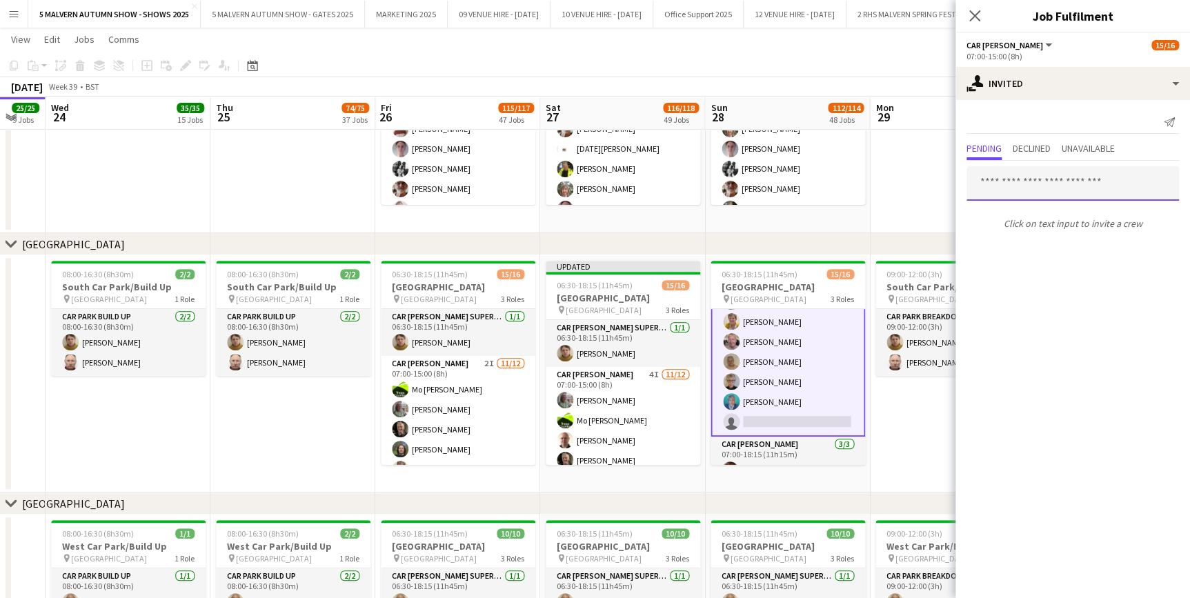
click at [1029, 192] on input "text" at bounding box center [1072, 183] width 212 height 34
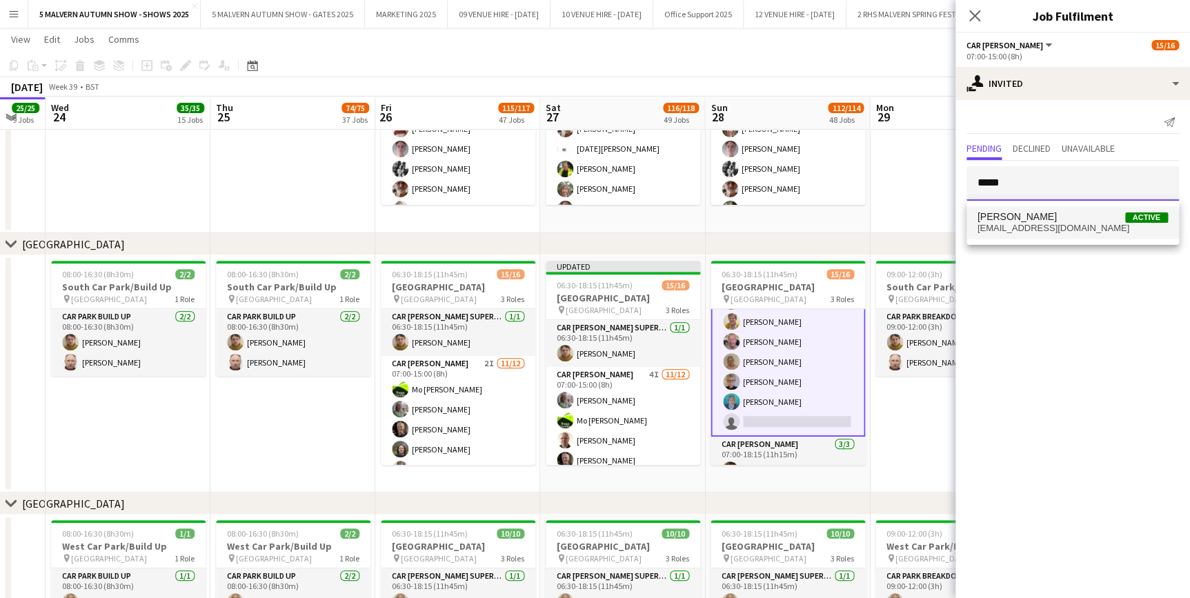
type input "*****"
click at [1075, 225] on span "onewayhen@icloud.com" at bounding box center [1072, 228] width 190 height 11
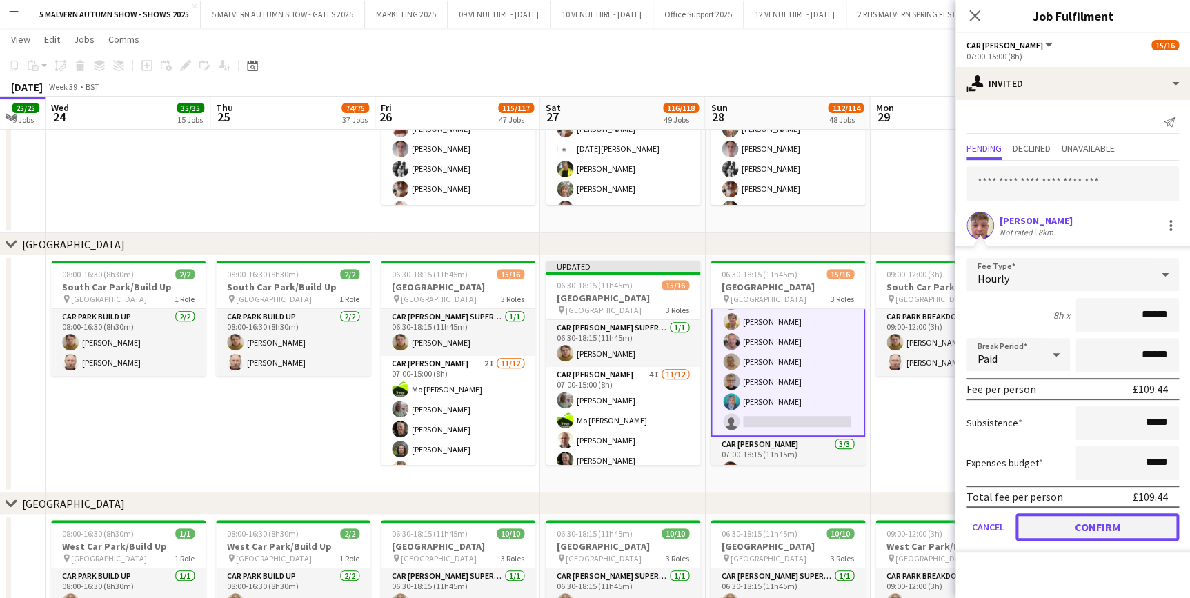
click at [1086, 525] on button "Confirm" at bounding box center [1096, 527] width 163 height 28
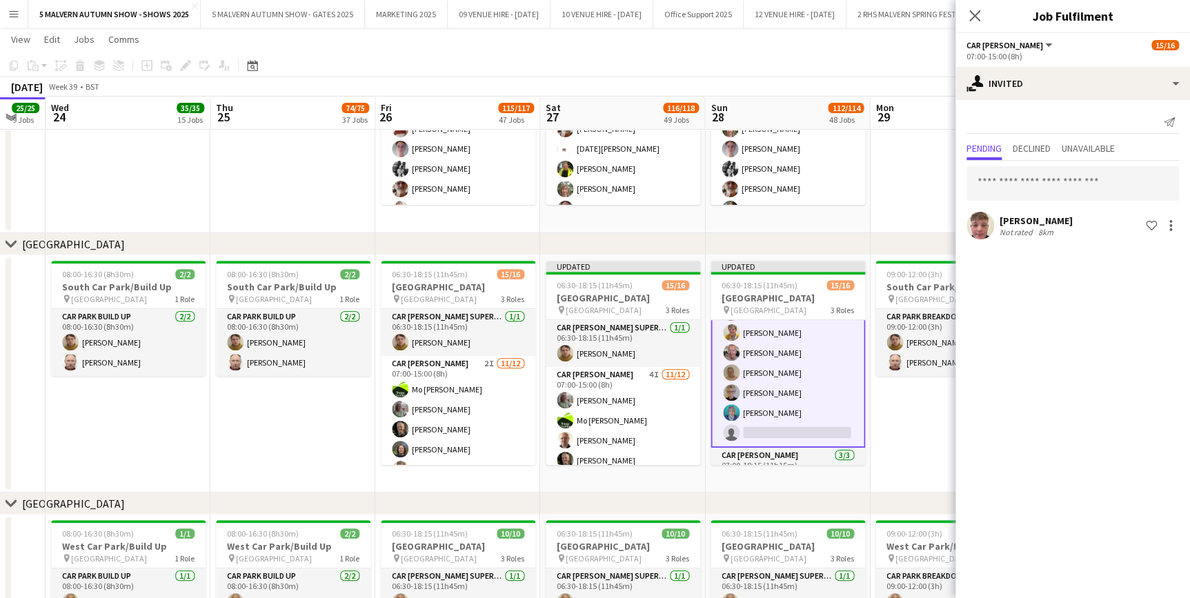
click at [918, 448] on app-date-cell "09:00-12:00 (3h) 2/2 South Car Park/Breakdown pin South Car Park 1 Role Car Par…" at bounding box center [952, 373] width 165 height 237
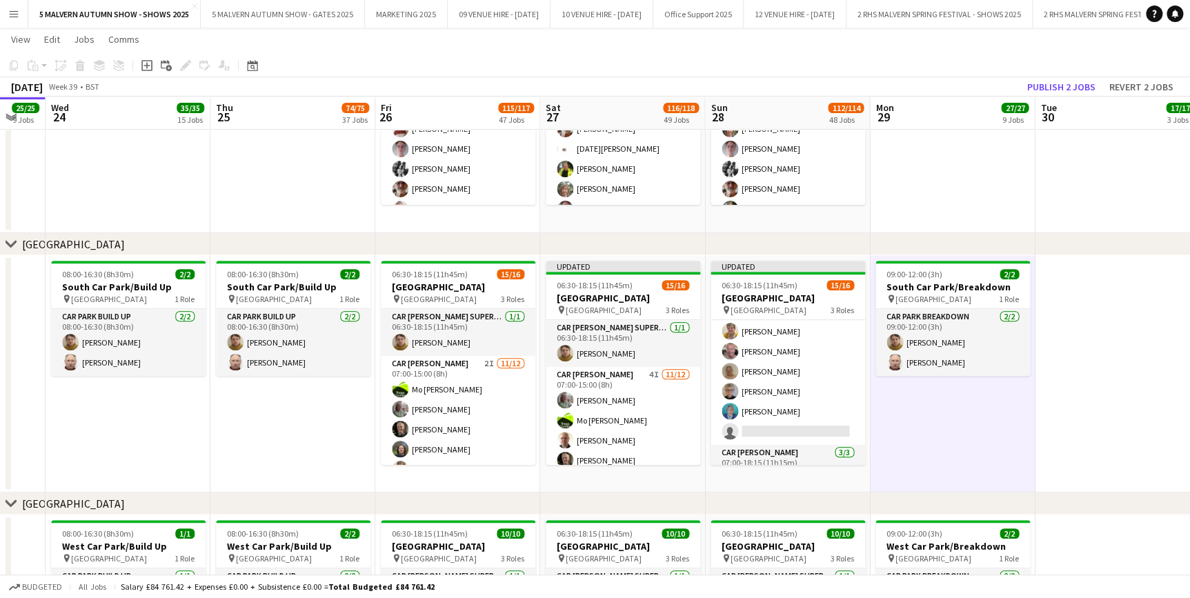
scroll to position [188, 0]
click at [1055, 88] on button "Publish 2 jobs" at bounding box center [1061, 87] width 79 height 18
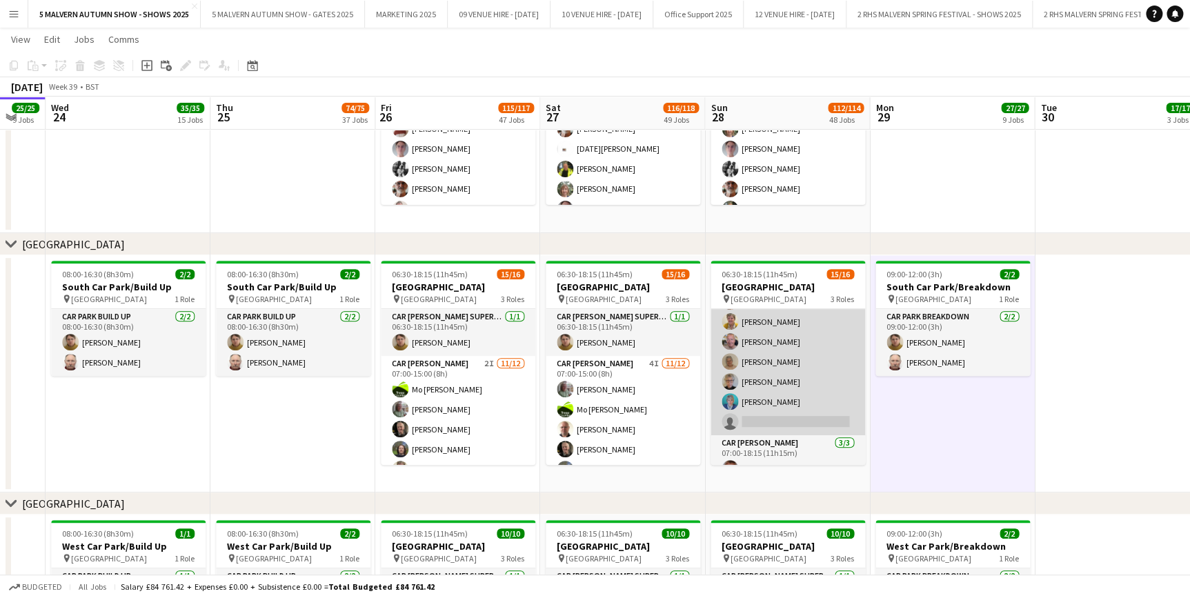
click at [796, 363] on app-card-role "Car Parker 2I 11/12 07:00-15:00 (8h) Andrew Bannister Steven Mavroidi Theresa P…" at bounding box center [787, 301] width 155 height 267
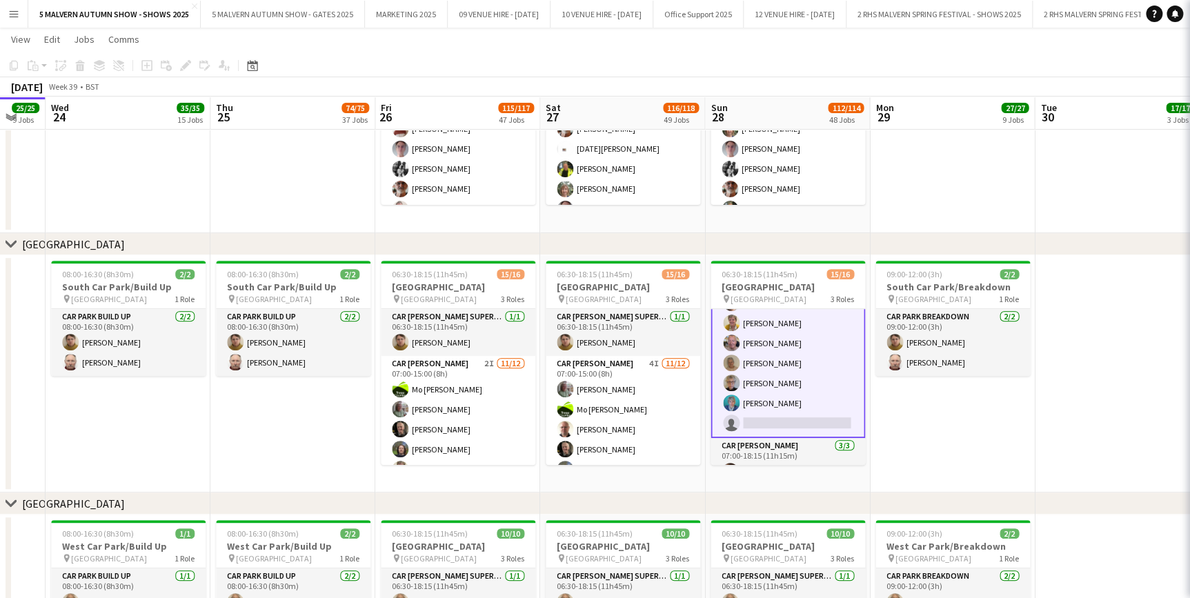
scroll to position [189, 0]
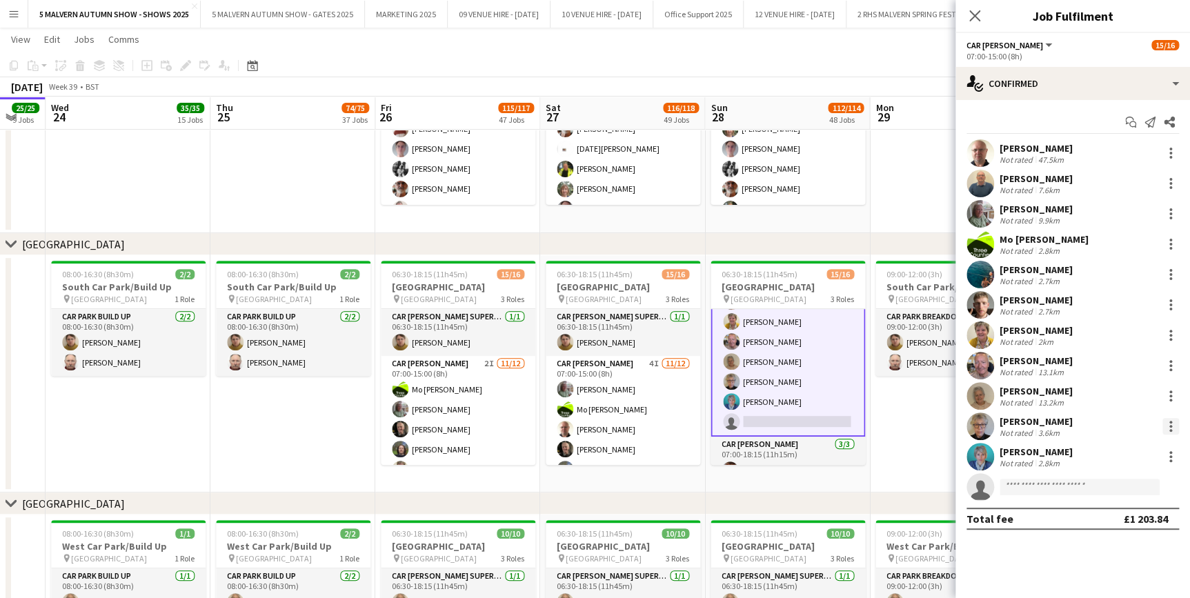
click at [1172, 428] on div at bounding box center [1170, 426] width 17 height 17
click at [1119, 375] on button "Remove" at bounding box center [1125, 367] width 108 height 33
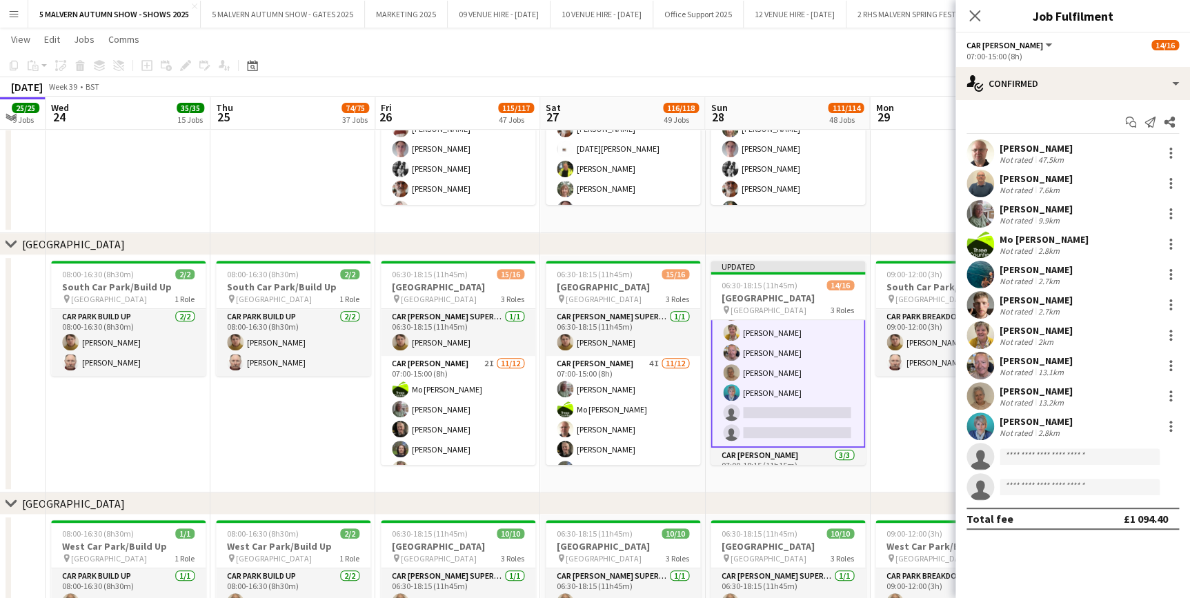
click at [817, 499] on div "chevron-right West Car Park" at bounding box center [595, 503] width 1190 height 22
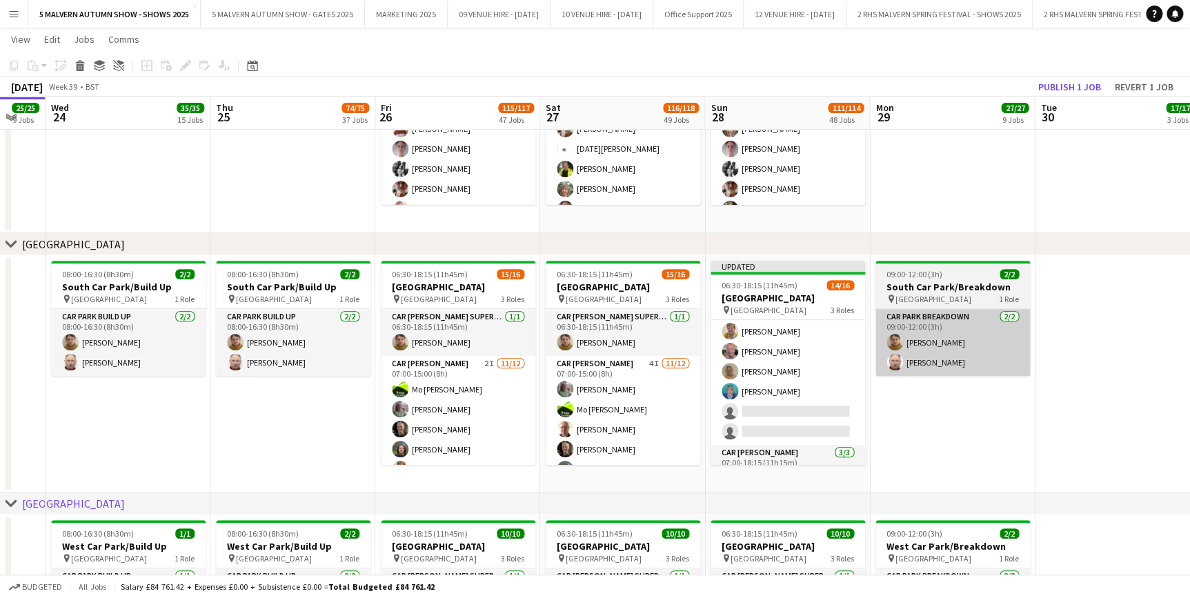
scroll to position [188, 0]
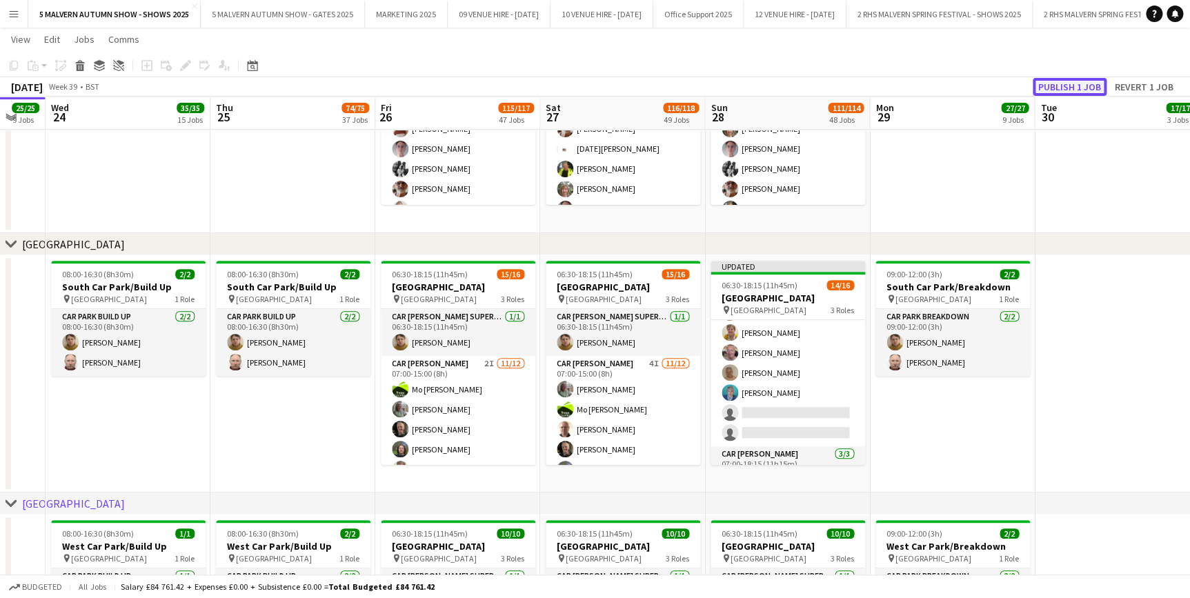
click at [1076, 82] on button "Publish 1 job" at bounding box center [1070, 87] width 74 height 18
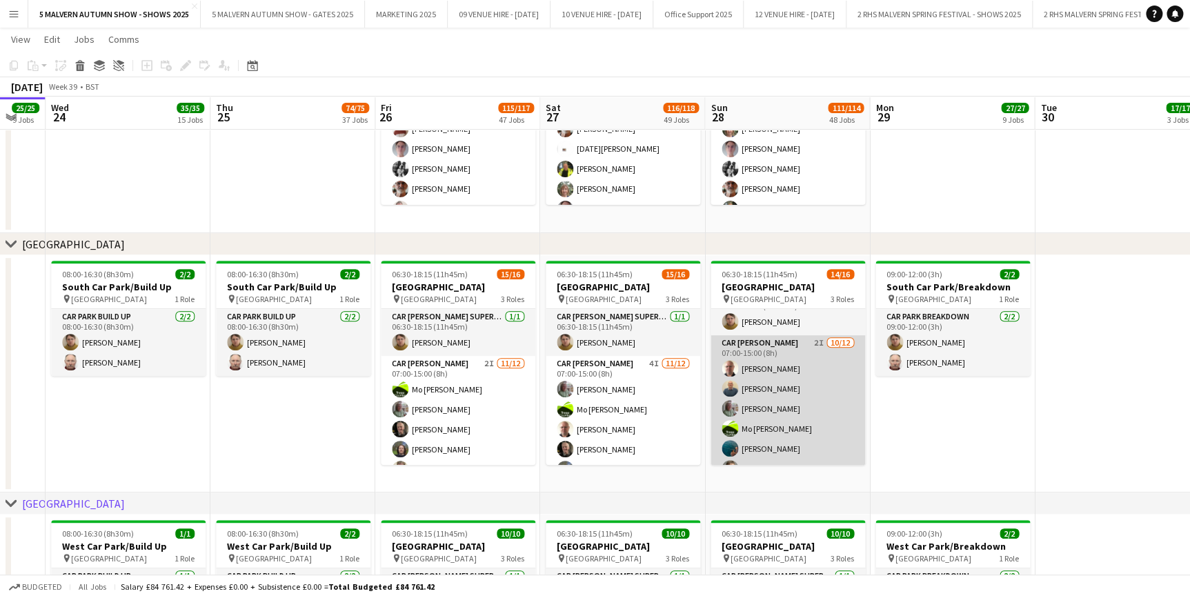
scroll to position [0, 0]
click at [795, 407] on app-card-role "Car Parker 2I 10/12 07:00-15:00 (8h) Andrew Bannister Steven Mavroidi Theresa P…" at bounding box center [787, 489] width 155 height 267
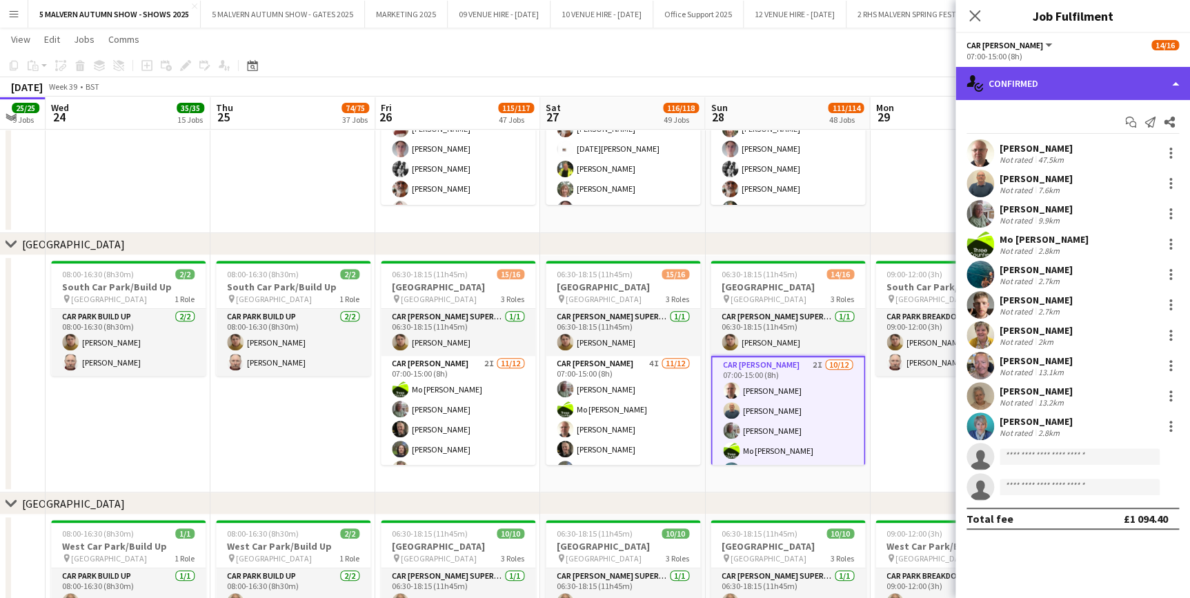
click at [1088, 69] on div "single-neutral-actions-check-2 Confirmed" at bounding box center [1072, 83] width 235 height 33
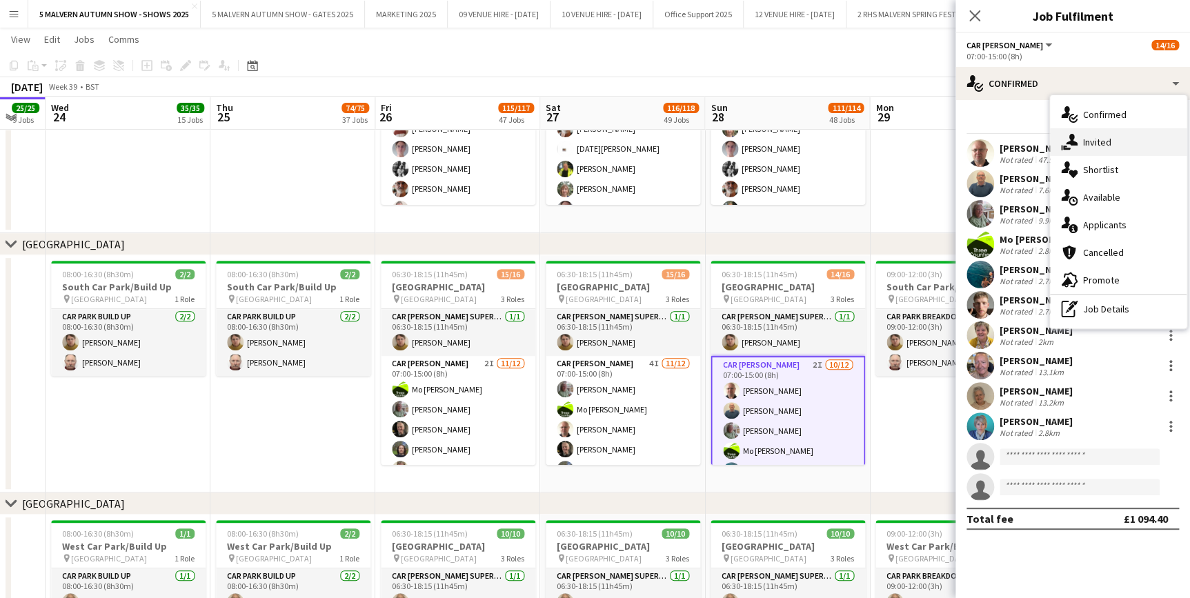
click at [1110, 140] on span "Invited" at bounding box center [1097, 142] width 28 height 12
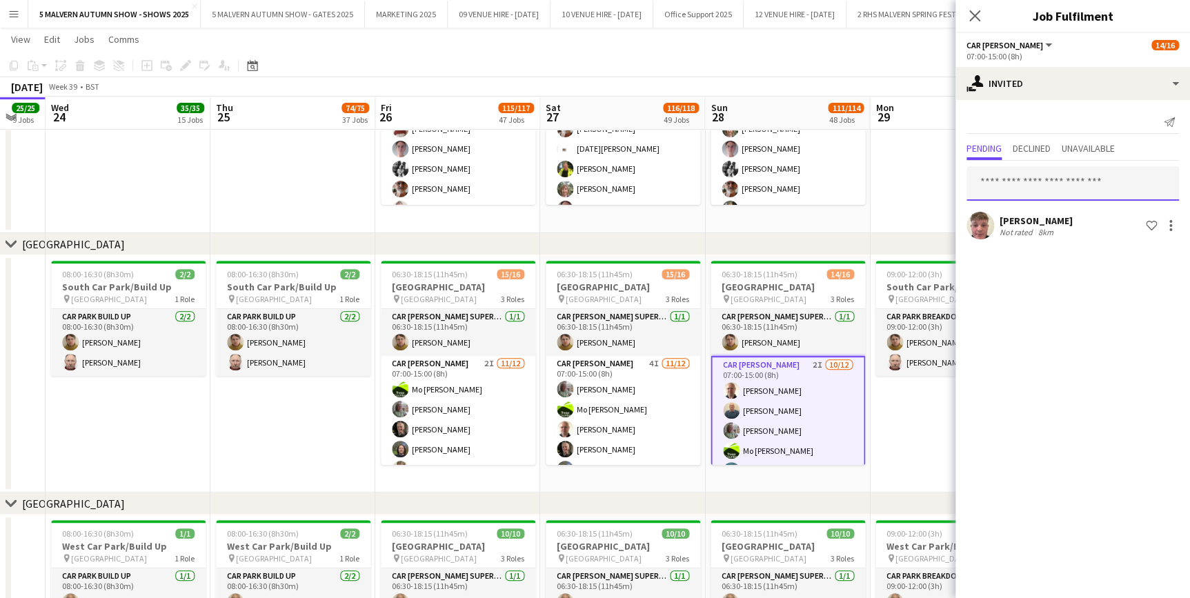
click at [1057, 188] on input "text" at bounding box center [1072, 183] width 212 height 34
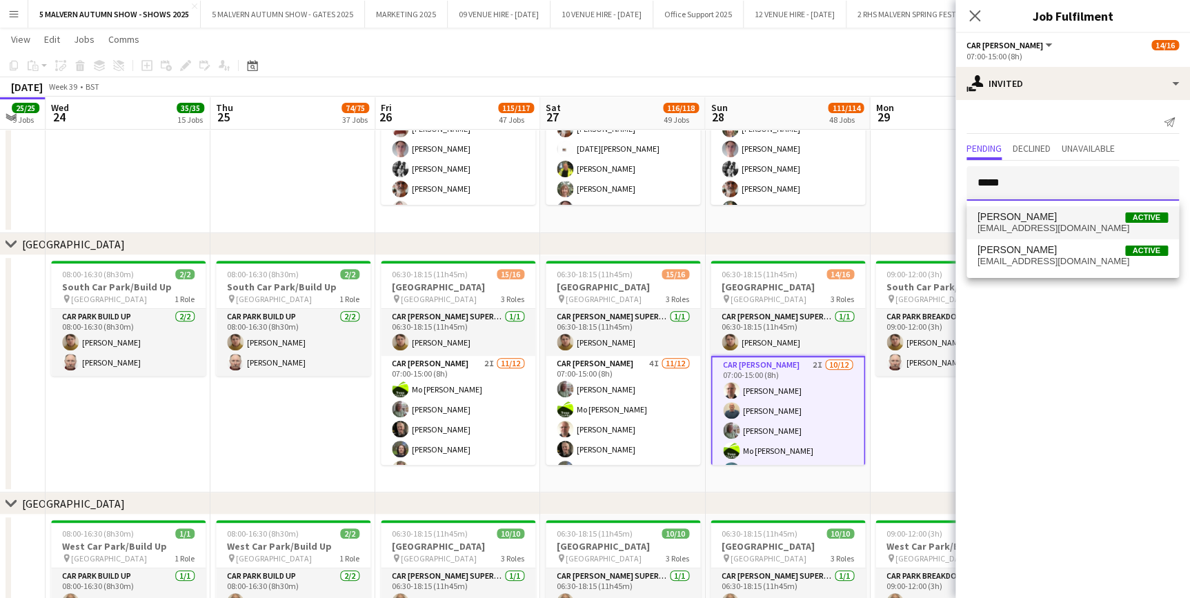
type input "*****"
click at [1042, 214] on span "Amelia Alcott Active" at bounding box center [1072, 217] width 190 height 12
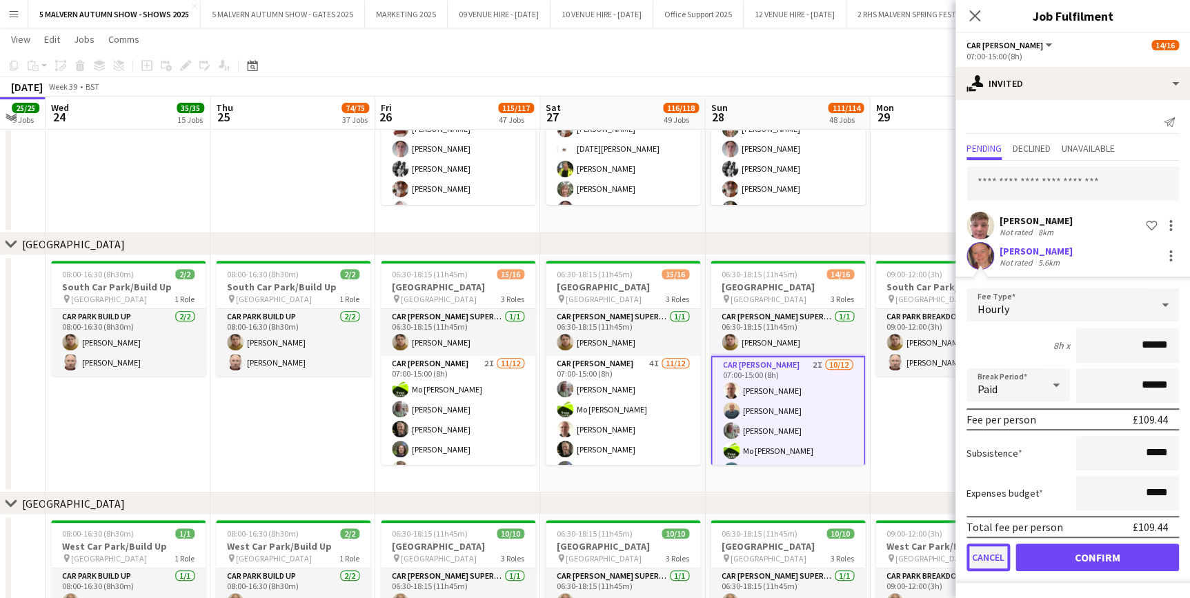
click at [993, 564] on button "Cancel" at bounding box center [987, 558] width 43 height 28
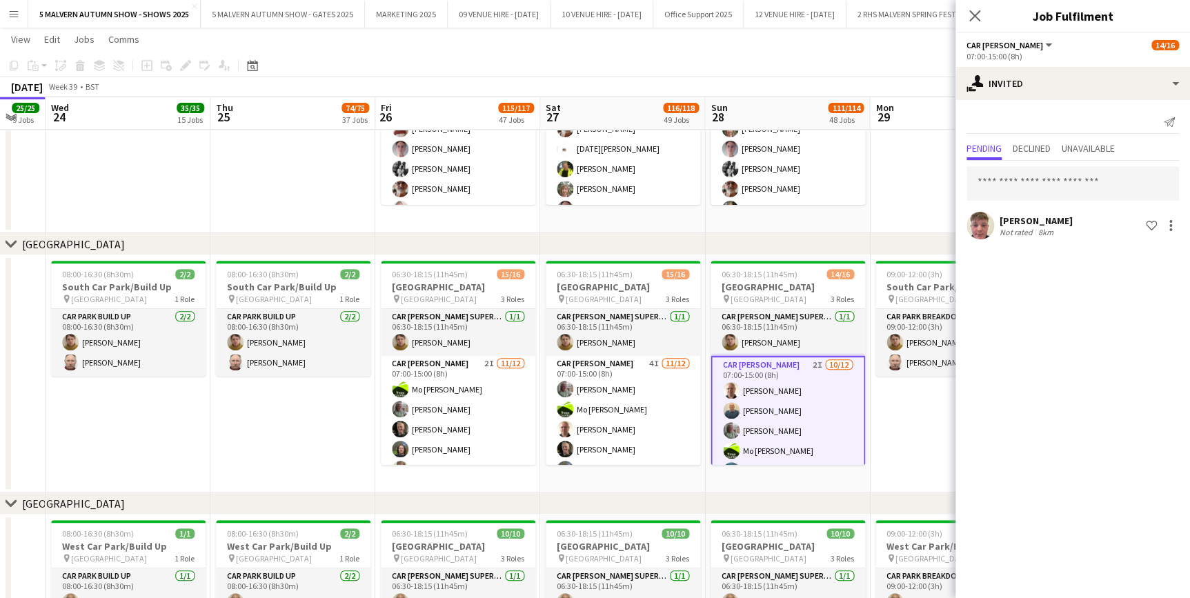
click at [910, 214] on app-date-cell "09:00-12:00 (3h) 2/2 [GEOGRAPHIC_DATA]/Breakdown pin [GEOGRAPHIC_DATA] 1 Role C…" at bounding box center [952, 63] width 165 height 339
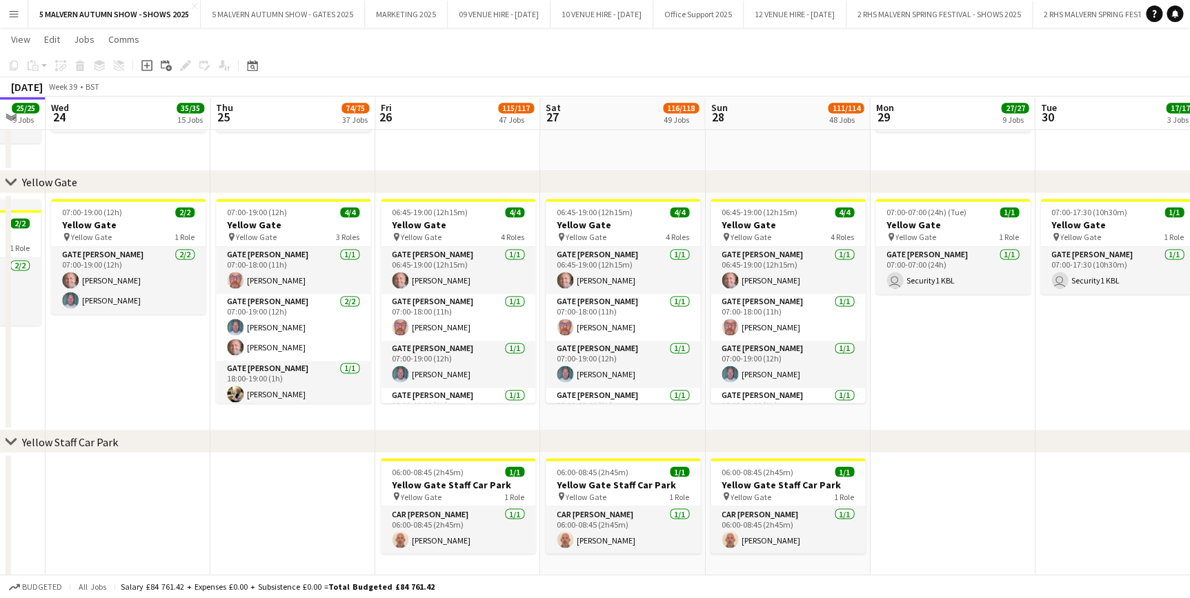
scroll to position [0, 481]
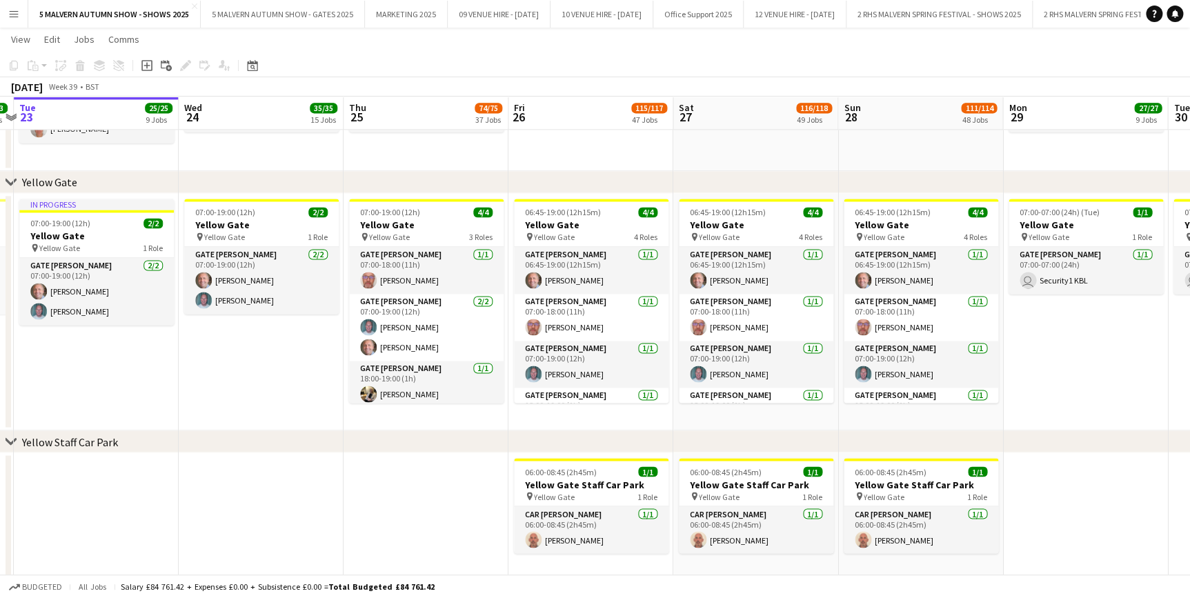
drag, startPoint x: 650, startPoint y: 126, endPoint x: 784, endPoint y: 123, distance: 133.8
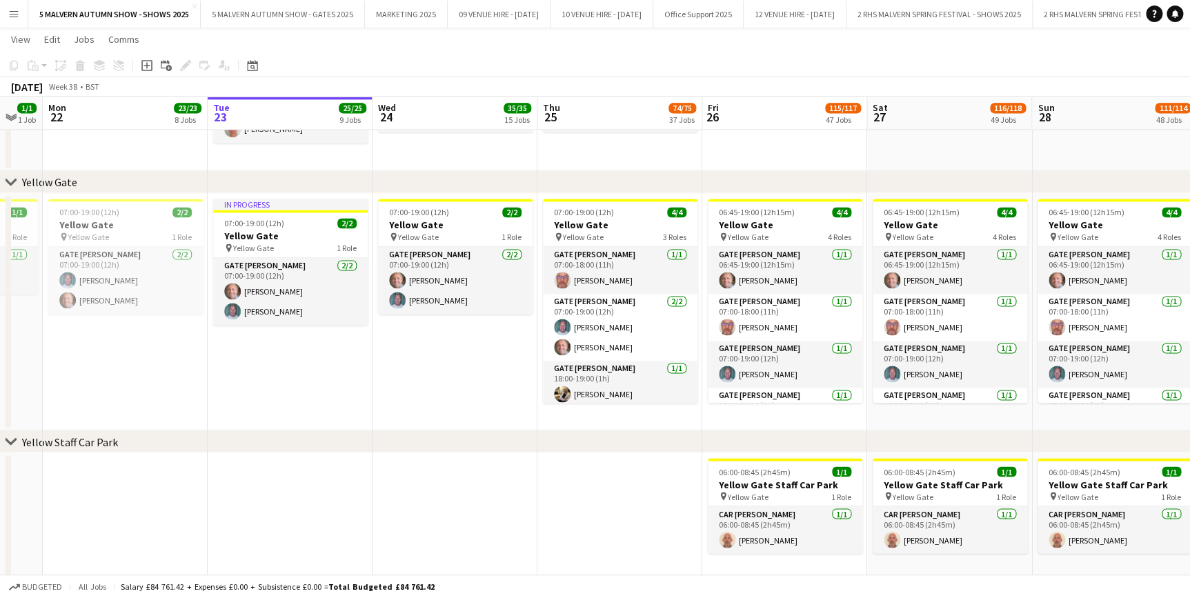
drag, startPoint x: 495, startPoint y: 131, endPoint x: 688, endPoint y: 129, distance: 193.8
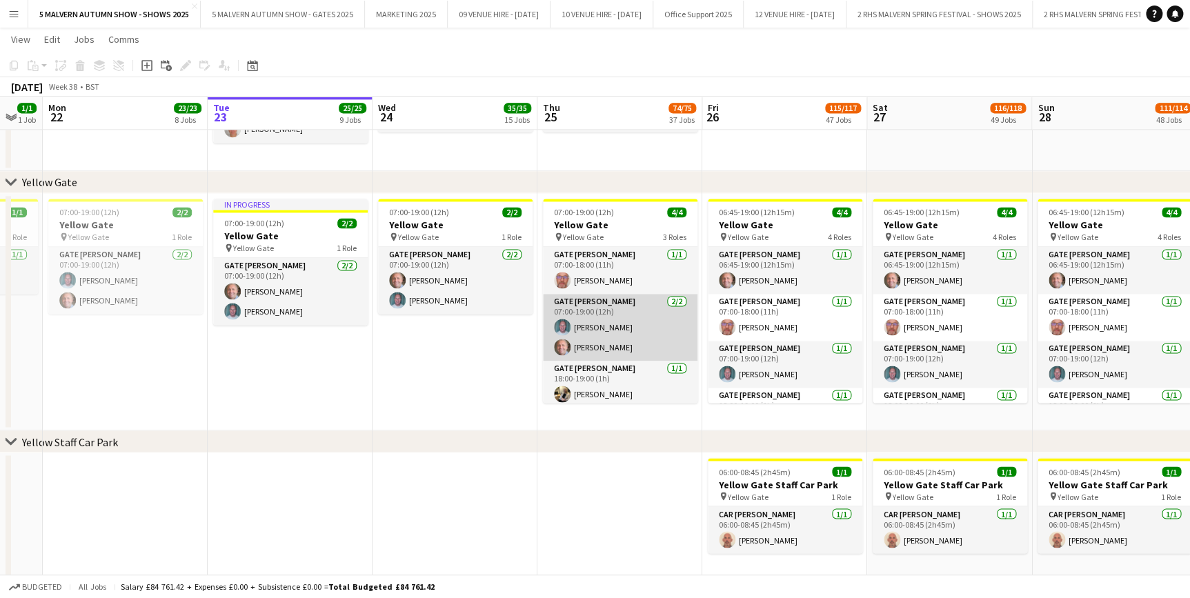
click at [576, 316] on app-card-role "Gate Steward 2/2 07:00-19:00 (12h) Kevin Lynott Stephen Harris" at bounding box center [620, 327] width 155 height 67
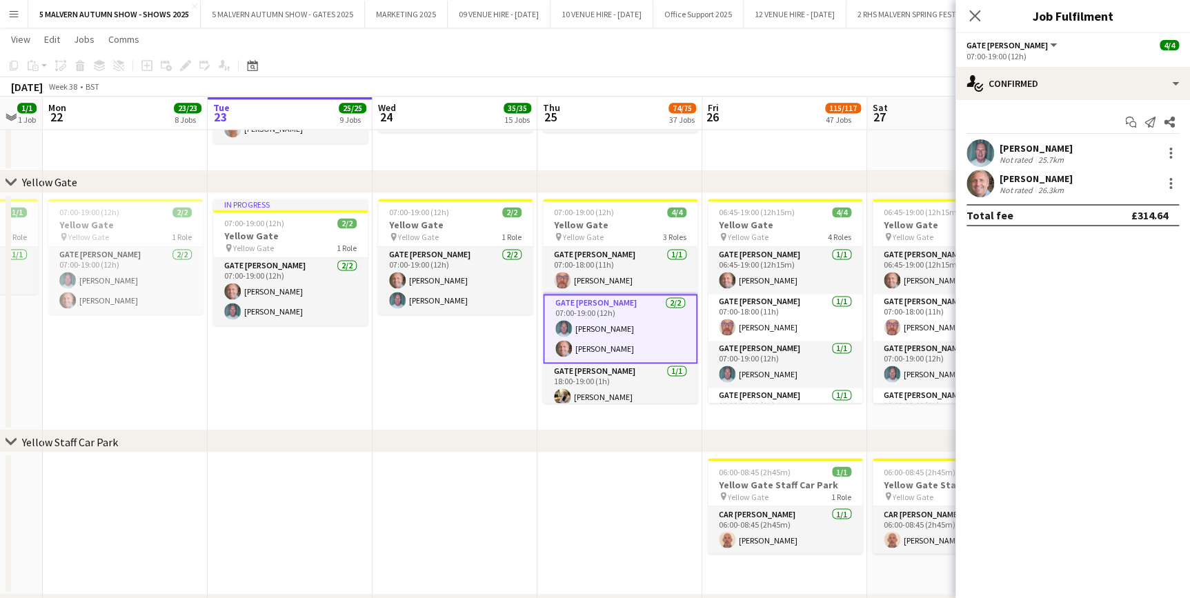
click at [441, 379] on app-date-cell "07:00-19:00 (12h) 2/2 Yellow Gate pin Yellow Gate 1 Role Gate Steward 2/2 07:00…" at bounding box center [454, 311] width 165 height 237
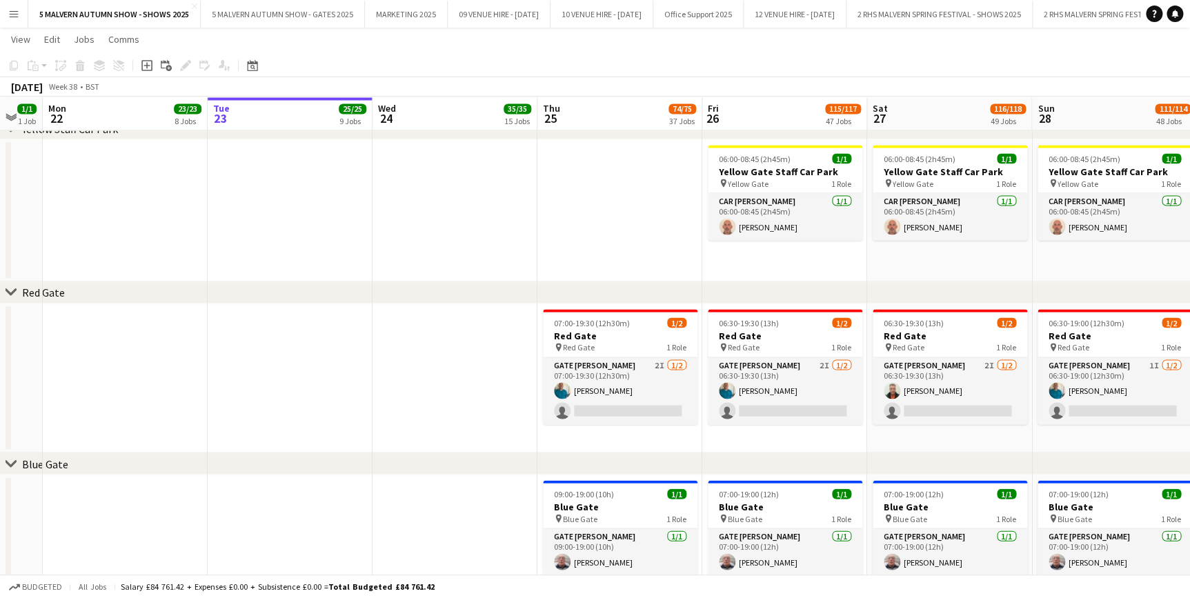
scroll to position [0, 293]
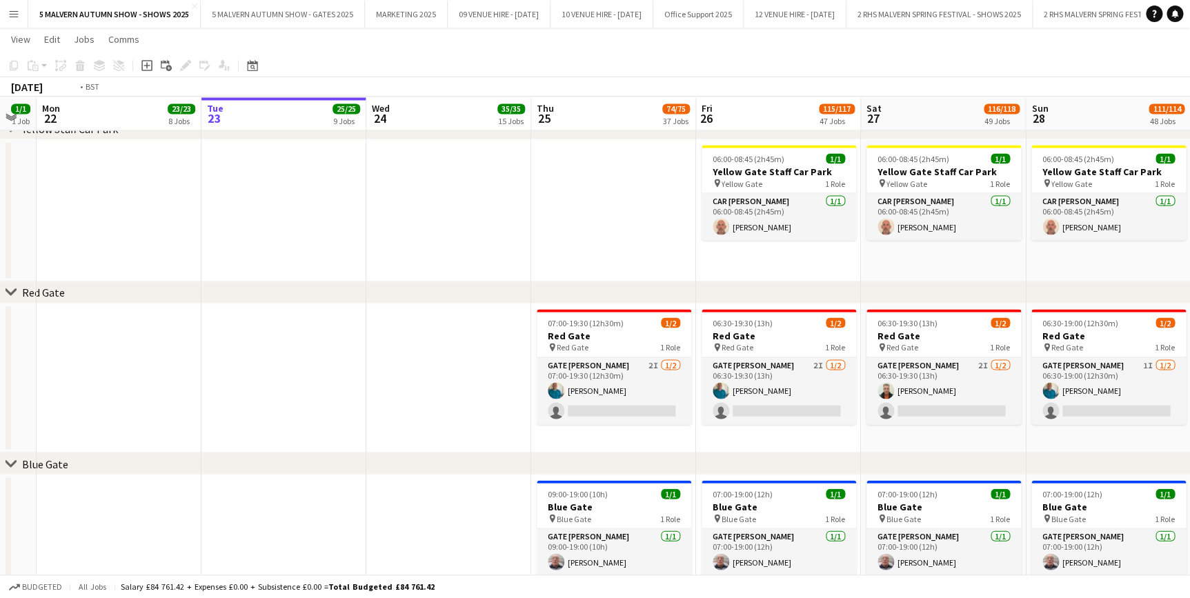
drag, startPoint x: 833, startPoint y: 119, endPoint x: 835, endPoint y: 126, distance: 7.2
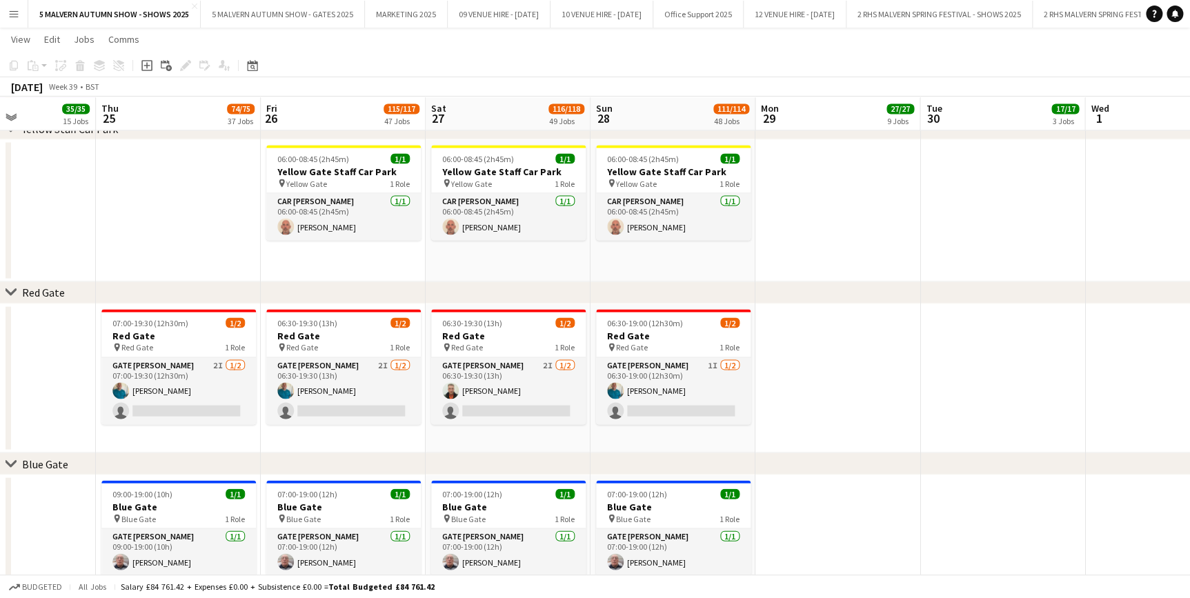
scroll to position [0, 393]
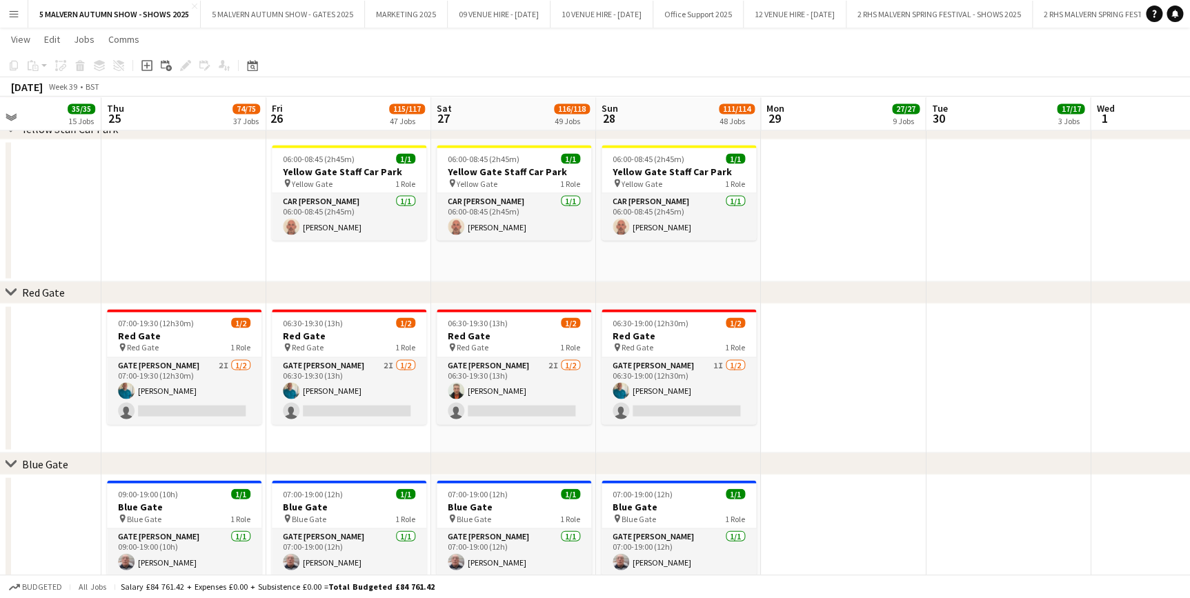
drag, startPoint x: 806, startPoint y: 112, endPoint x: 951, endPoint y: 118, distance: 145.6
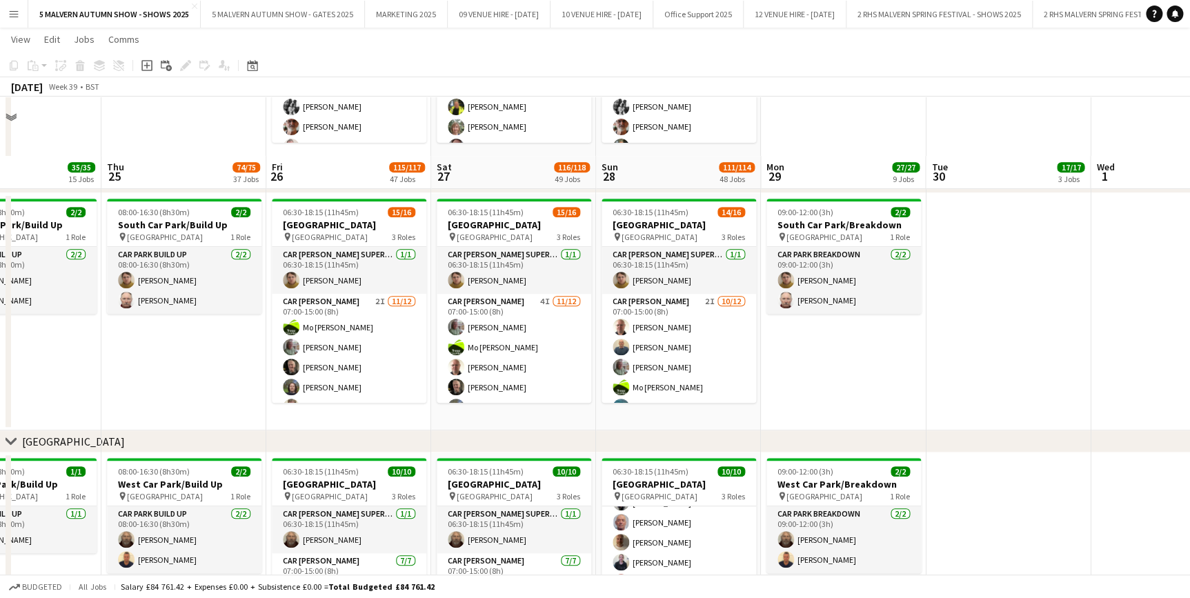
scroll to position [8140, 0]
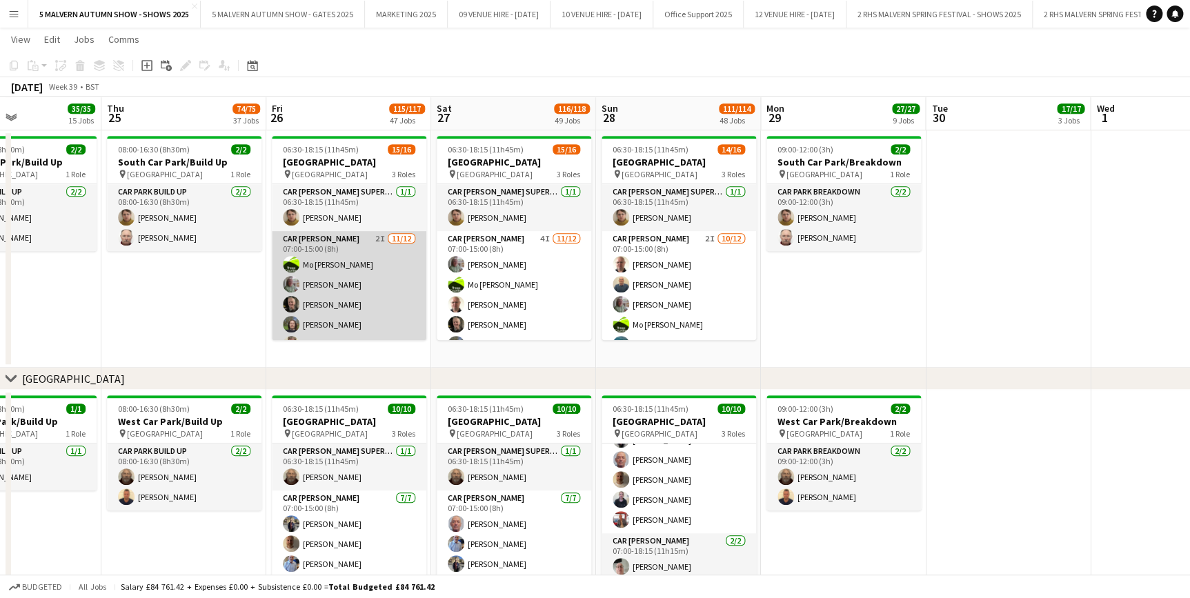
click at [363, 255] on app-card-role "Car Parker 2I 11/12 07:00-15:00 (8h) Mo Cossali-Francis Theresa Pace-Bardon Jam…" at bounding box center [349, 364] width 155 height 267
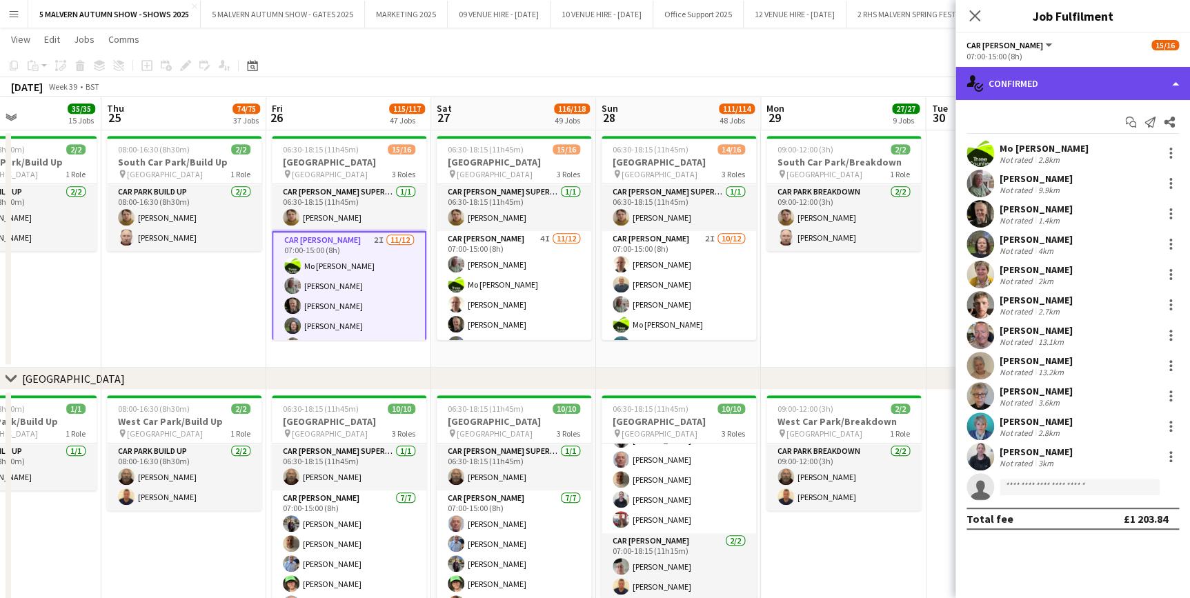
click at [1067, 90] on div "single-neutral-actions-check-2 Confirmed" at bounding box center [1072, 83] width 235 height 33
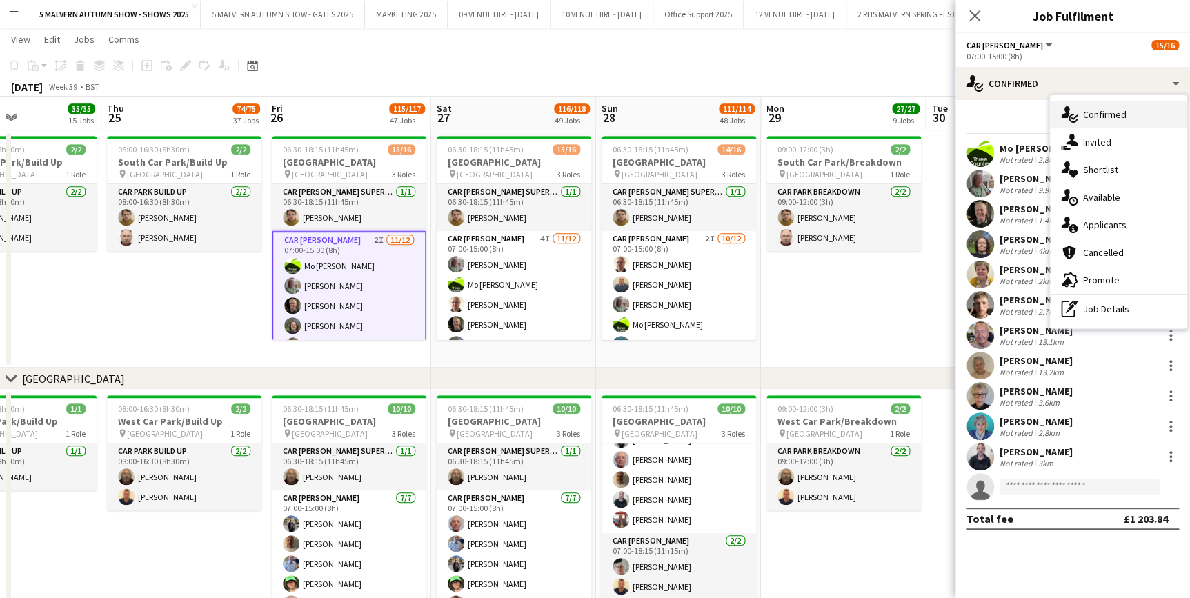
click at [1104, 118] on span "Confirmed" at bounding box center [1104, 114] width 43 height 12
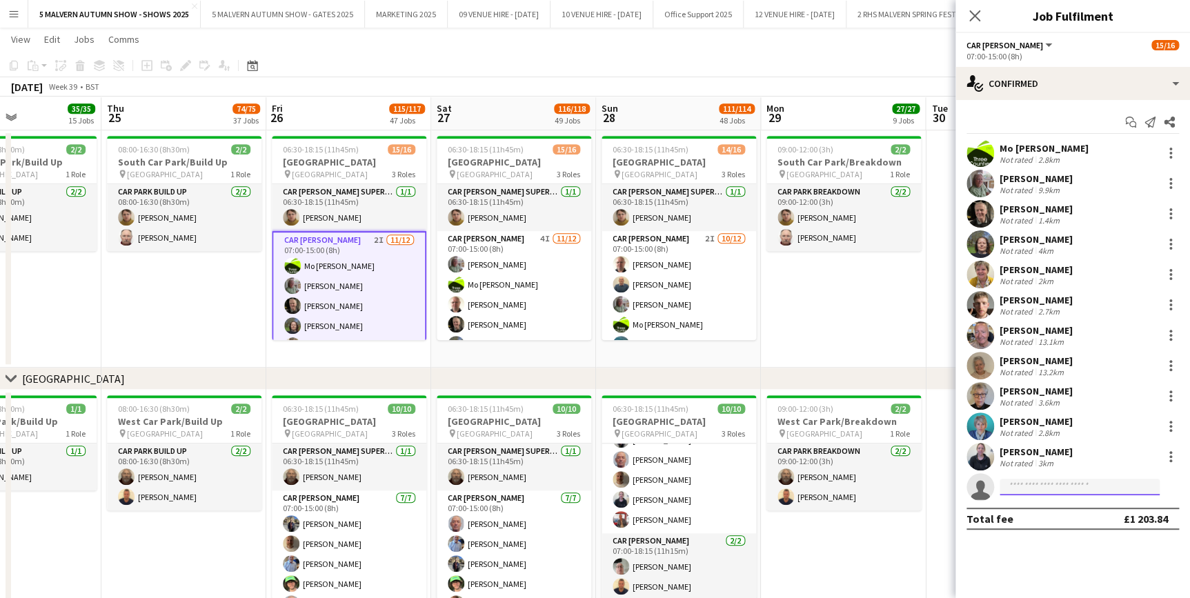
click at [1044, 490] on input at bounding box center [1079, 487] width 160 height 17
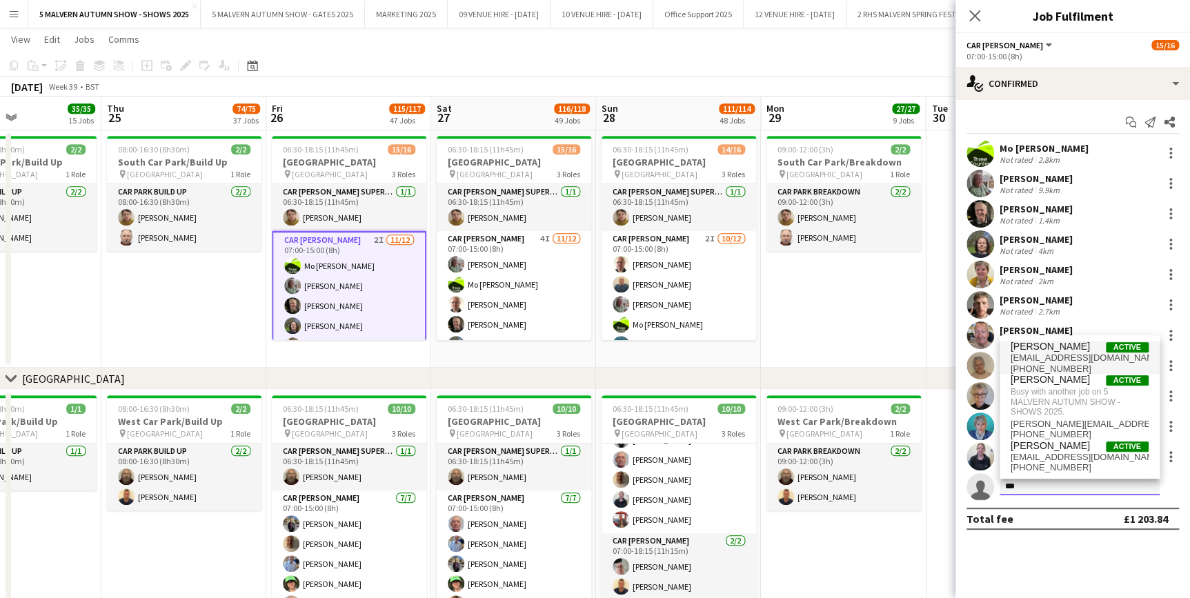
type input "***"
click at [1055, 363] on span "+4407484168632" at bounding box center [1079, 368] width 138 height 11
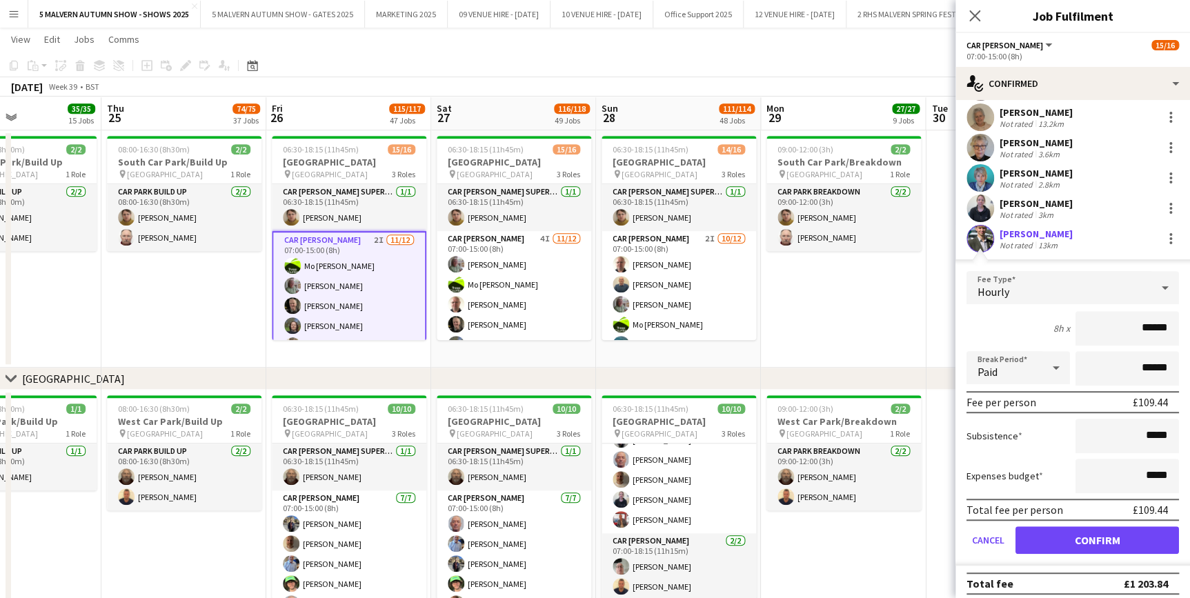
scroll to position [250, 0]
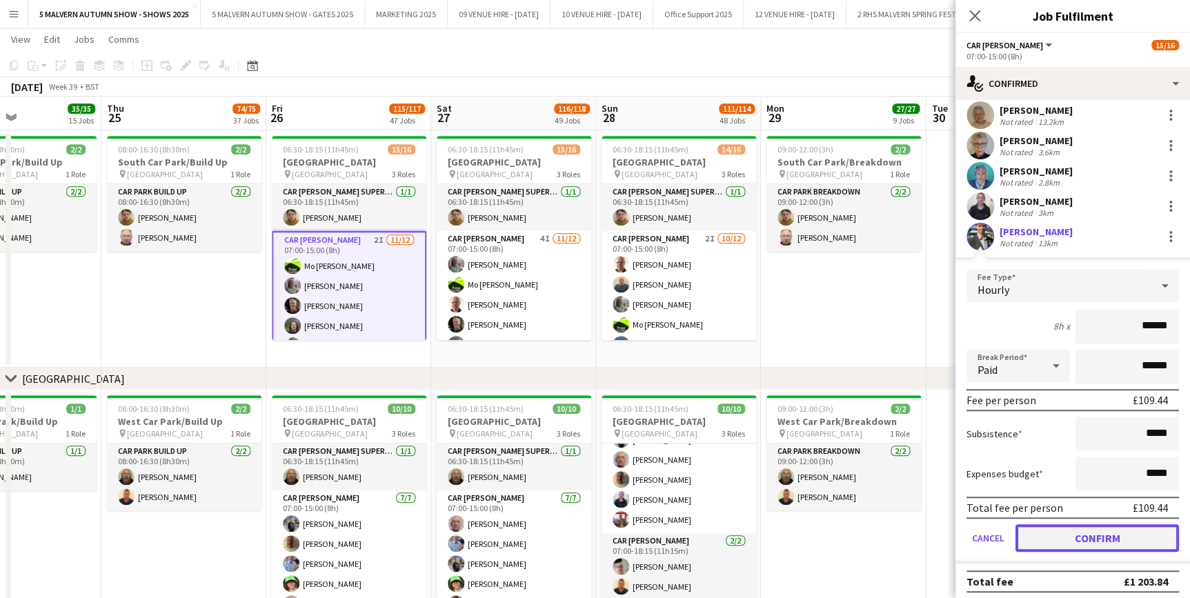
click at [1090, 538] on button "Confirm" at bounding box center [1096, 538] width 163 height 28
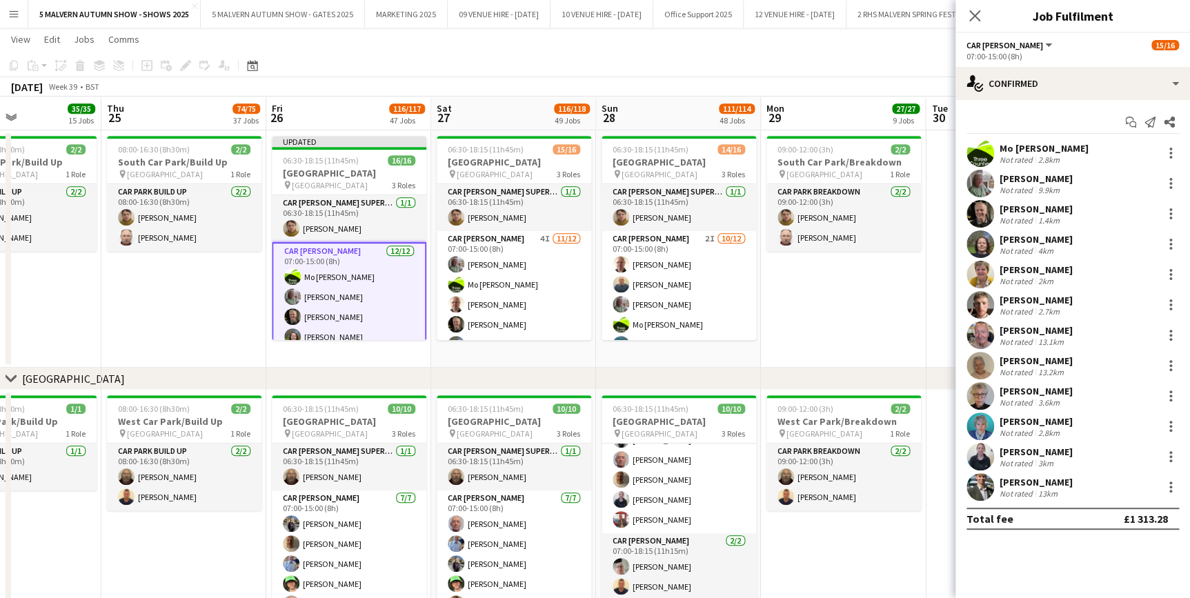
scroll to position [0, 0]
click at [815, 284] on app-date-cell "09:00-12:00 (3h) 2/2 South Car Park/Breakdown pin South Car Park 1 Role Car Par…" at bounding box center [843, 248] width 165 height 237
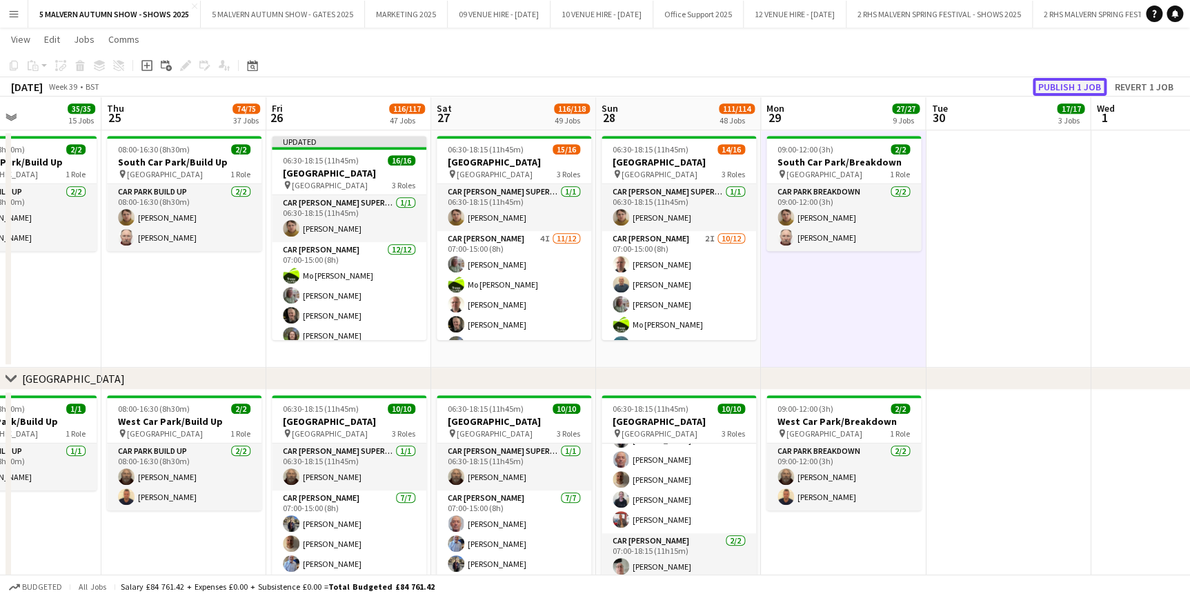
click at [1074, 85] on button "Publish 1 job" at bounding box center [1070, 87] width 74 height 18
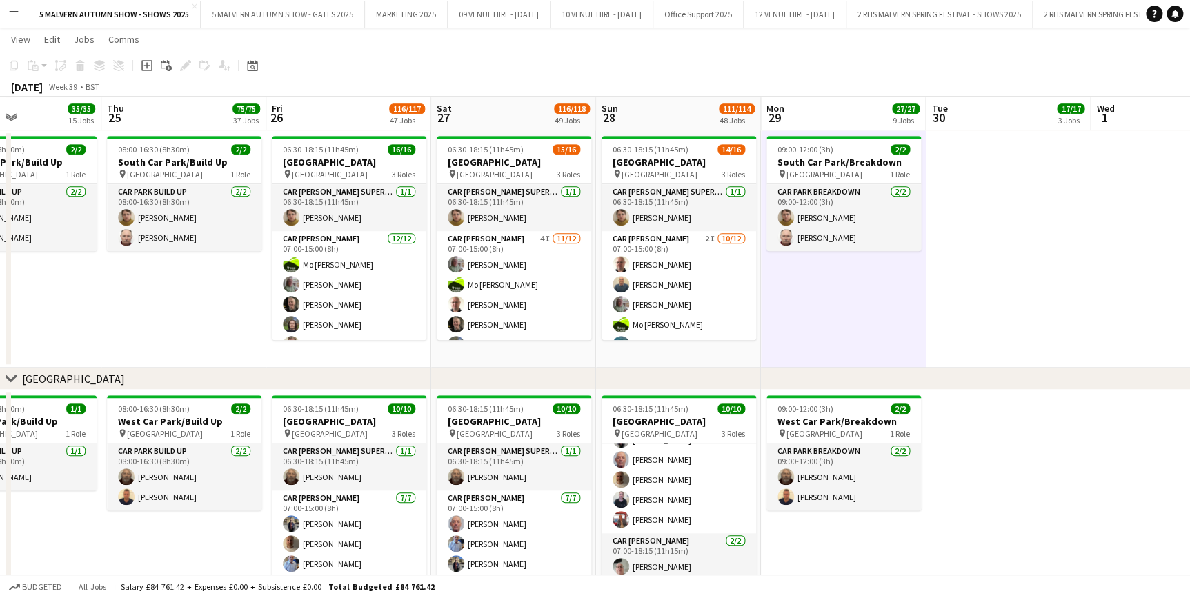
click at [15, 14] on app-icon "Menu" at bounding box center [13, 13] width 11 height 11
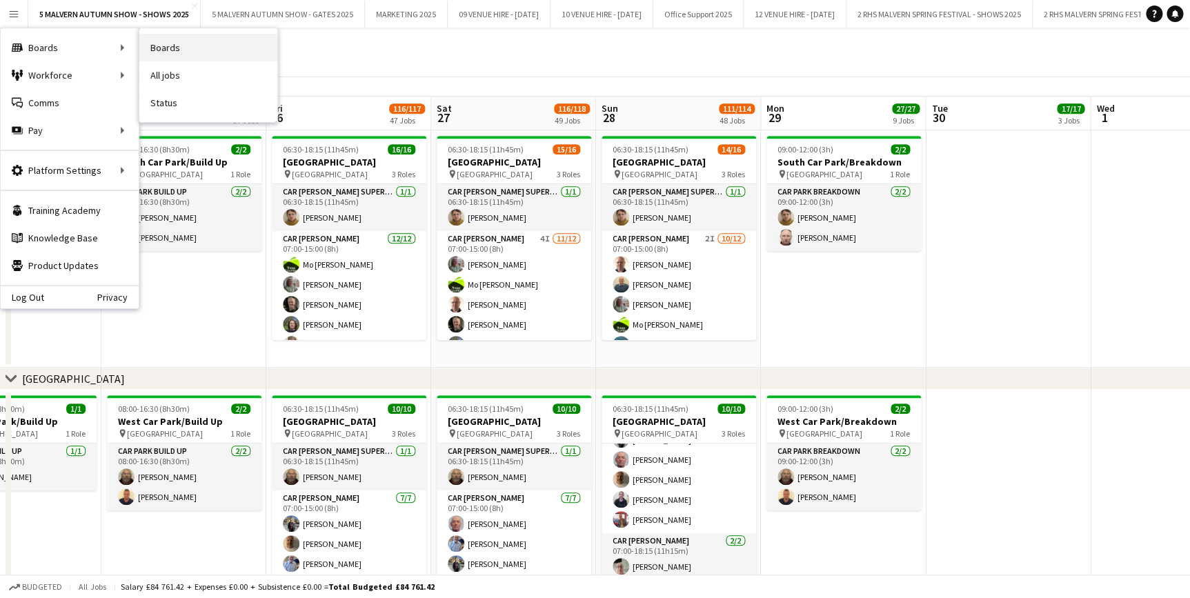
click at [171, 51] on link "Boards" at bounding box center [208, 48] width 138 height 28
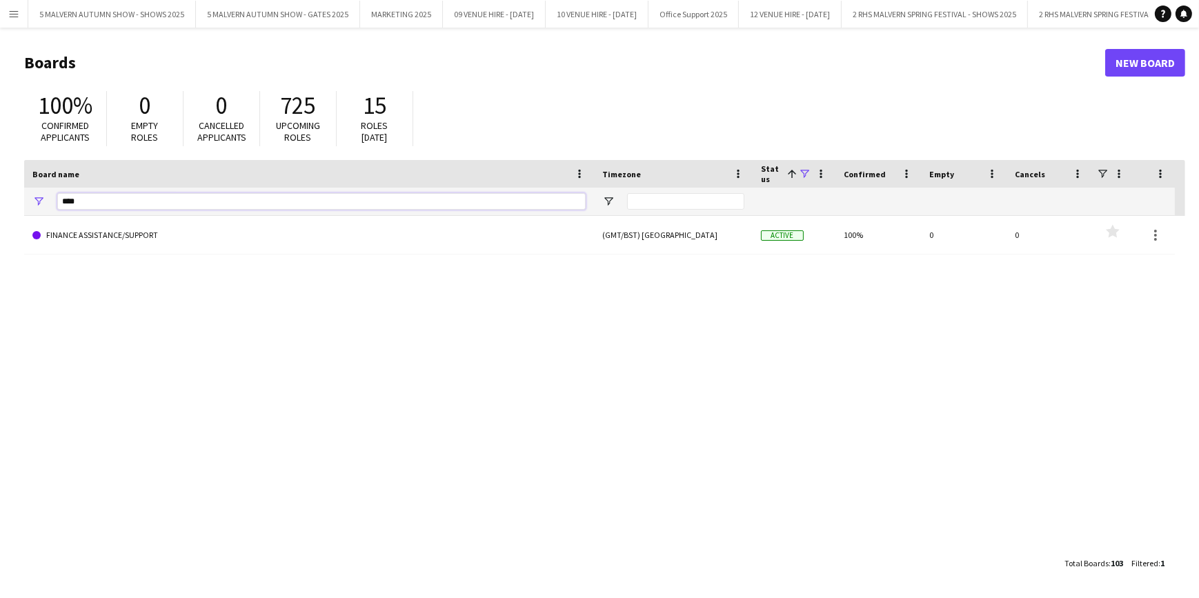
click at [186, 200] on input "****" at bounding box center [321, 201] width 528 height 17
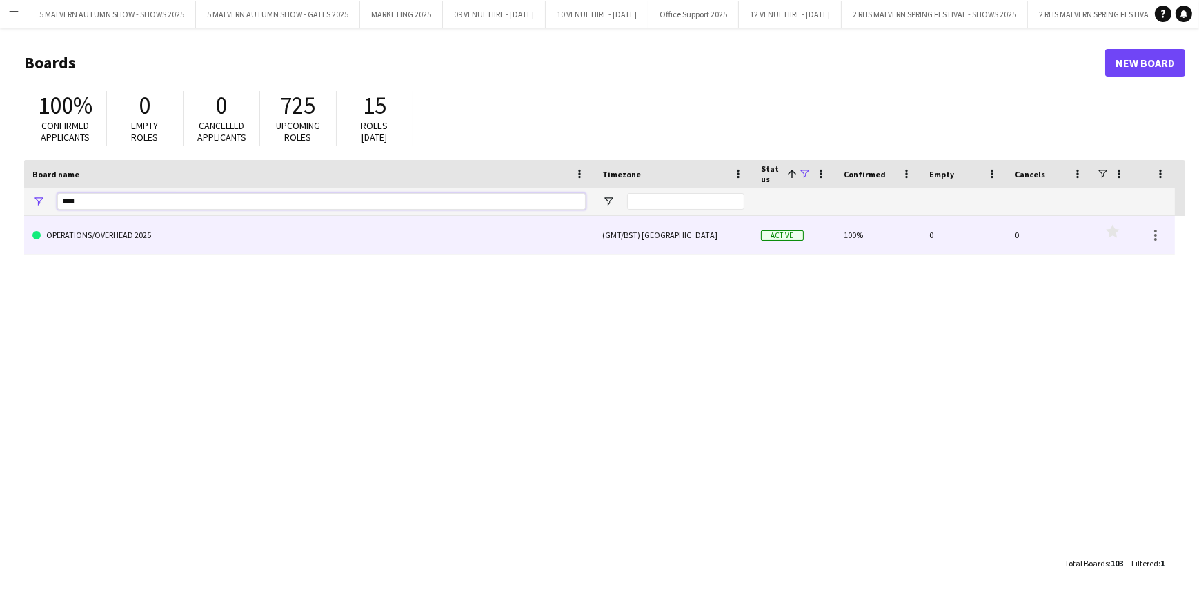
type input "****"
click at [165, 246] on link "OPERATIONS/OVERHEAD 2025" at bounding box center [308, 235] width 553 height 39
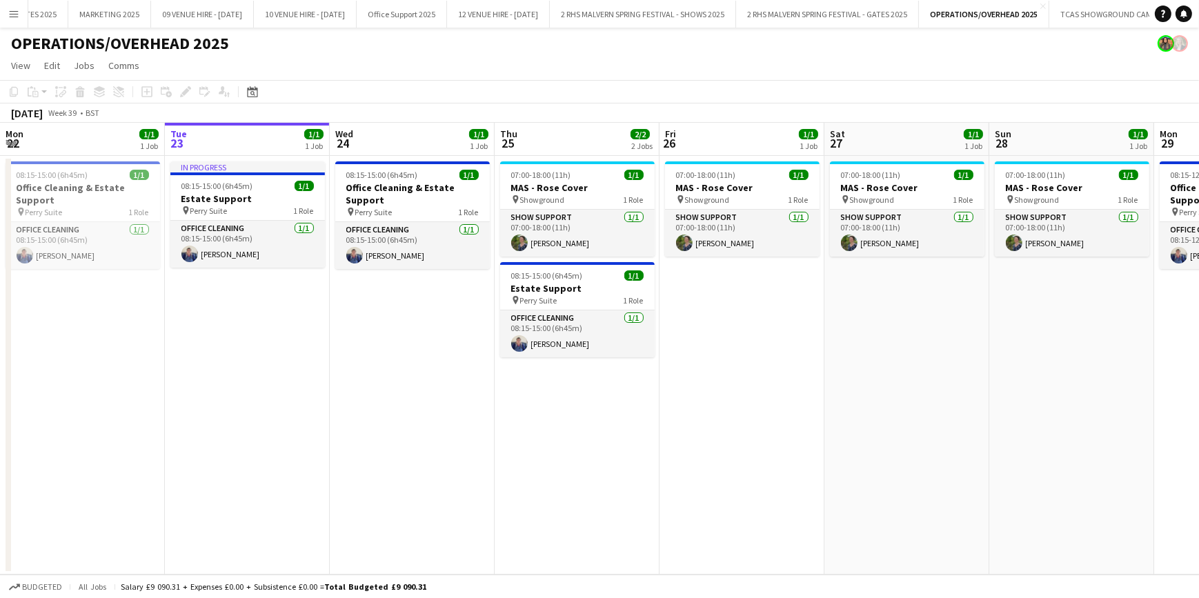
scroll to position [0, 296]
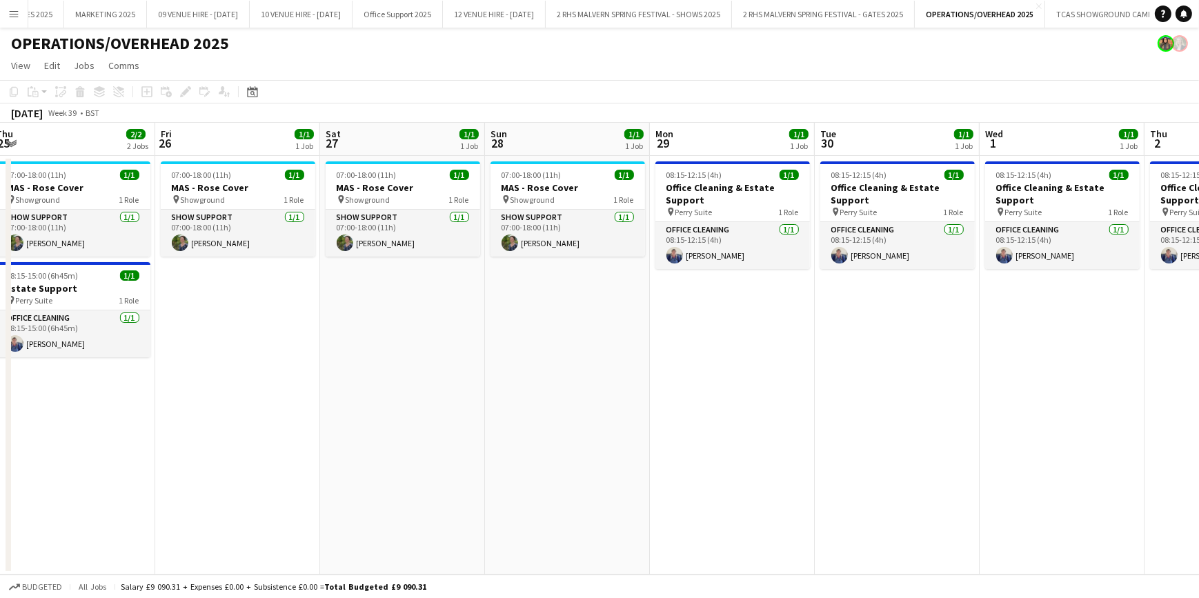
drag, startPoint x: 1077, startPoint y: 141, endPoint x: 572, endPoint y: 147, distance: 504.9
click at [572, 147] on app-calendar-viewport "Mon 22 1/1 1 Job Tue 23 1/1 1 Job Wed 24 1/1 1 Job Thu 25 2/2 2 Jobs Fri 26 1/1…" at bounding box center [599, 349] width 1199 height 452
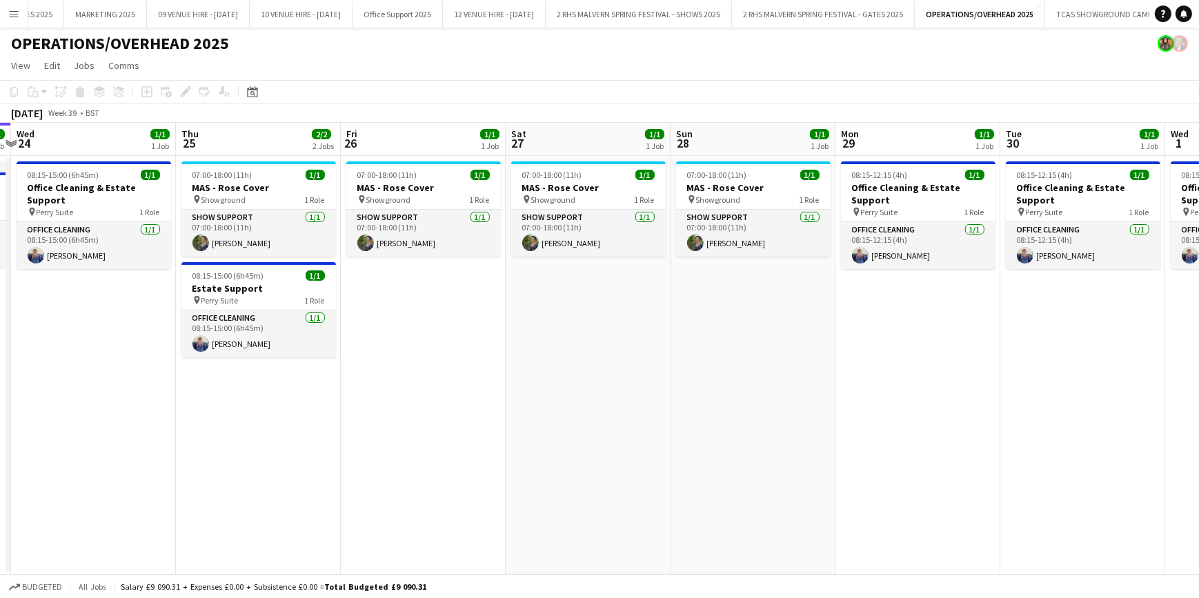
scroll to position [0, 284]
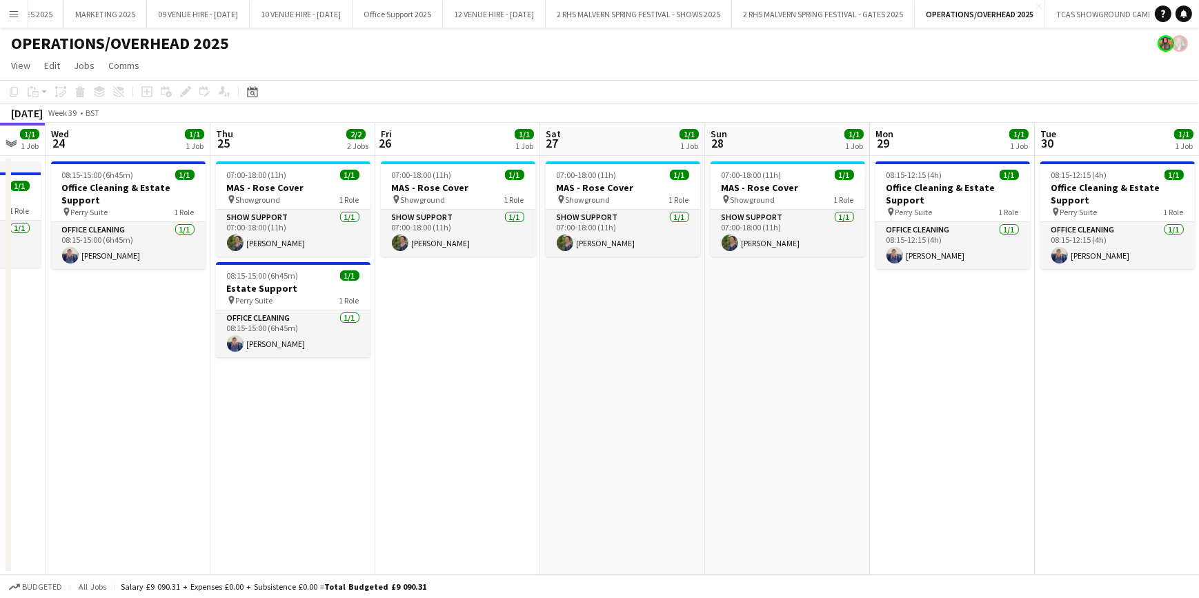
drag, startPoint x: 455, startPoint y: 145, endPoint x: 675, endPoint y: 127, distance: 220.8
click at [675, 127] on app-calendar-viewport "Mon 22 1/1 1 Job Tue 23 1/1 1 Job Wed 24 1/1 1 Job Thu 25 2/2 2 Jobs Fri 26 1/1…" at bounding box center [599, 349] width 1199 height 452
click at [289, 210] on app-card-role "Show Support 1/1 07:00-18:00 (11h) Helena Grant" at bounding box center [293, 233] width 155 height 47
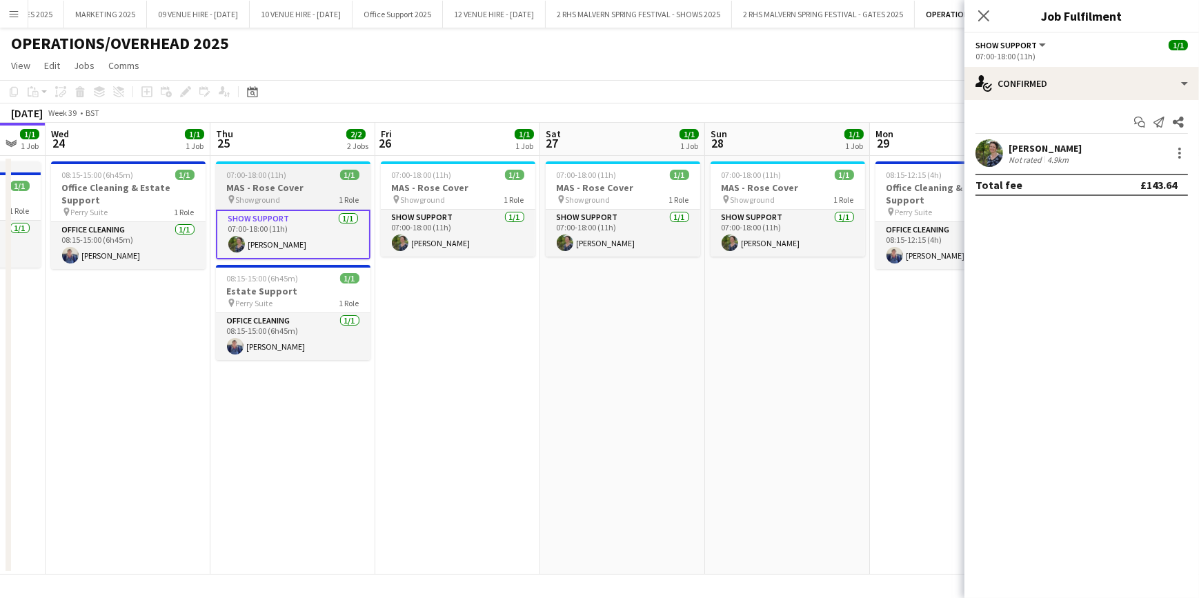
click at [270, 179] on span "07:00-18:00 (11h)" at bounding box center [257, 175] width 60 height 10
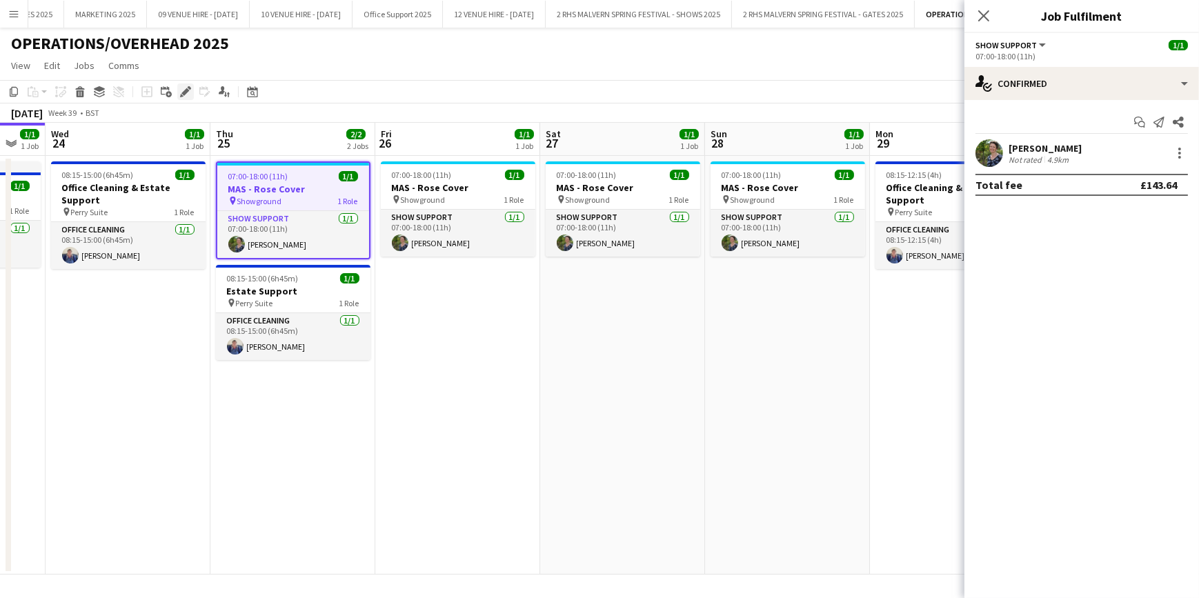
click at [184, 97] on icon "Edit" at bounding box center [185, 91] width 11 height 11
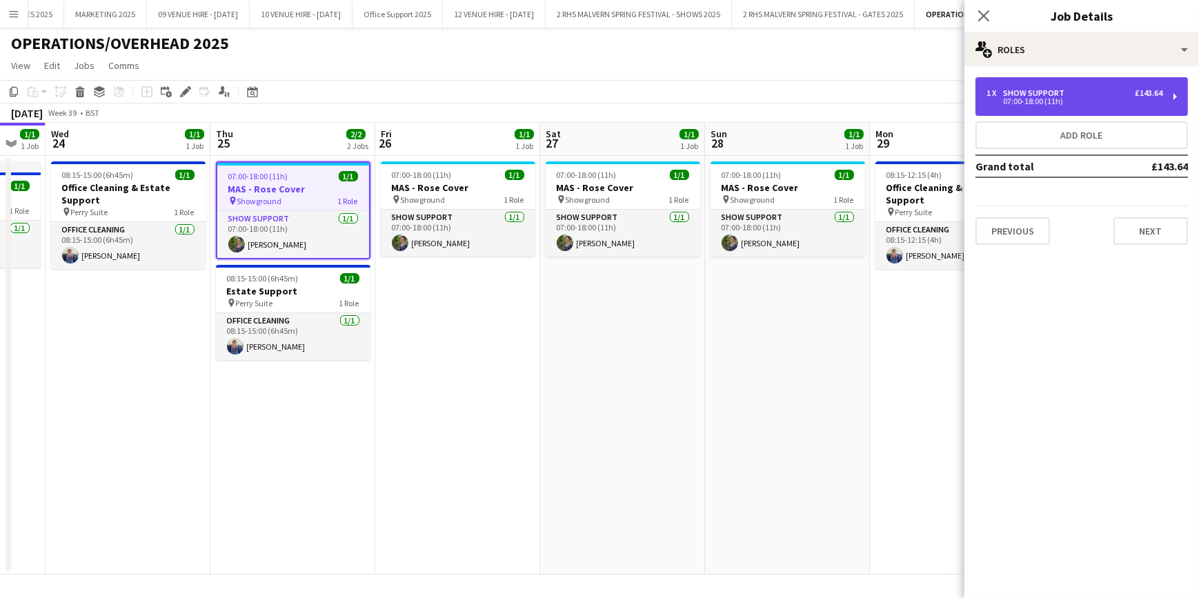
click at [1054, 87] on div "1 x Show Support £143.64 07:00-18:00 (11h)" at bounding box center [1081, 96] width 212 height 39
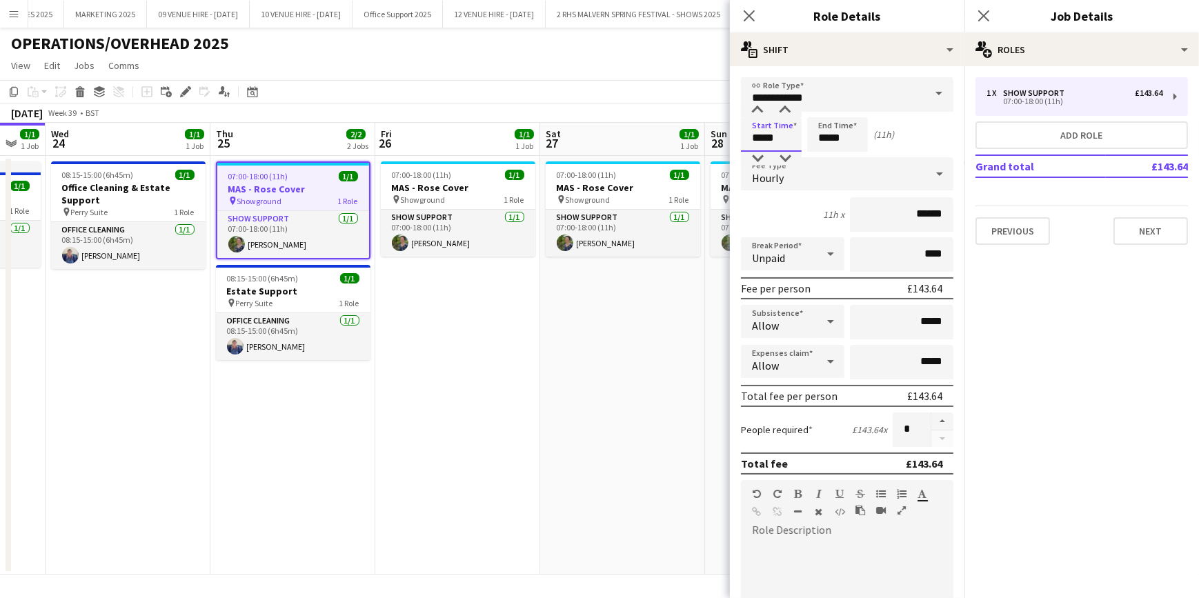
click at [785, 138] on input "*****" at bounding box center [771, 134] width 61 height 34
type input "*****"
click at [755, 112] on div at bounding box center [758, 110] width 28 height 14
click at [581, 379] on app-date-cell "07:00-18:00 (11h) 1/1 MAS - Rose Cover pin Showground 1 Role Show Support 1/1 0…" at bounding box center [622, 365] width 165 height 419
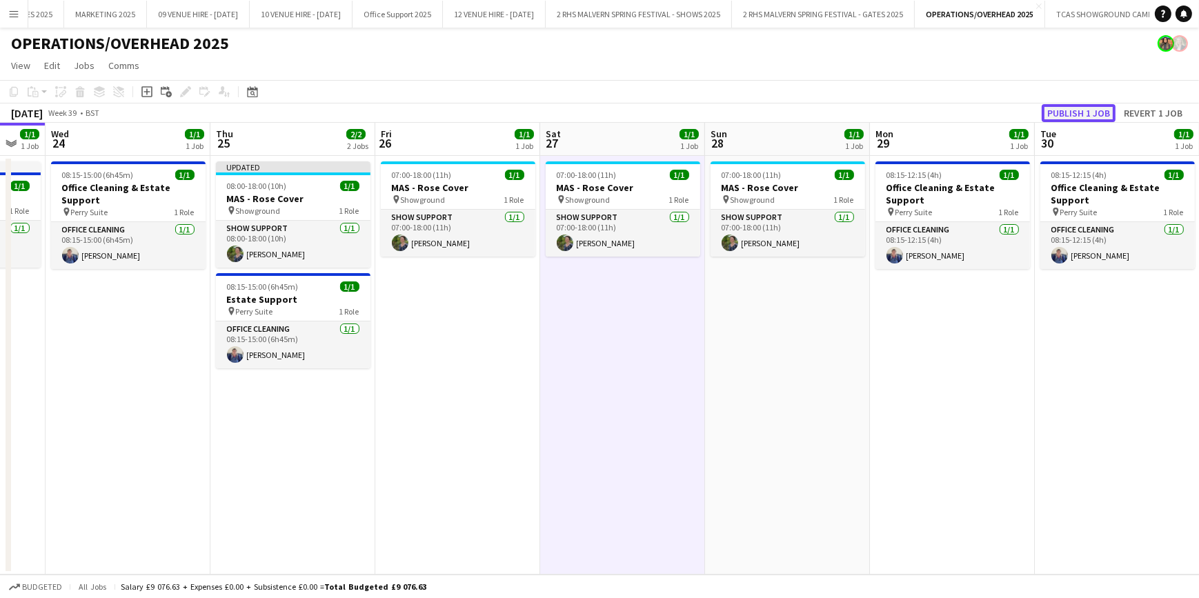
click at [1066, 111] on button "Publish 1 job" at bounding box center [1079, 113] width 74 height 18
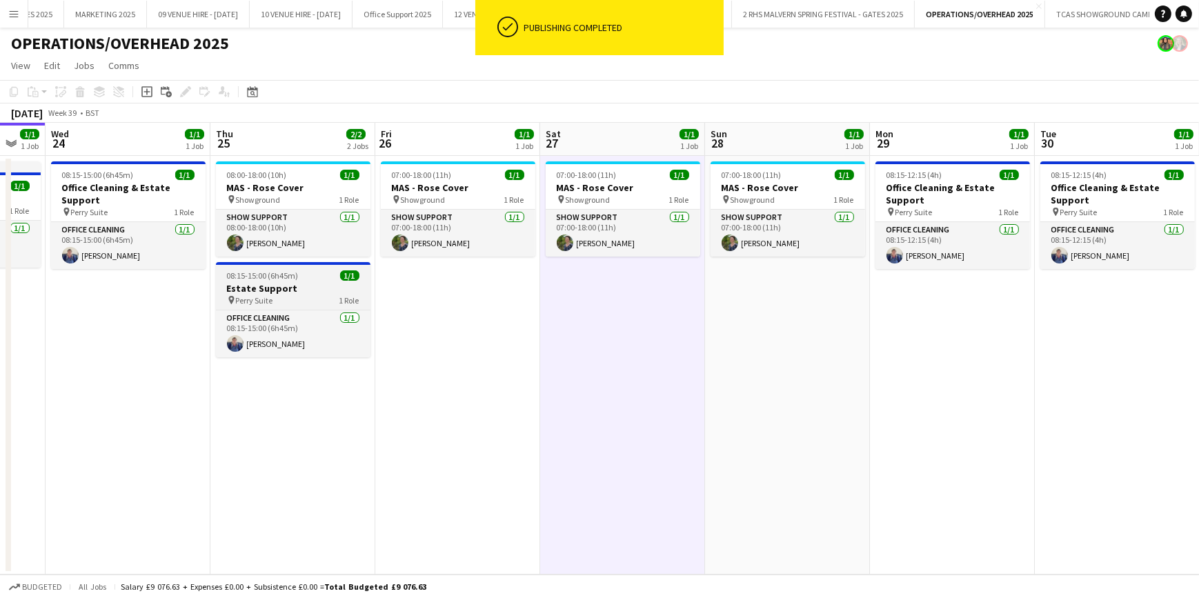
click at [269, 295] on span "Perry Suite" at bounding box center [254, 300] width 37 height 10
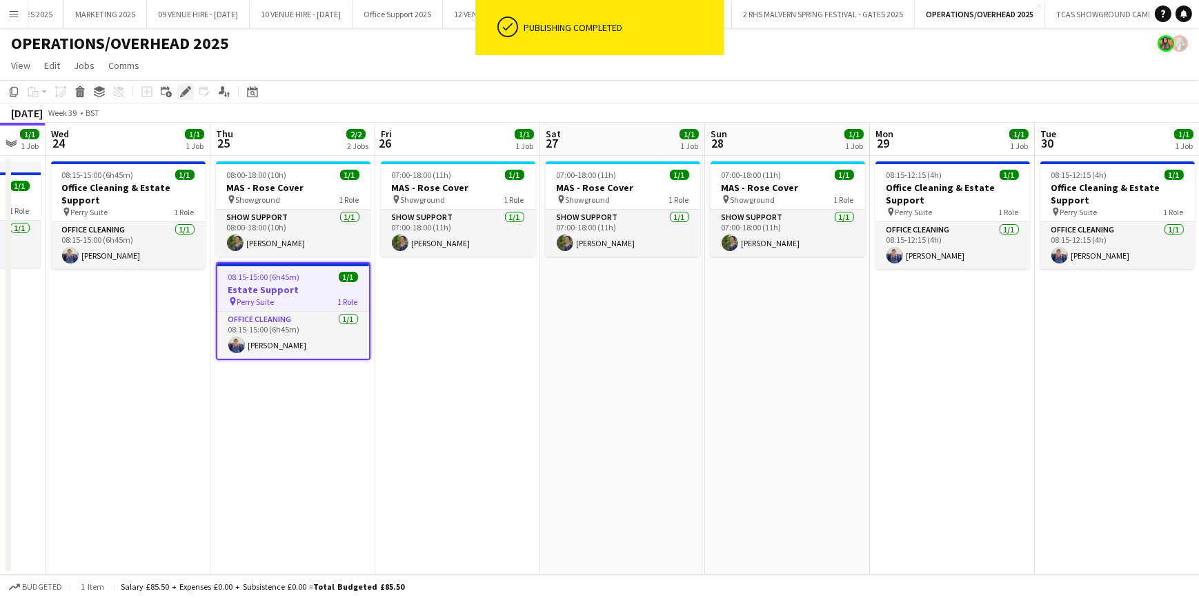
click at [181, 98] on div "Edit" at bounding box center [185, 91] width 17 height 17
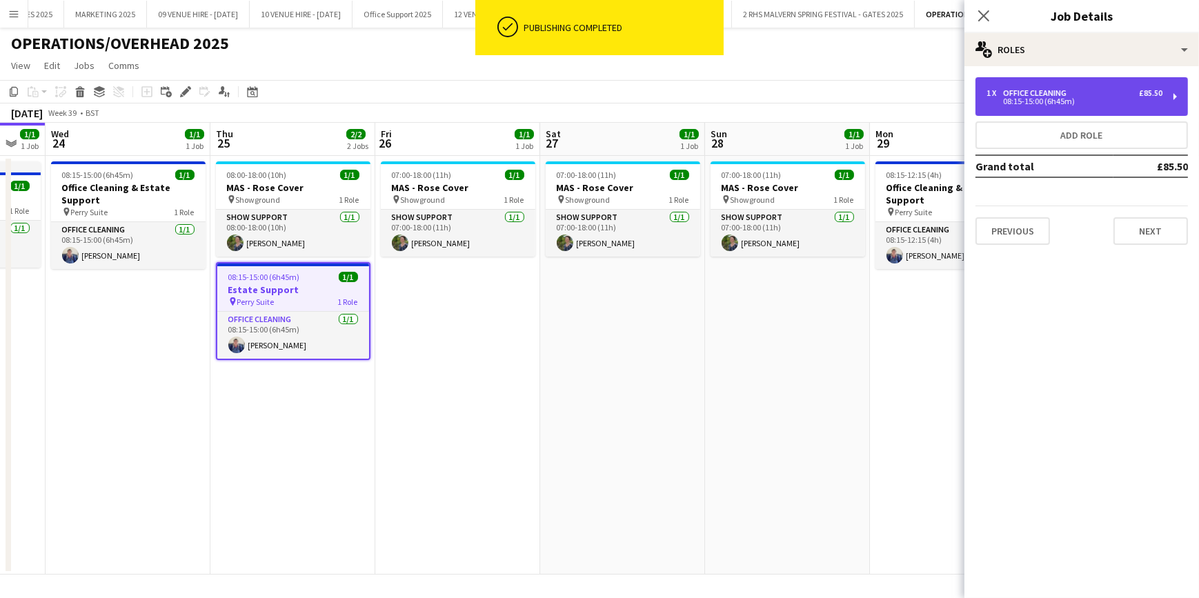
click at [1114, 85] on div "1 x Office Cleaning £85.50 08:15-15:00 (6h45m)" at bounding box center [1081, 96] width 212 height 39
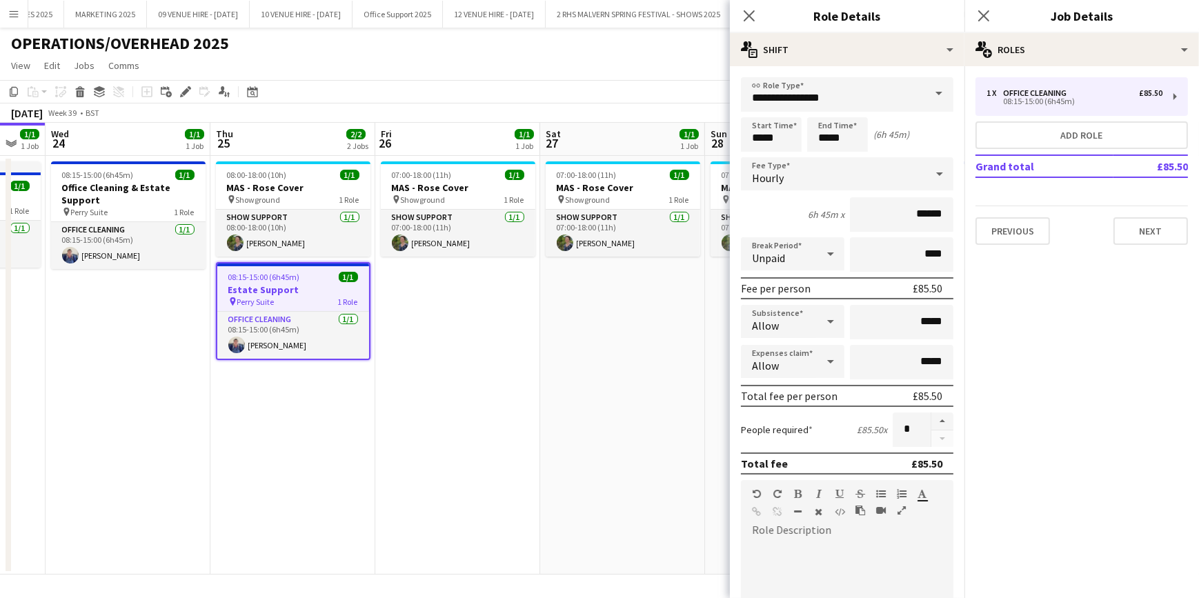
click at [801, 141] on div "Start Time ***** End Time ***** (6h 45m)" at bounding box center [847, 134] width 212 height 34
click at [774, 138] on input "*****" at bounding box center [771, 134] width 61 height 34
type input "*****"
click at [787, 157] on div at bounding box center [785, 159] width 28 height 14
click at [651, 338] on app-date-cell "07:00-18:00 (11h) 1/1 MAS - Rose Cover pin Showground 1 Role Show Support 1/1 0…" at bounding box center [622, 365] width 165 height 419
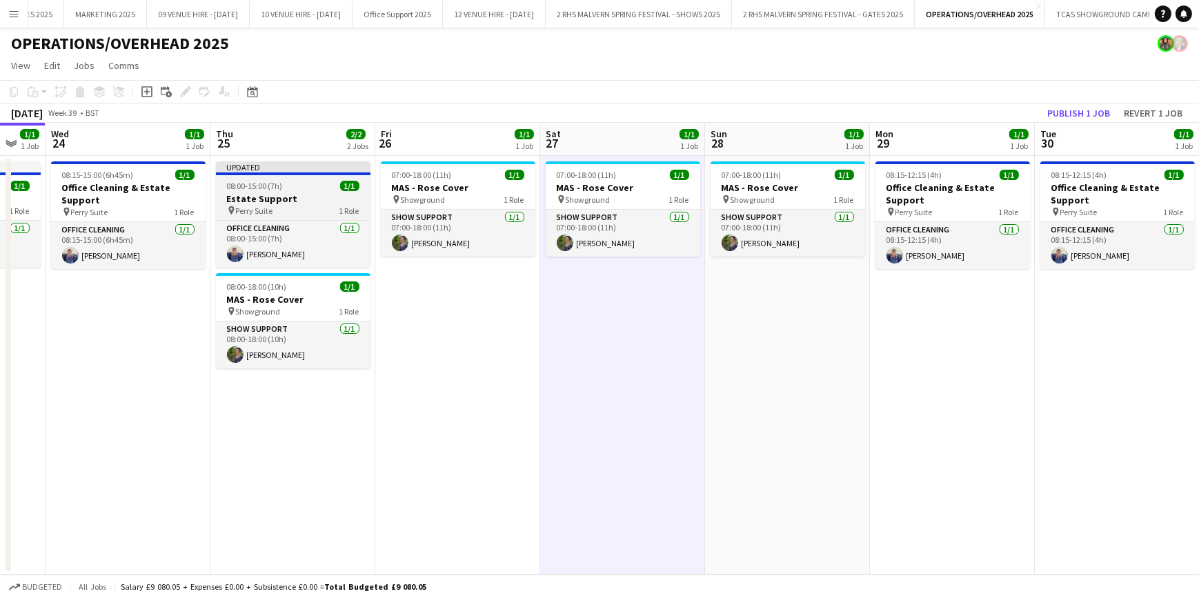
click at [279, 186] on span "08:00-15:00 (7h)" at bounding box center [255, 186] width 56 height 10
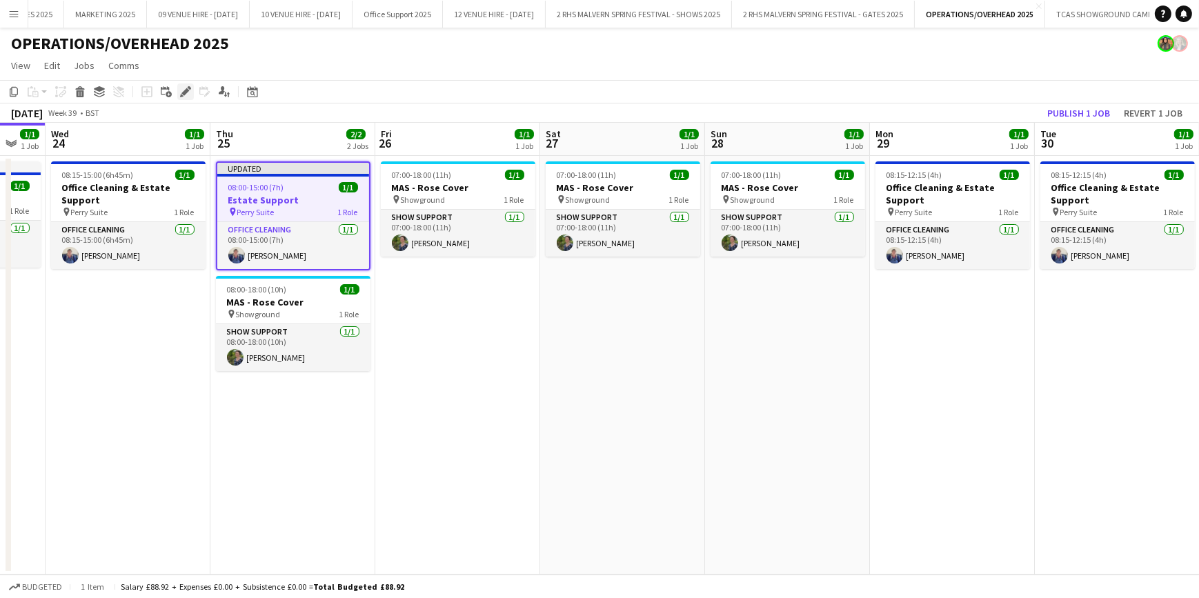
click at [188, 94] on icon "Edit" at bounding box center [185, 91] width 11 height 11
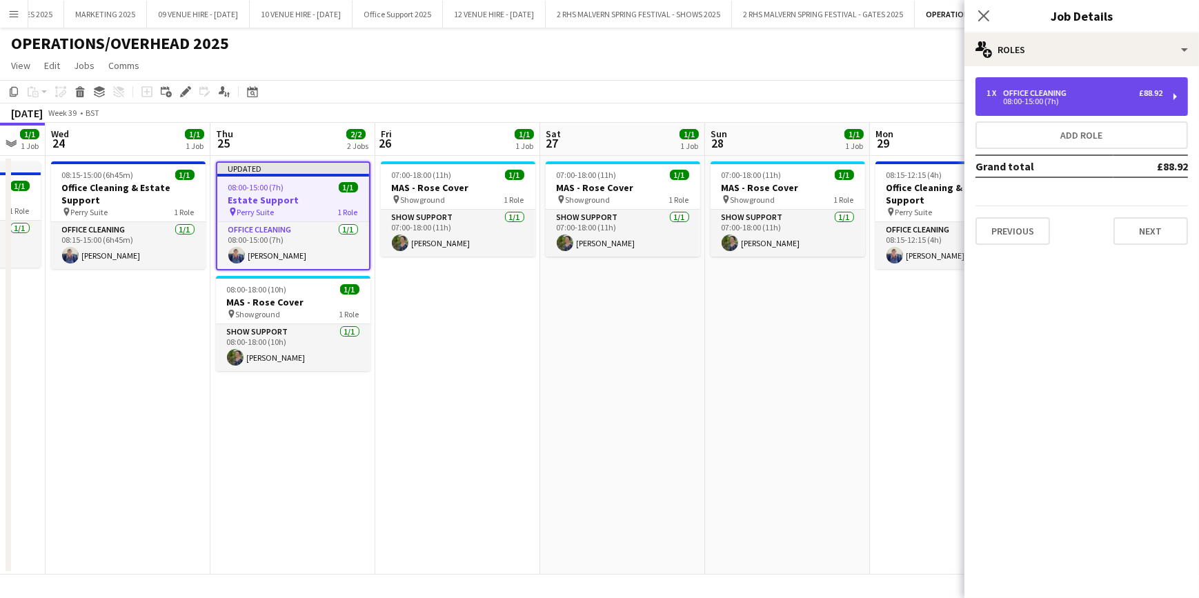
click at [1095, 101] on div "08:00-15:00 (7h)" at bounding box center [1074, 101] width 176 height 7
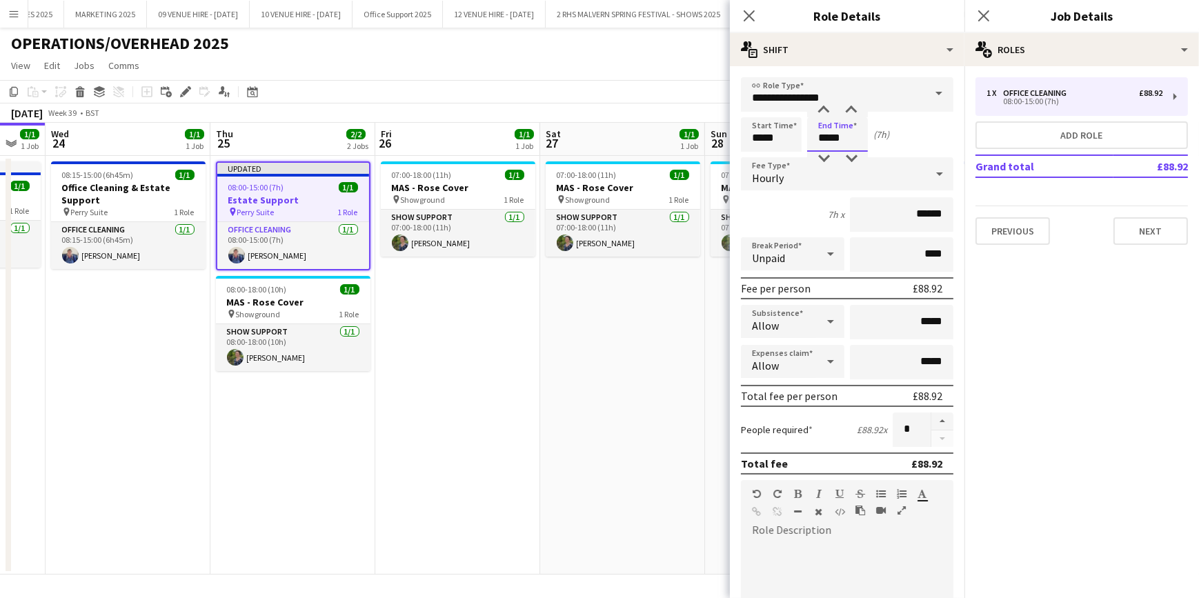
click at [852, 139] on input "*****" at bounding box center [837, 134] width 61 height 34
click at [821, 106] on div at bounding box center [824, 110] width 28 height 14
type input "*****"
click at [821, 106] on div at bounding box center [824, 110] width 28 height 14
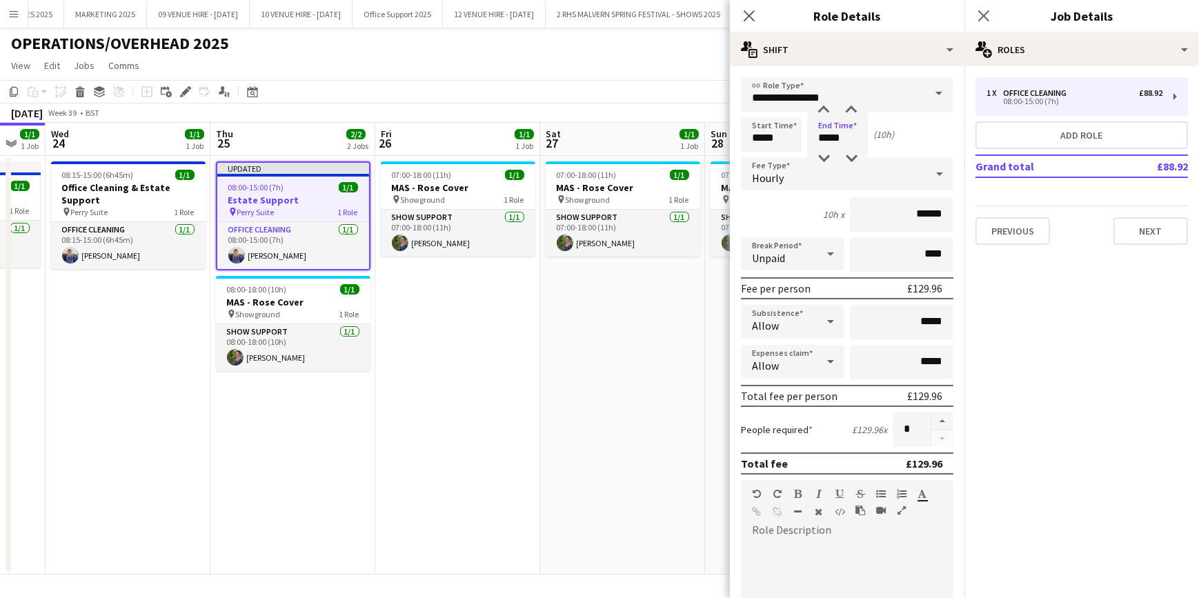
click at [568, 379] on app-date-cell "07:00-18:00 (11h) 1/1 MAS - Rose Cover pin Showground 1 Role Show Support 1/1 0…" at bounding box center [622, 365] width 165 height 419
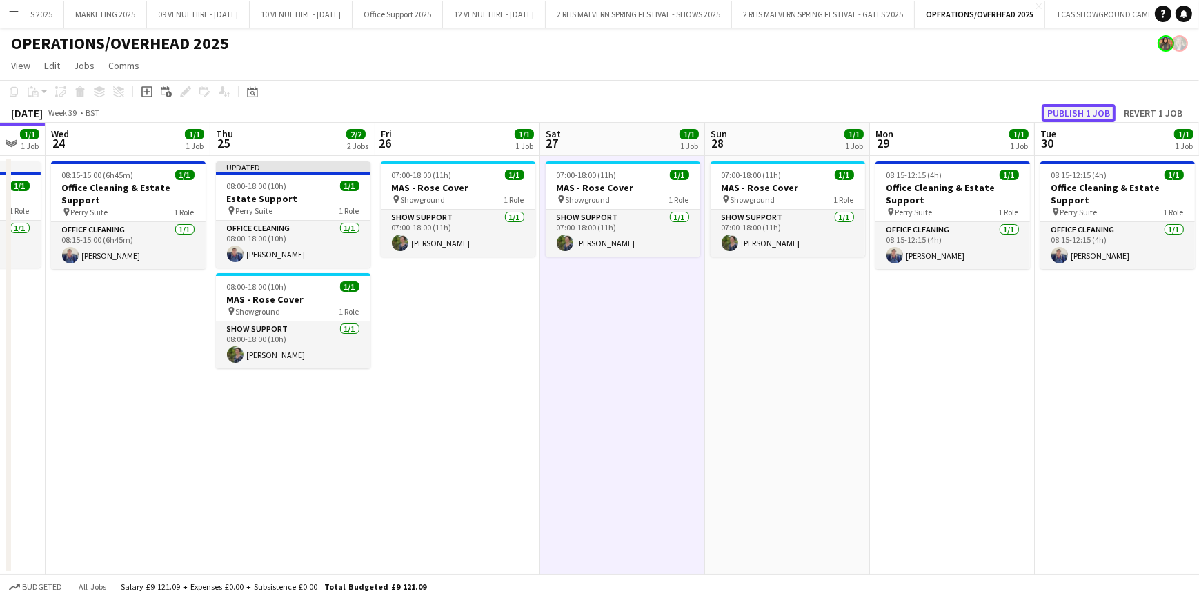
click at [1097, 108] on button "Publish 1 job" at bounding box center [1079, 113] width 74 height 18
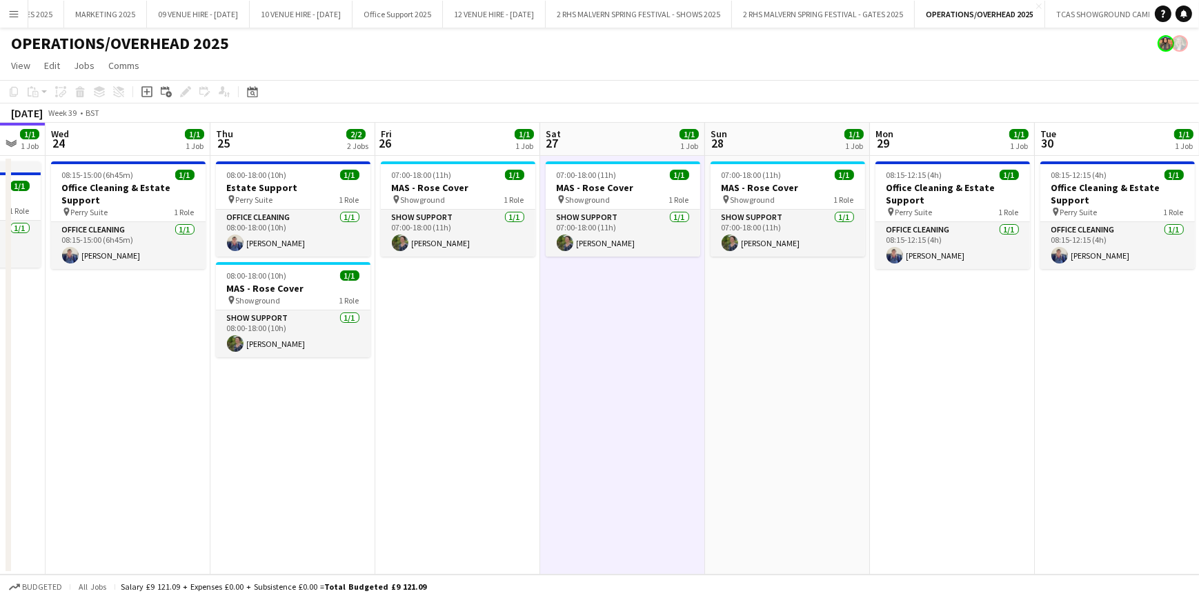
click at [675, 372] on app-date-cell "07:00-18:00 (11h) 1/1 MAS - Rose Cover pin Showground 1 Role Show Support 1/1 0…" at bounding box center [622, 365] width 165 height 419
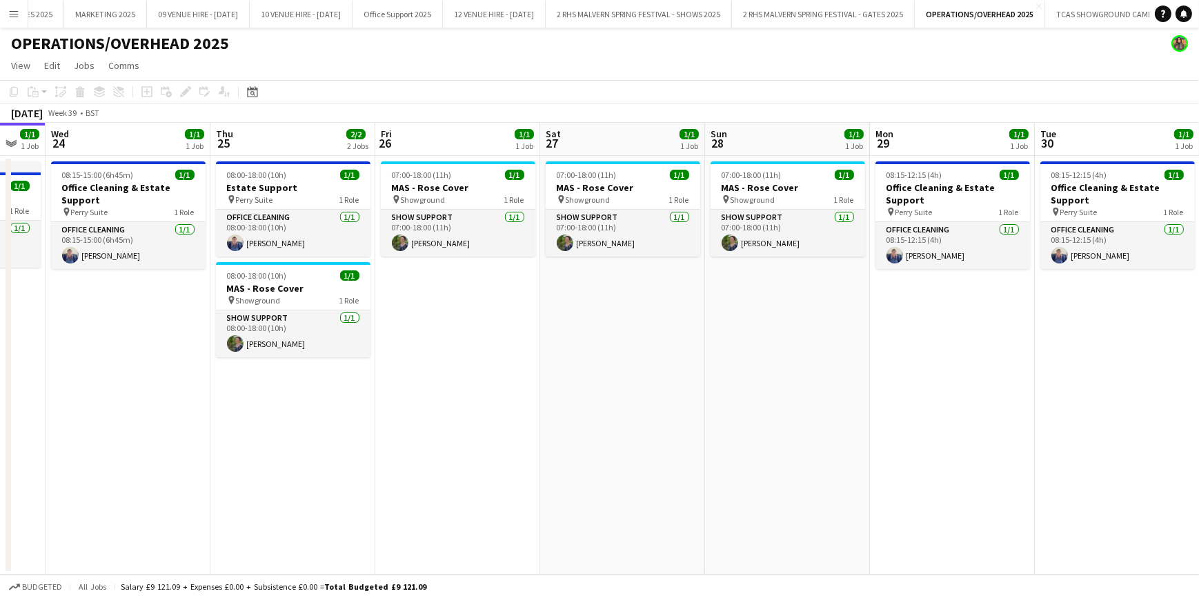
click at [14, 10] on app-icon "Menu" at bounding box center [13, 13] width 11 height 11
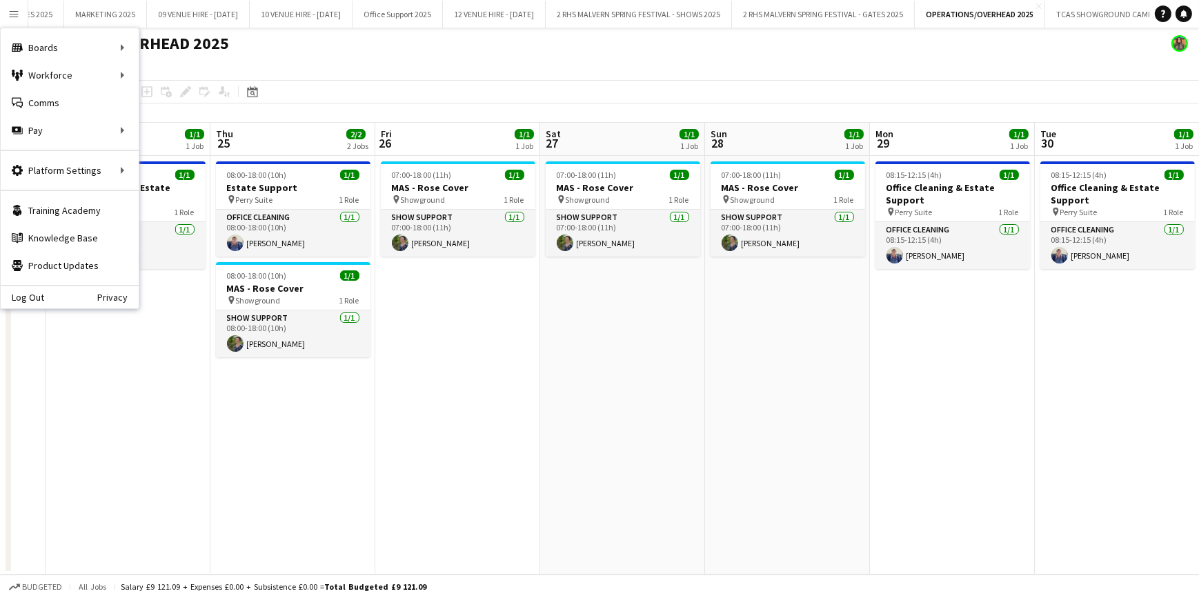
click at [351, 36] on div "OPERATIONS/OVERHEAD 2025" at bounding box center [599, 41] width 1199 height 26
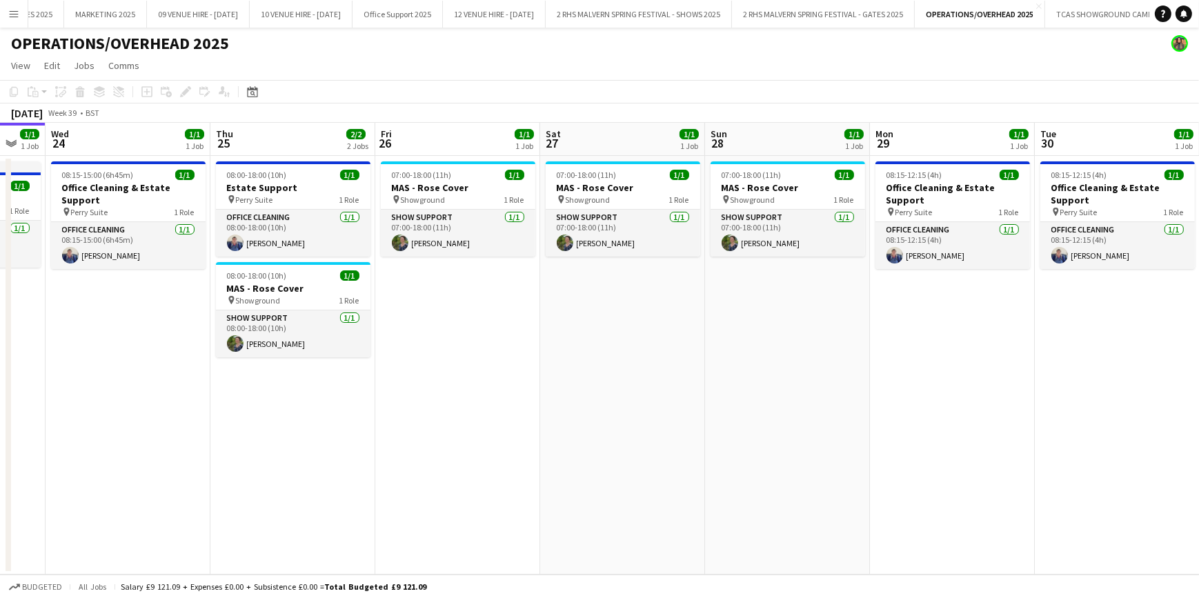
click at [15, 14] on app-icon "Menu" at bounding box center [13, 13] width 11 height 11
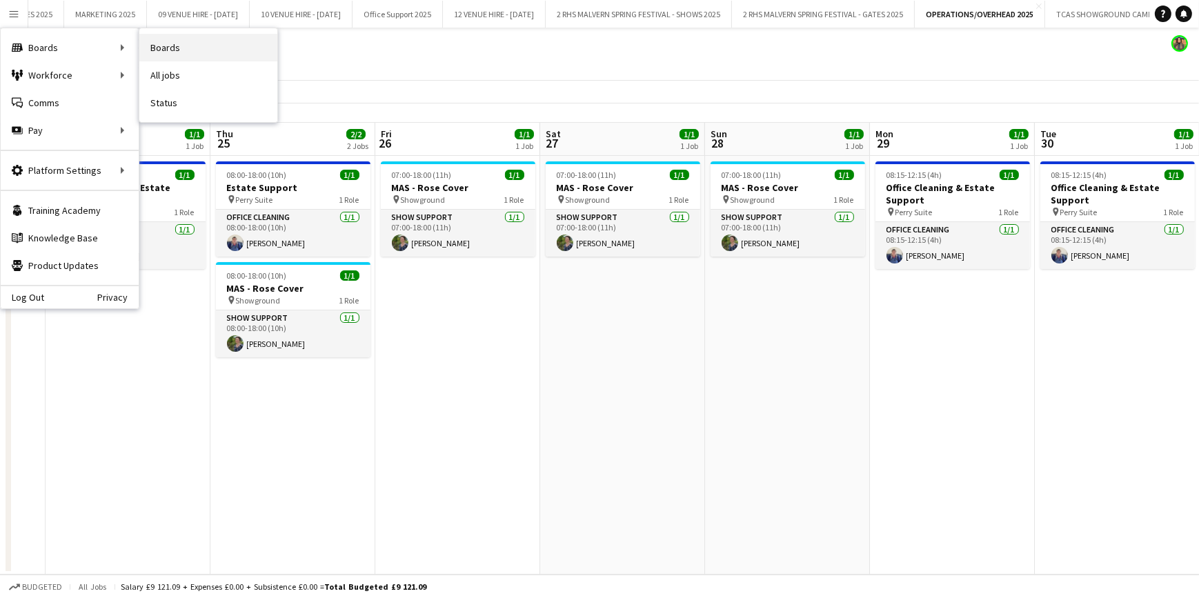
click at [183, 51] on link "Boards" at bounding box center [208, 48] width 138 height 28
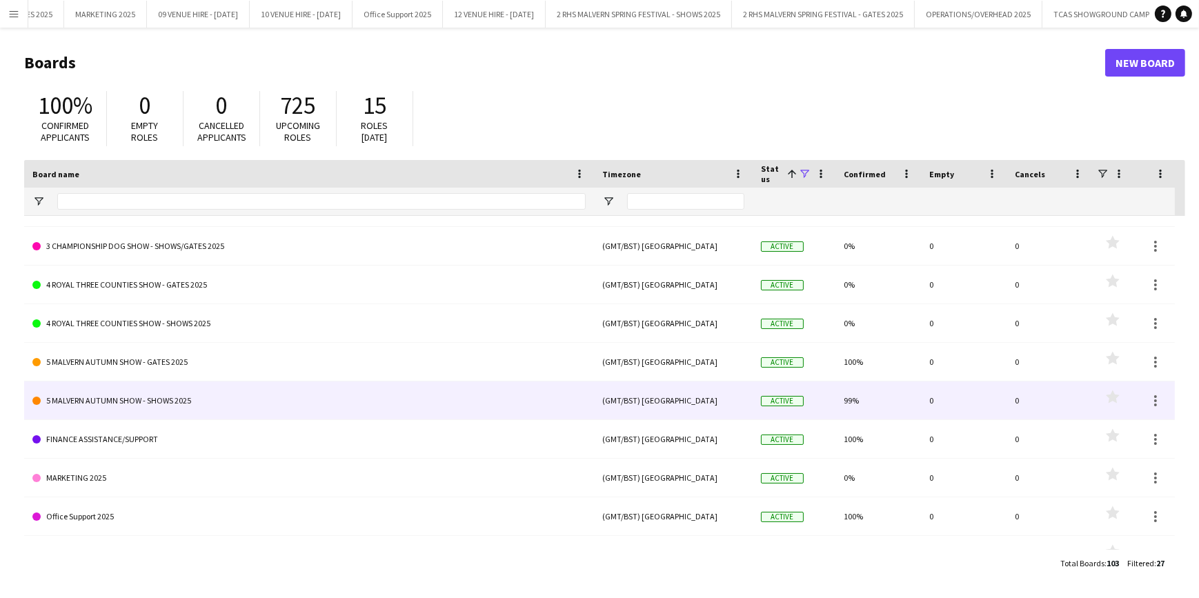
scroll to position [627, 0]
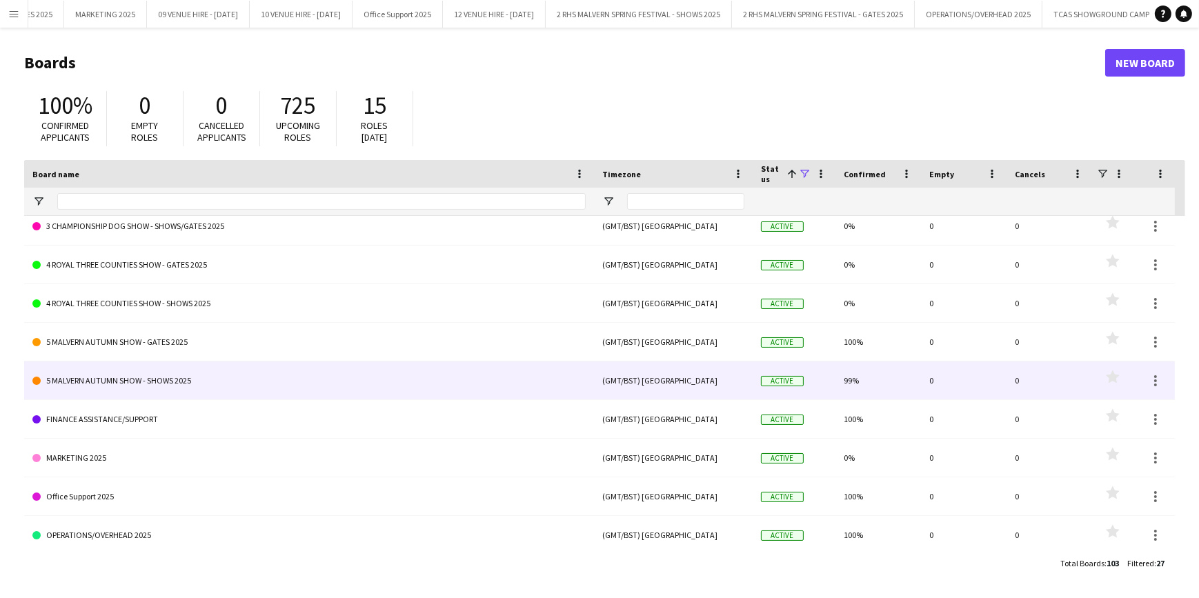
click at [187, 376] on link "5 MALVERN AUTUMN SHOW - SHOWS 2025" at bounding box center [308, 380] width 553 height 39
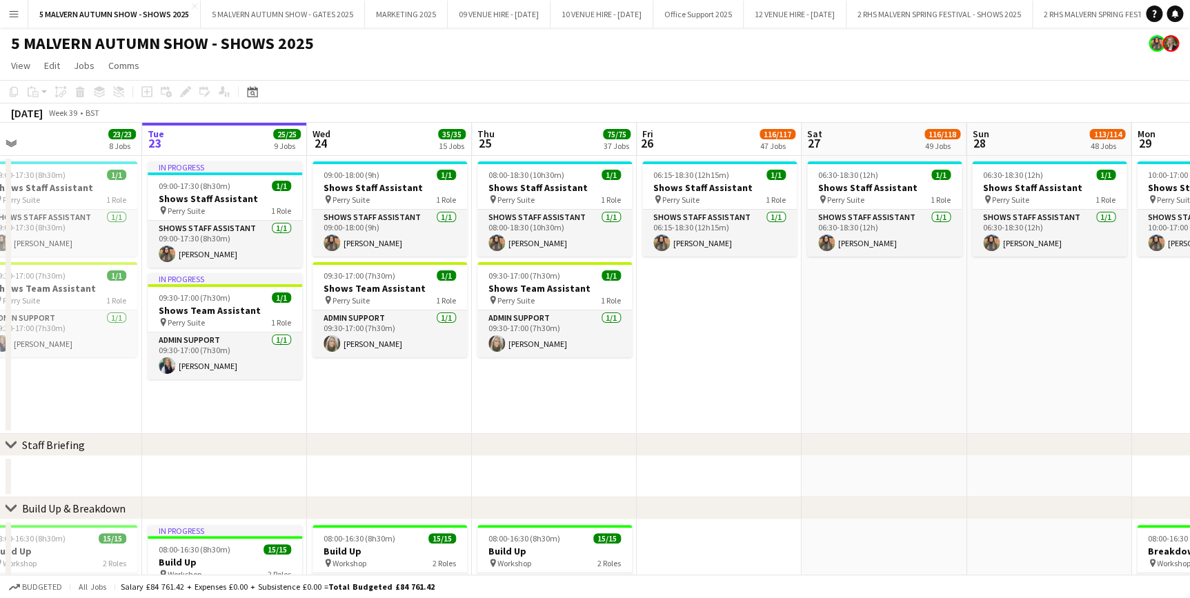
drag, startPoint x: 667, startPoint y: 134, endPoint x: 262, endPoint y: 168, distance: 406.3
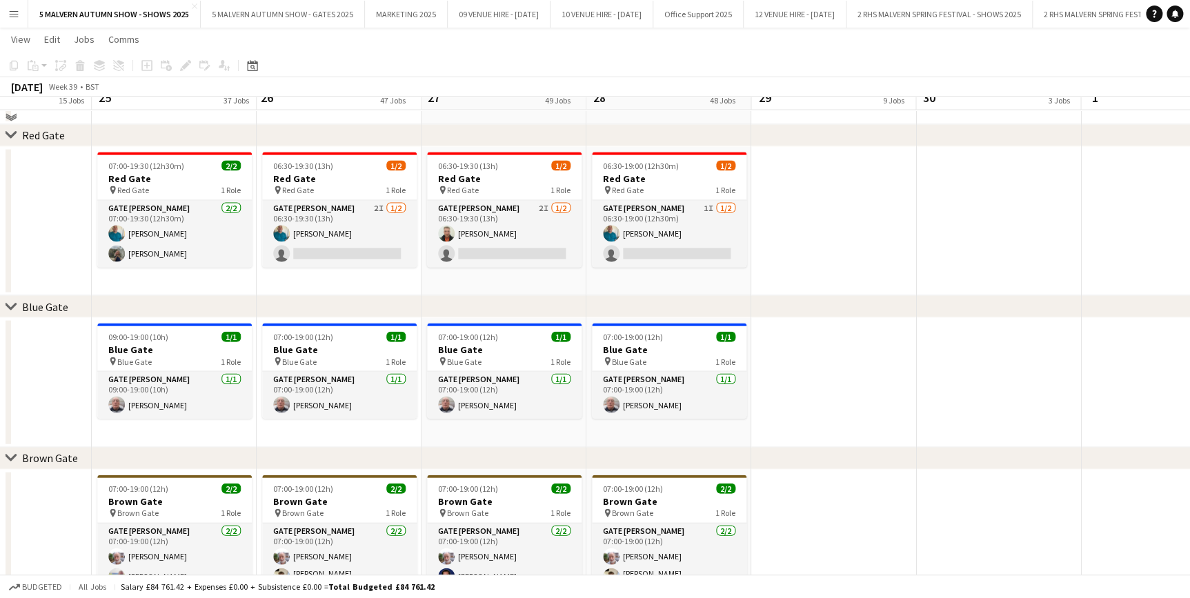
scroll to position [1379, 0]
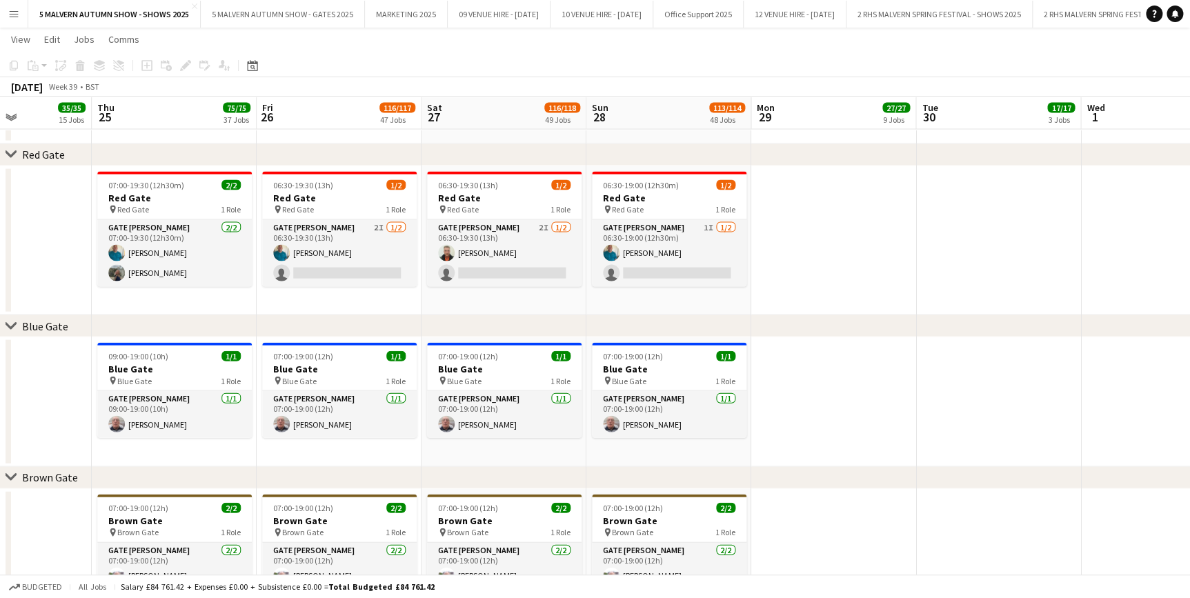
click at [13, 14] on app-icon "Menu" at bounding box center [13, 13] width 11 height 11
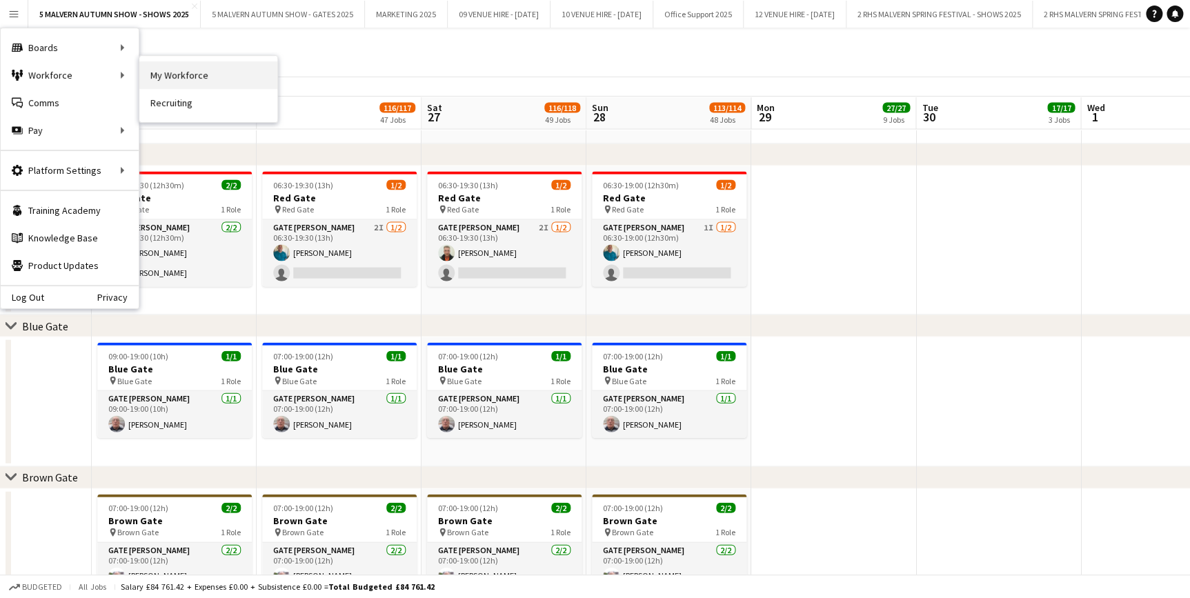
click at [173, 83] on link "My Workforce" at bounding box center [208, 75] width 138 height 28
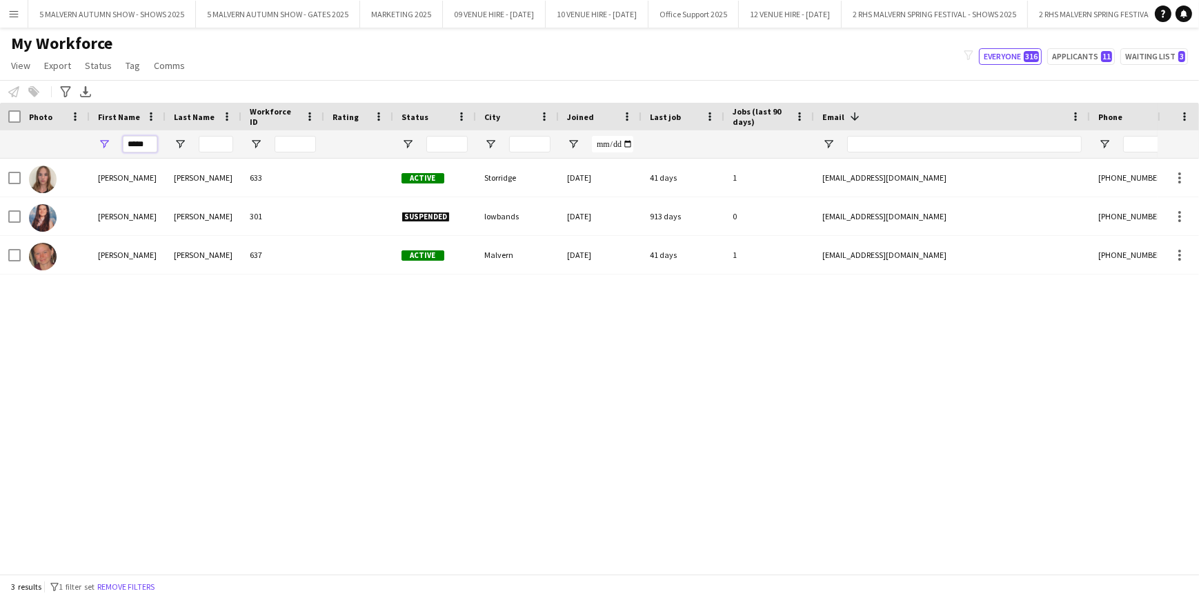
click at [144, 148] on input "*****" at bounding box center [140, 144] width 34 height 17
click at [145, 142] on input "*****" at bounding box center [140, 144] width 34 height 17
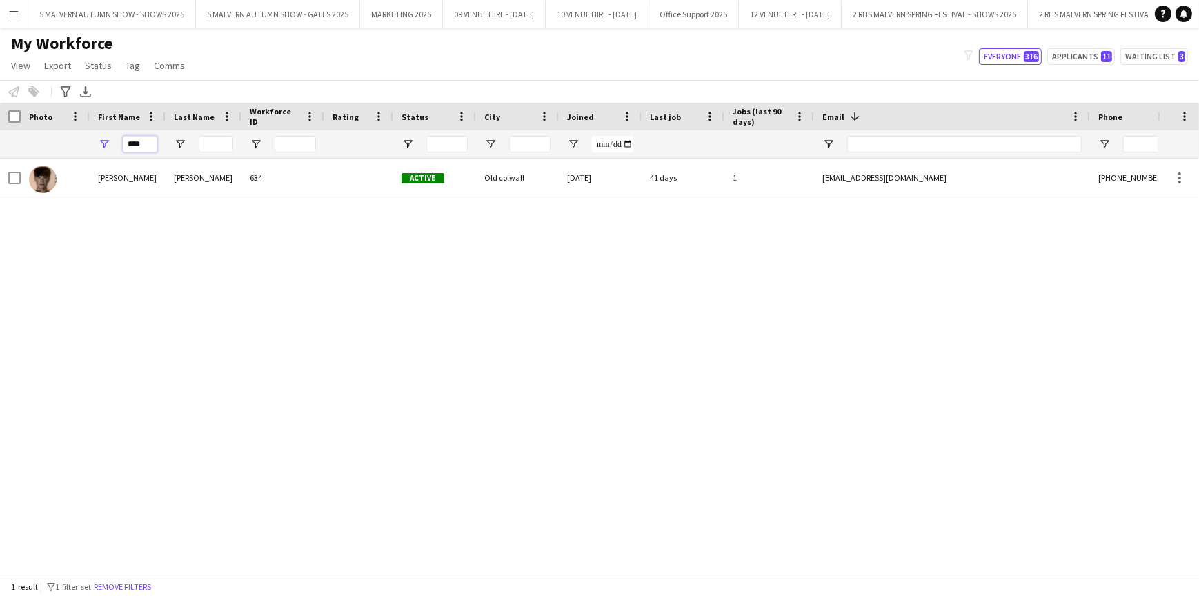
type input "****"
click at [10, 8] on app-icon "Menu" at bounding box center [13, 13] width 11 height 11
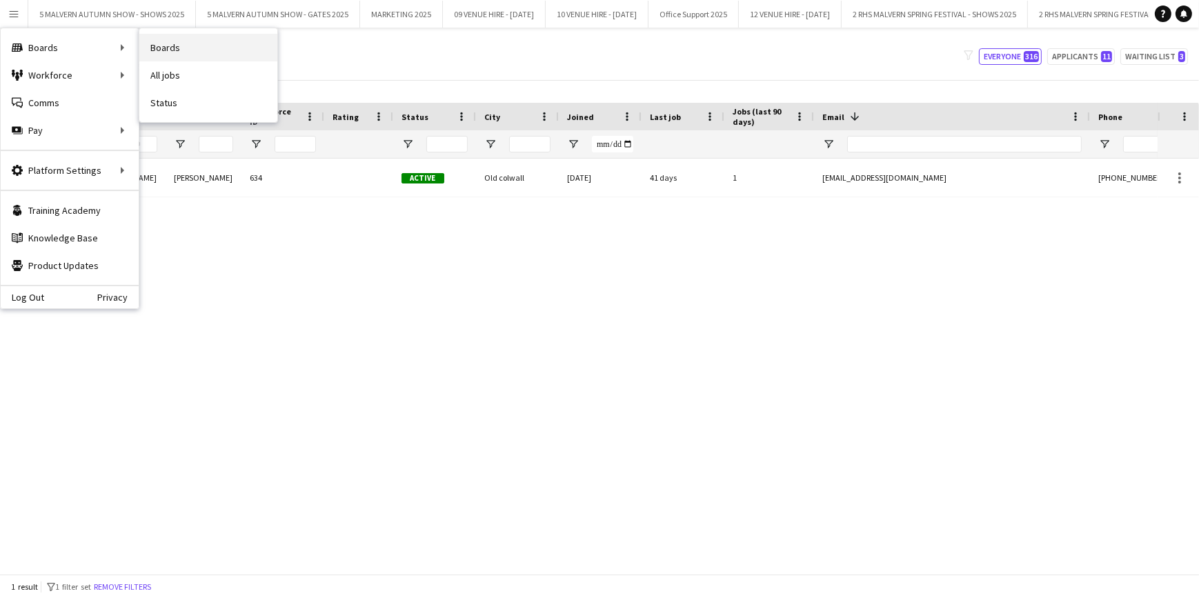
click at [169, 43] on link "Boards" at bounding box center [208, 48] width 138 height 28
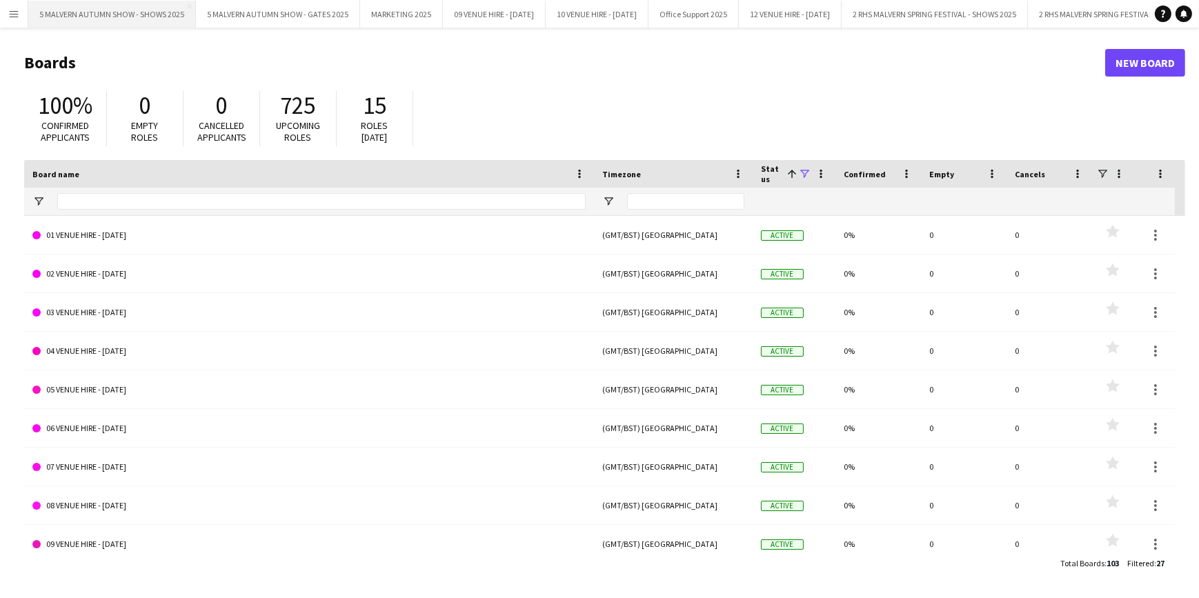
click at [145, 1] on button "5 MALVERN AUTUMN SHOW - SHOWS 2025 Close" at bounding box center [112, 14] width 168 height 27
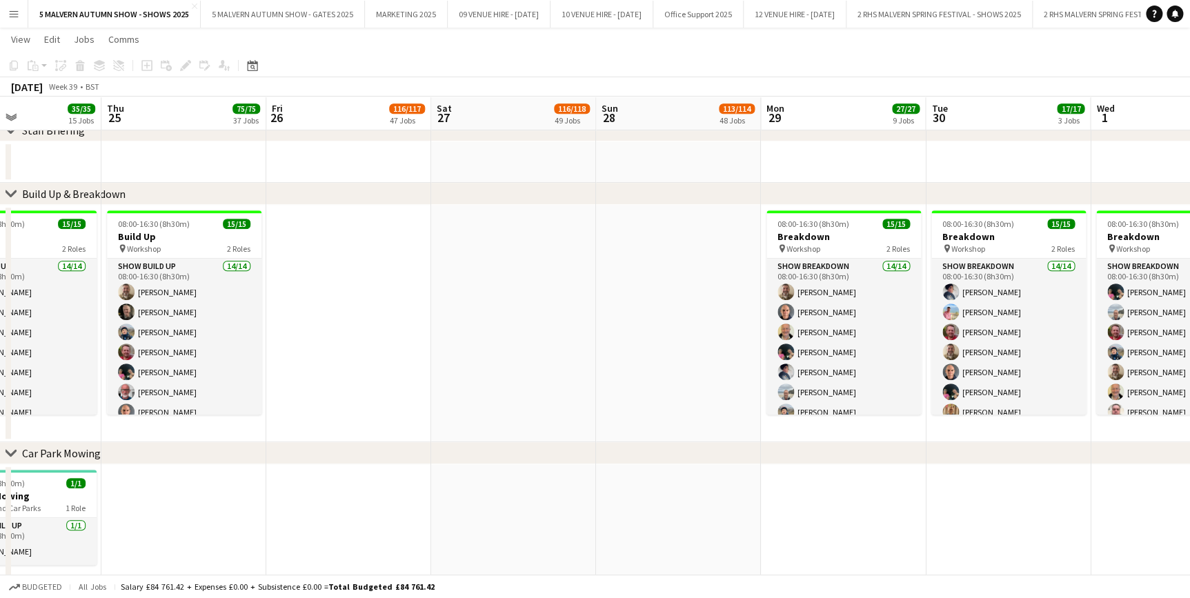
scroll to position [0, 410]
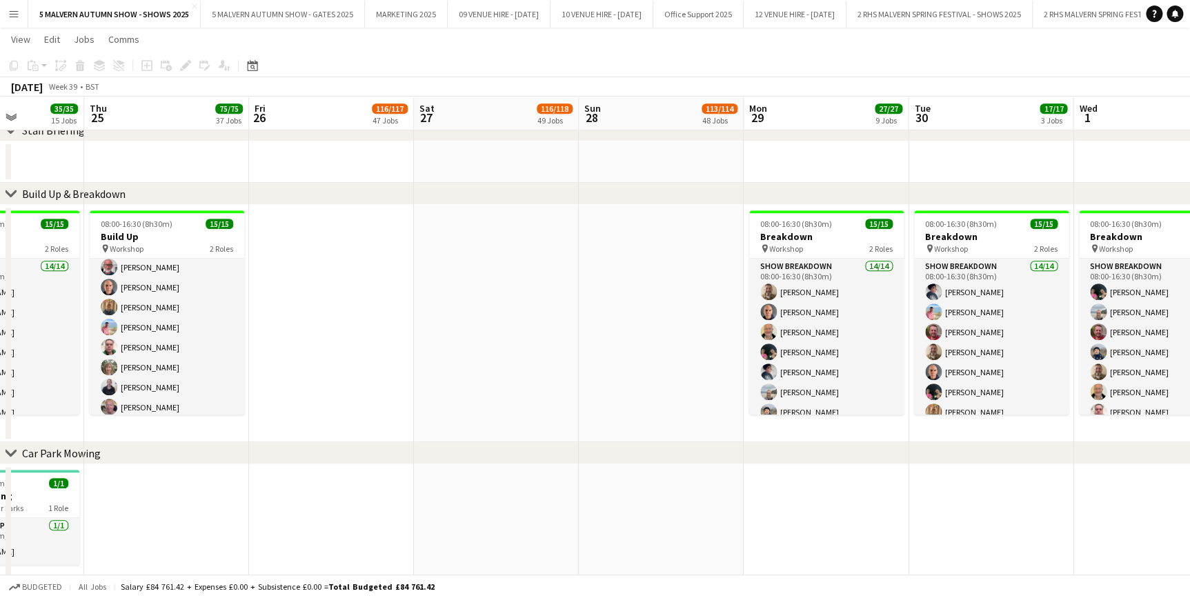
drag, startPoint x: 810, startPoint y: 111, endPoint x: 400, endPoint y: 116, distance: 410.4
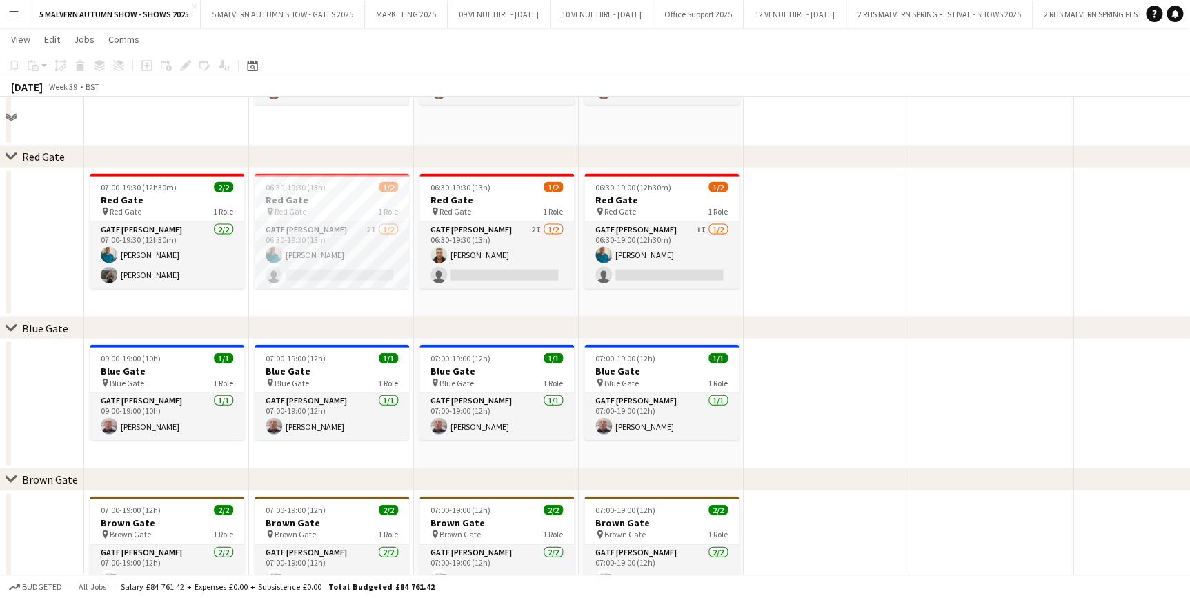
scroll to position [1317, 0]
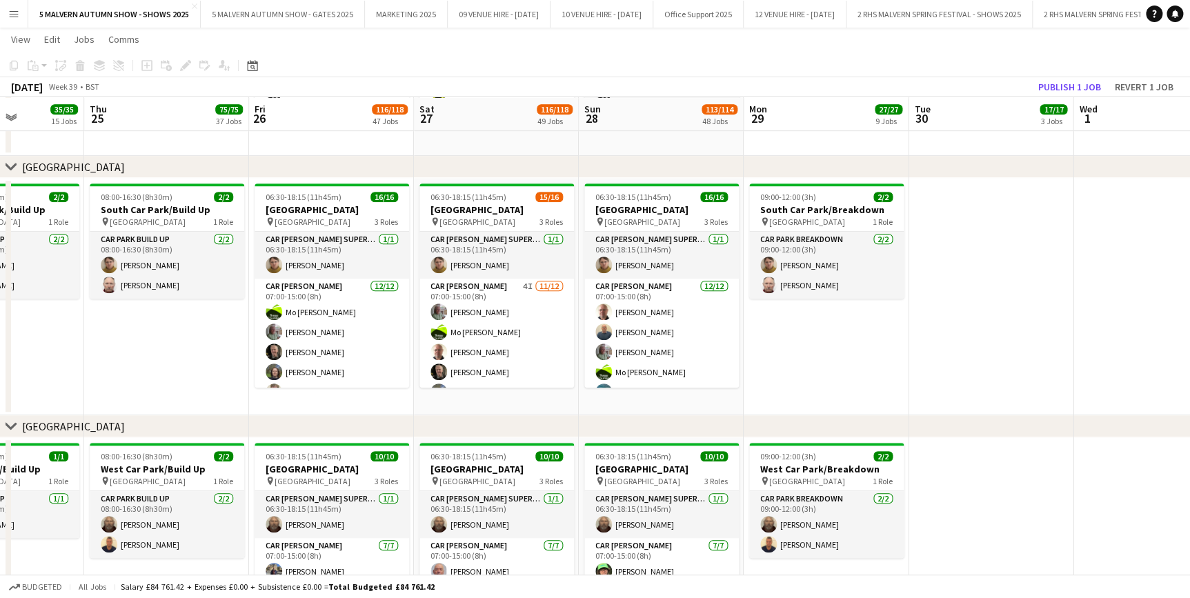
scroll to position [8089, 0]
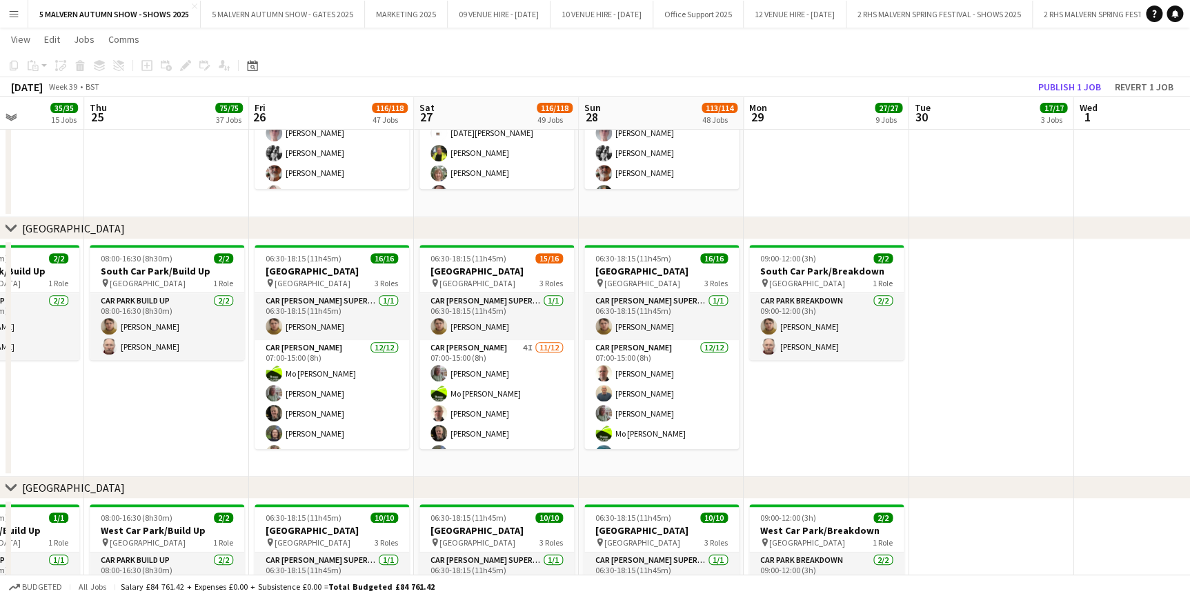
click at [17, 17] on app-icon "Menu" at bounding box center [13, 13] width 11 height 11
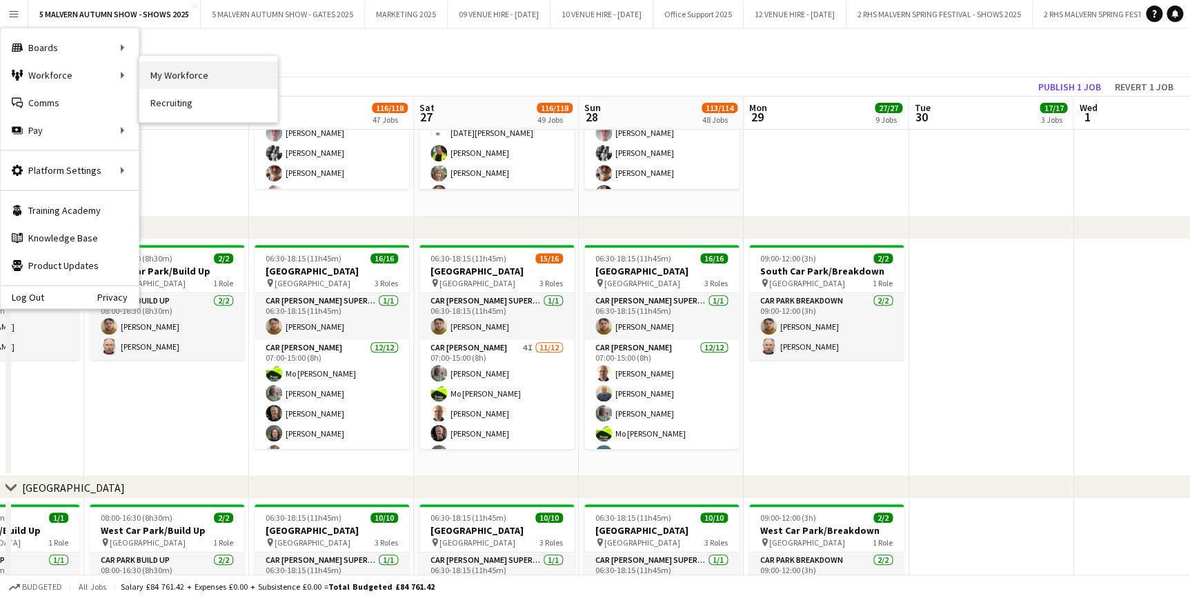
click at [173, 75] on link "My Workforce" at bounding box center [208, 75] width 138 height 28
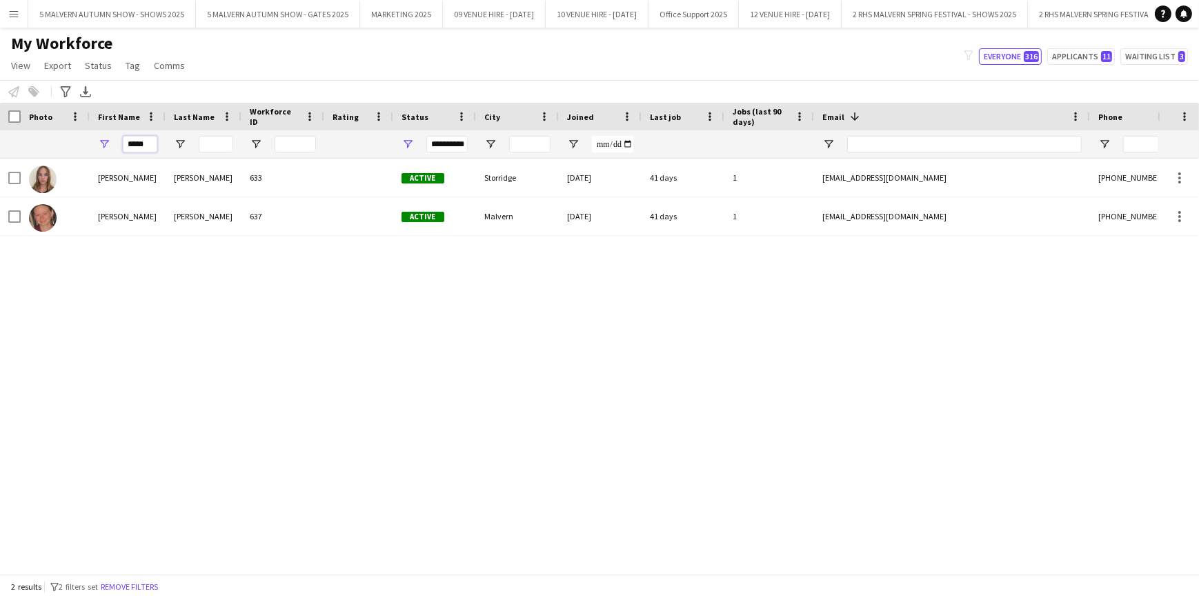
click at [141, 149] on input "*****" at bounding box center [140, 144] width 34 height 17
click at [141, 144] on input "*****" at bounding box center [140, 144] width 34 height 17
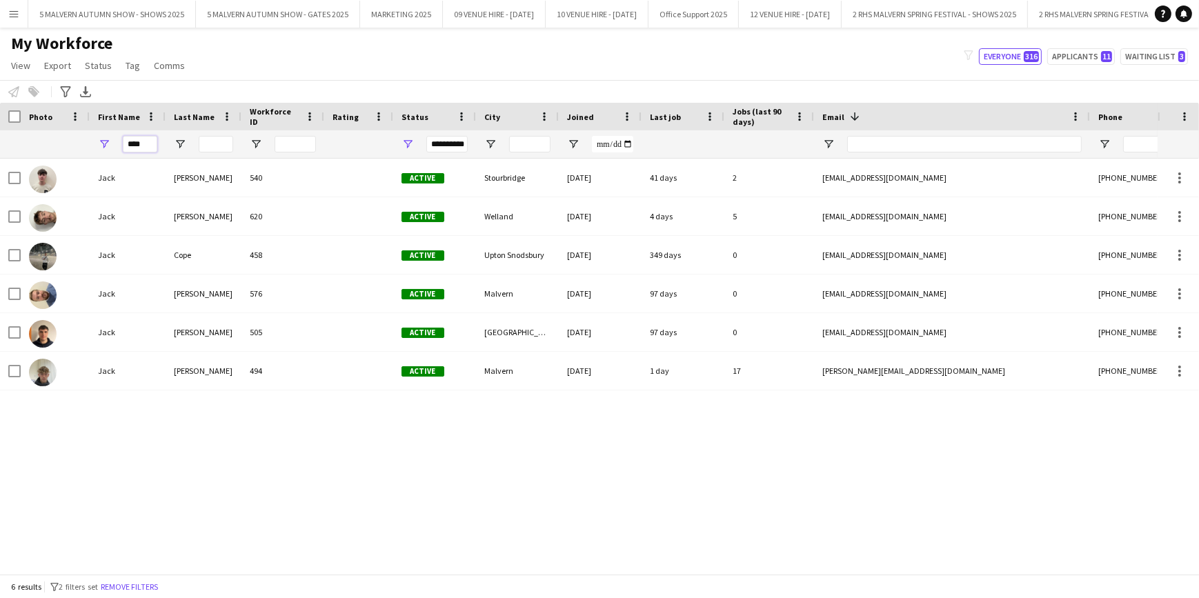
type input "****"
click at [421, 457] on div "[PERSON_NAME] 540 Active Stourbridge [DATE] 41 days 2 [EMAIL_ADDRESS][DOMAIN_NA…" at bounding box center [578, 362] width 1157 height 406
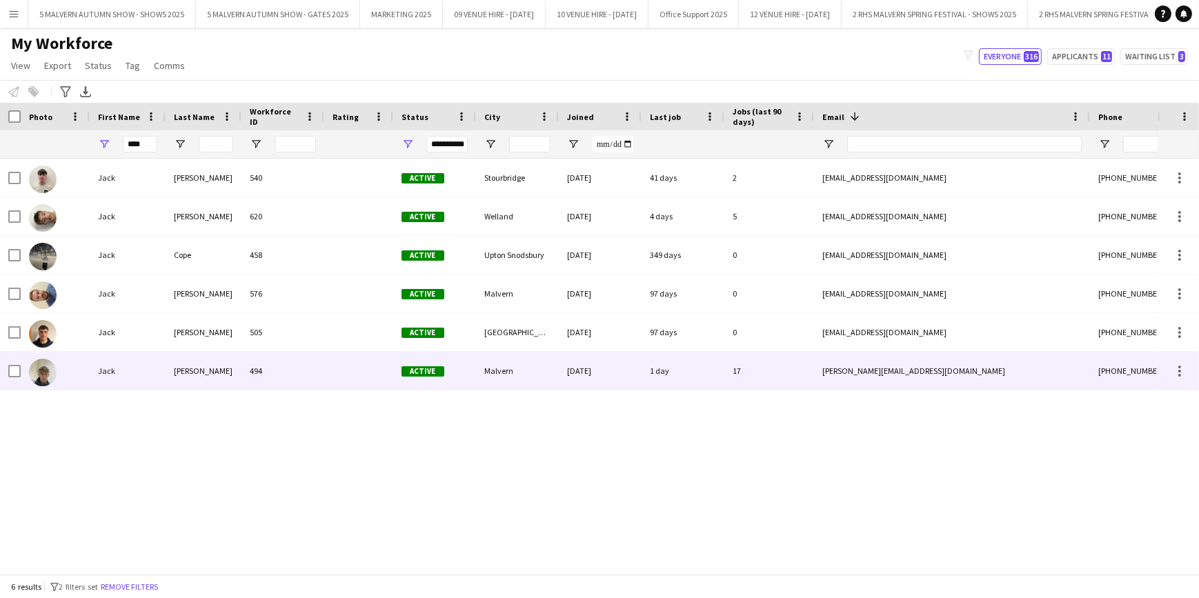
click at [641, 362] on div "[DATE]" at bounding box center [600, 371] width 83 height 38
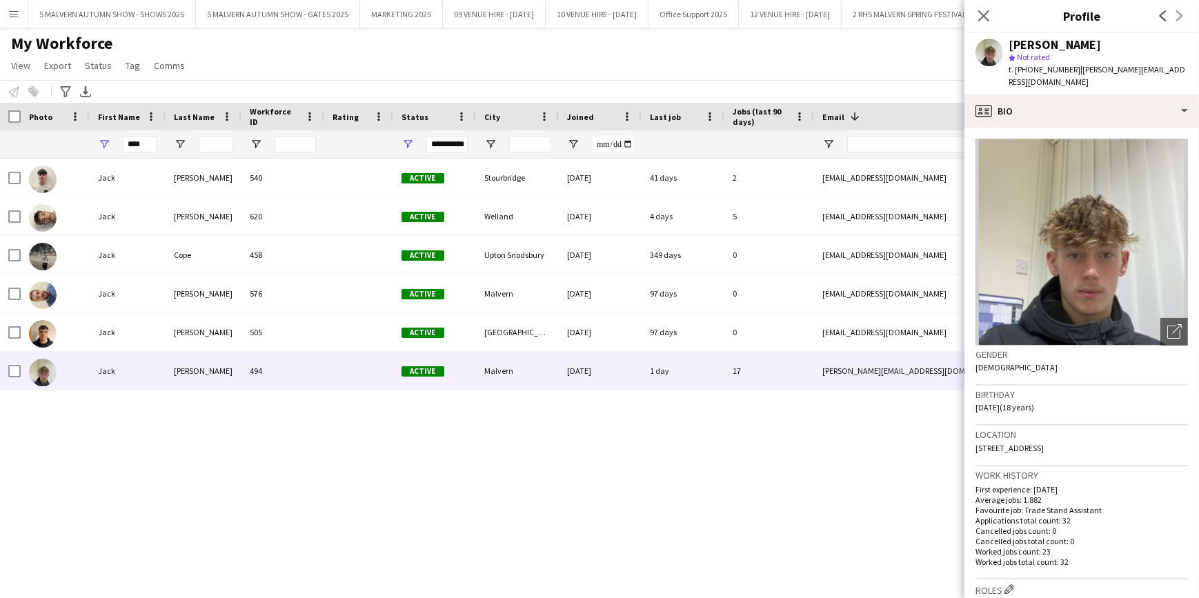
click at [799, 469] on div "[PERSON_NAME] 540 Active Stourbridge [DATE] 41 days 2 [EMAIL_ADDRESS][DOMAIN_NA…" at bounding box center [578, 362] width 1157 height 406
click at [466, 63] on div "My Workforce View Views Default view SafeHR Employee Details New view Update vi…" at bounding box center [599, 56] width 1199 height 47
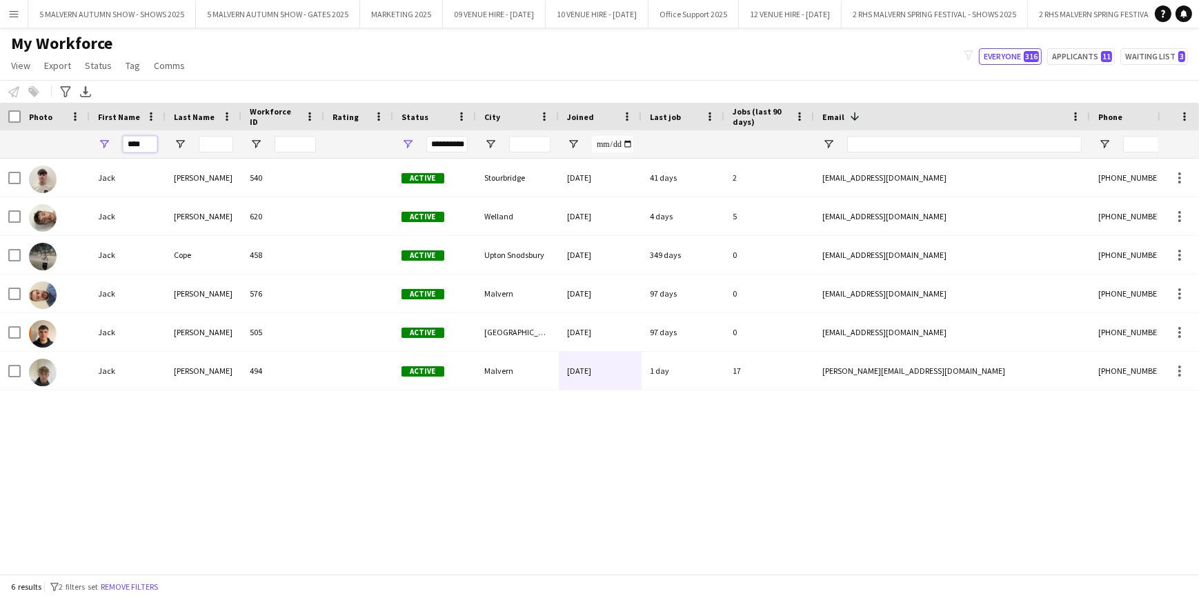
click at [132, 146] on input "****" at bounding box center [140, 144] width 34 height 17
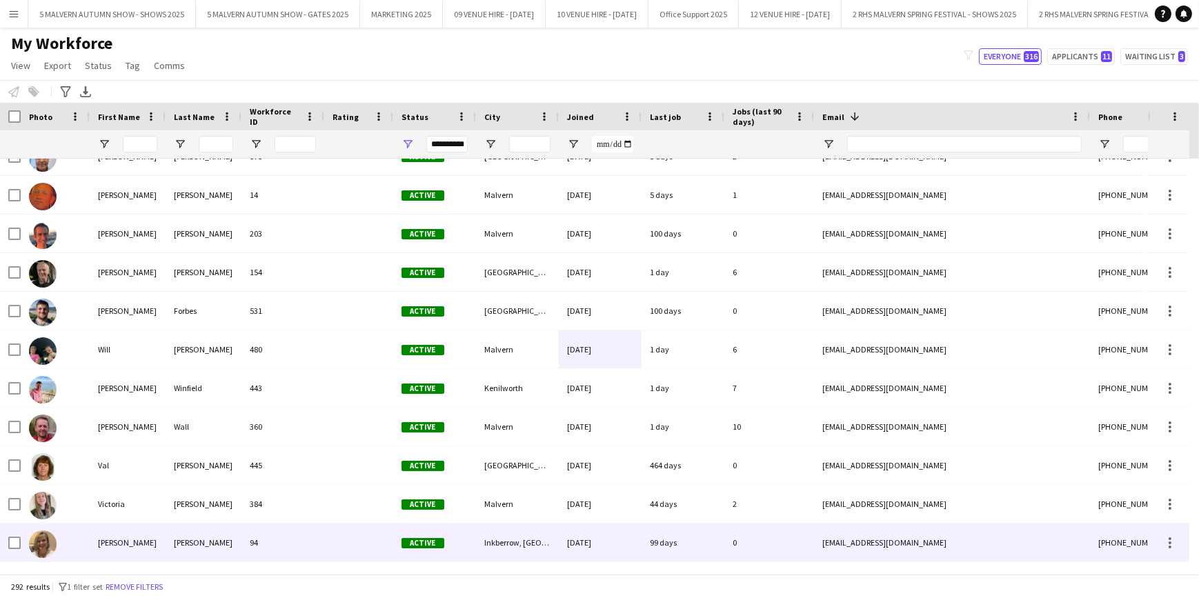
scroll to position [21, 0]
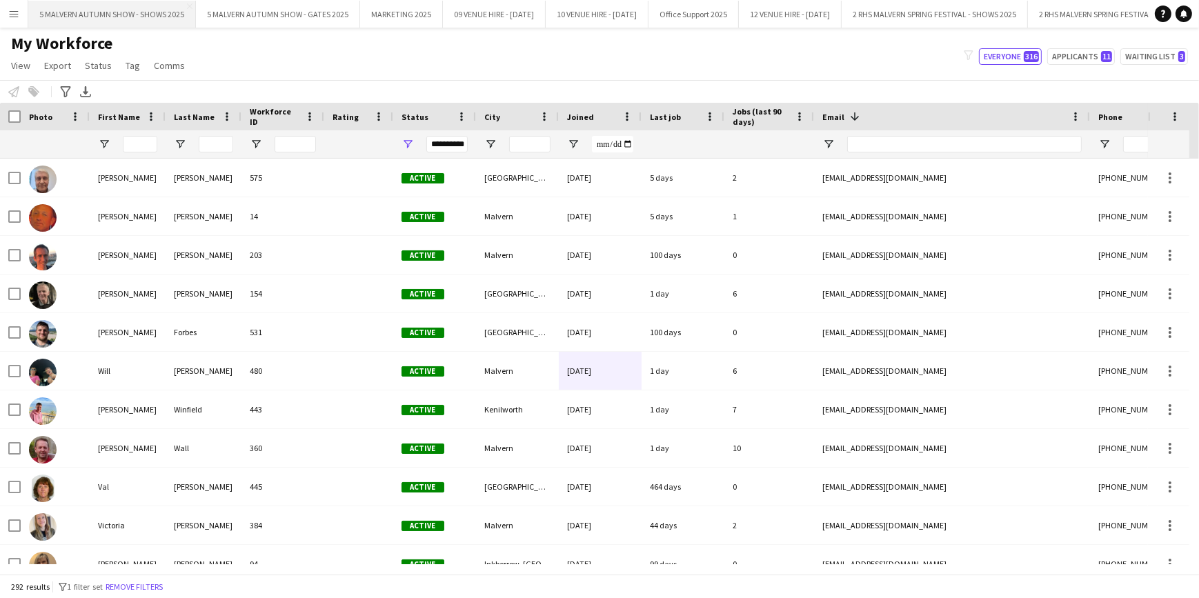
drag, startPoint x: 68, startPoint y: 10, endPoint x: 128, endPoint y: 0, distance: 60.1
click at [68, 10] on button "5 MALVERN AUTUMN SHOW - SHOWS 2025 Close" at bounding box center [112, 14] width 168 height 27
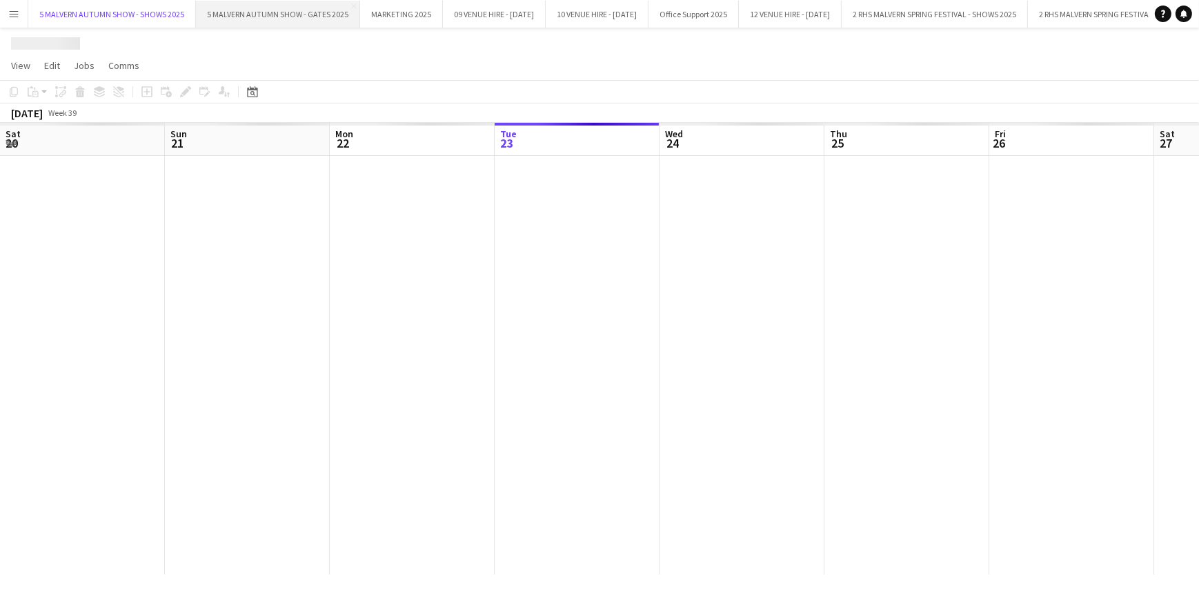
scroll to position [0, 330]
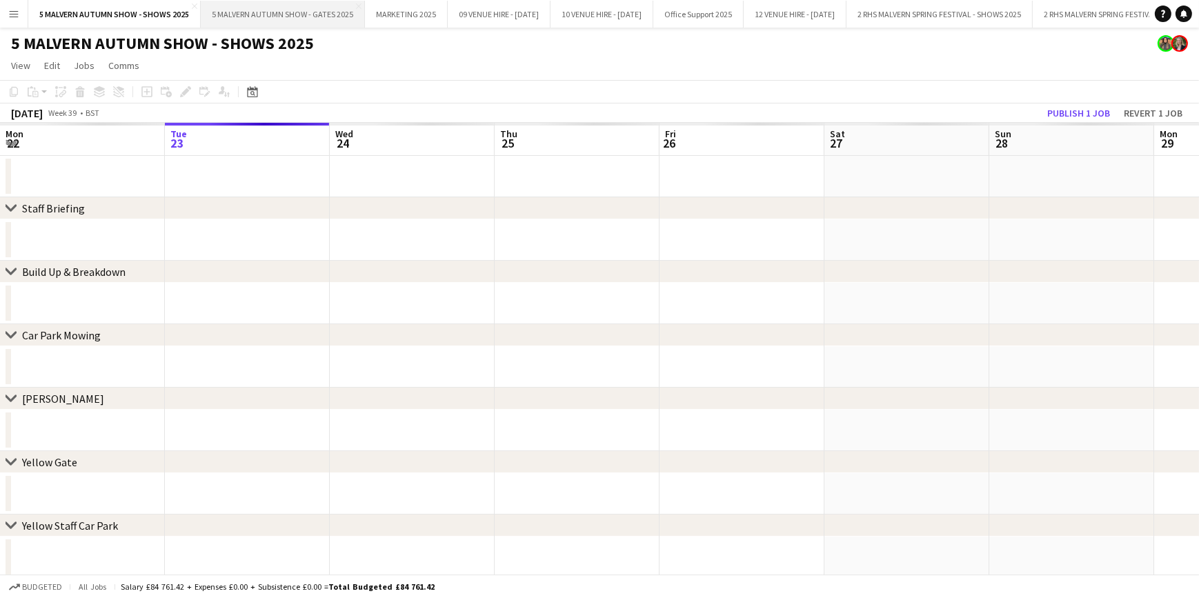
click at [276, 8] on button "5 MALVERN AUTUMN SHOW - GATES 2025 Close" at bounding box center [283, 14] width 164 height 27
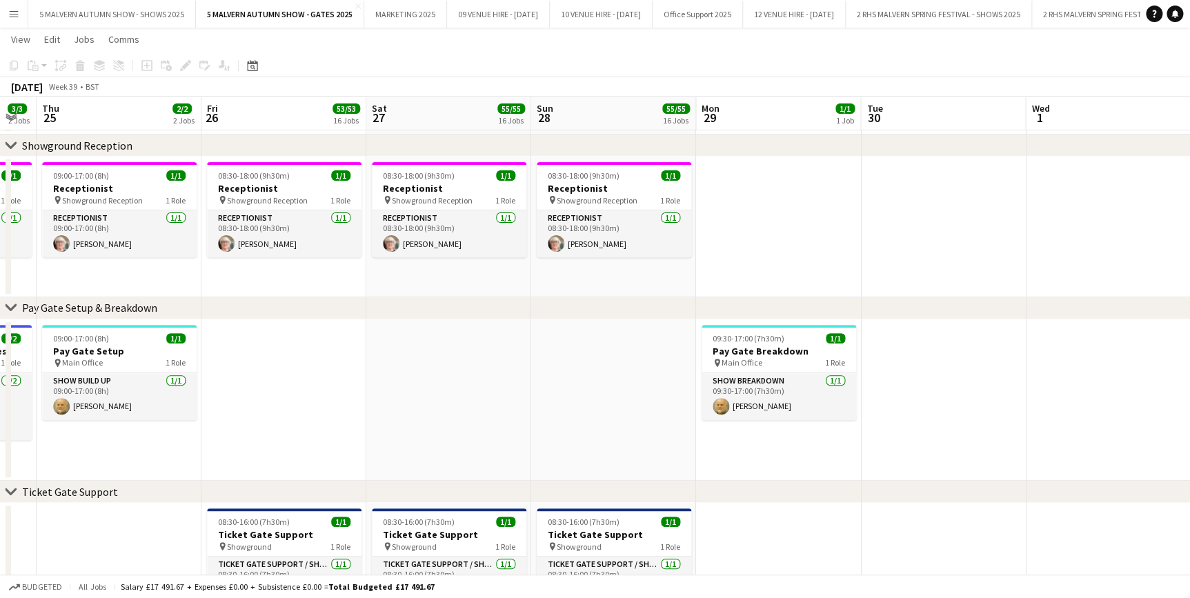
scroll to position [0, 330]
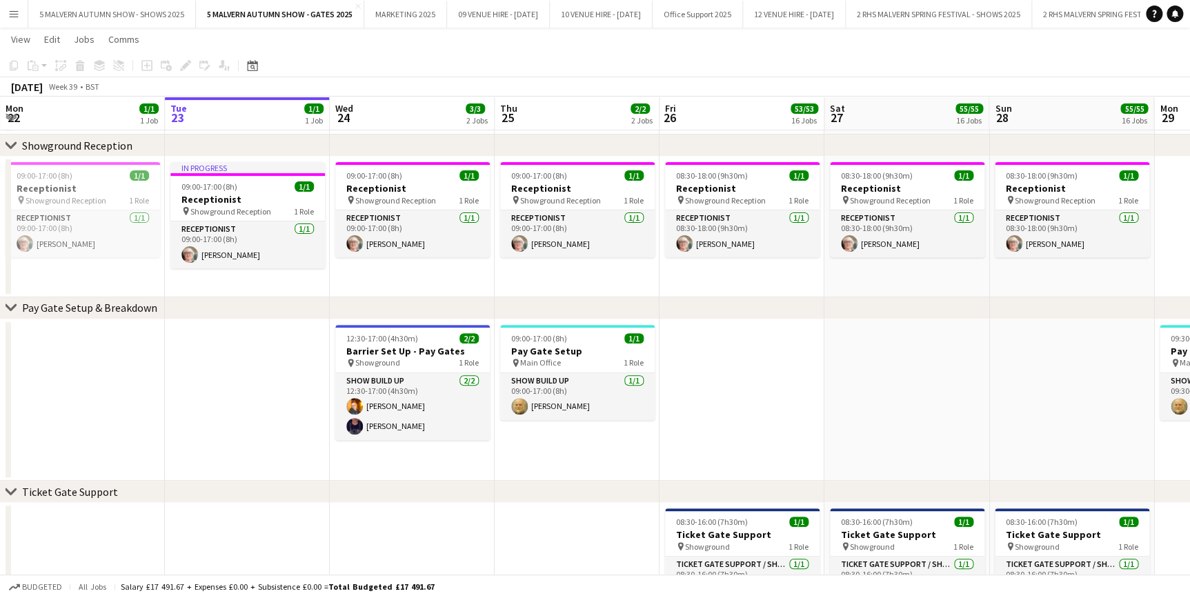
drag, startPoint x: 893, startPoint y: 118, endPoint x: 1379, endPoint y: 213, distance: 495.5
click at [131, 14] on button "5 MALVERN AUTUMN SHOW - SHOWS 2025 Close" at bounding box center [112, 14] width 168 height 27
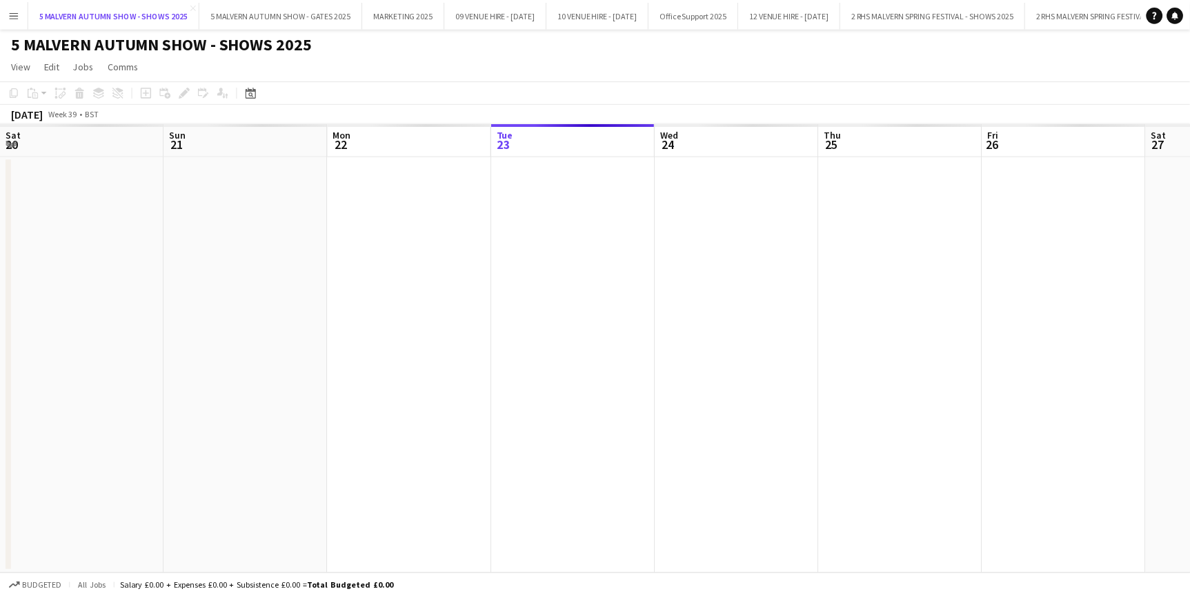
scroll to position [0, 330]
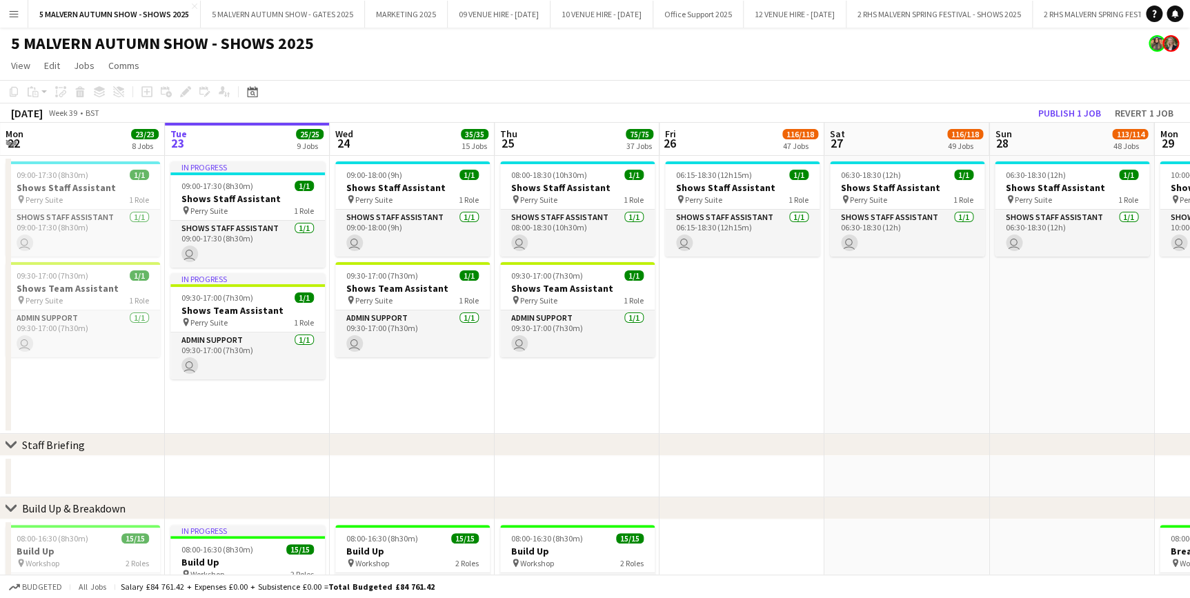
drag, startPoint x: 348, startPoint y: 165, endPoint x: 471, endPoint y: 146, distance: 124.3
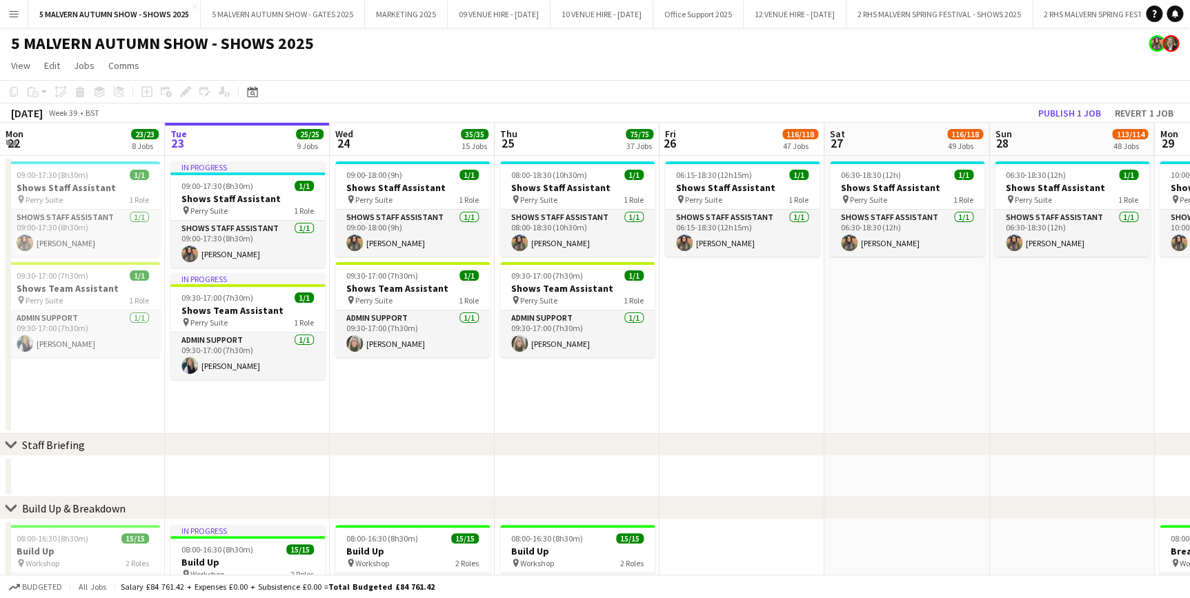
scroll to position [0, 677]
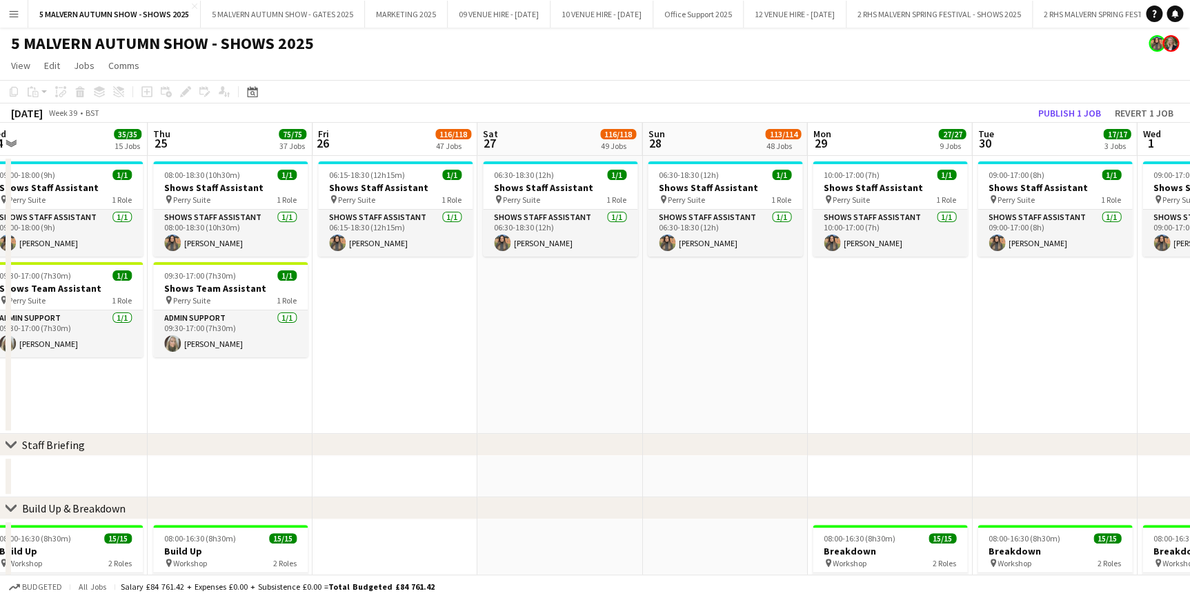
drag, startPoint x: 592, startPoint y: 146, endPoint x: 459, endPoint y: 163, distance: 133.6
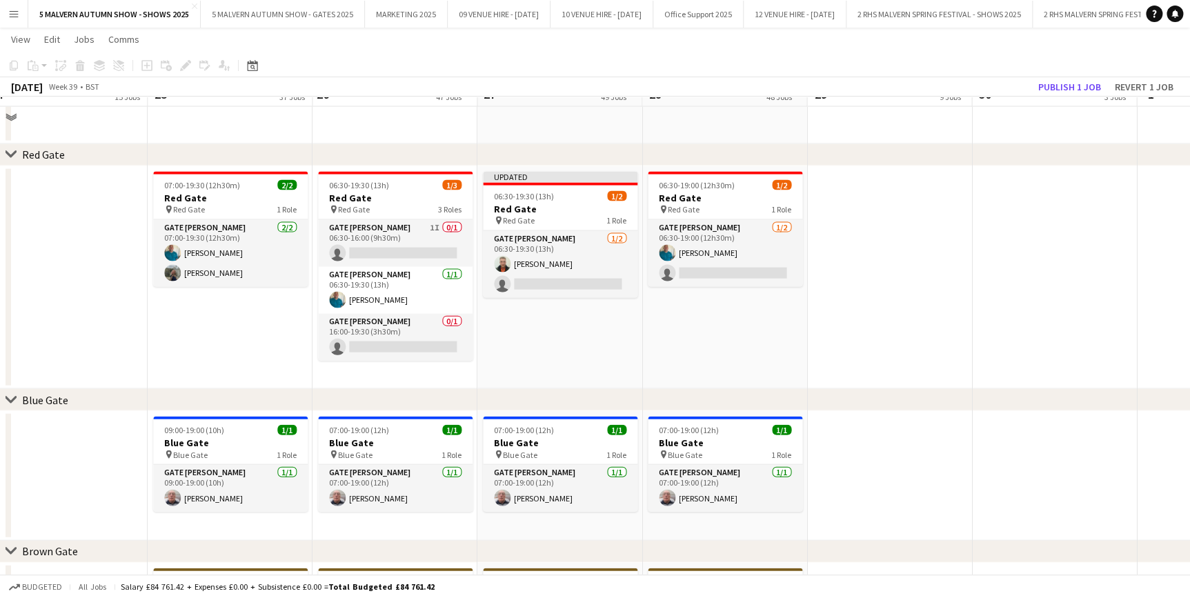
scroll to position [1317, 0]
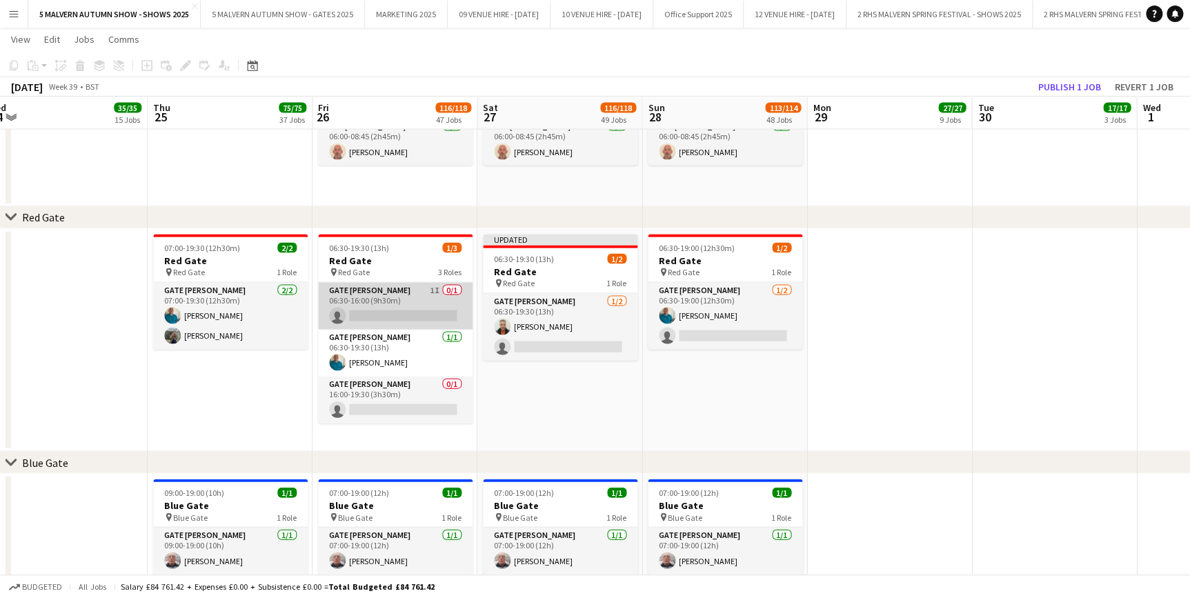
click at [395, 297] on app-card-role "Gate [PERSON_NAME] 1I 0/1 06:30-16:00 (9h30m) single-neutral-actions" at bounding box center [395, 306] width 155 height 47
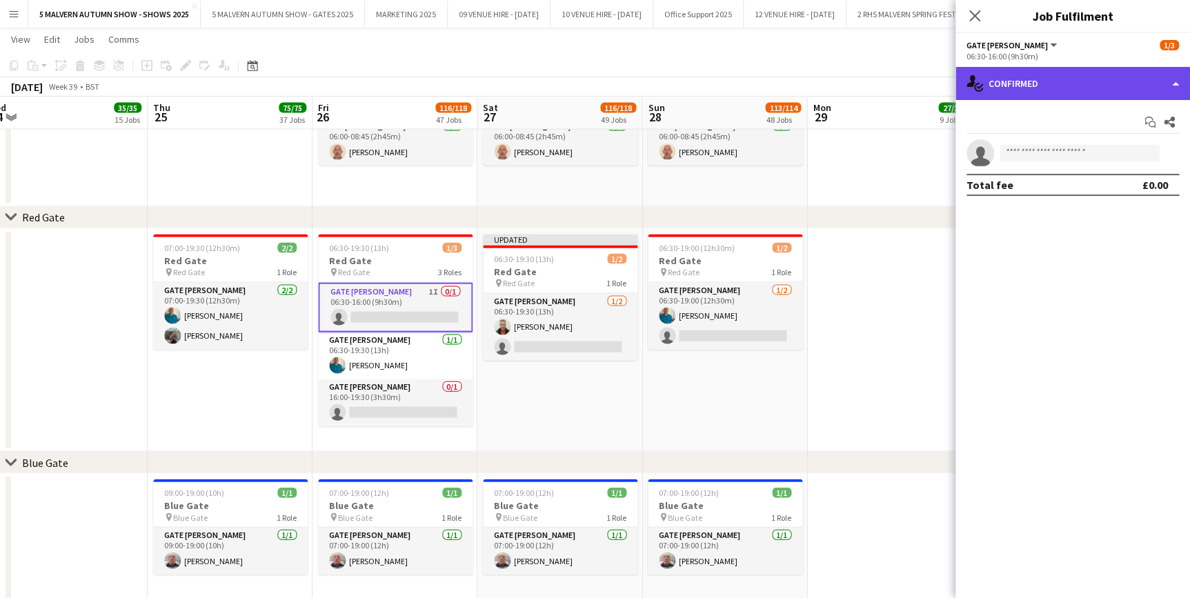
click at [1018, 82] on div "single-neutral-actions-check-2 Confirmed" at bounding box center [1072, 83] width 235 height 33
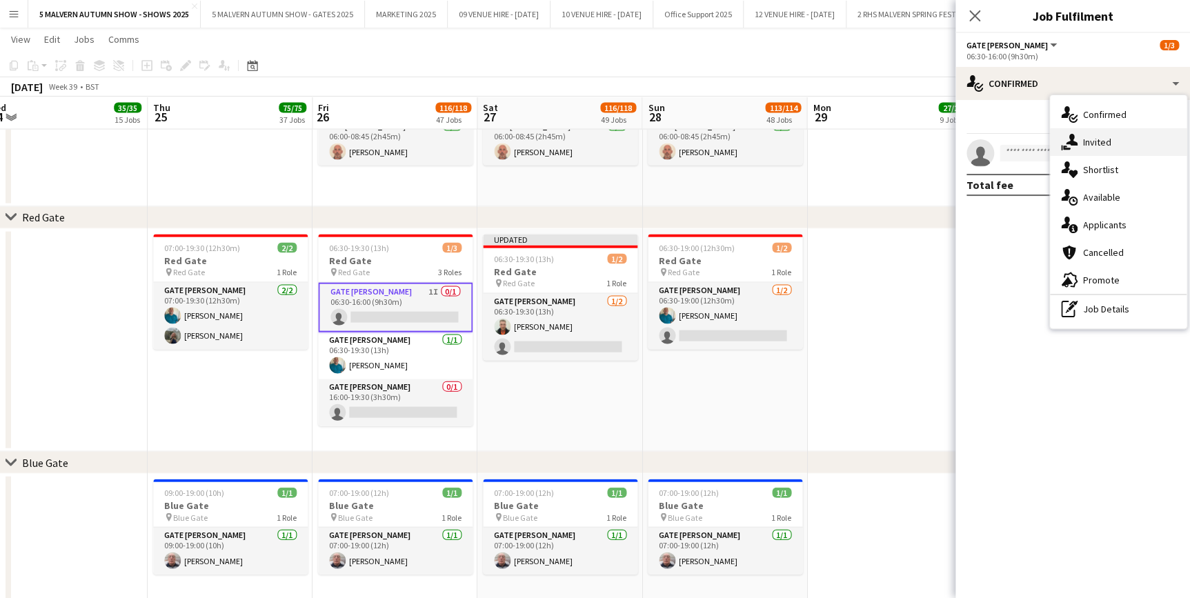
click at [1105, 141] on span "Invited" at bounding box center [1097, 142] width 28 height 12
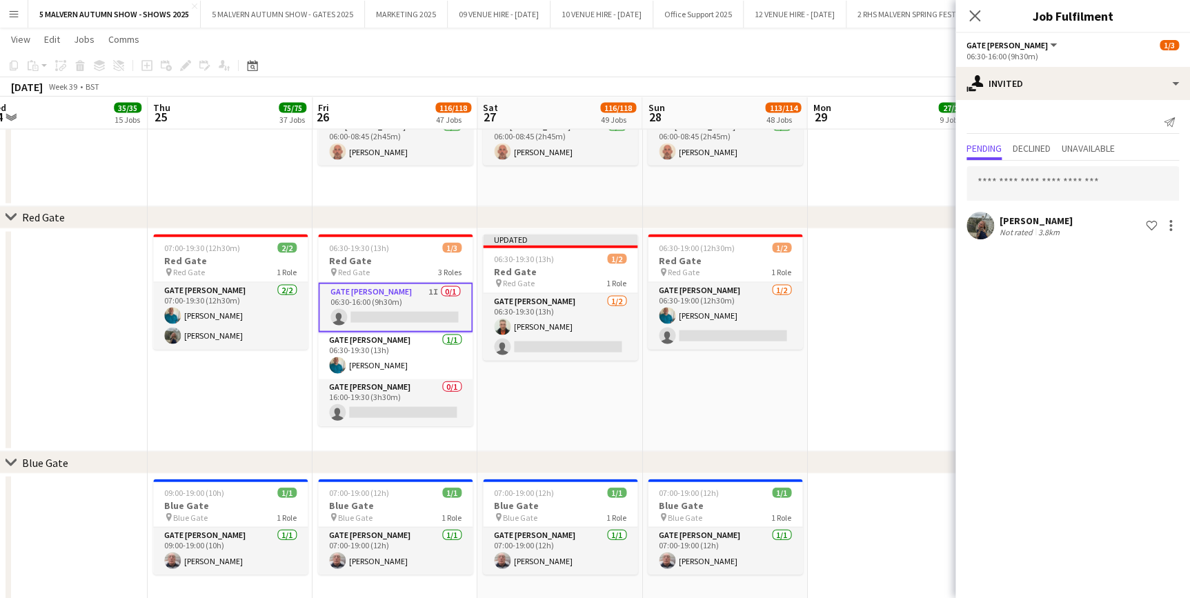
click at [885, 297] on app-date-cell at bounding box center [889, 340] width 165 height 223
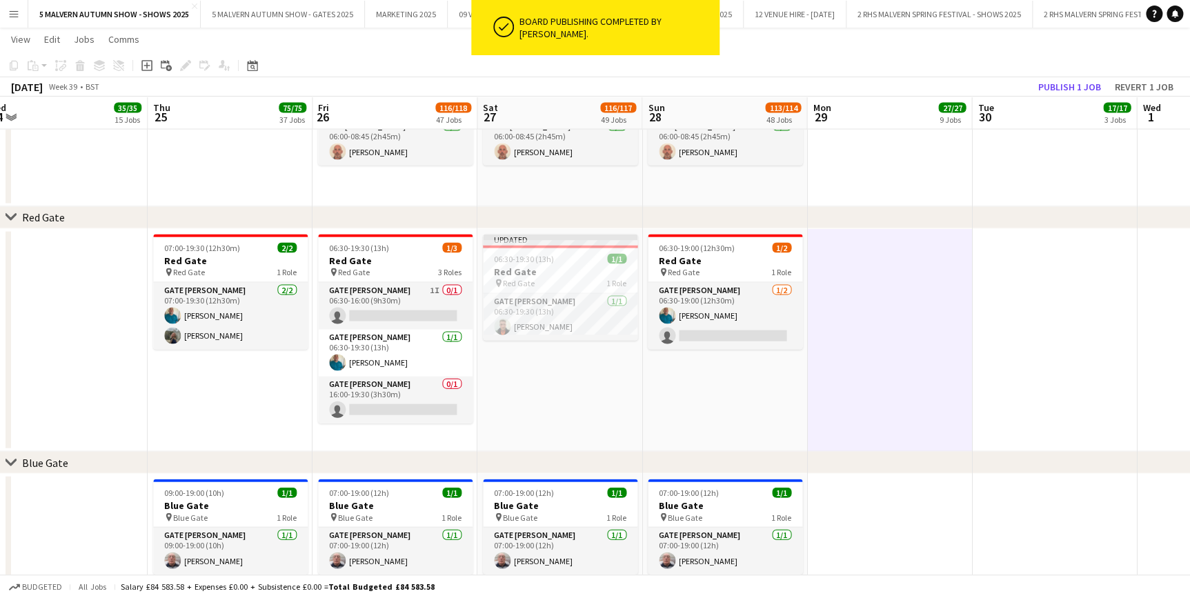
click at [962, 362] on app-date-cell at bounding box center [889, 340] width 165 height 223
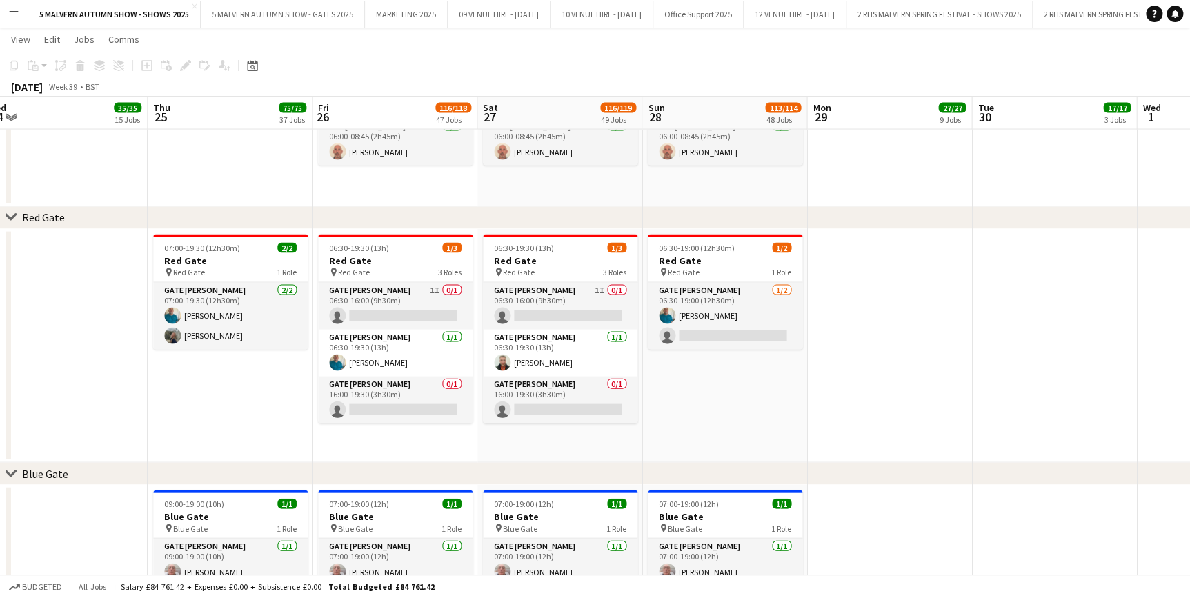
click at [1045, 339] on app-date-cell at bounding box center [1054, 346] width 165 height 235
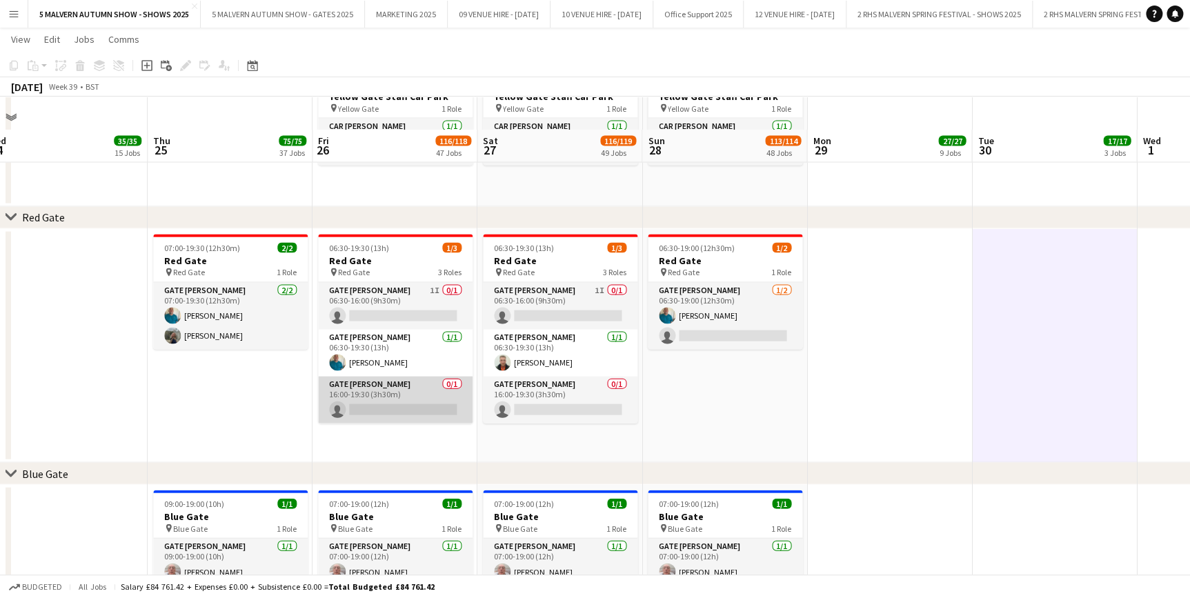
scroll to position [1379, 0]
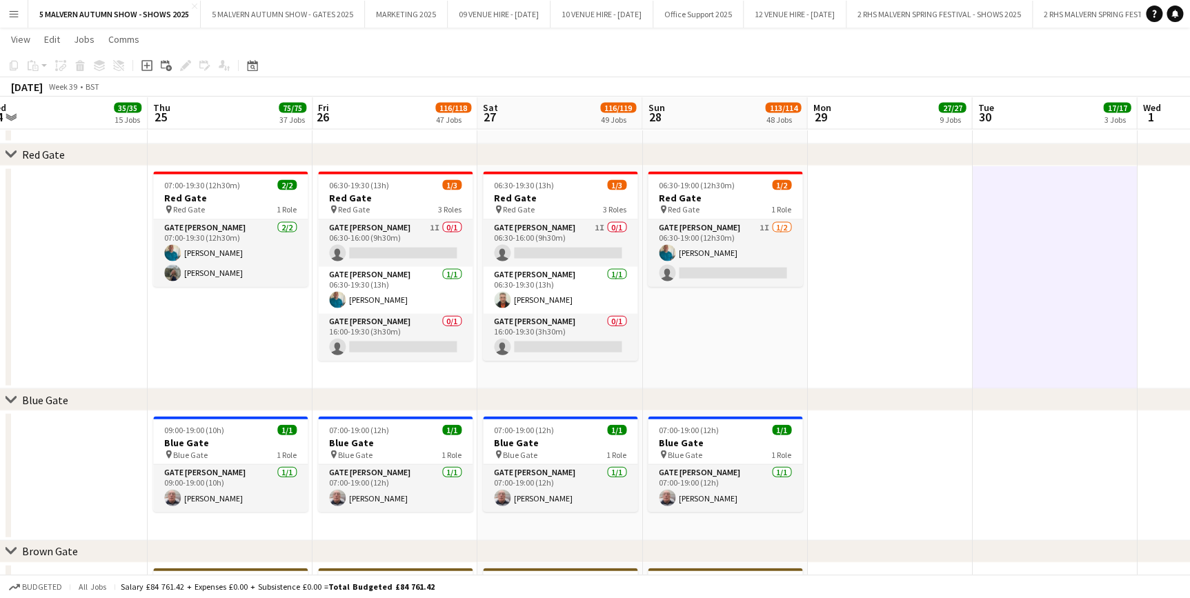
click at [10, 15] on app-icon "Menu" at bounding box center [13, 13] width 11 height 11
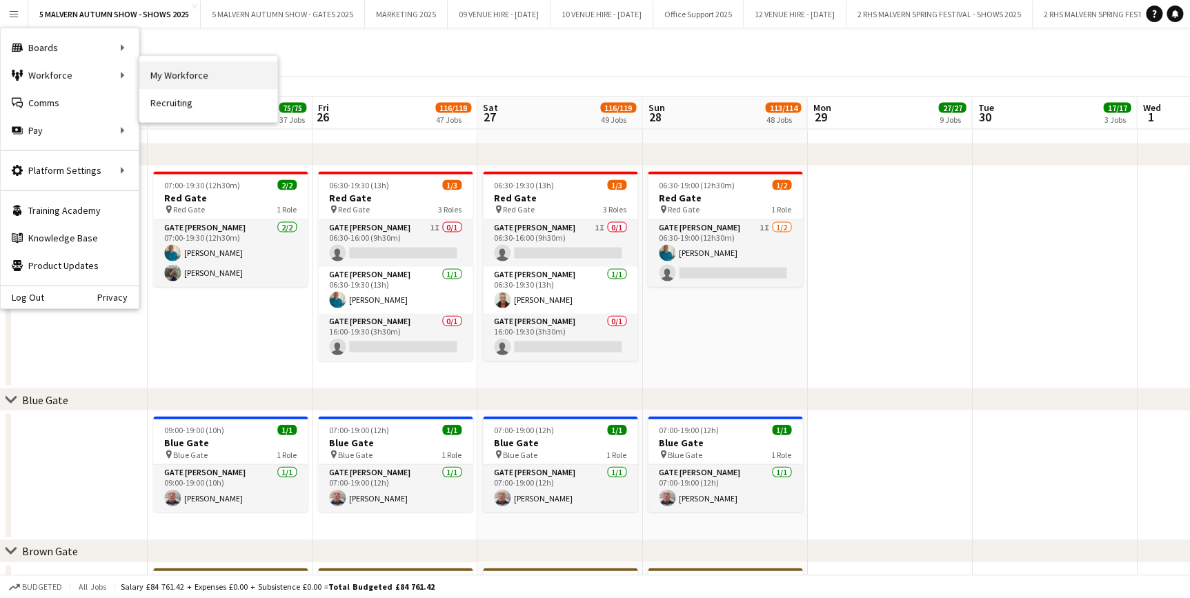
click at [194, 74] on link "My Workforce" at bounding box center [208, 75] width 138 height 28
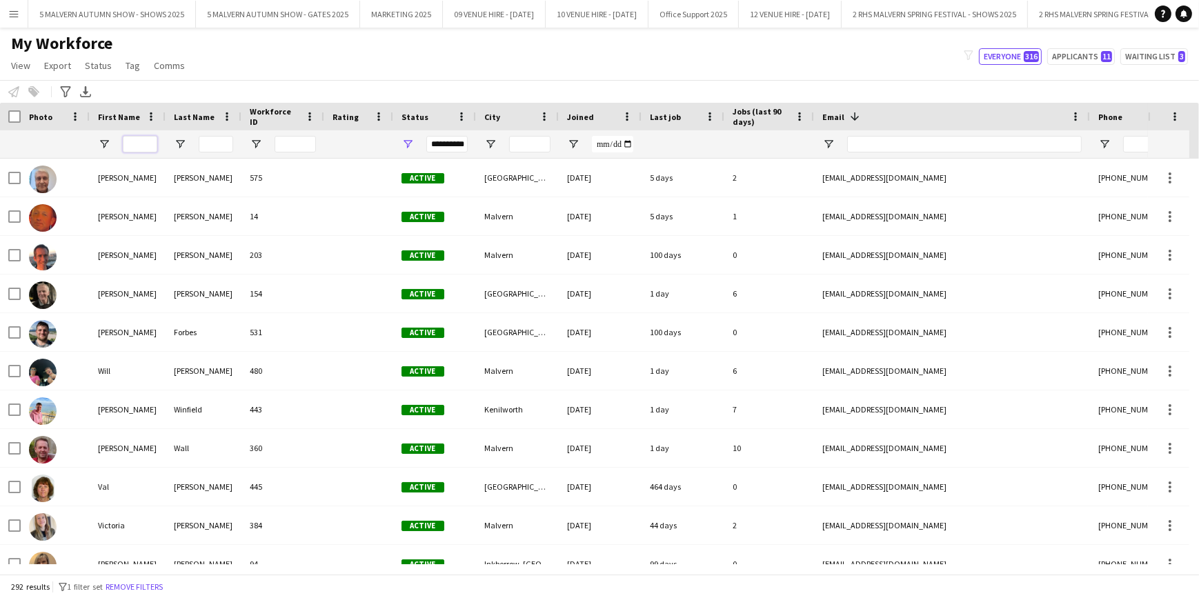
click at [135, 138] on input "First Name Filter Input" at bounding box center [140, 144] width 34 height 17
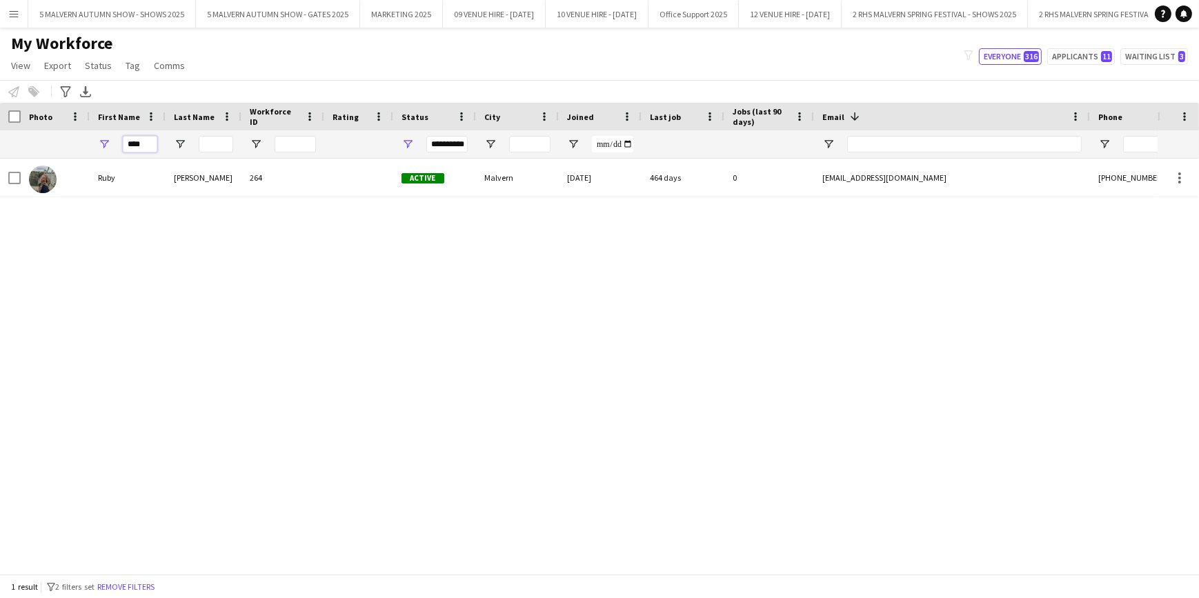
type input "****"
drag, startPoint x: 117, startPoint y: 10, endPoint x: 124, endPoint y: 17, distance: 9.8
click at [117, 10] on button "5 MALVERN AUTUMN SHOW - SHOWS 2025 Close" at bounding box center [112, 14] width 168 height 27
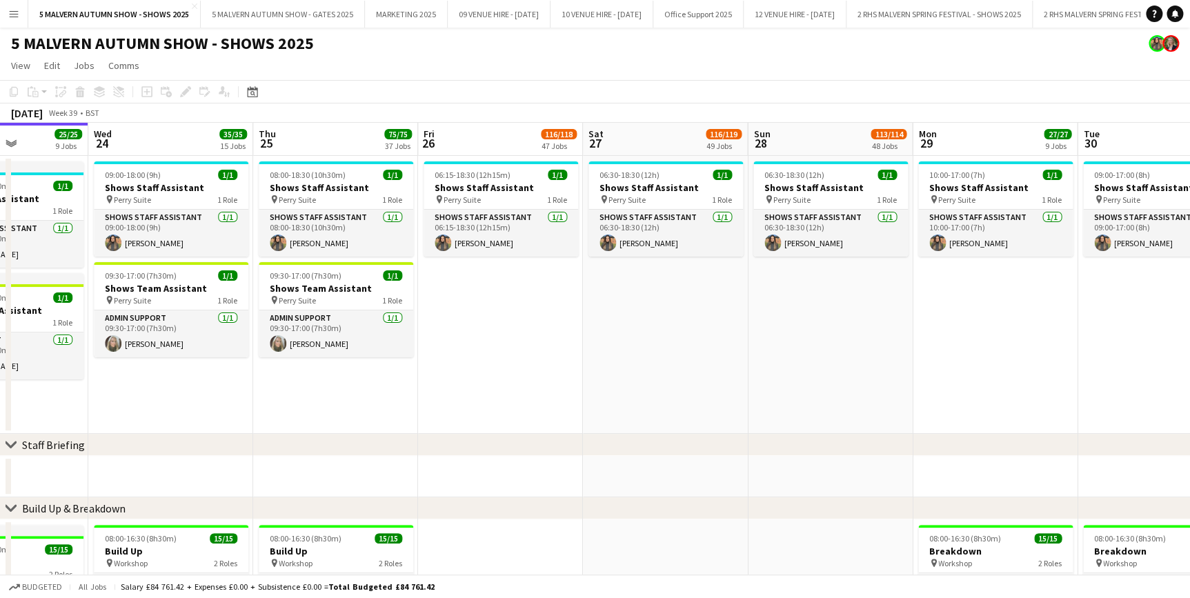
scroll to position [0, 572]
drag, startPoint x: 577, startPoint y: 138, endPoint x: 334, endPoint y: 168, distance: 244.7
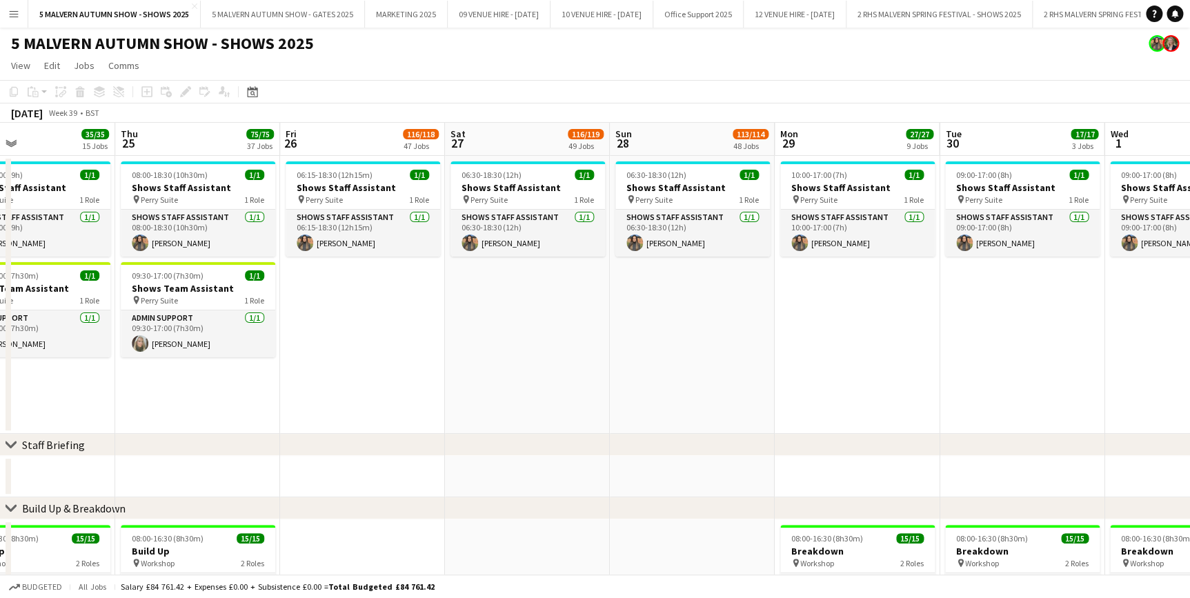
drag, startPoint x: 601, startPoint y: 146, endPoint x: 464, endPoint y: 159, distance: 137.9
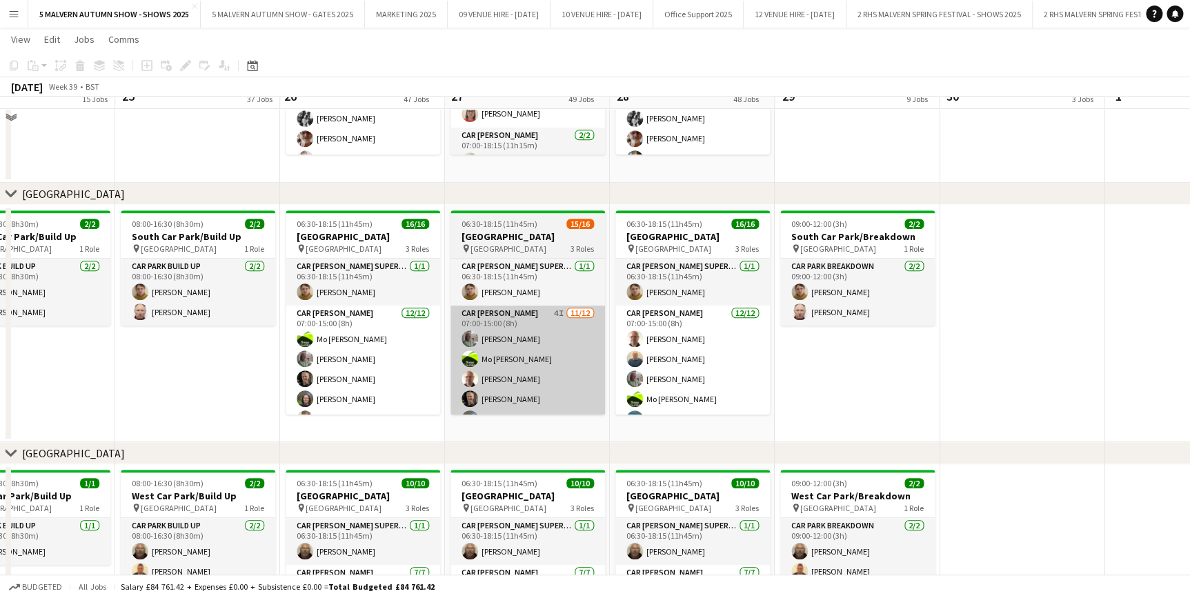
scroll to position [8151, 0]
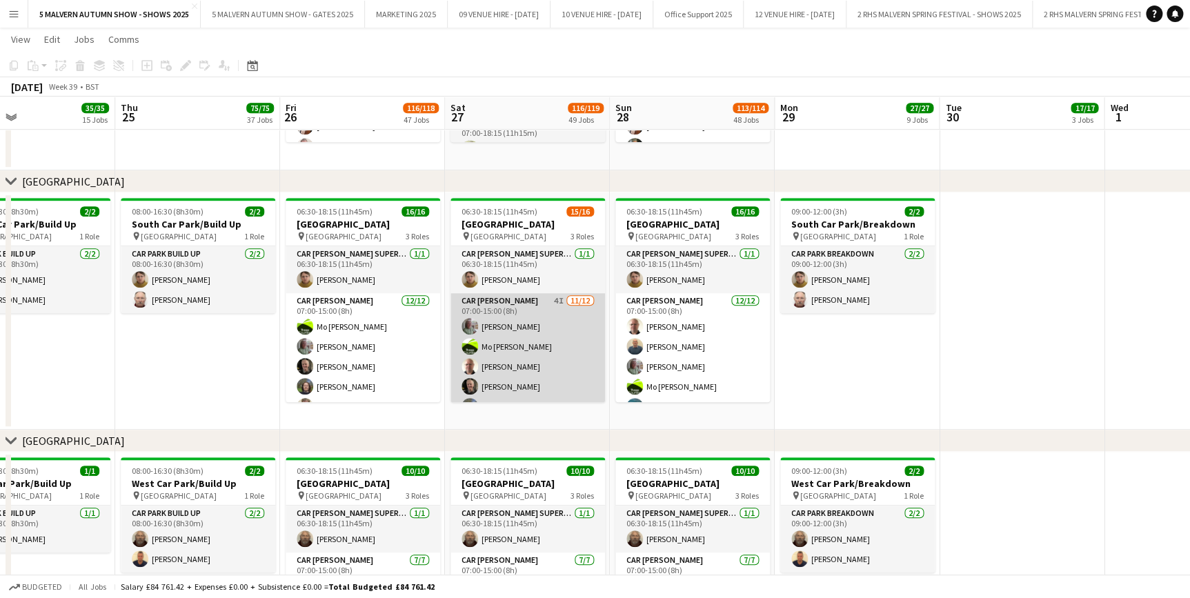
click at [510, 298] on app-card-role "Car [PERSON_NAME] 4I [DATE] 07:00-15:00 (8h) [PERSON_NAME] [PERSON_NAME]-[PERSO…" at bounding box center [527, 426] width 155 height 267
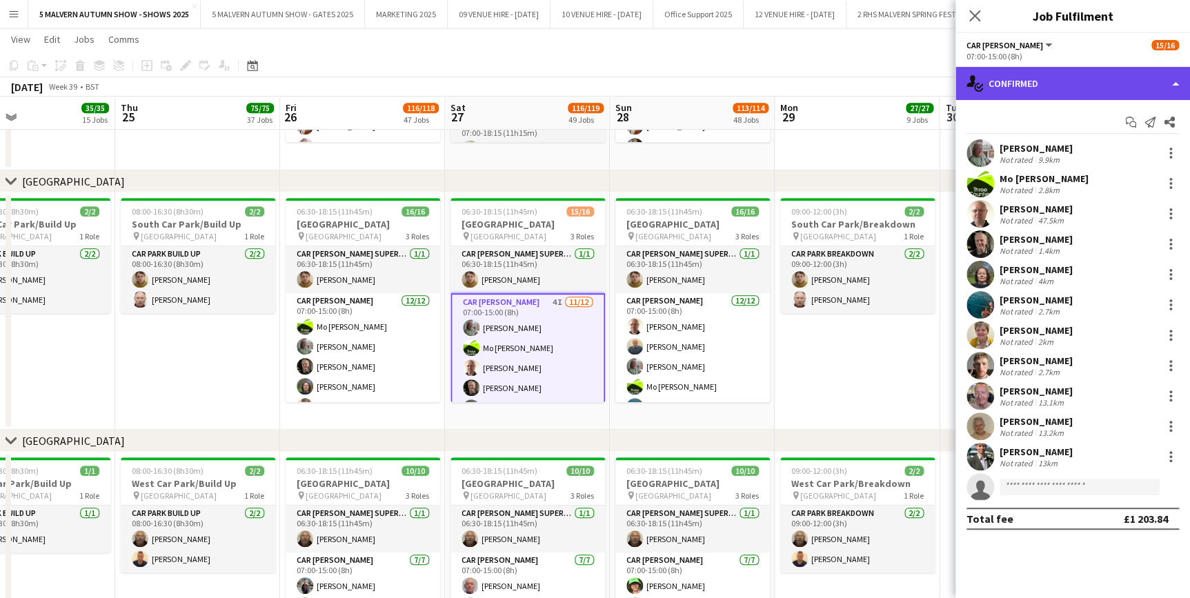
click at [1028, 82] on div "single-neutral-actions-check-2 Confirmed" at bounding box center [1072, 83] width 235 height 33
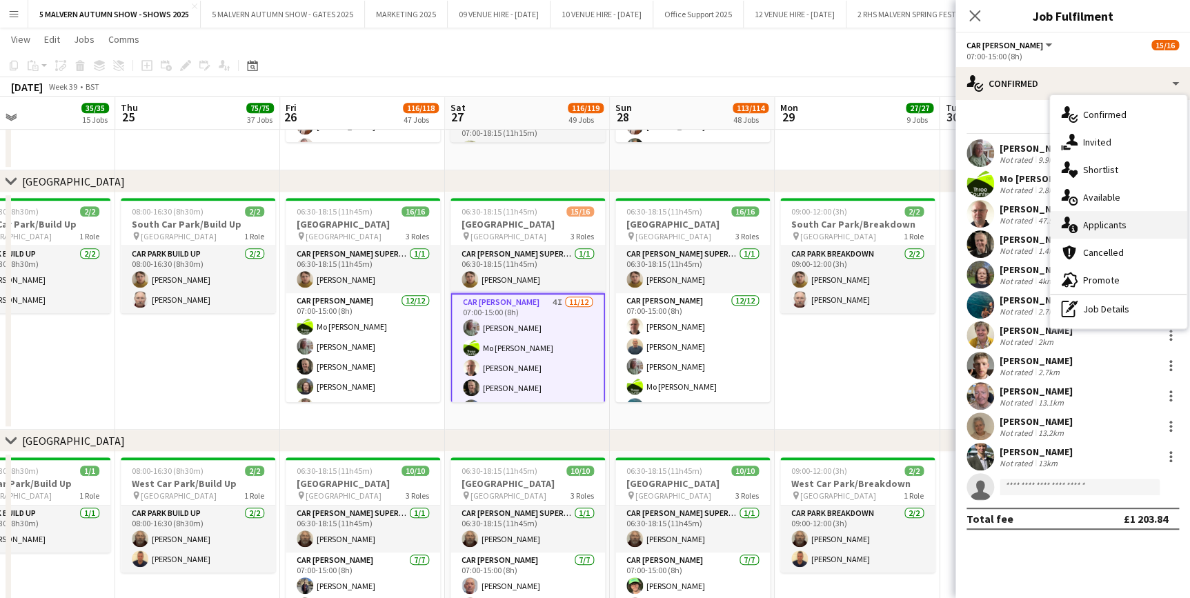
click at [1124, 219] on span "Applicants" at bounding box center [1104, 225] width 43 height 12
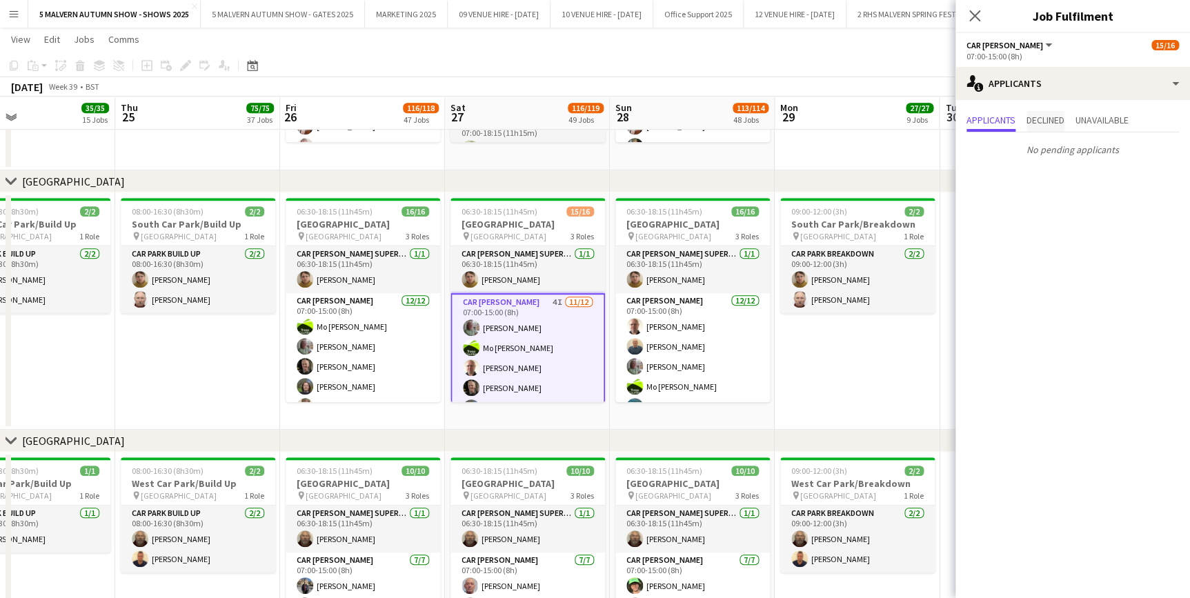
click at [1034, 113] on span "Declined" at bounding box center [1045, 121] width 38 height 21
click at [599, 156] on app-date-cell "06:00-08:30 (2h30m) [STREET_ADDRESS] pin [PERSON_NAME] Way 1 Role Car [PERSON_N…" at bounding box center [527, 1] width 165 height 339
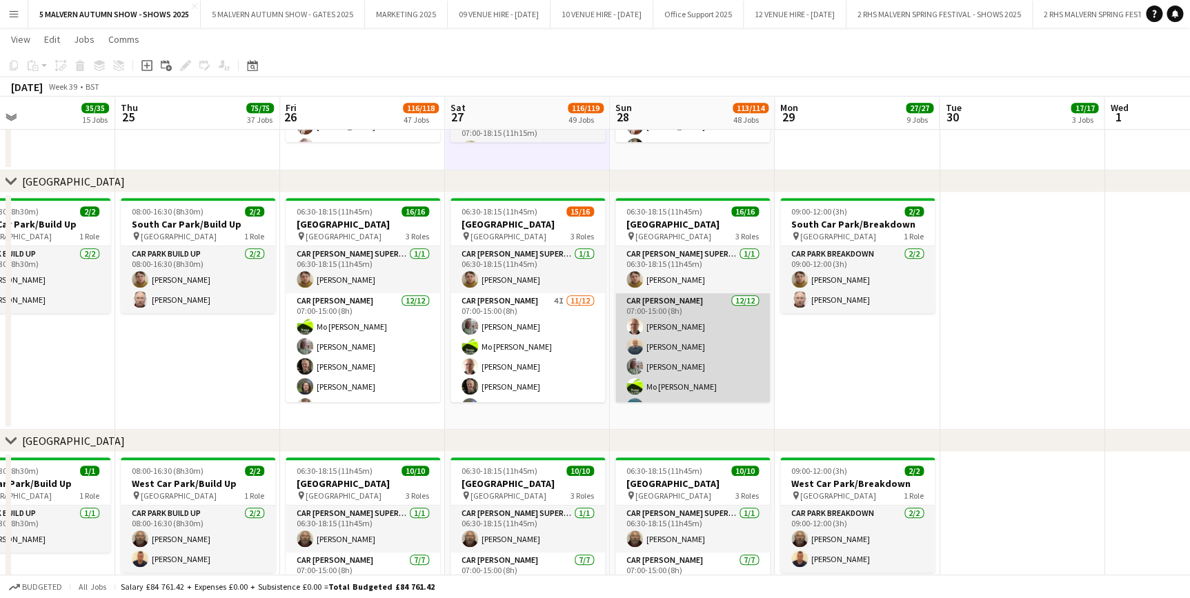
click at [675, 323] on app-card-role "Car [PERSON_NAME] [DATE] 07:00-15:00 (8h) [PERSON_NAME] [PERSON_NAME] [PERSON_N…" at bounding box center [692, 426] width 155 height 267
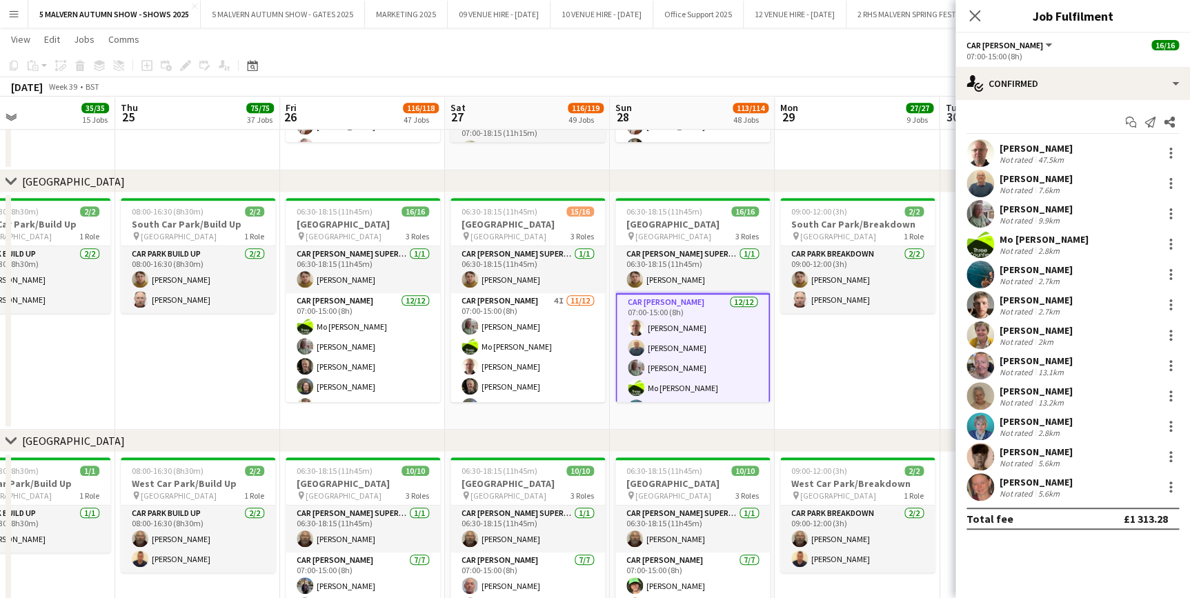
click at [899, 163] on app-date-cell "09:00-12:00 (3h) 2/2 [GEOGRAPHIC_DATA]/Breakdown pin [GEOGRAPHIC_DATA] 1 Role C…" at bounding box center [857, 1] width 165 height 339
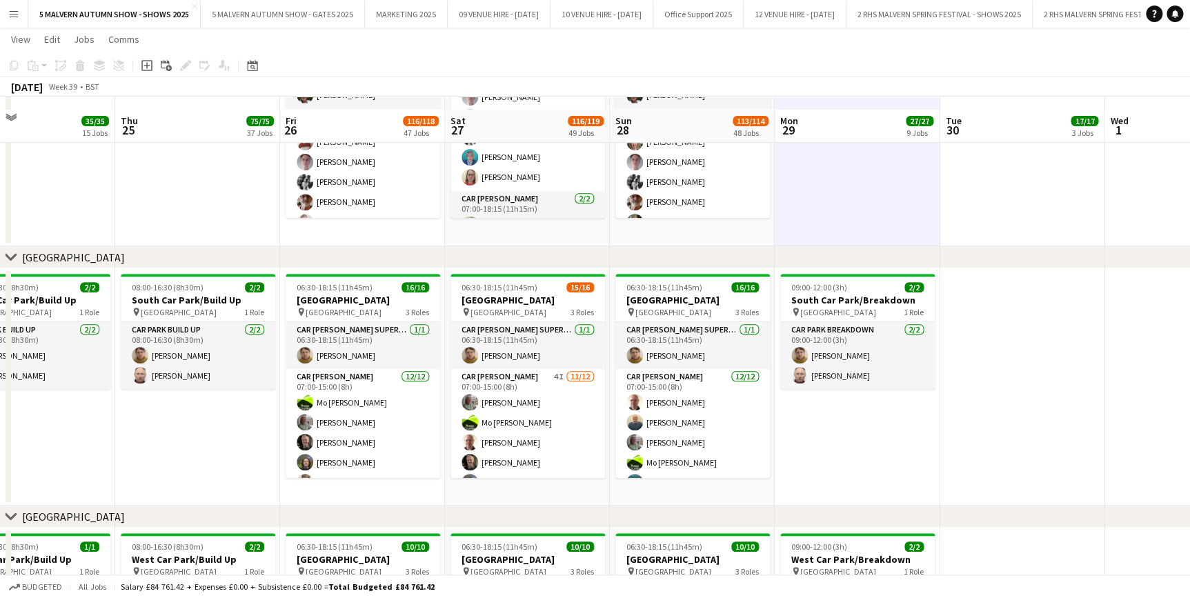
scroll to position [8089, 0]
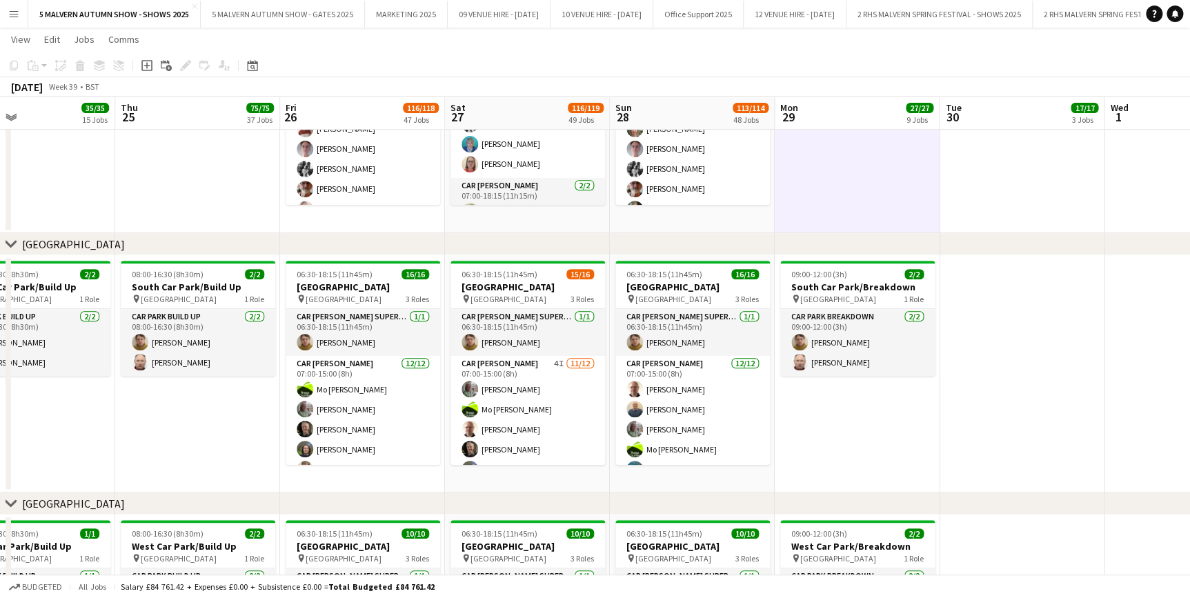
click at [986, 457] on app-date-cell at bounding box center [1021, 373] width 165 height 237
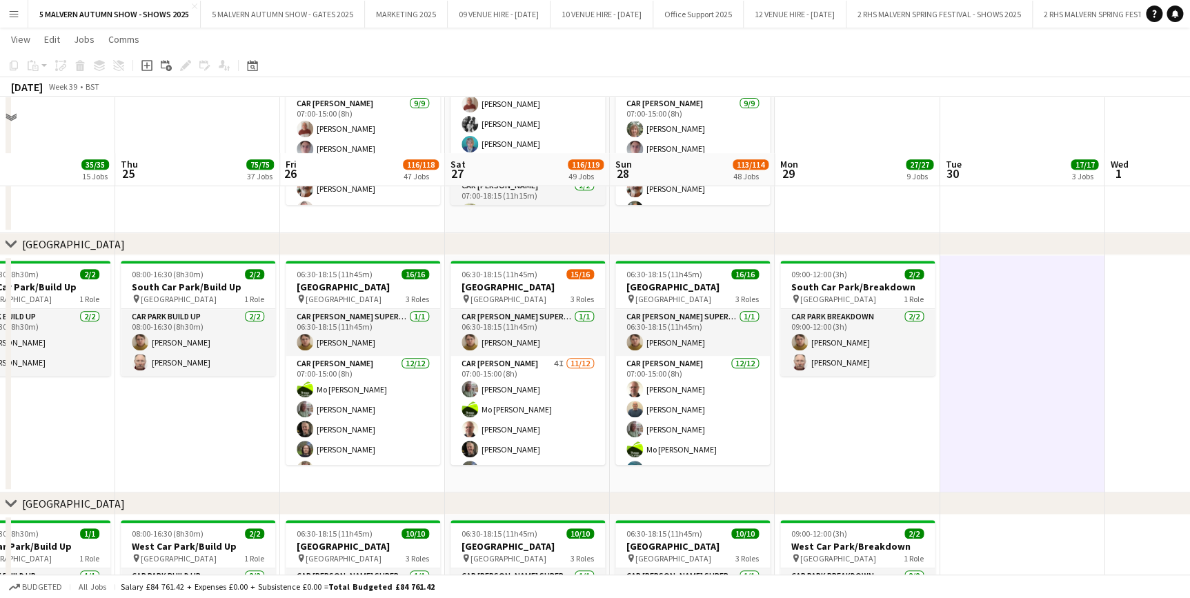
scroll to position [8151, 0]
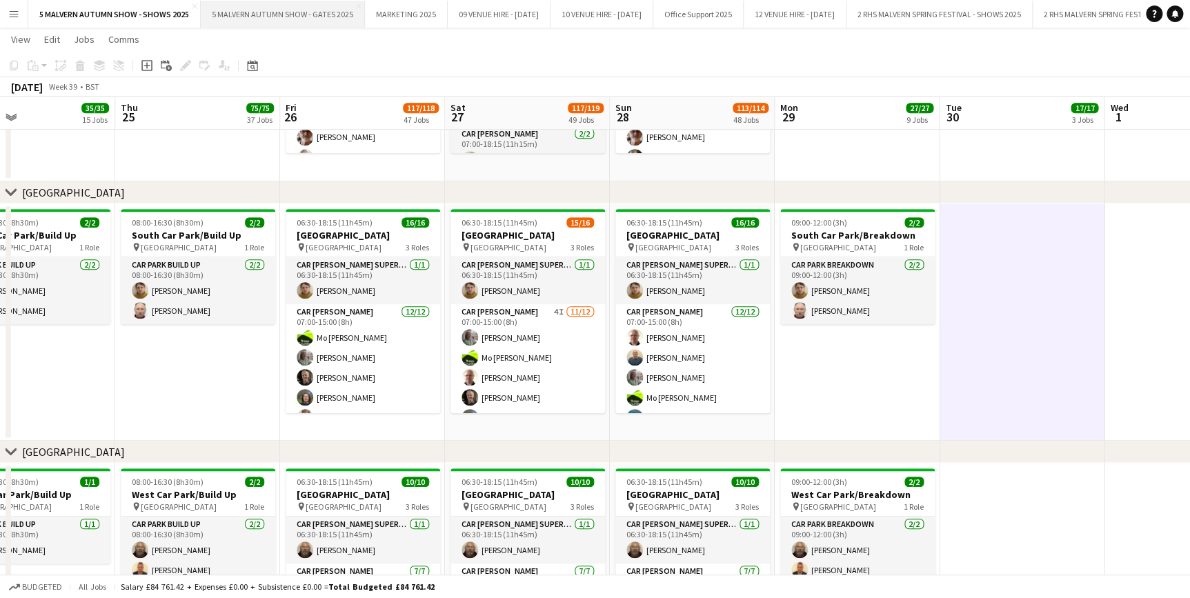
click at [259, 27] on button "5 MALVERN AUTUMN SHOW - GATES 2025 Close" at bounding box center [283, 14] width 164 height 27
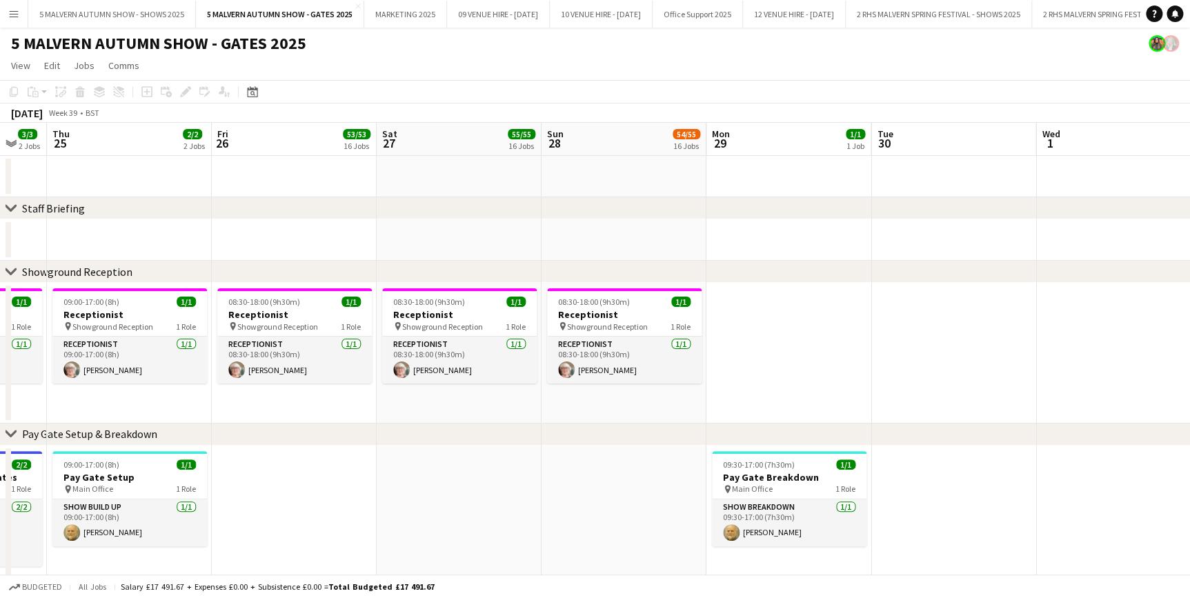
scroll to position [0, 503]
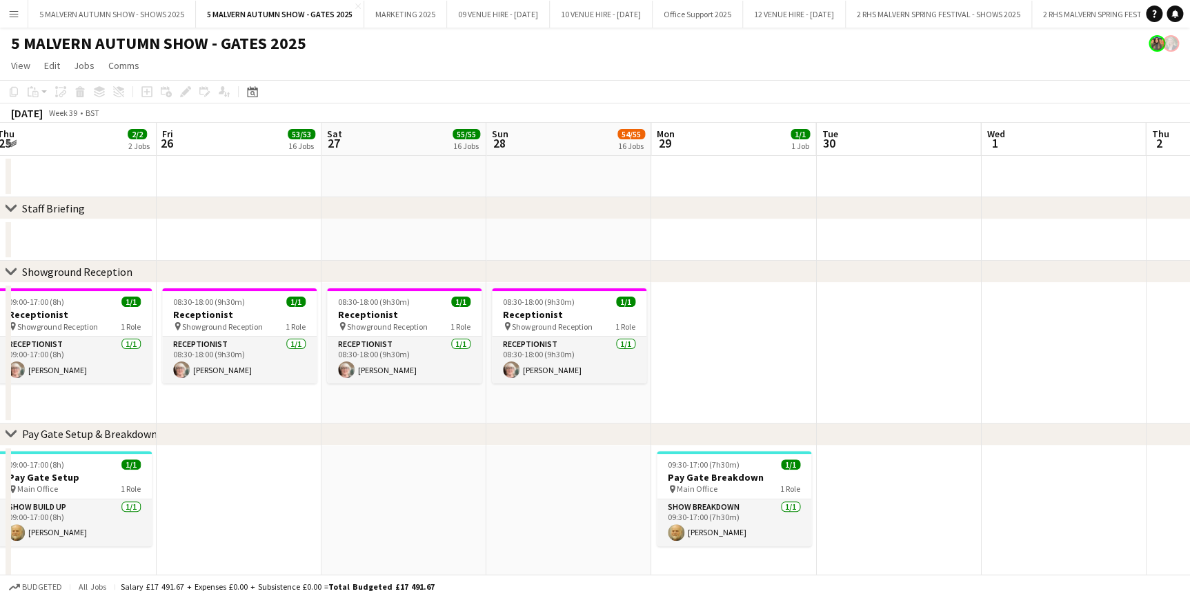
drag, startPoint x: 677, startPoint y: 148, endPoint x: 263, endPoint y: 171, distance: 414.5
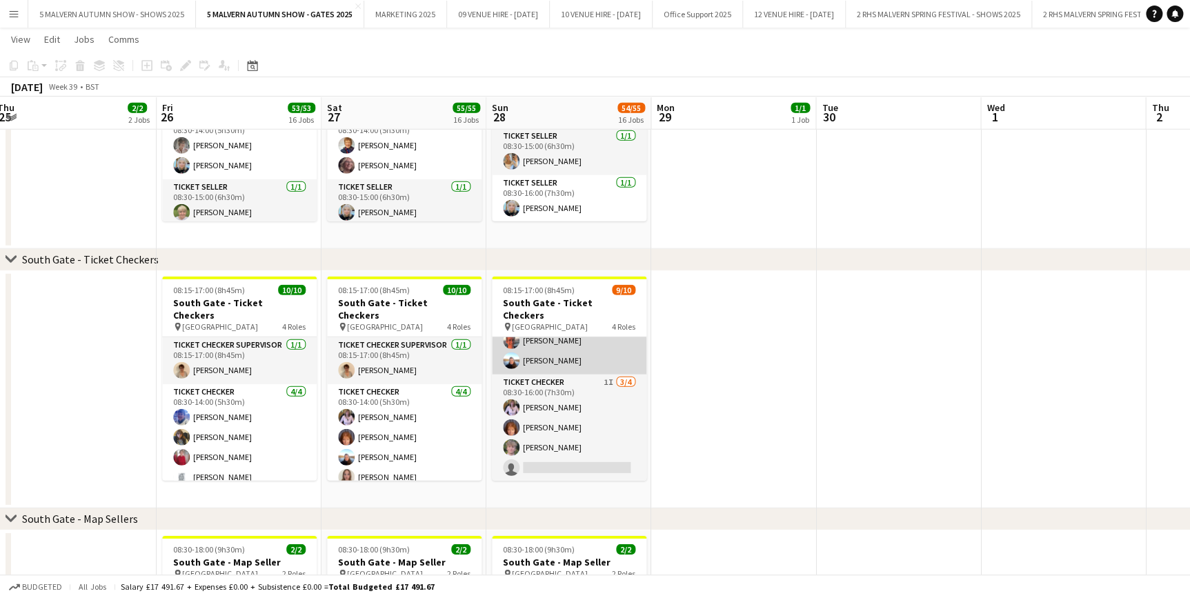
scroll to position [125, 0]
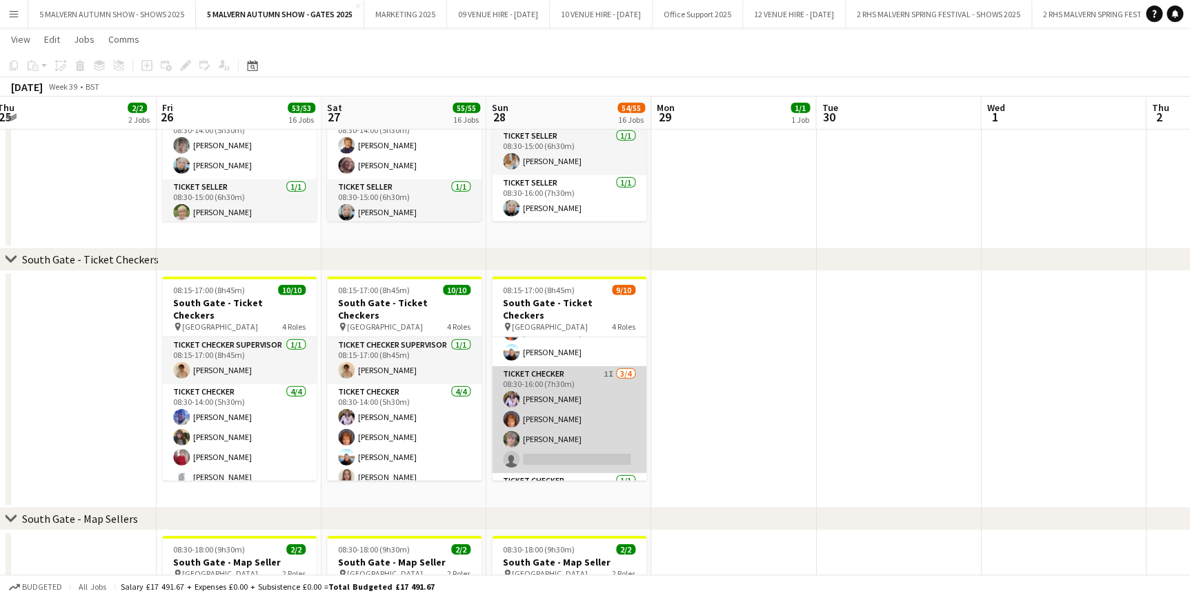
click at [580, 372] on app-card-role "Ticket Checker 1I [DATE] 08:30-16:00 (7h30m) [PERSON_NAME] [PERSON_NAME] [PERSO…" at bounding box center [569, 419] width 155 height 107
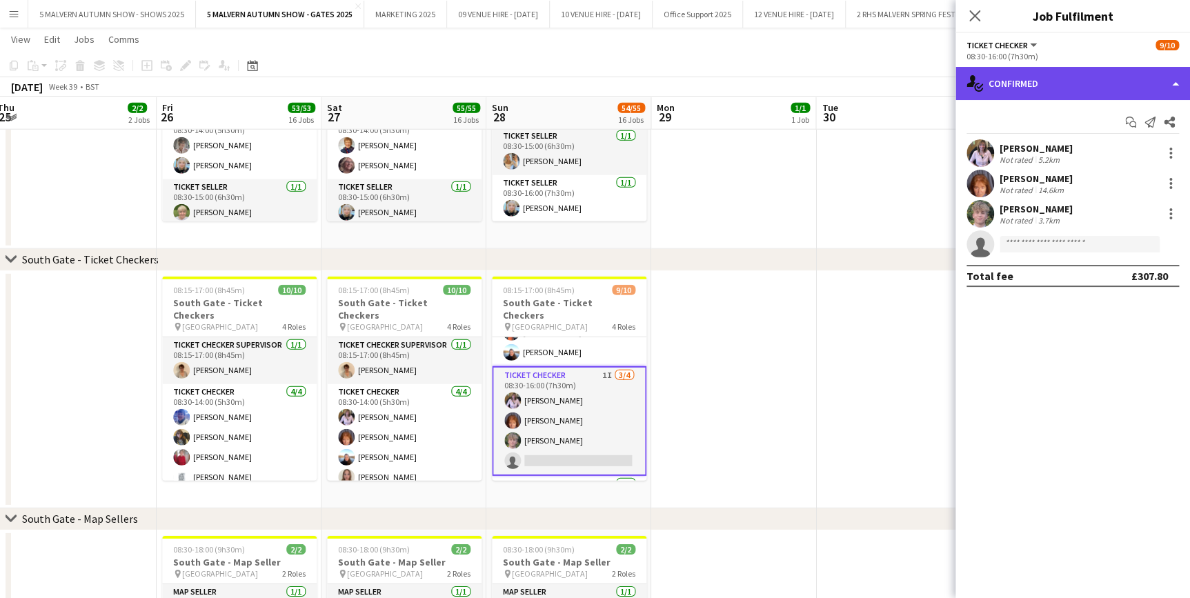
click at [1133, 90] on div "single-neutral-actions-check-2 Confirmed" at bounding box center [1072, 83] width 235 height 33
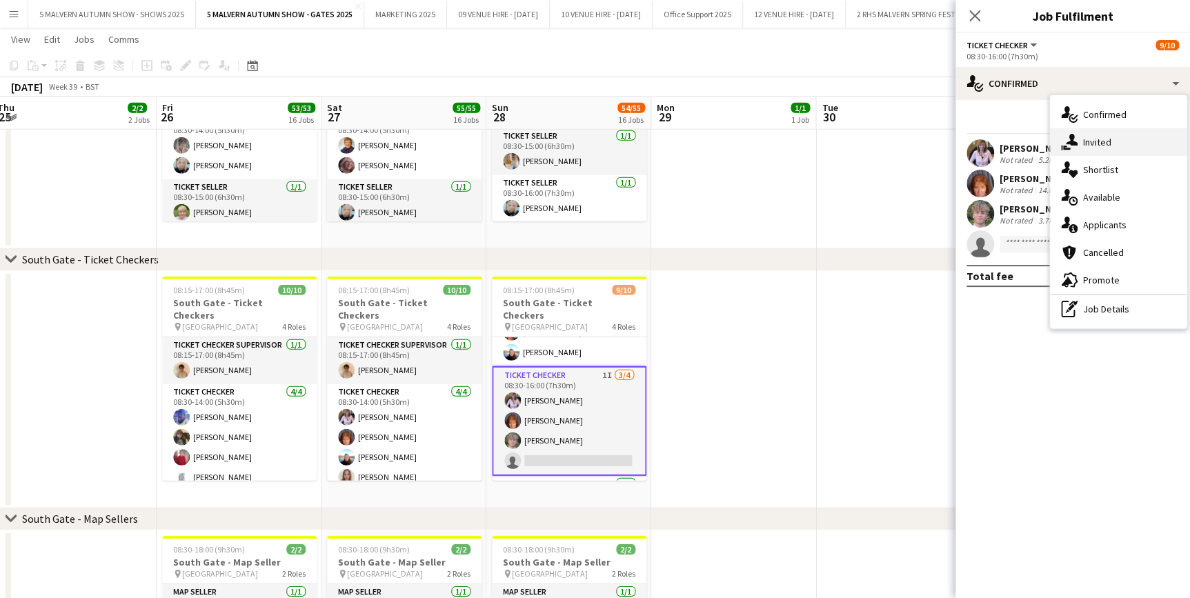
click at [1117, 144] on div "single-neutral-actions-share-1 Invited" at bounding box center [1118, 142] width 137 height 28
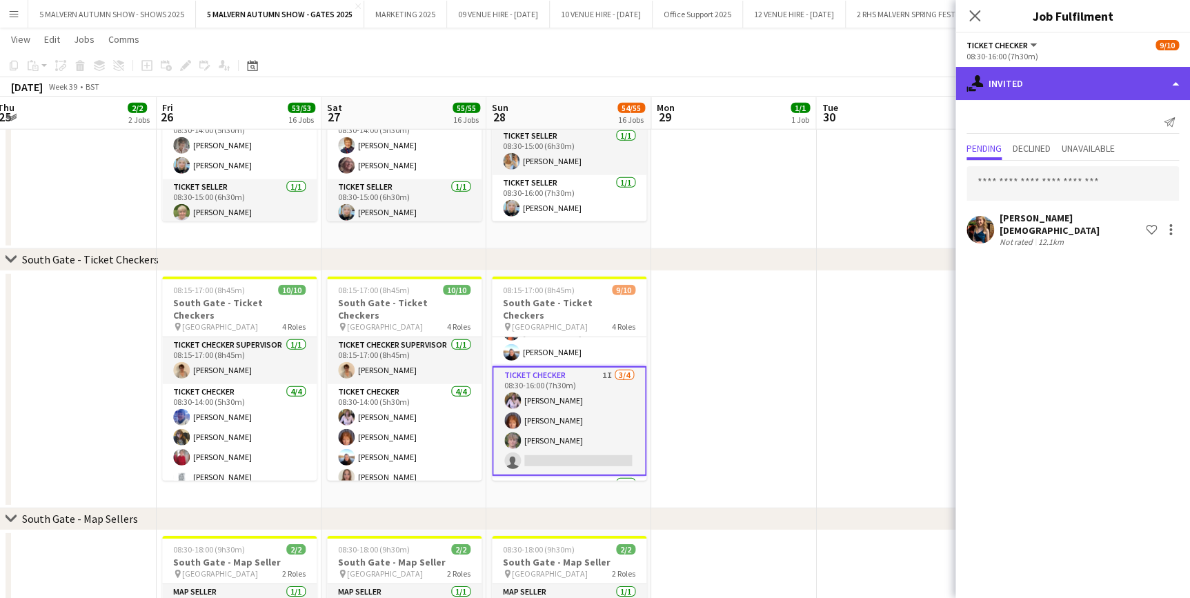
click at [1011, 88] on div "single-neutral-actions-share-1 Invited" at bounding box center [1072, 83] width 235 height 33
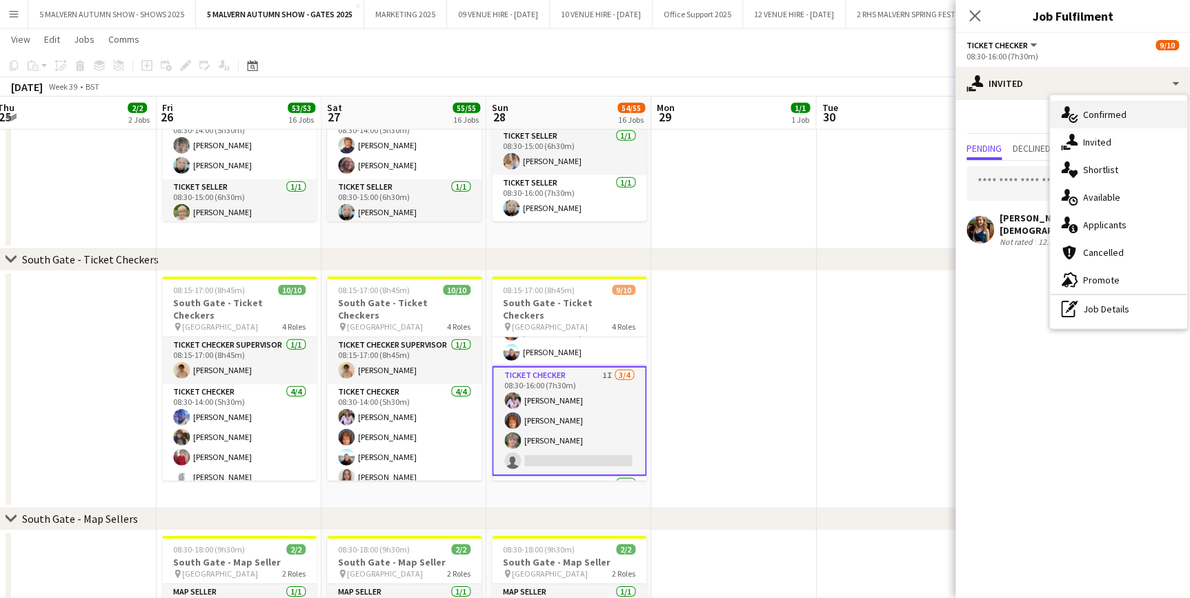
click at [1109, 109] on span "Confirmed" at bounding box center [1104, 114] width 43 height 12
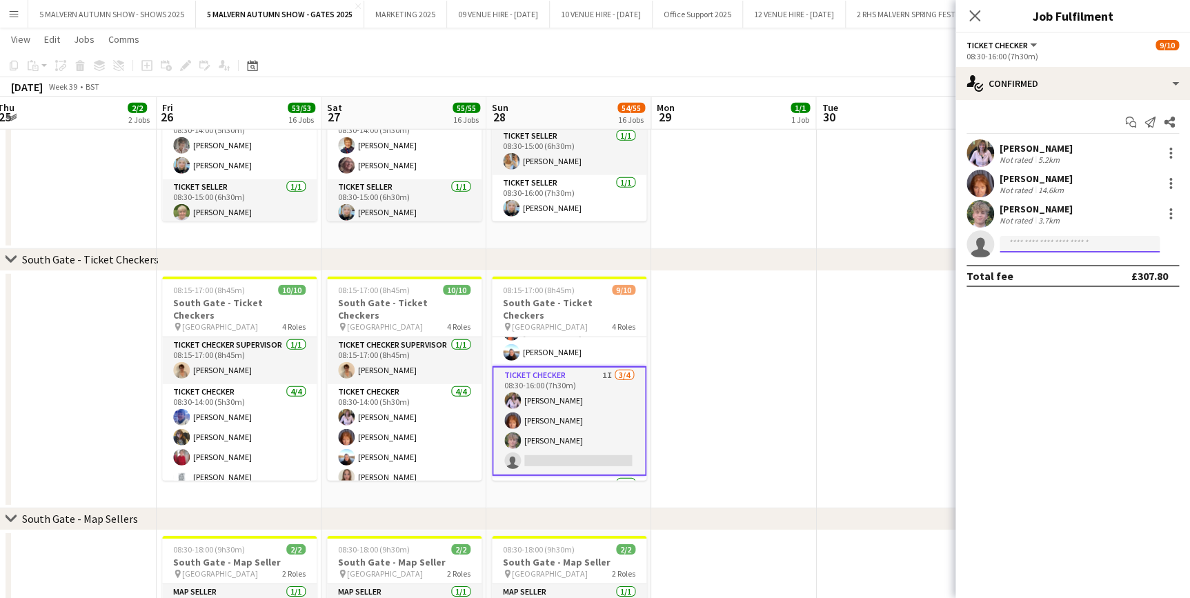
click at [1047, 247] on input at bounding box center [1079, 244] width 160 height 17
type input "****"
click at [1046, 267] on span "[PERSON_NAME]" at bounding box center [1049, 264] width 79 height 12
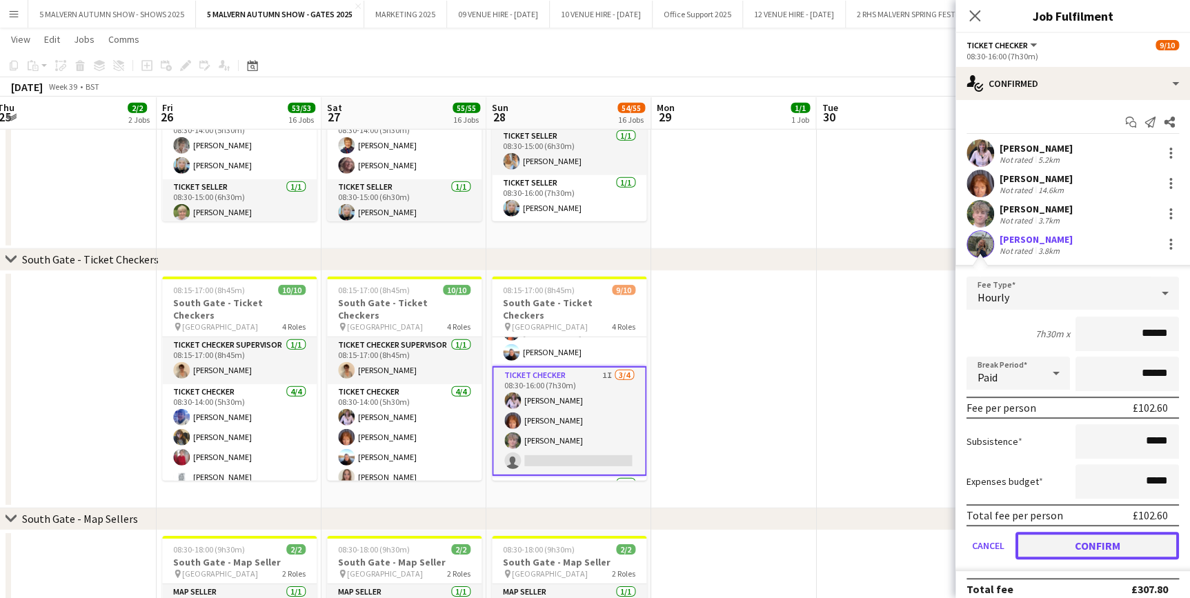
click at [1090, 535] on button "Confirm" at bounding box center [1096, 546] width 163 height 28
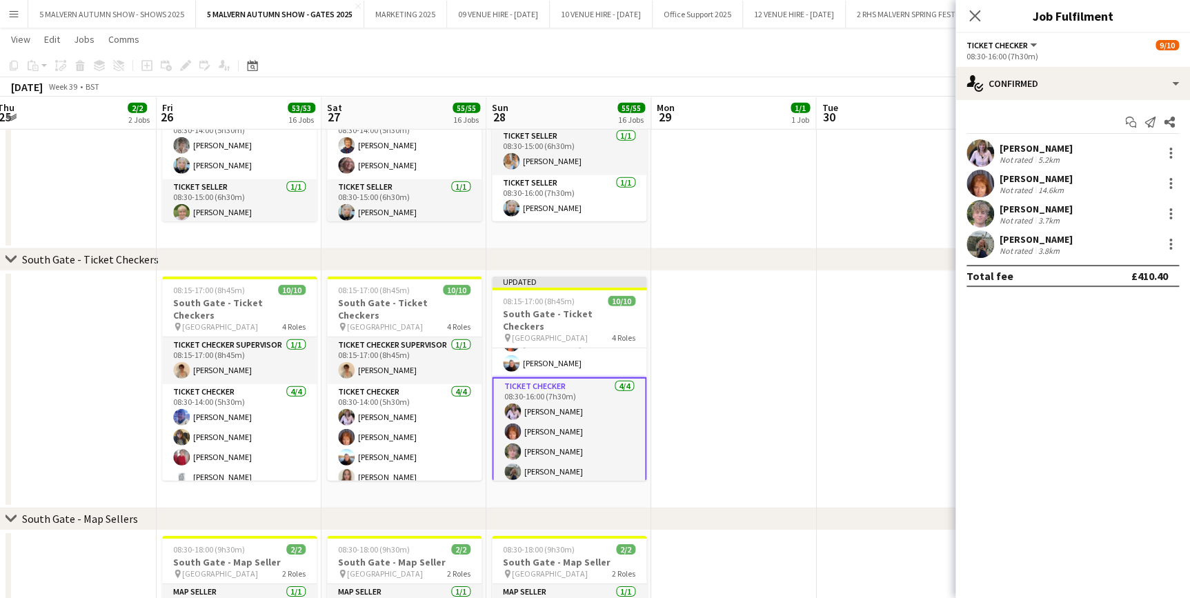
click at [859, 322] on app-date-cell at bounding box center [898, 389] width 165 height 237
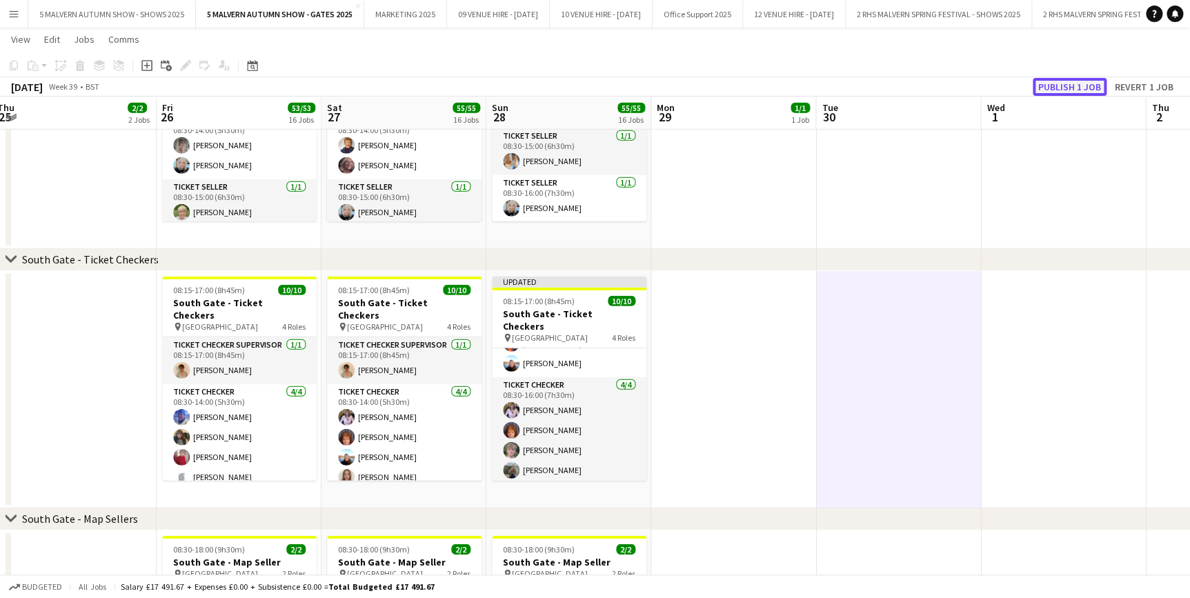
click at [1099, 86] on button "Publish 1 job" at bounding box center [1070, 87] width 74 height 18
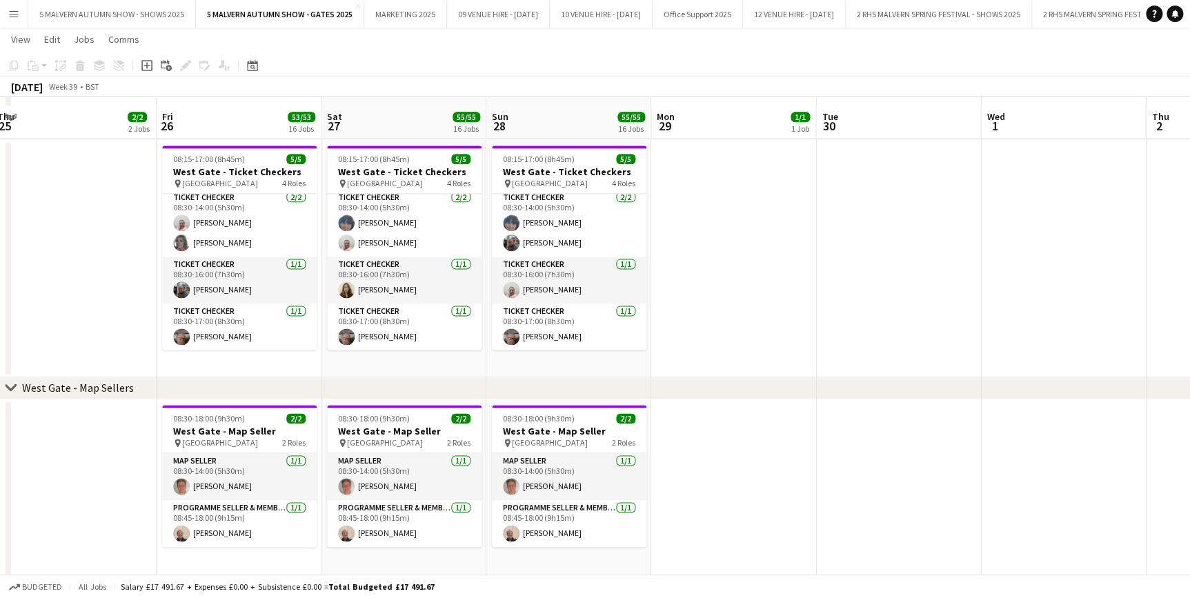
scroll to position [3420, 0]
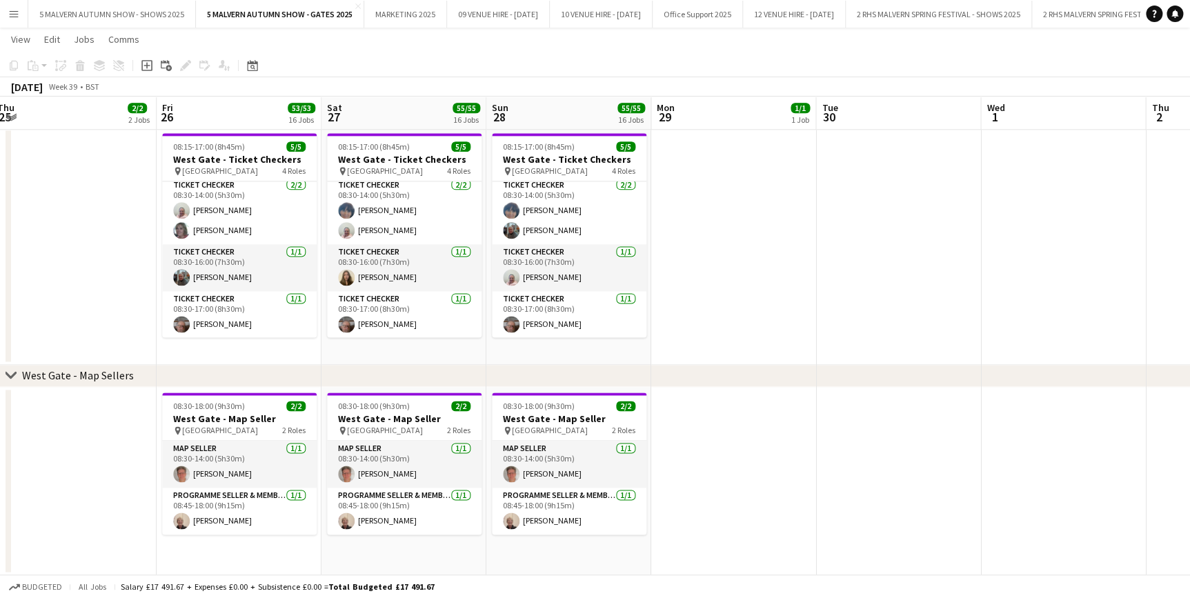
click at [12, 10] on app-icon "Menu" at bounding box center [13, 13] width 11 height 11
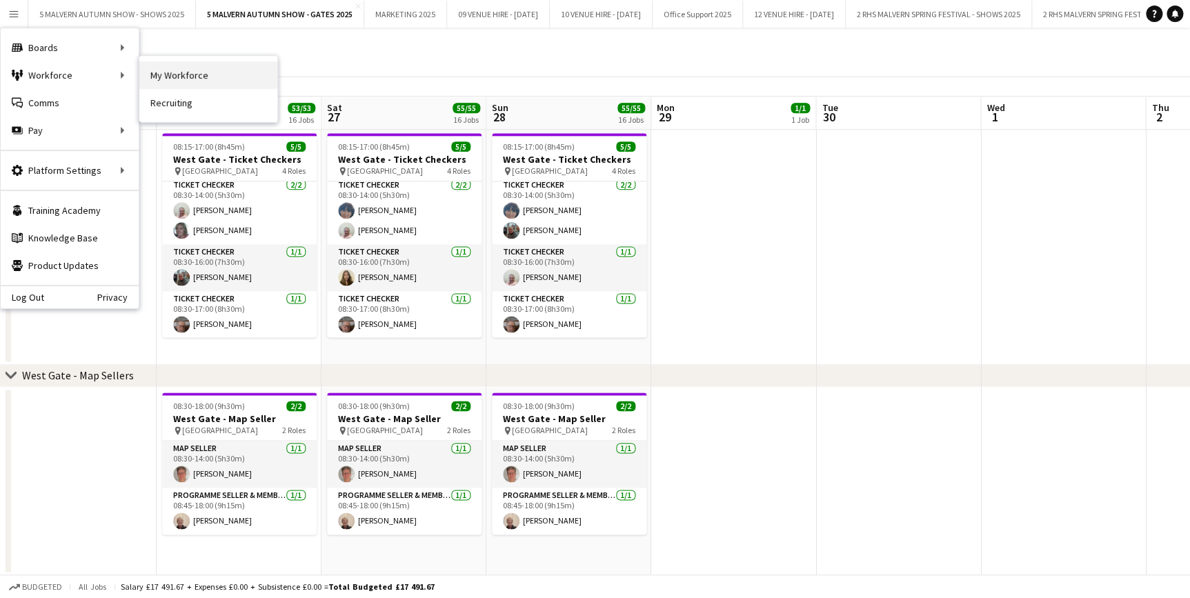
click at [180, 68] on link "My Workforce" at bounding box center [208, 75] width 138 height 28
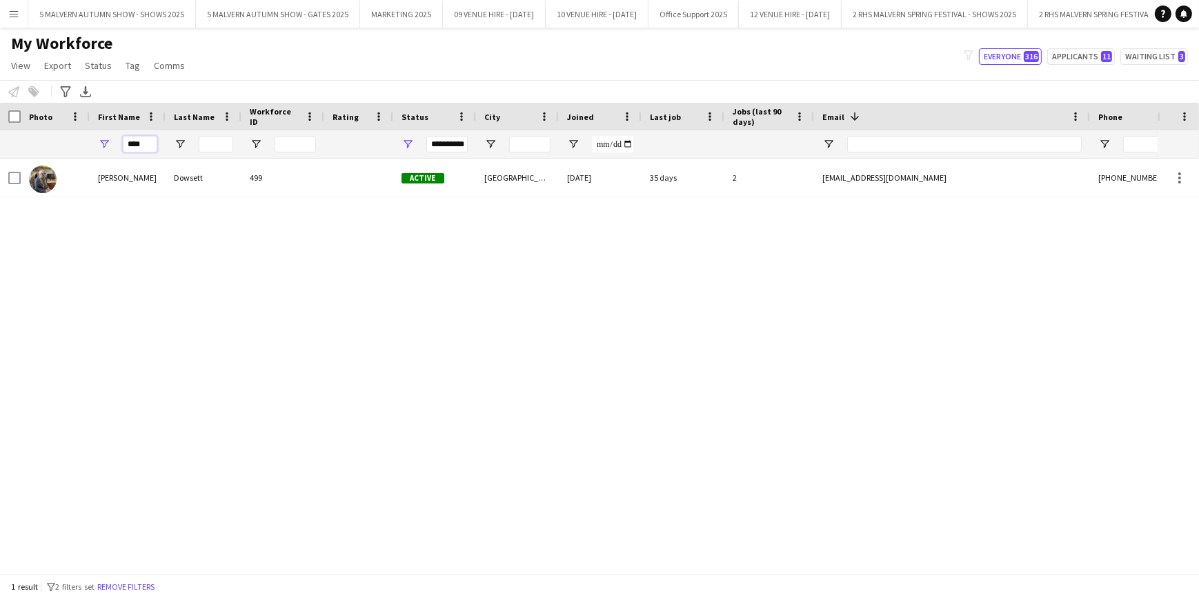
click at [150, 141] on input "****" at bounding box center [140, 144] width 34 height 17
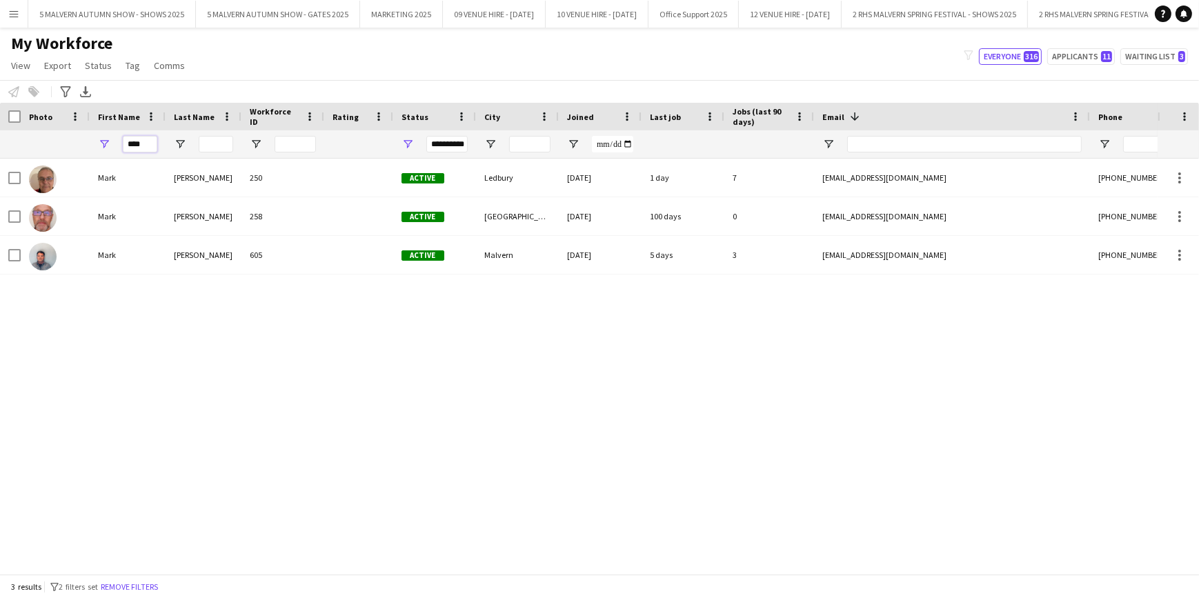
type input "****"
click at [595, 295] on div "[PERSON_NAME] 250 Active Ledbury [DATE] 1 day 7 [EMAIL_ADDRESS][DOMAIN_NAME] [P…" at bounding box center [578, 362] width 1157 height 406
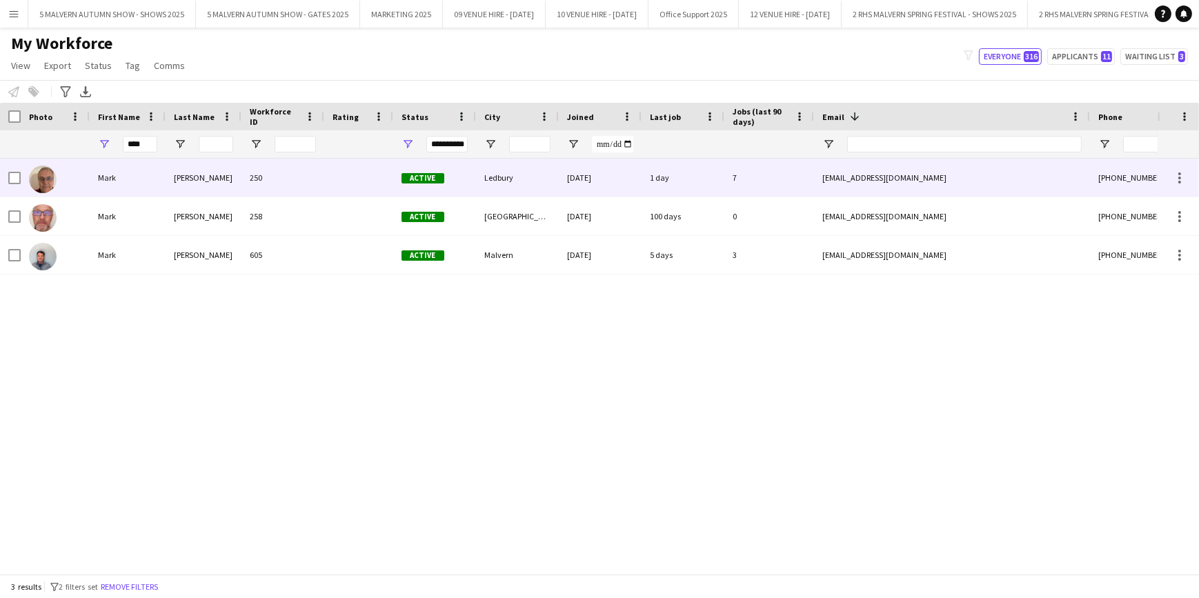
click at [288, 186] on div "250" at bounding box center [282, 178] width 83 height 38
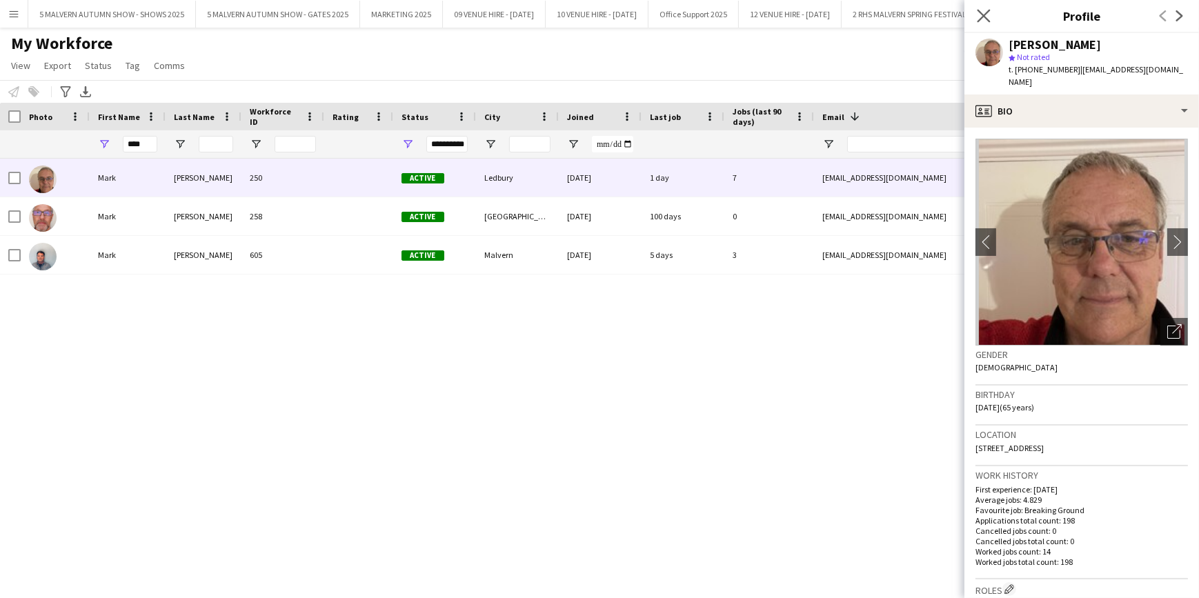
click at [979, 23] on app-icon "Close pop-in" at bounding box center [984, 16] width 20 height 20
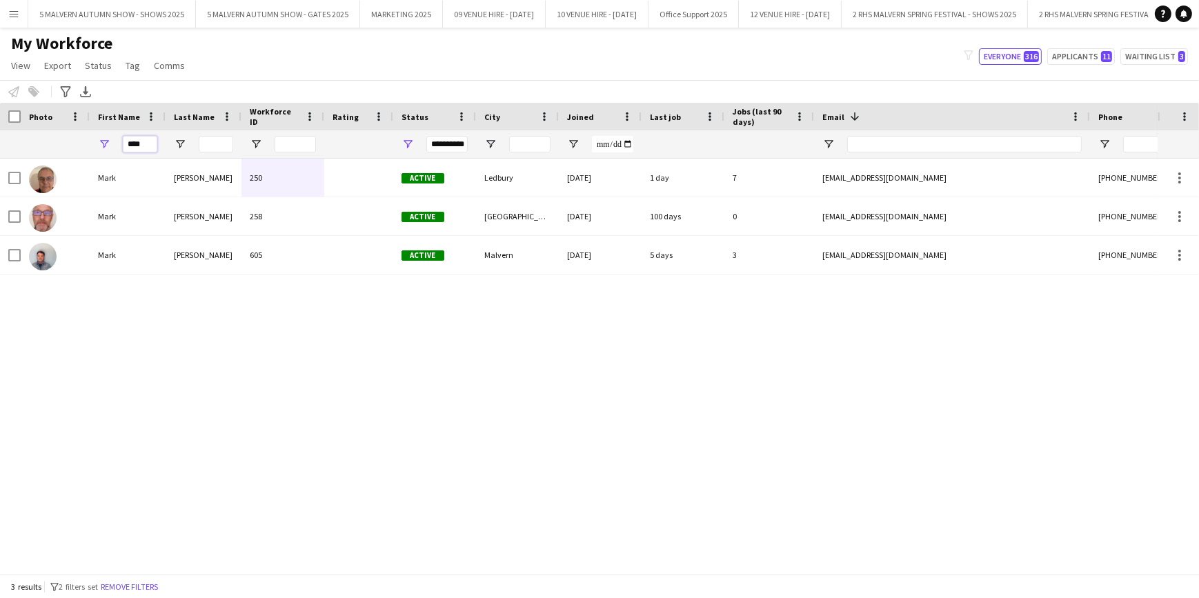
click at [148, 146] on input "****" at bounding box center [140, 144] width 34 height 17
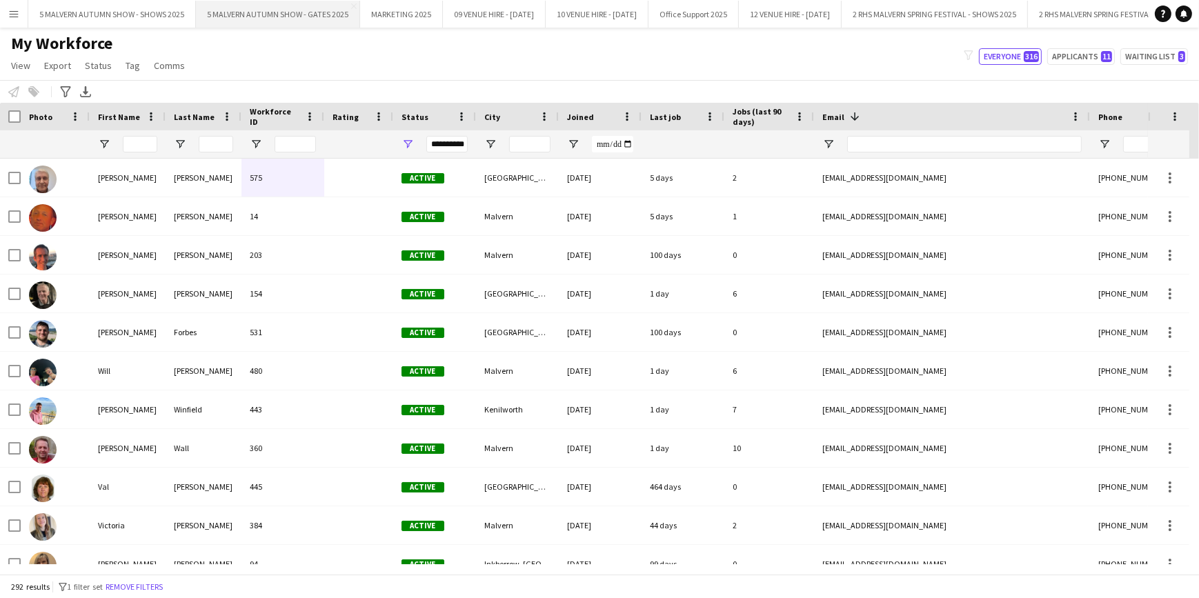
click at [215, 19] on button "5 MALVERN AUTUMN SHOW - GATES 2025 Close" at bounding box center [278, 14] width 164 height 27
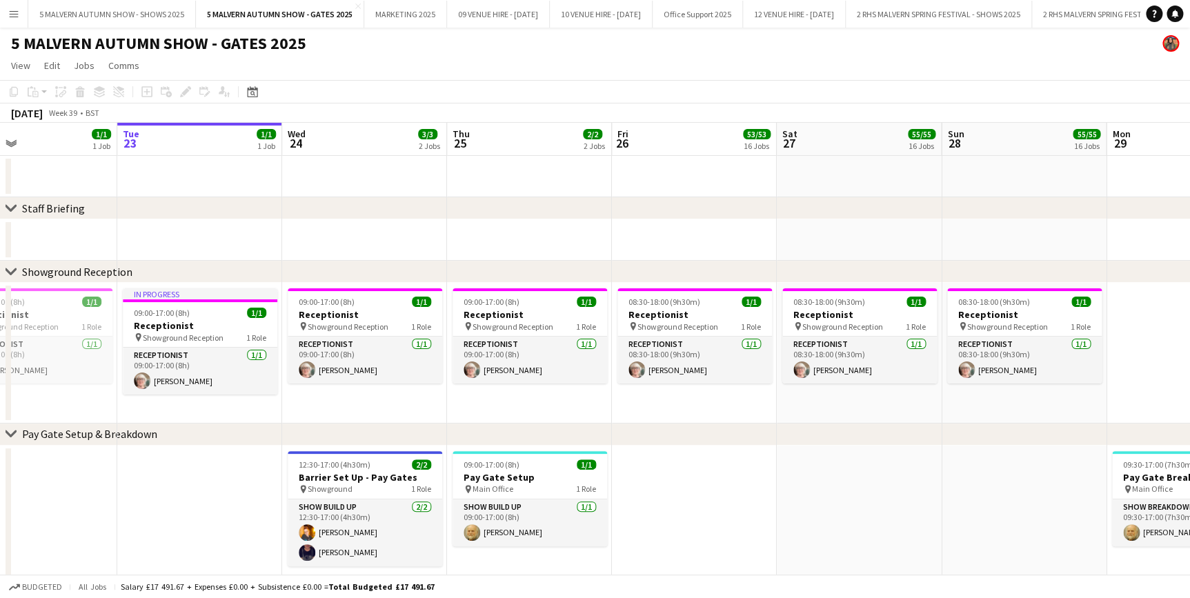
scroll to position [0, 379]
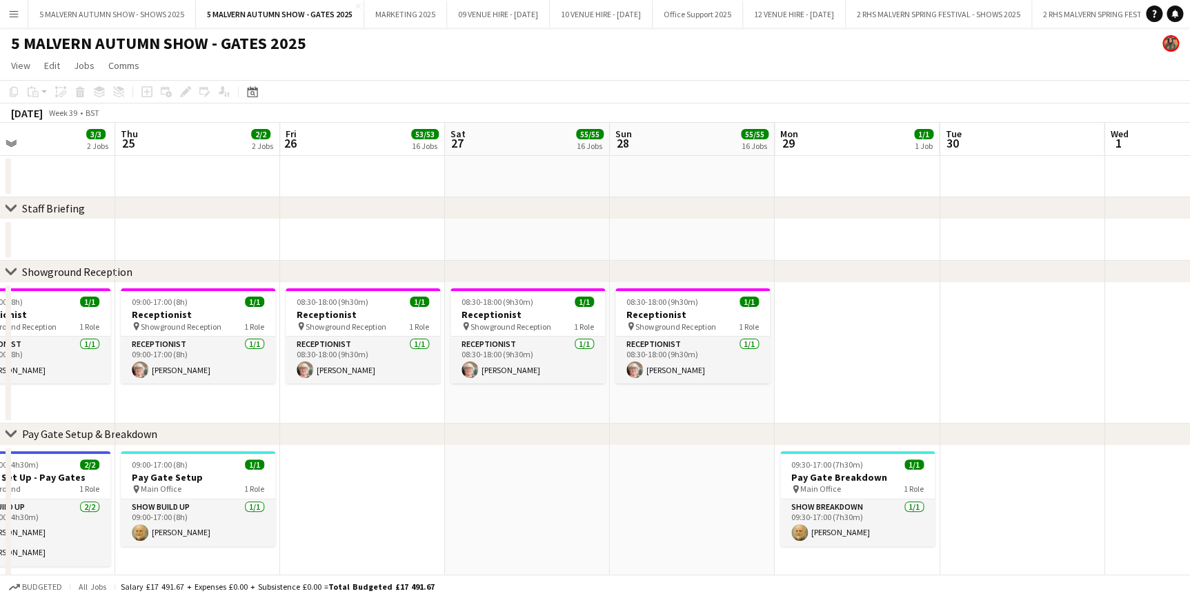
drag, startPoint x: 724, startPoint y: 141, endPoint x: 344, endPoint y: 163, distance: 380.7
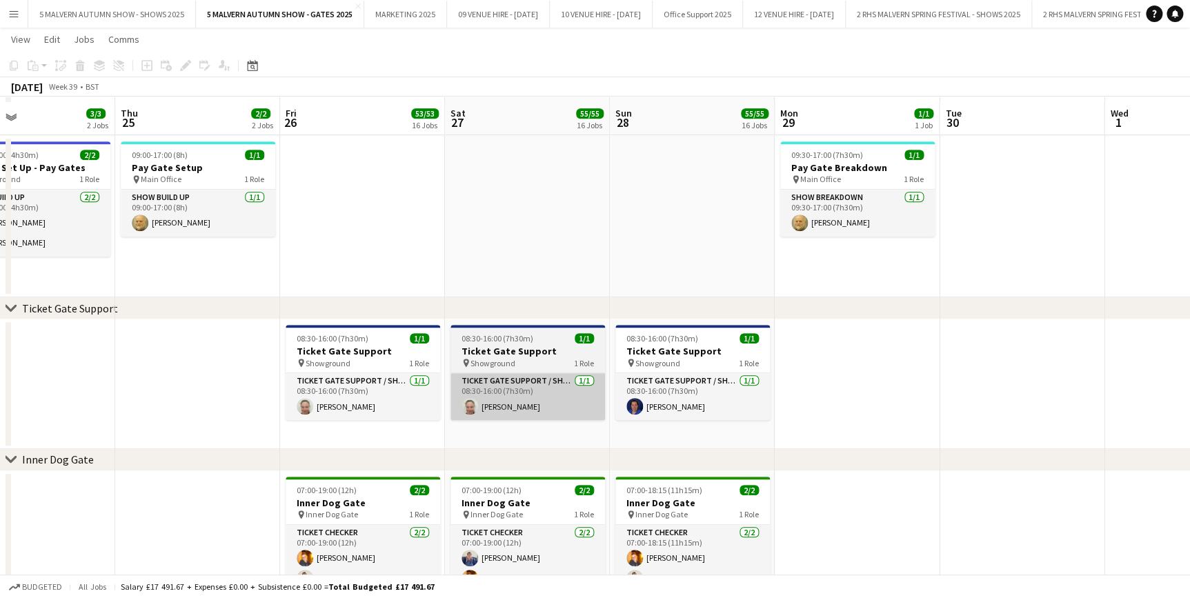
scroll to position [313, 0]
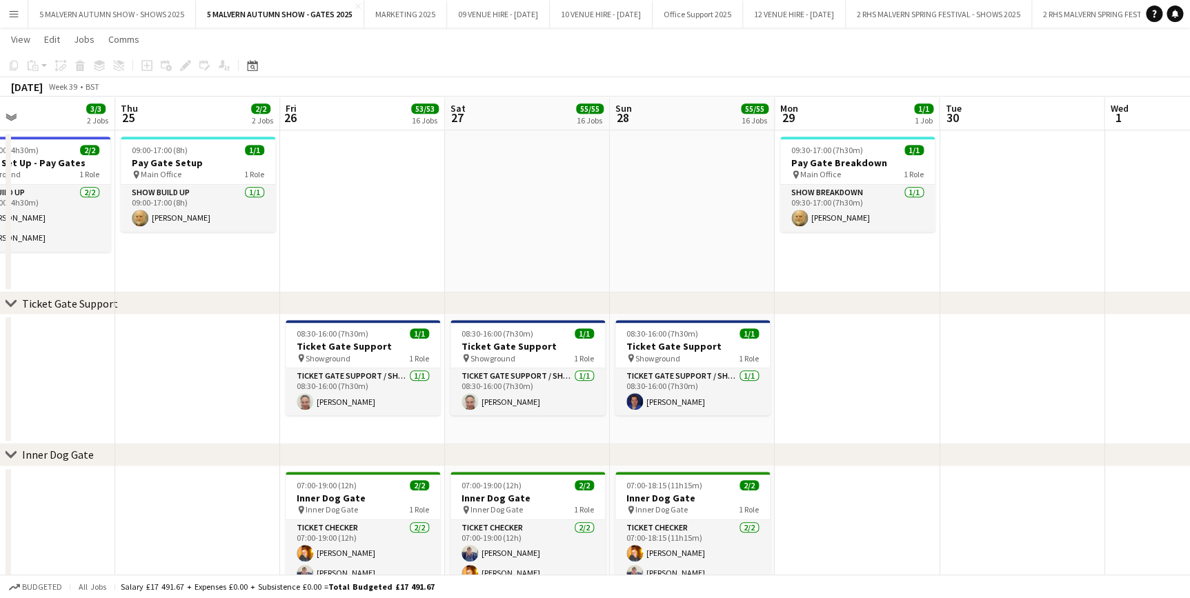
click at [0, 18] on button "Menu" at bounding box center [14, 14] width 28 height 28
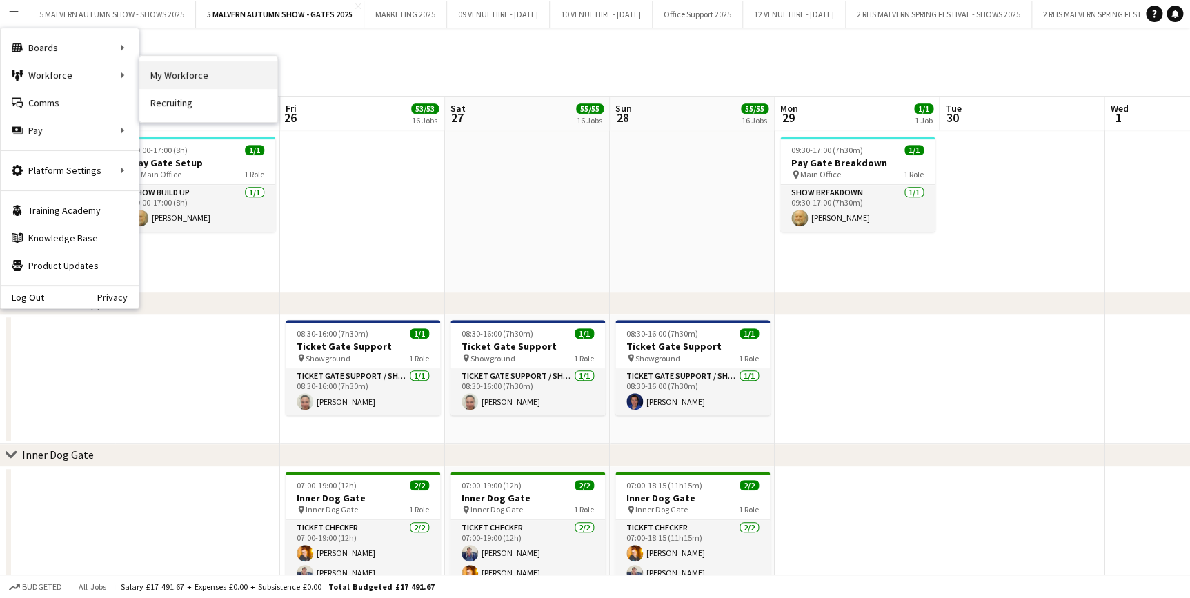
click at [186, 72] on link "My Workforce" at bounding box center [208, 75] width 138 height 28
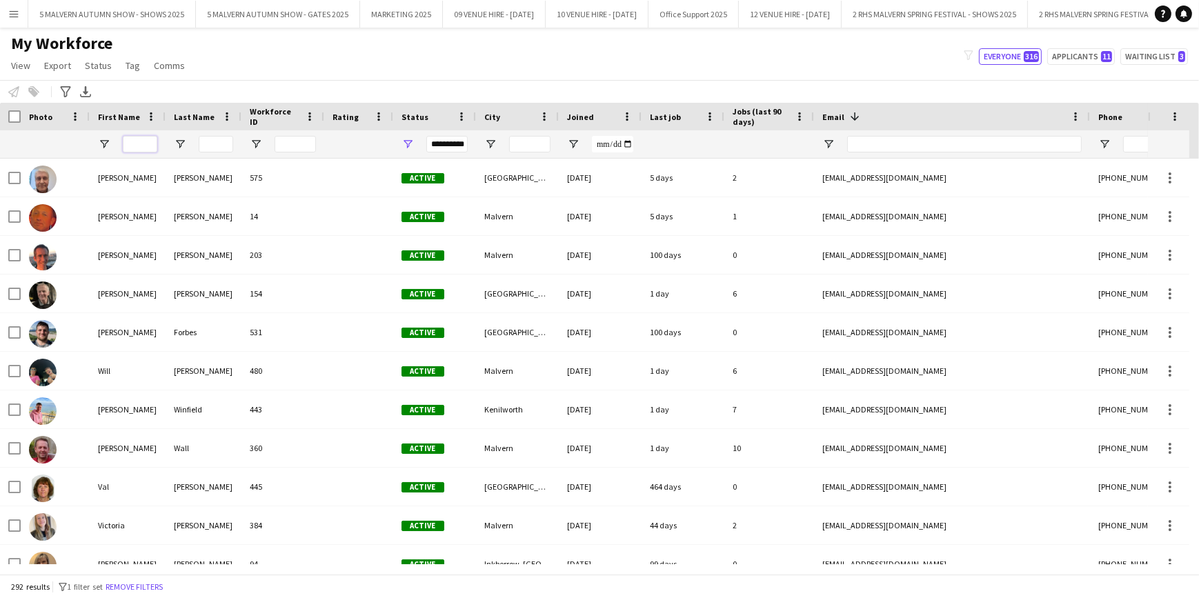
click at [148, 142] on input "First Name Filter Input" at bounding box center [140, 144] width 34 height 17
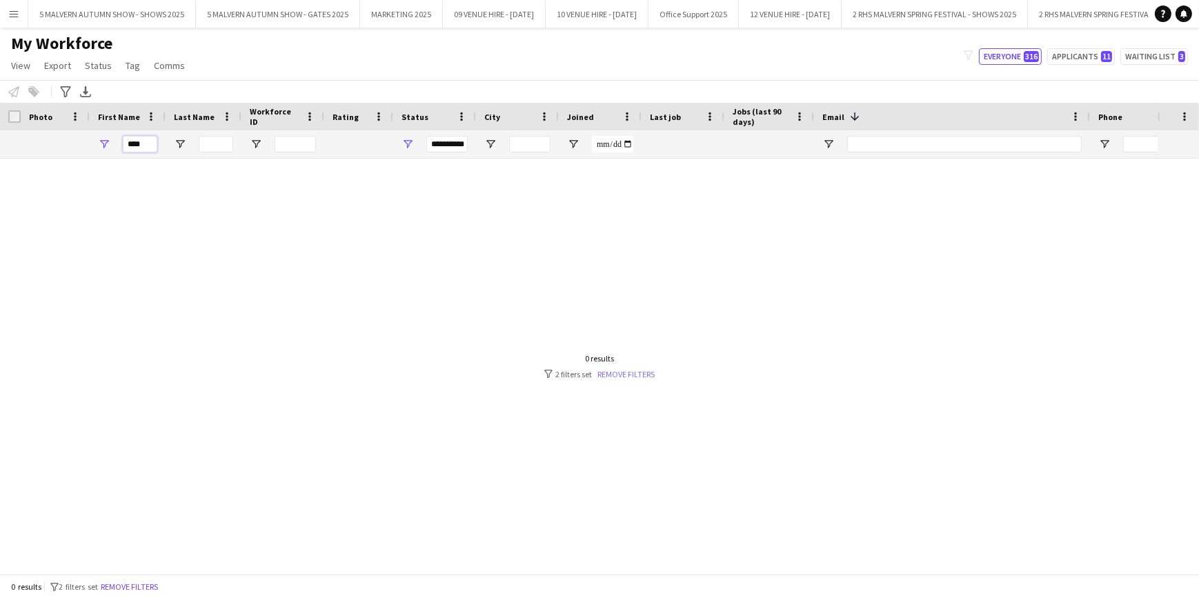
type input "****"
click at [637, 372] on link "Remove filters" at bounding box center [625, 374] width 57 height 10
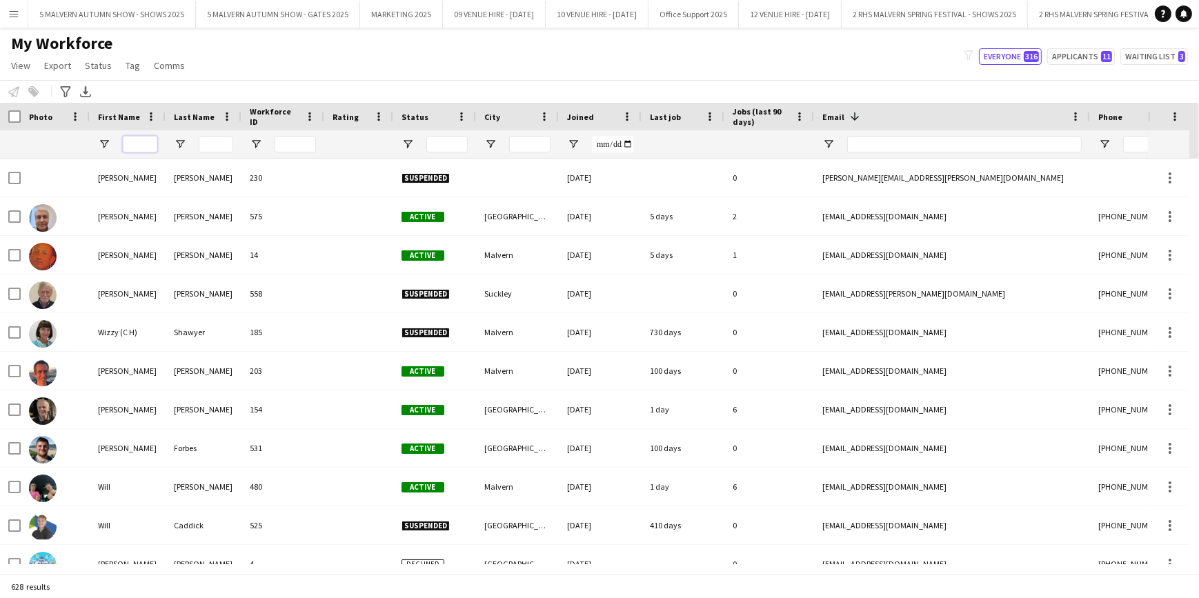
click at [146, 138] on input "First Name Filter Input" at bounding box center [140, 144] width 34 height 17
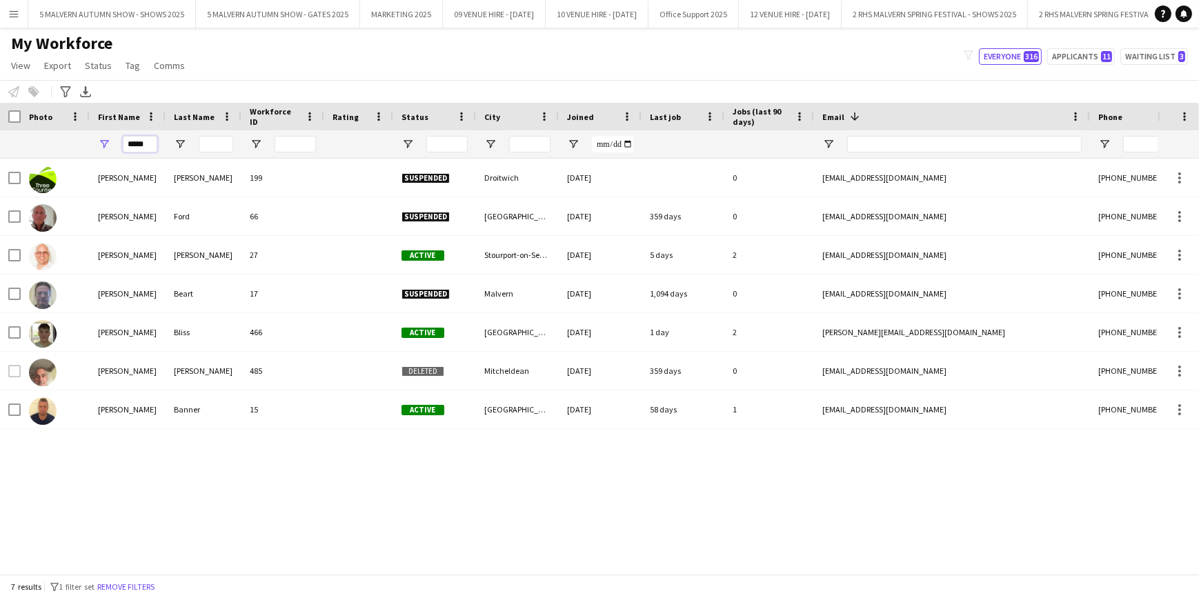
type input "*****"
click at [186, 489] on div "[PERSON_NAME] 199 Suspended Droitwich [DATE] 0 [EMAIL_ADDRESS][DOMAIN_NAME] [PH…" at bounding box center [578, 362] width 1157 height 406
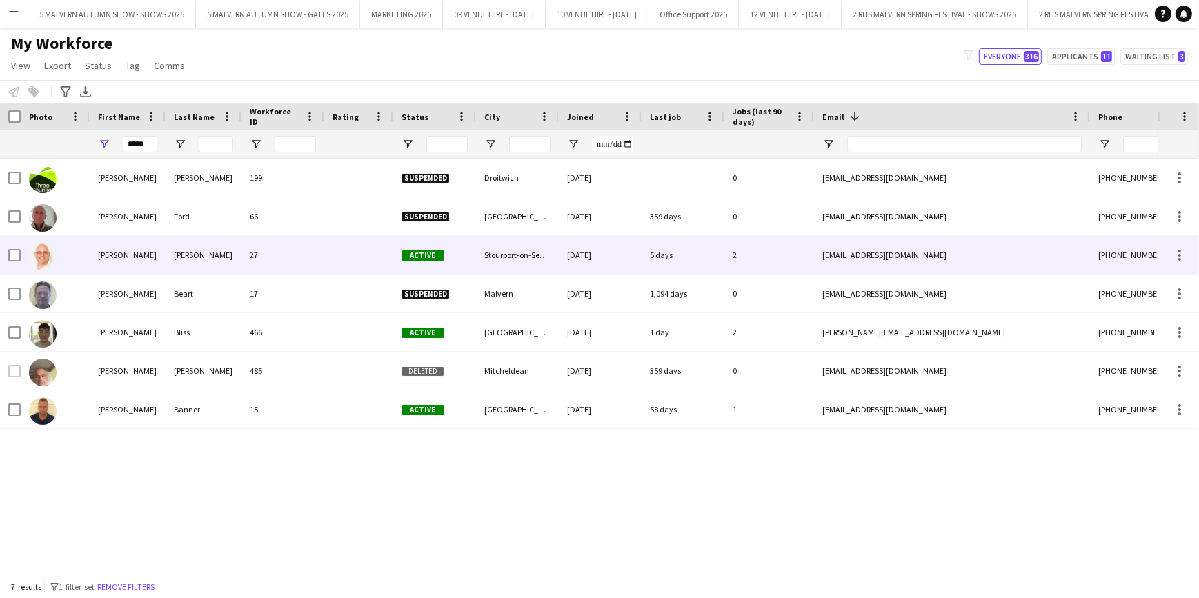
click at [228, 260] on div "[PERSON_NAME]" at bounding box center [204, 255] width 76 height 38
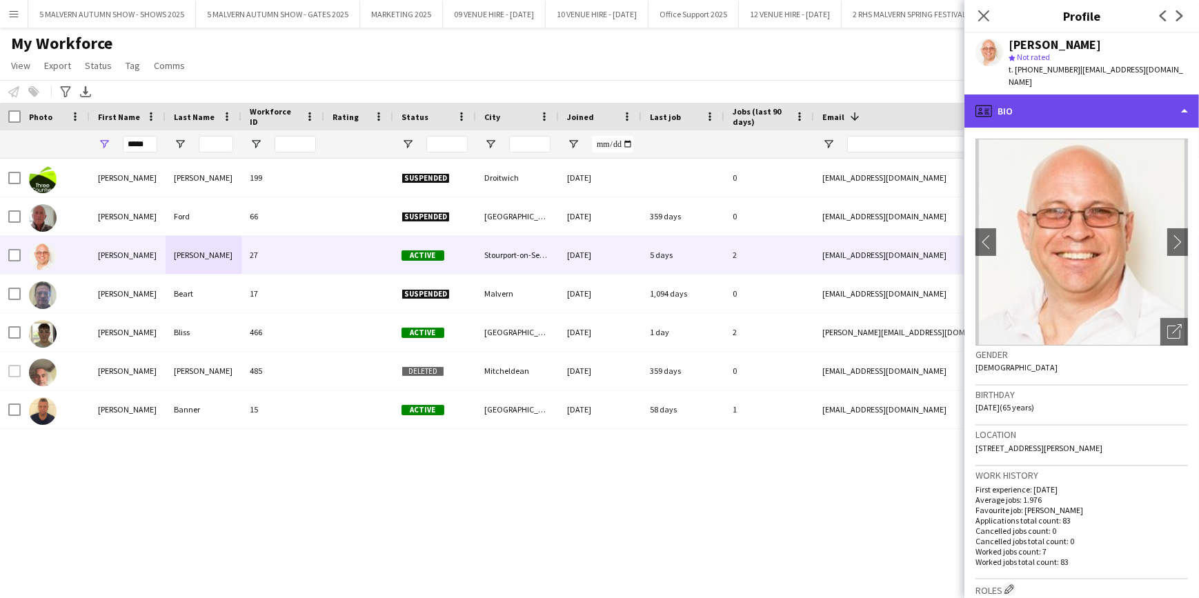
click at [1070, 111] on div "profile Bio" at bounding box center [1081, 110] width 235 height 33
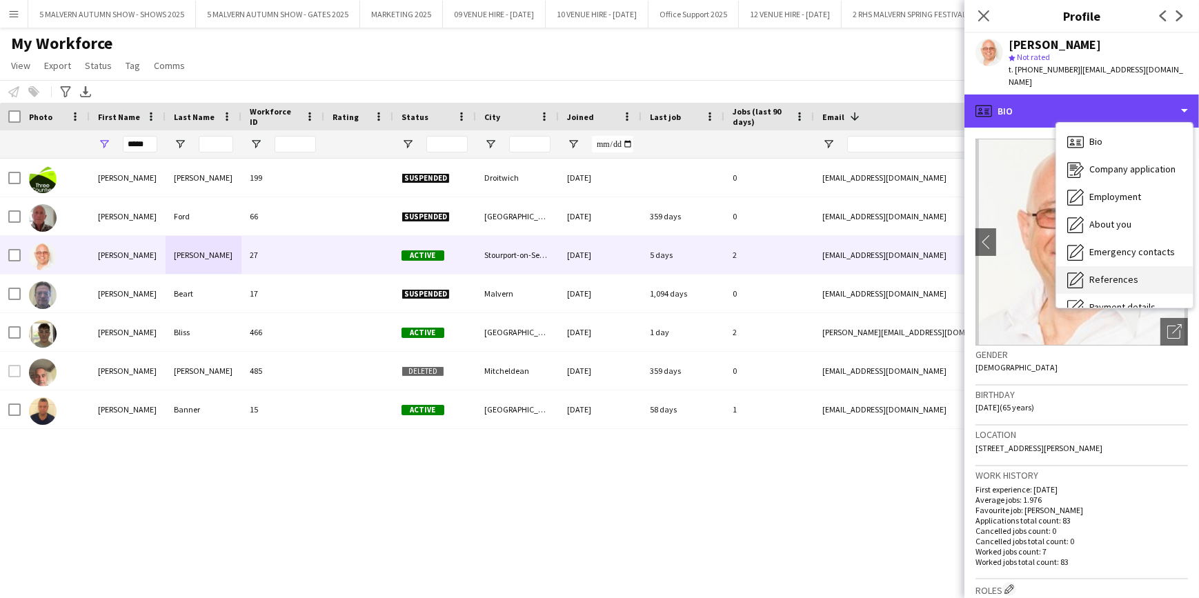
scroll to position [129, 0]
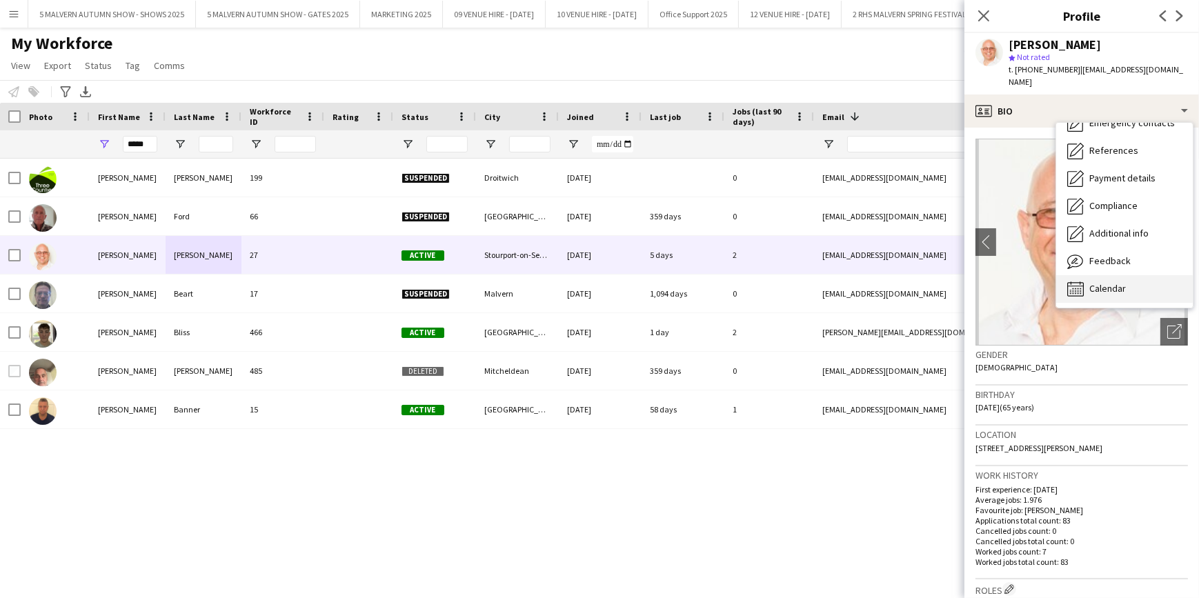
click at [1135, 289] on div "Calendar Calendar" at bounding box center [1124, 289] width 137 height 28
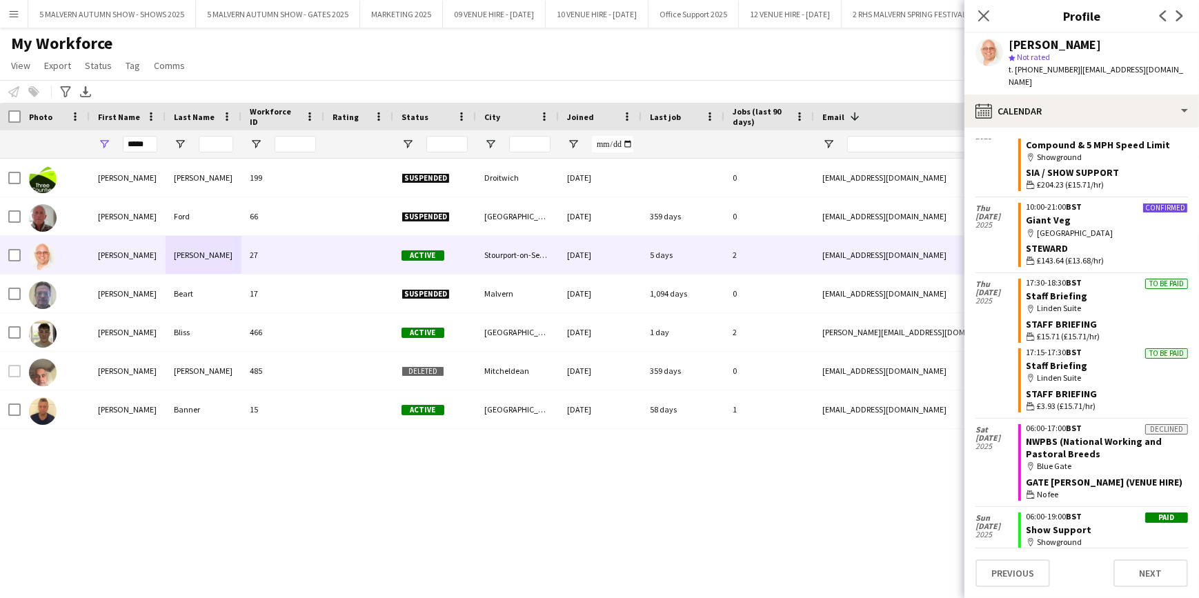
scroll to position [250, 0]
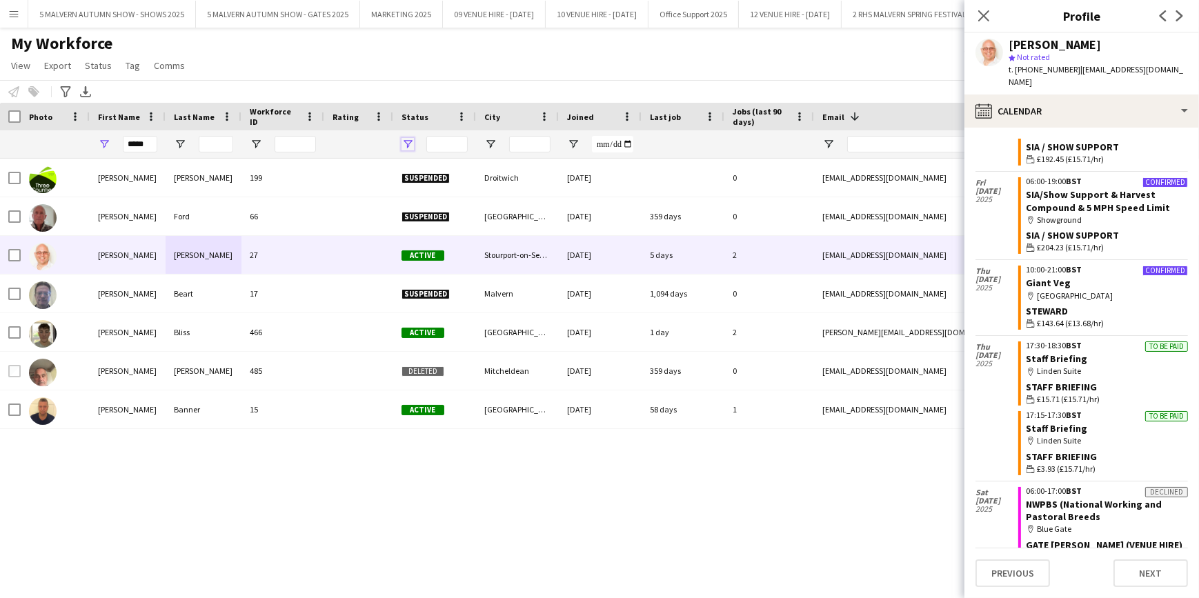
click at [408, 145] on span "Open Filter Menu" at bounding box center [407, 144] width 12 height 12
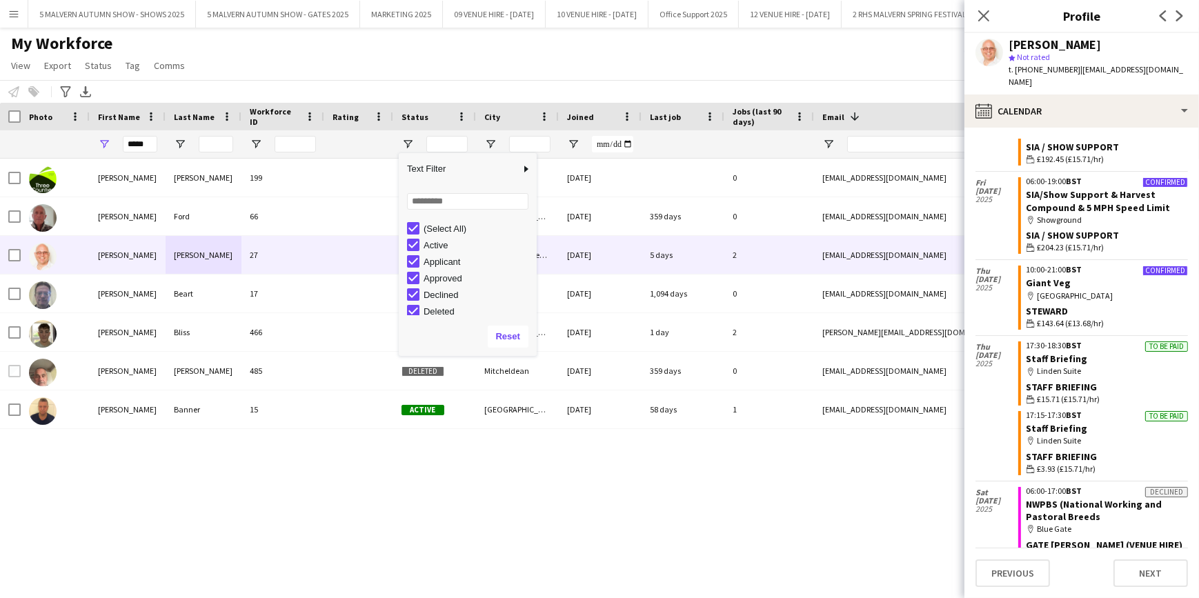
click at [420, 230] on div "(Select All)" at bounding box center [472, 228] width 130 height 17
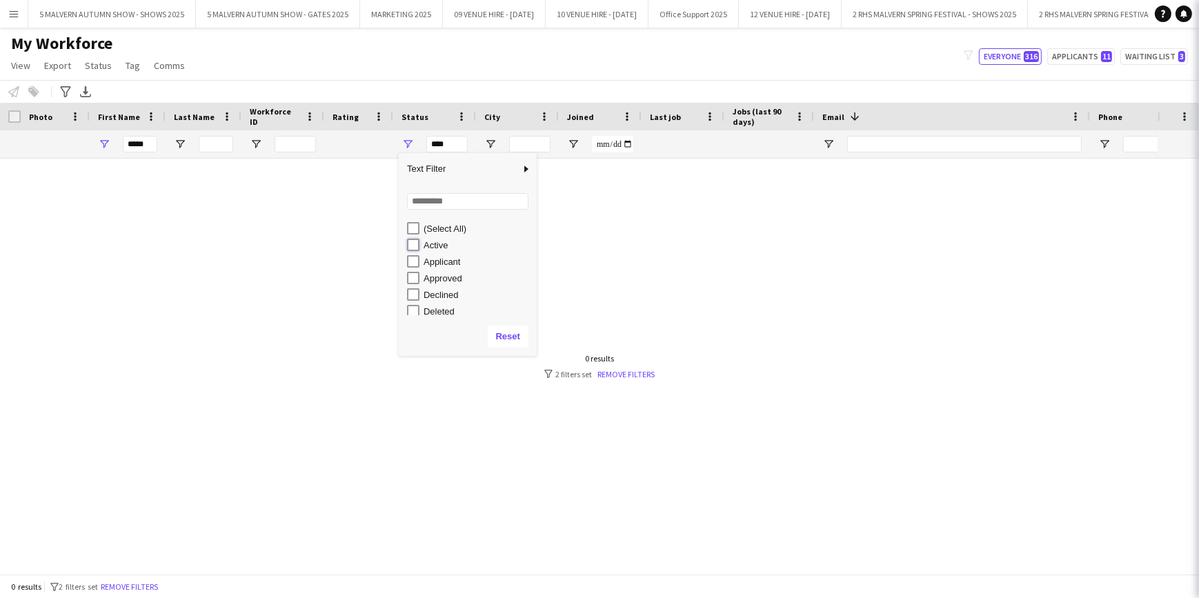
type input "**********"
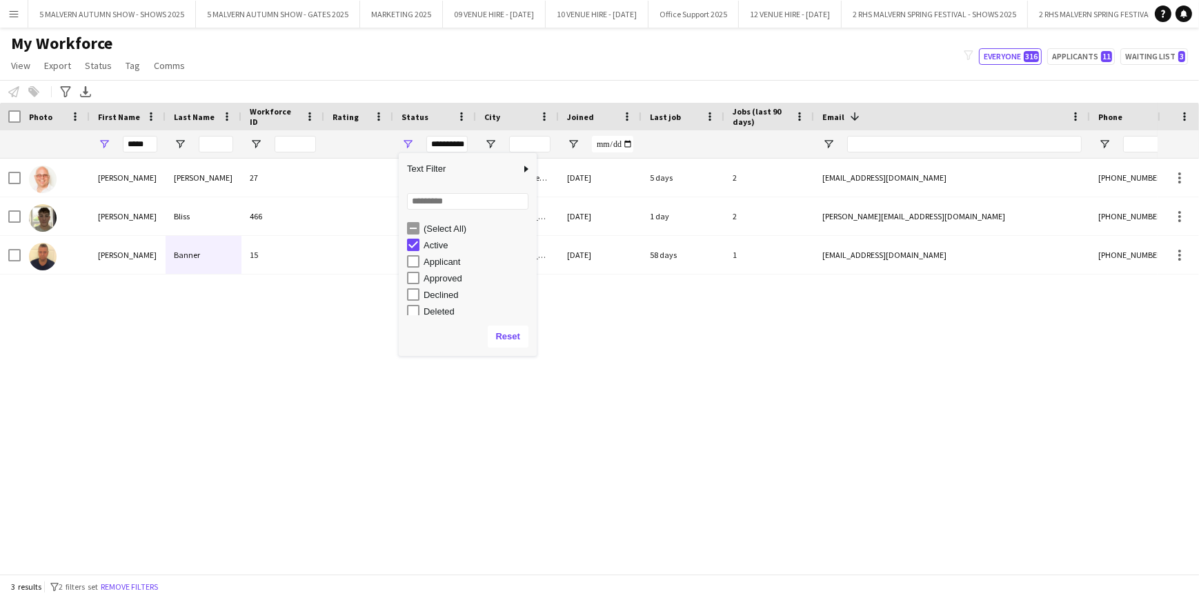
click at [654, 305] on div "[PERSON_NAME] 27 Active Stourport-on-Severn [DATE] 5 days 2 [EMAIL_ADDRESS][DOM…" at bounding box center [578, 362] width 1157 height 406
